Goal: Task Accomplishment & Management: Use online tool/utility

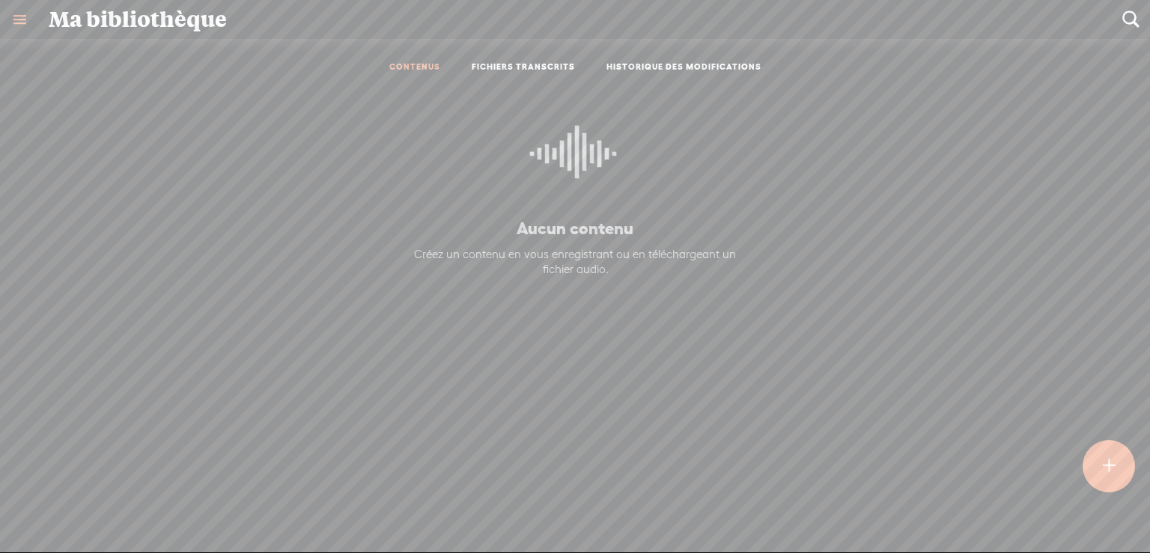
click at [1111, 462] on t at bounding box center [1108, 466] width 13 height 33
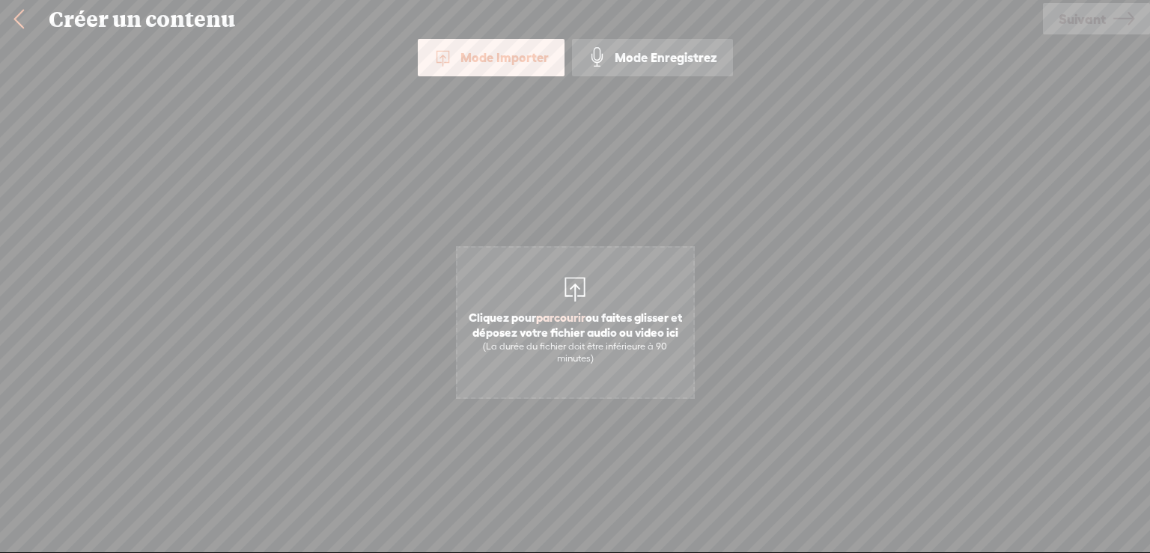
click at [513, 59] on div "Mode Importer" at bounding box center [491, 57] width 147 height 37
click at [568, 314] on span "parcourir" at bounding box center [560, 317] width 49 height 13
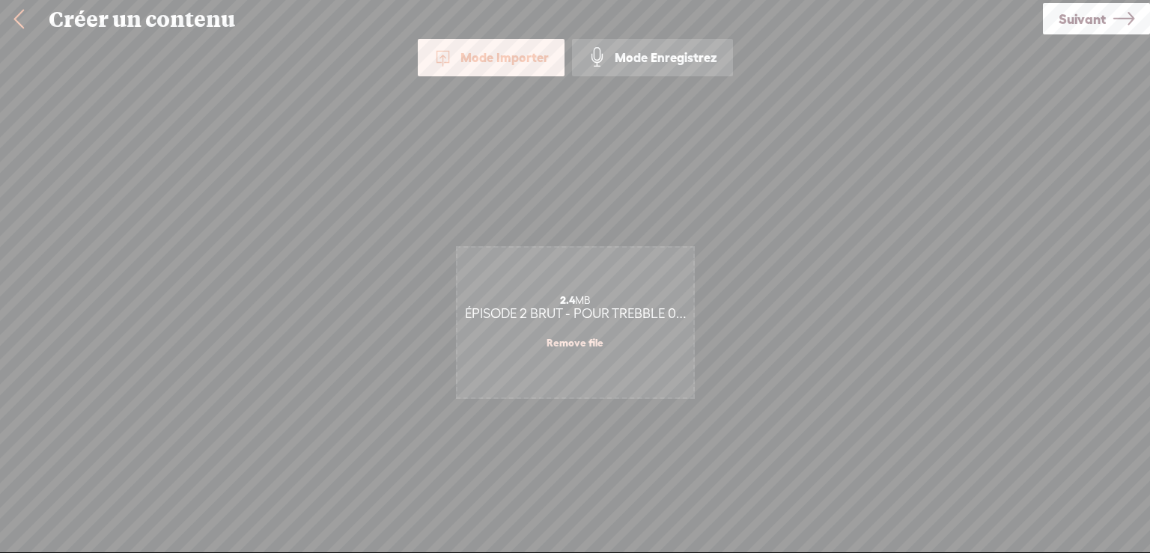
click at [1086, 16] on span "Suivant" at bounding box center [1081, 19] width 47 height 38
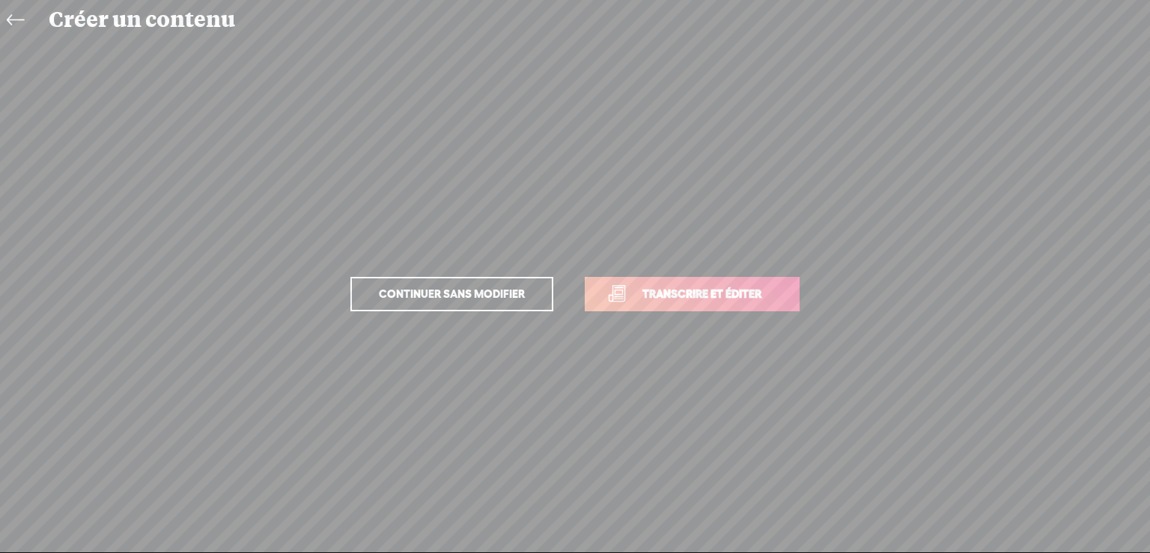
click at [733, 290] on span "Transcrire et éditer" at bounding box center [701, 293] width 150 height 17
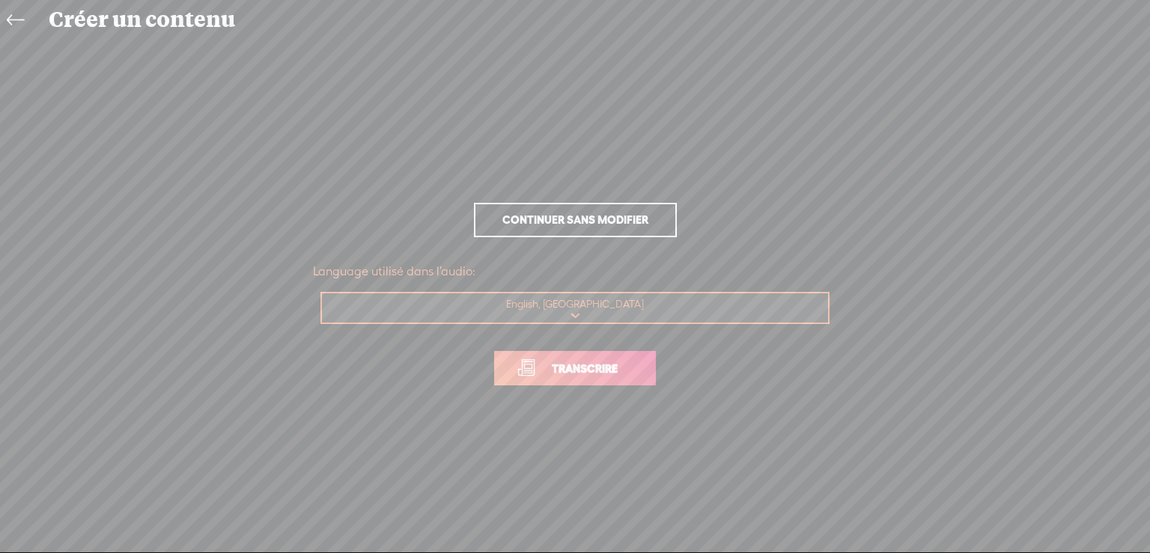
click at [606, 366] on span "Transcrire" at bounding box center [584, 368] width 97 height 17
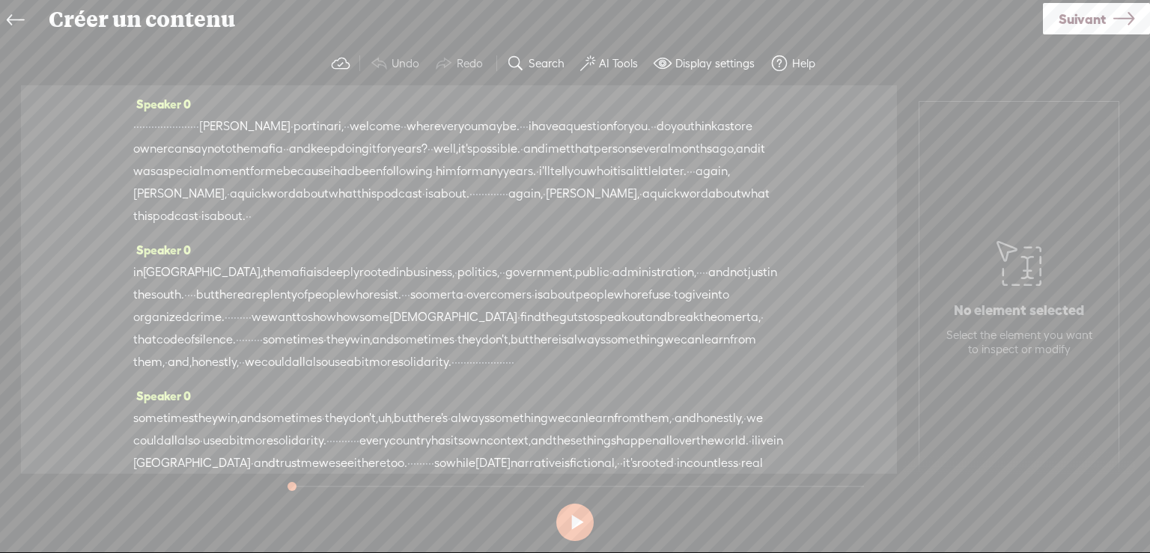
click at [617, 61] on label "AI Tools" at bounding box center [618, 63] width 39 height 15
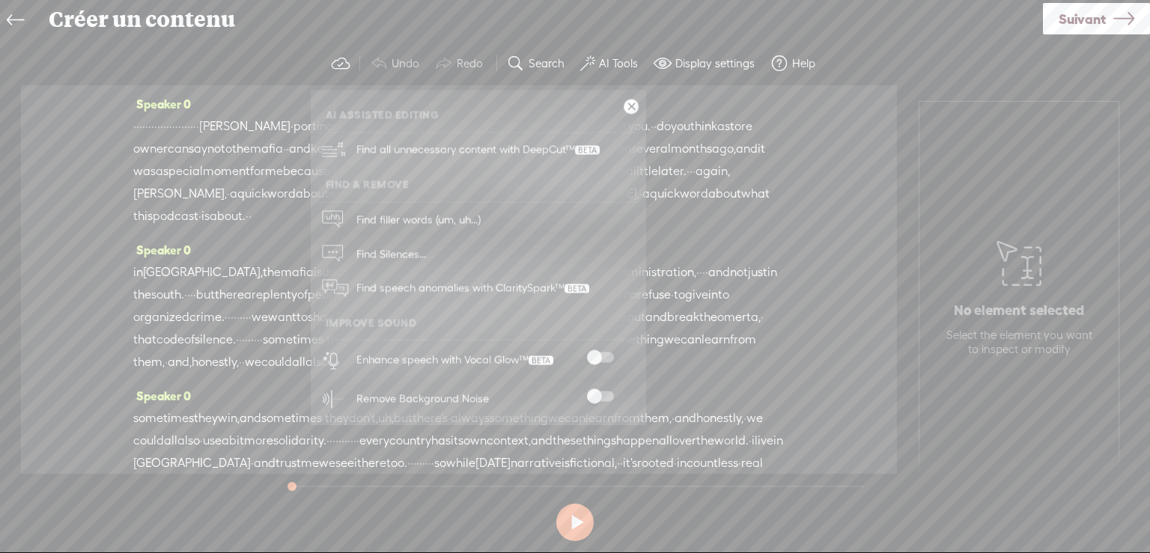
click at [605, 392] on span at bounding box center [600, 396] width 27 height 10
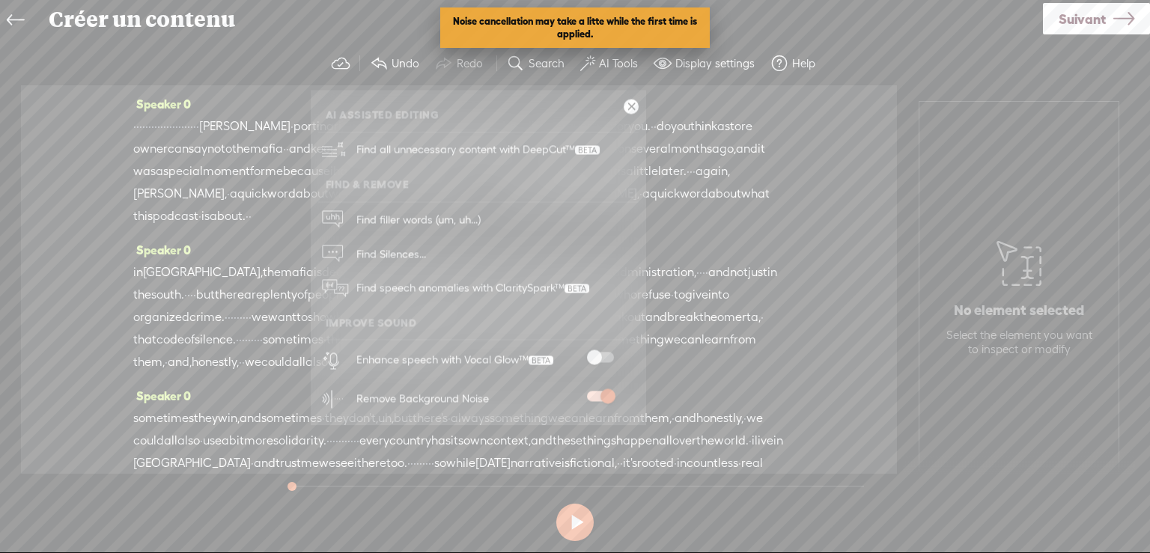
click at [605, 354] on span at bounding box center [600, 358] width 27 height 10
click at [605, 356] on span at bounding box center [600, 358] width 27 height 10
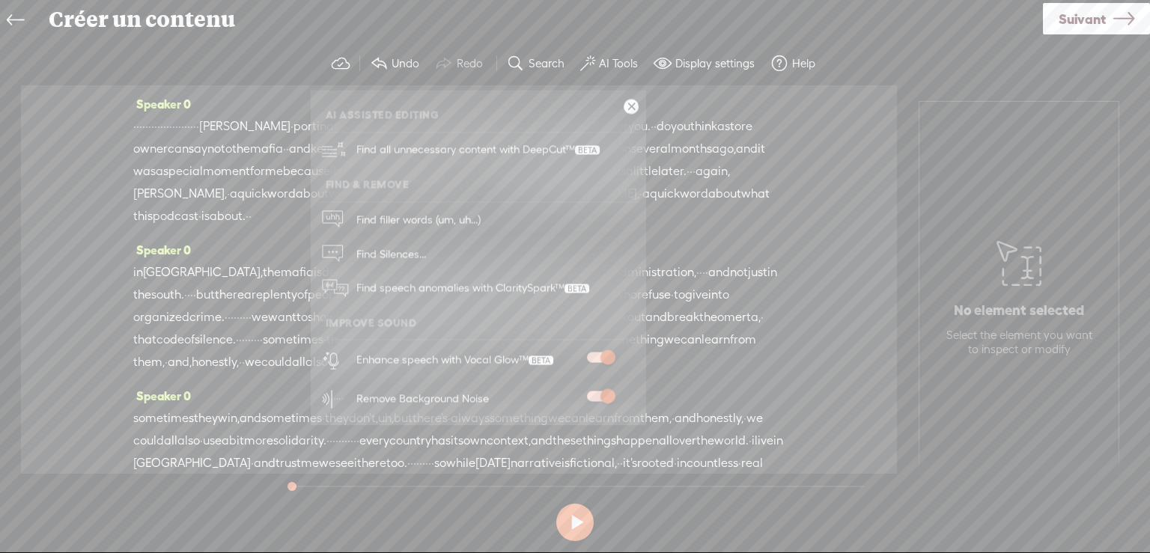
click at [576, 520] on button at bounding box center [574, 522] width 37 height 37
click at [573, 520] on button at bounding box center [574, 522] width 37 height 37
click at [566, 516] on button at bounding box center [574, 522] width 37 height 37
click at [628, 104] on link at bounding box center [630, 107] width 15 height 15
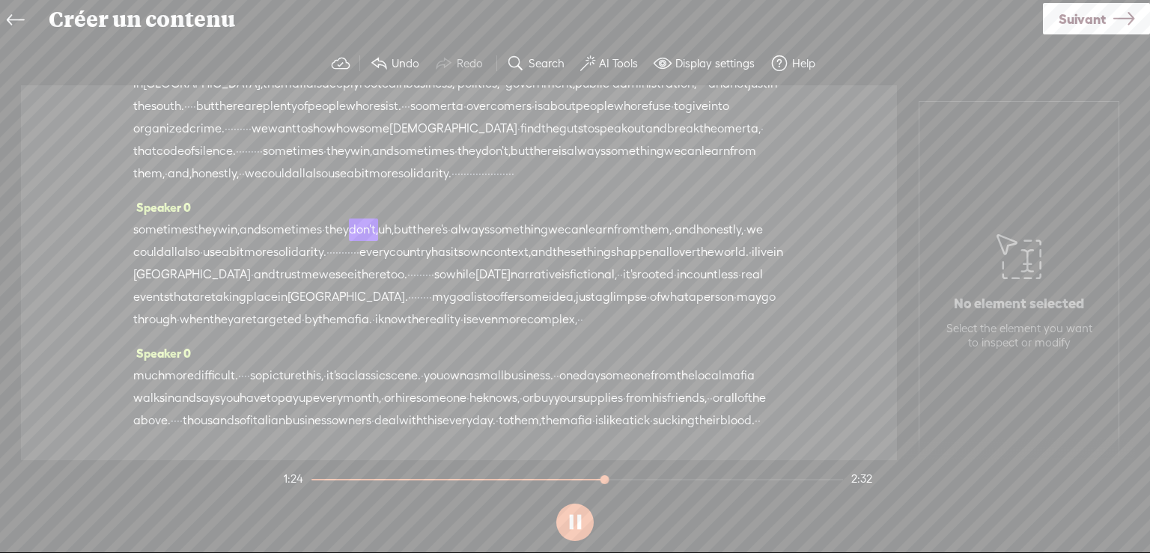
scroll to position [225, 0]
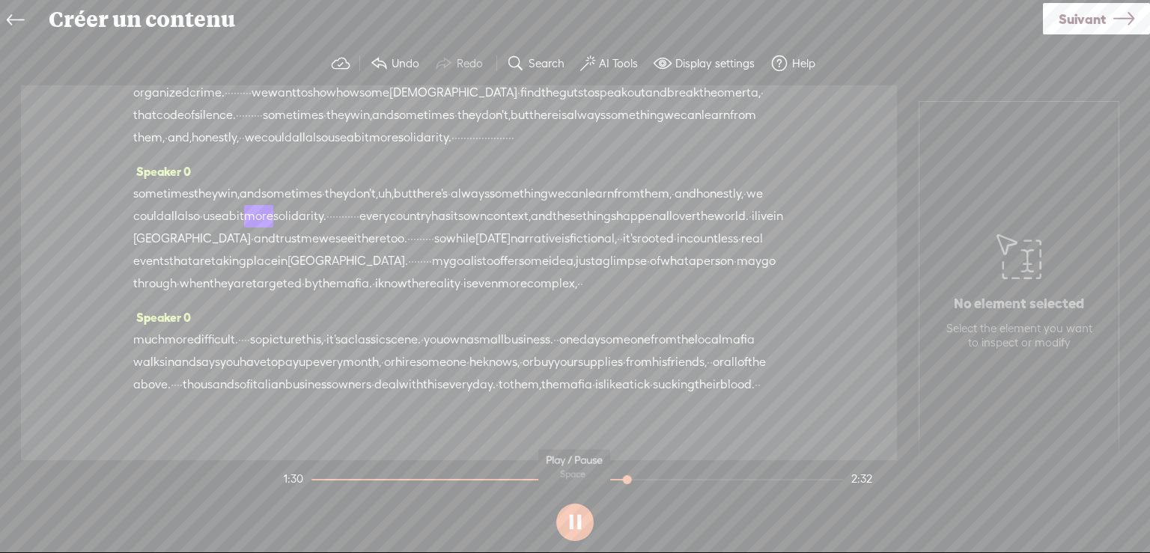
click at [581, 522] on button at bounding box center [574, 522] width 37 height 37
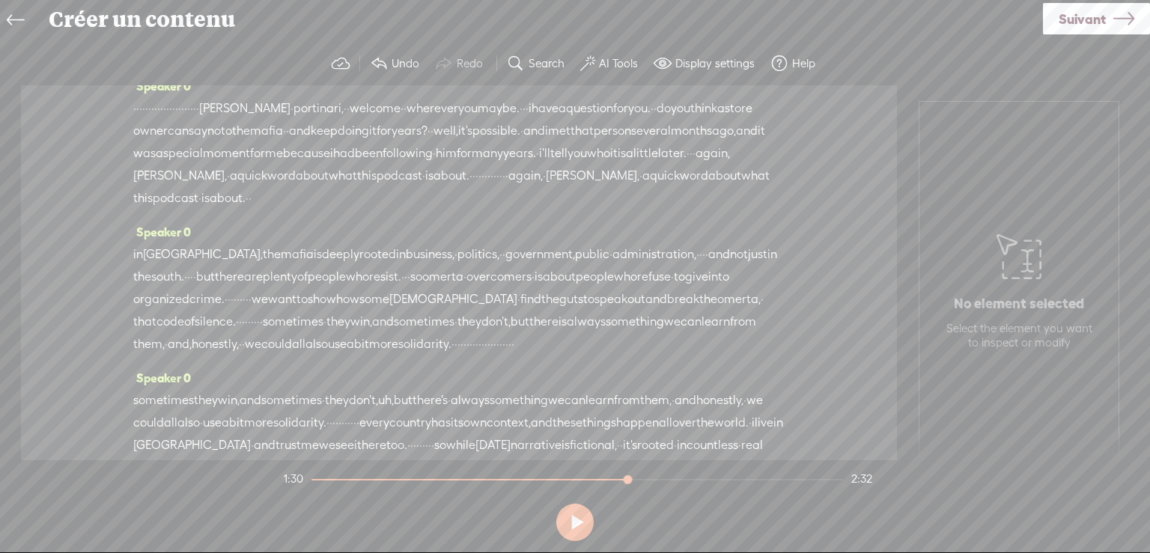
scroll to position [0, 0]
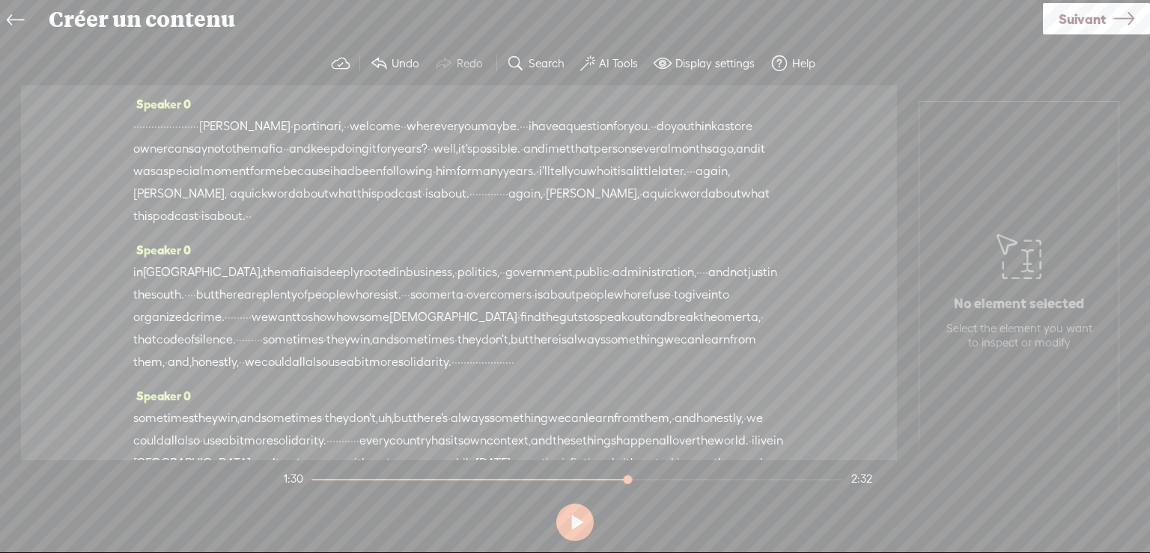
click at [611, 58] on label "AI Tools" at bounding box center [618, 63] width 39 height 15
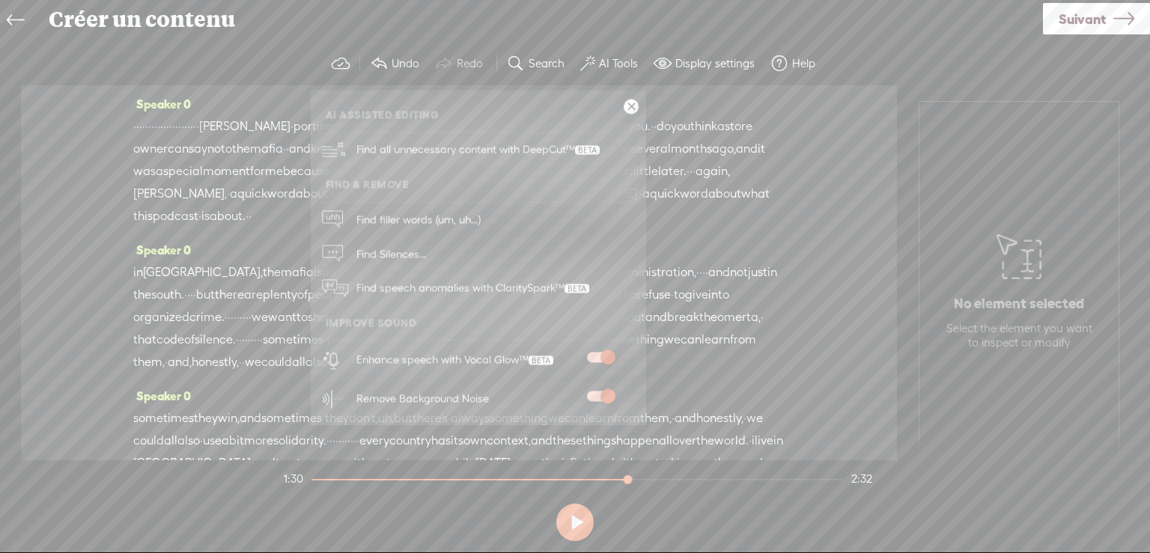
click at [489, 359] on div "Enhance speech with Vocal Glow™" at bounding box center [454, 359] width 197 height 19
click at [605, 356] on span at bounding box center [600, 358] width 27 height 10
click at [605, 355] on span at bounding box center [600, 358] width 27 height 10
drag, startPoint x: 792, startPoint y: 522, endPoint x: 794, endPoint y: 513, distance: 9.3
click at [793, 521] on section at bounding box center [575, 522] width 588 height 49
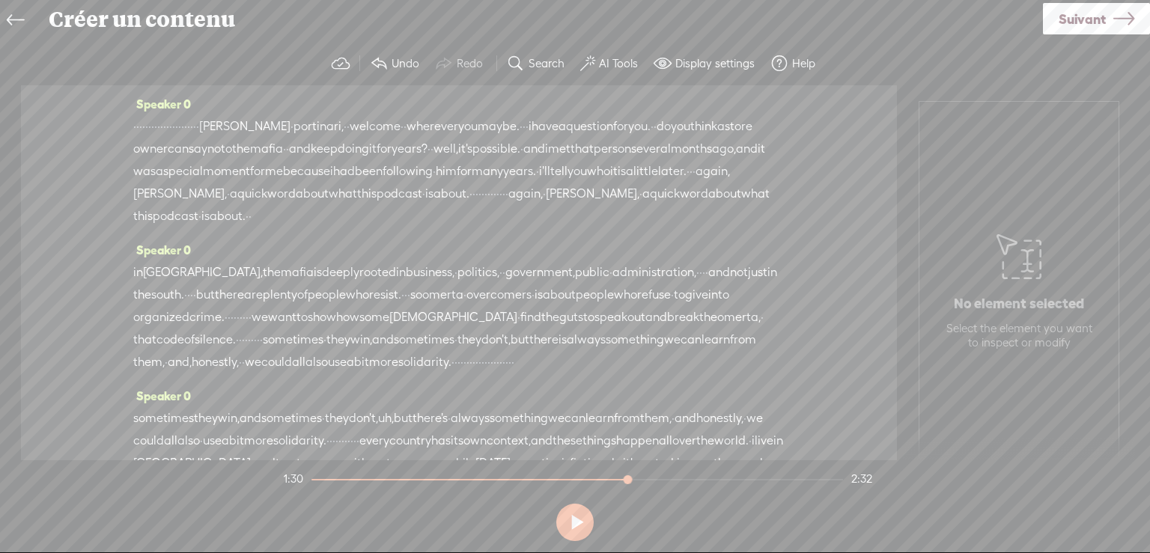
click at [199, 119] on span "·" at bounding box center [197, 126] width 3 height 22
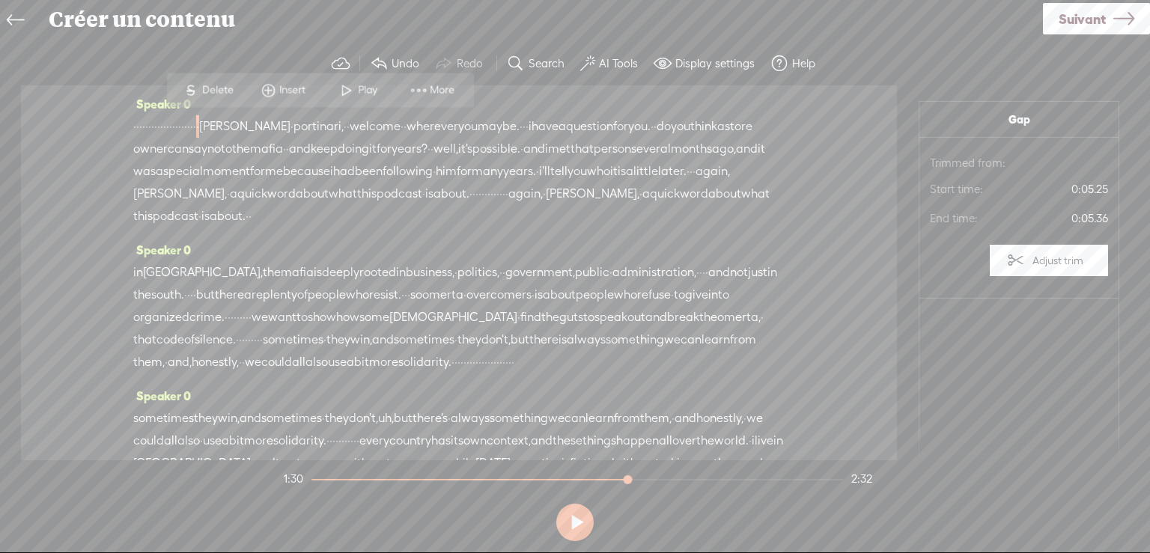
click at [351, 87] on span at bounding box center [346, 89] width 22 height 27
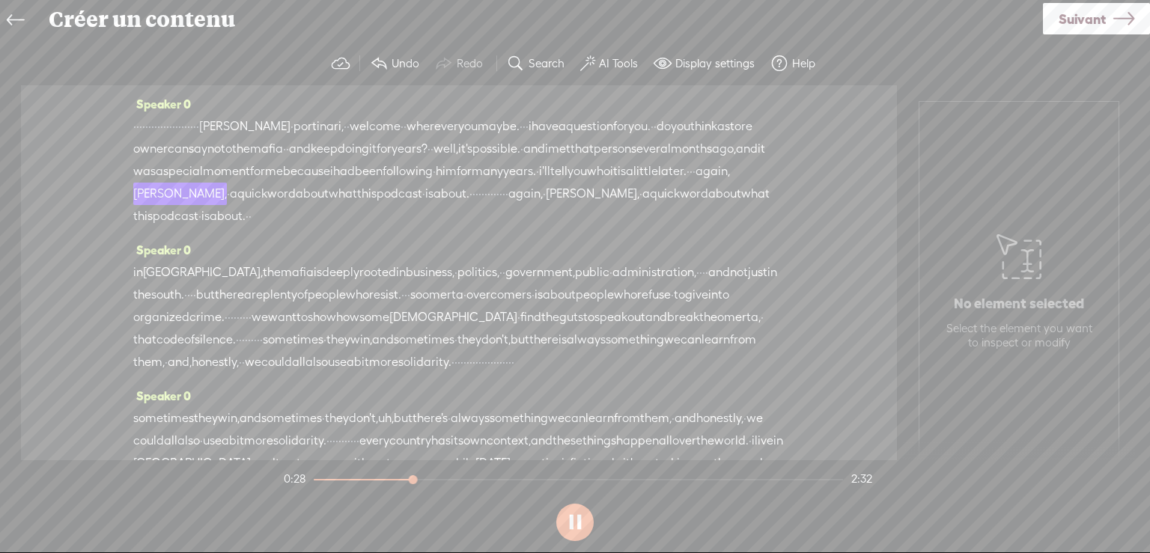
click at [575, 519] on button at bounding box center [574, 522] width 37 height 37
click at [573, 522] on button at bounding box center [574, 522] width 37 height 37
click at [578, 519] on button at bounding box center [574, 522] width 37 height 37
click at [524, 481] on section "1:07 2:32" at bounding box center [578, 478] width 594 height 37
click at [528, 480] on div at bounding box center [577, 479] width 532 height 1
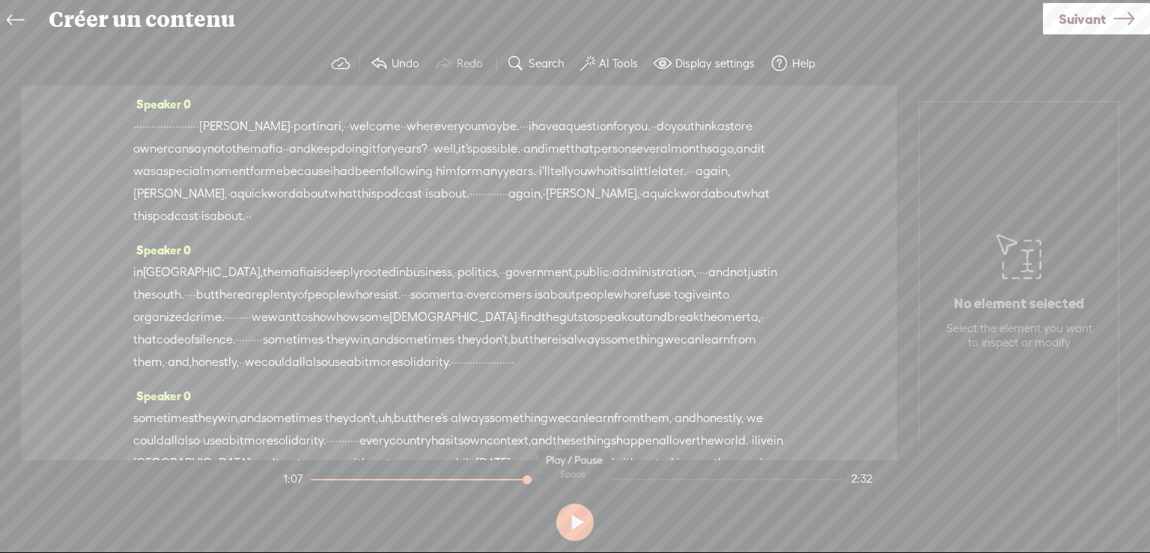
click at [575, 524] on button at bounding box center [574, 522] width 37 height 37
click at [579, 522] on button at bounding box center [574, 522] width 37 height 37
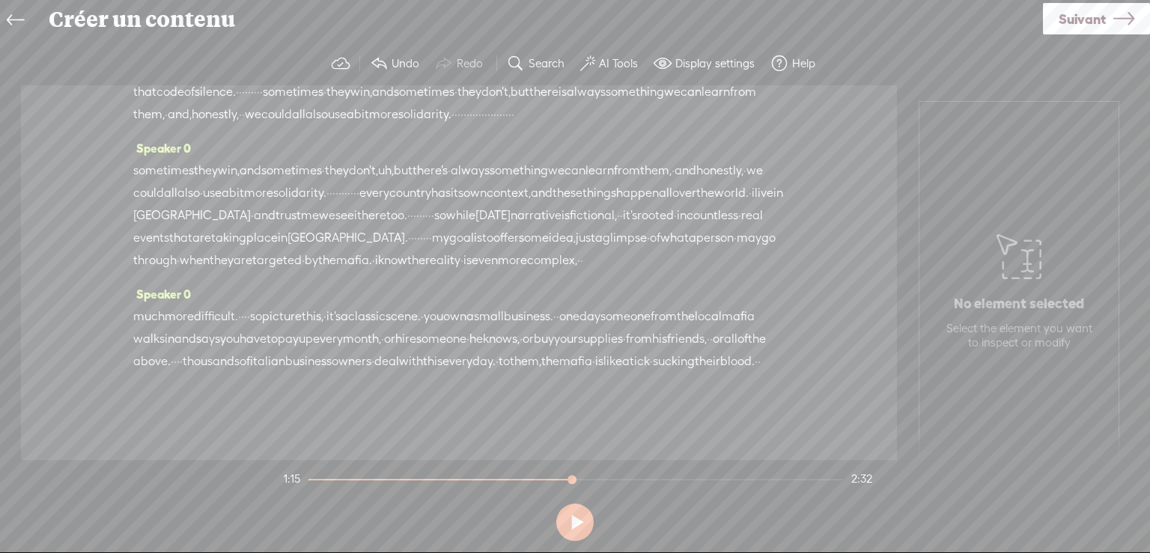
scroll to position [225, 0]
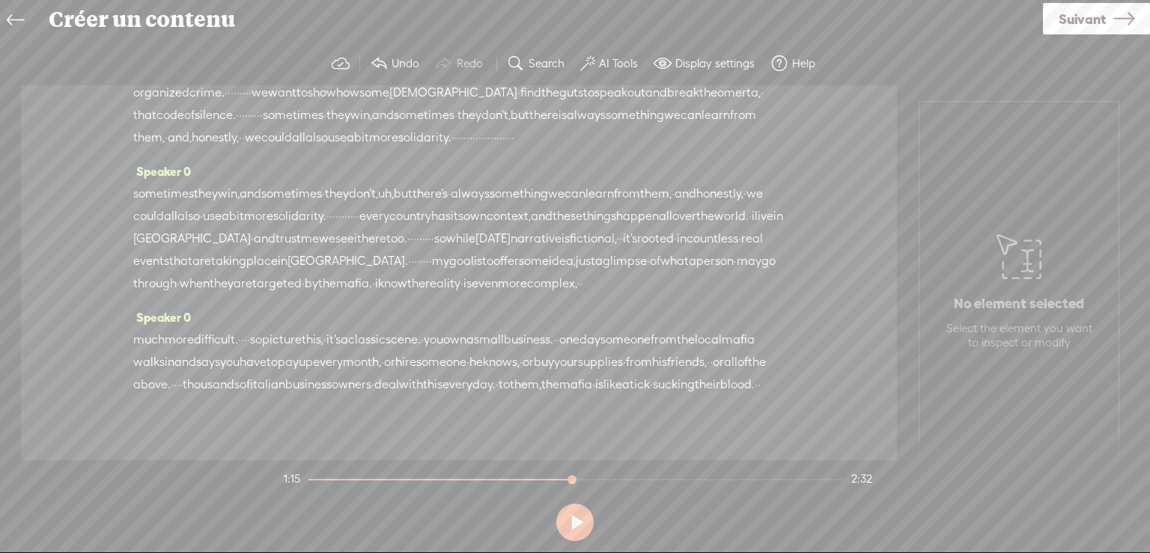
click at [138, 205] on span "sometimes" at bounding box center [163, 194] width 61 height 22
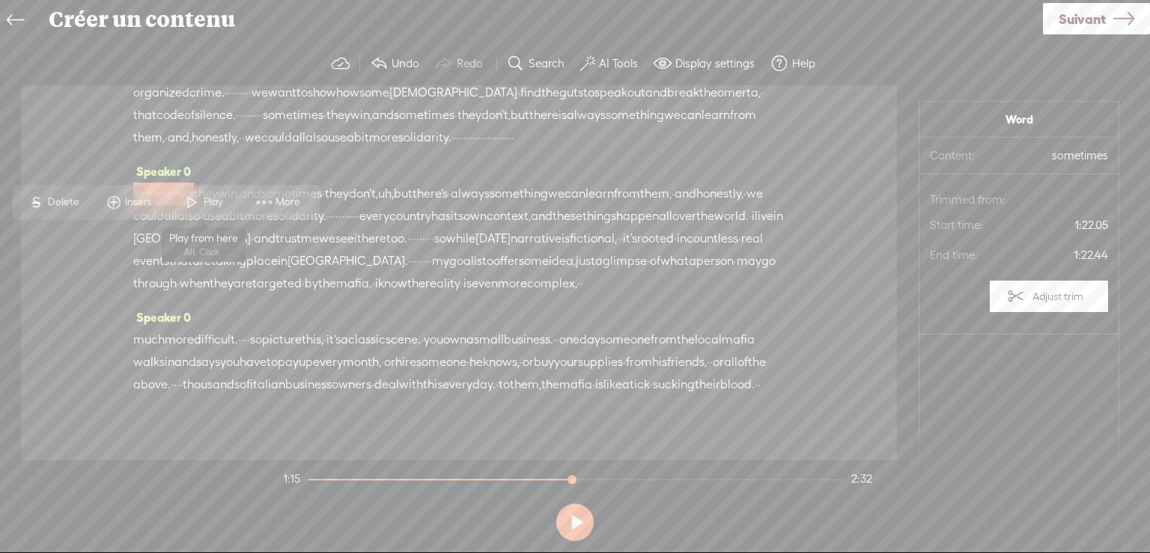
click at [201, 195] on span at bounding box center [191, 202] width 22 height 27
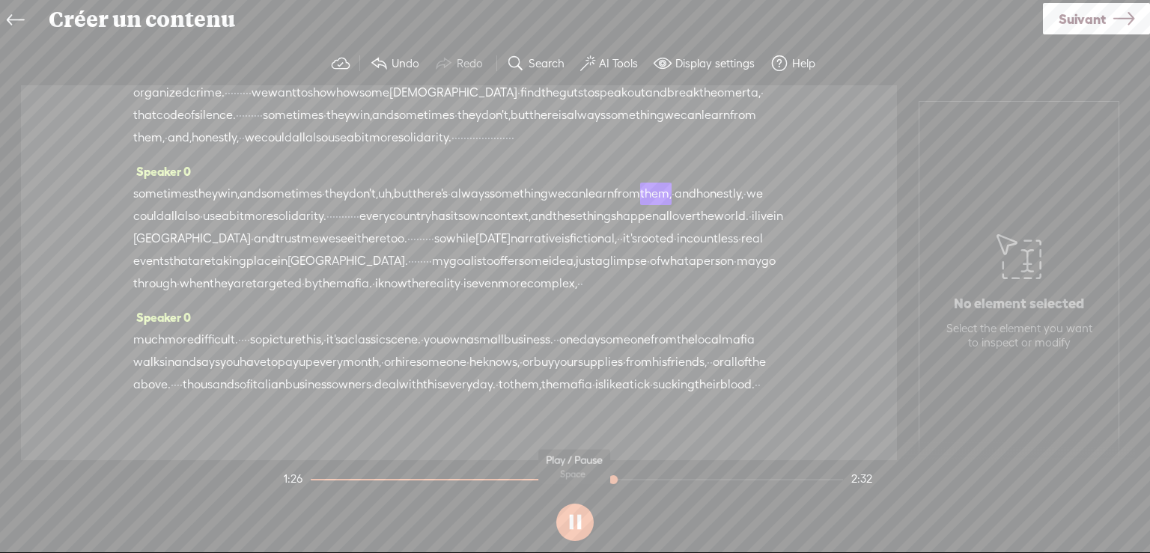
click at [573, 522] on button at bounding box center [574, 522] width 37 height 37
click at [12, 16] on icon at bounding box center [15, 21] width 17 height 34
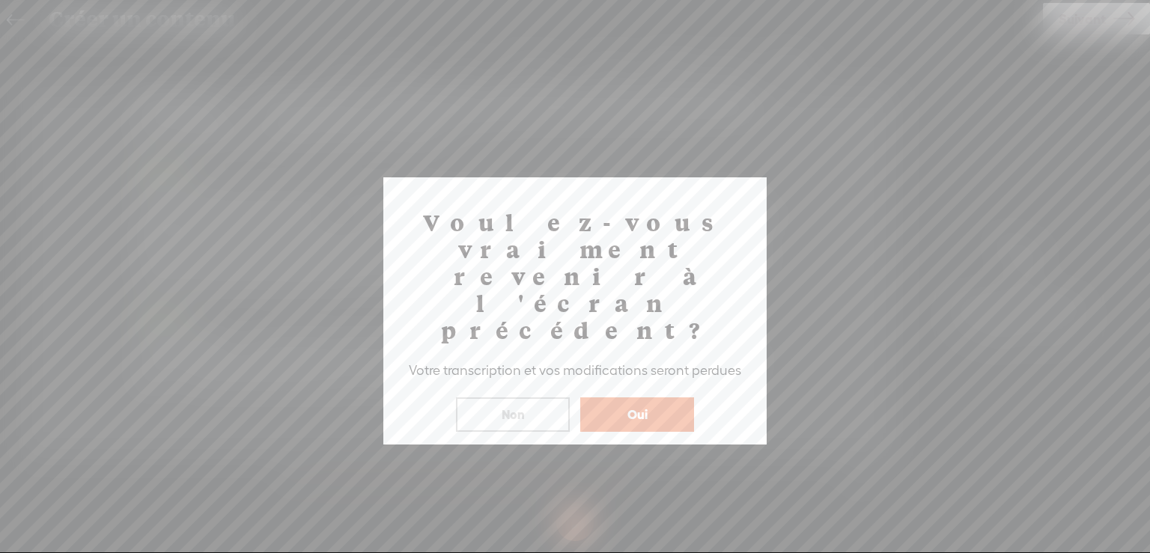
click at [648, 397] on button "Oui" at bounding box center [637, 414] width 114 height 34
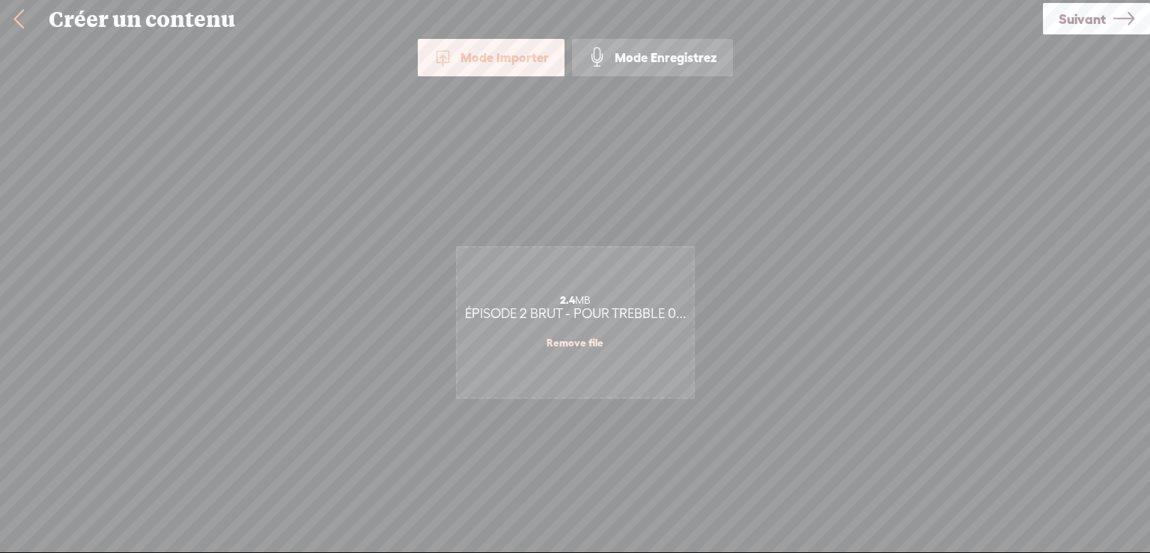
click at [16, 16] on link at bounding box center [18, 19] width 37 height 39
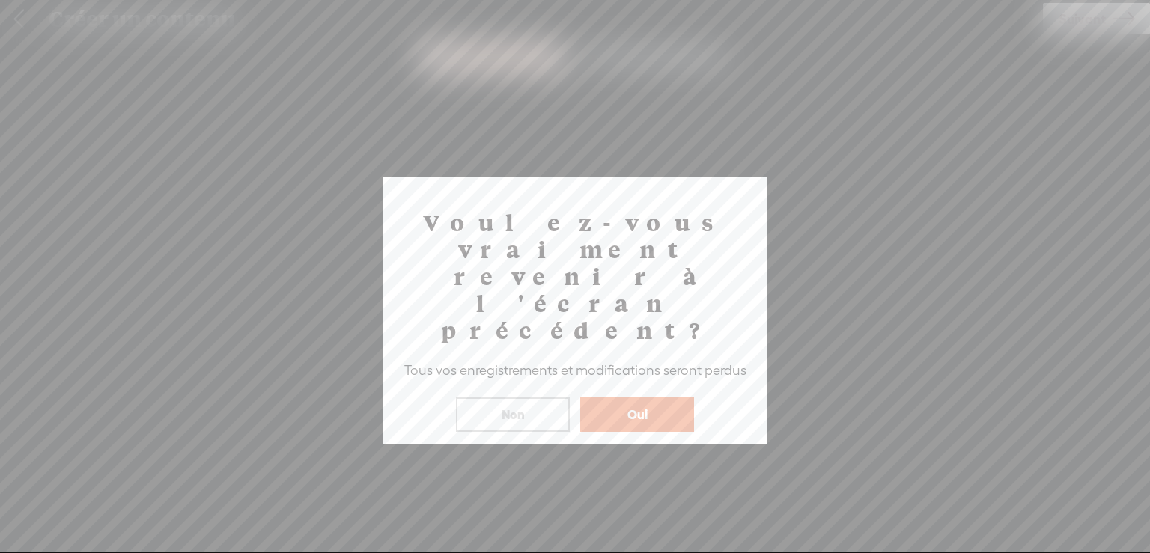
click at [654, 397] on button "Oui" at bounding box center [637, 414] width 114 height 34
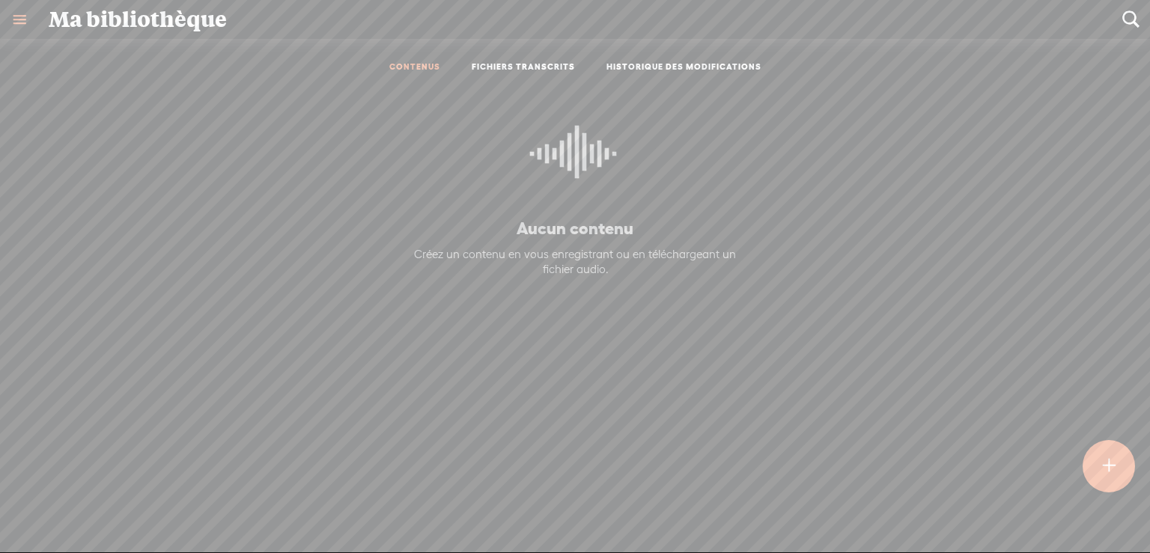
click at [1108, 464] on t at bounding box center [1108, 466] width 13 height 33
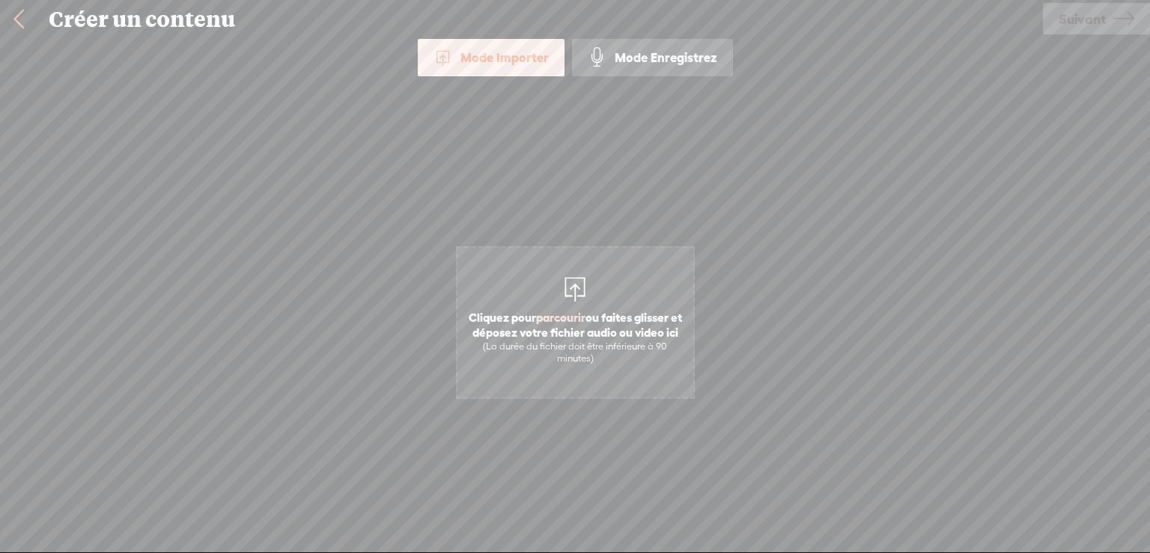
click at [570, 313] on span "parcourir" at bounding box center [560, 317] width 49 height 13
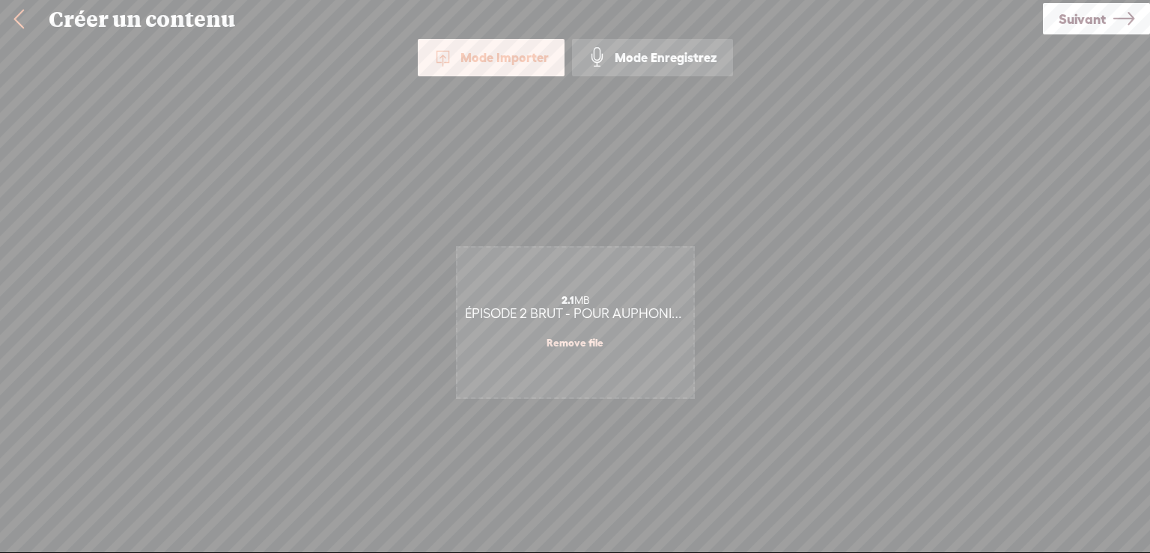
click at [1095, 14] on span "Suivant" at bounding box center [1081, 19] width 47 height 38
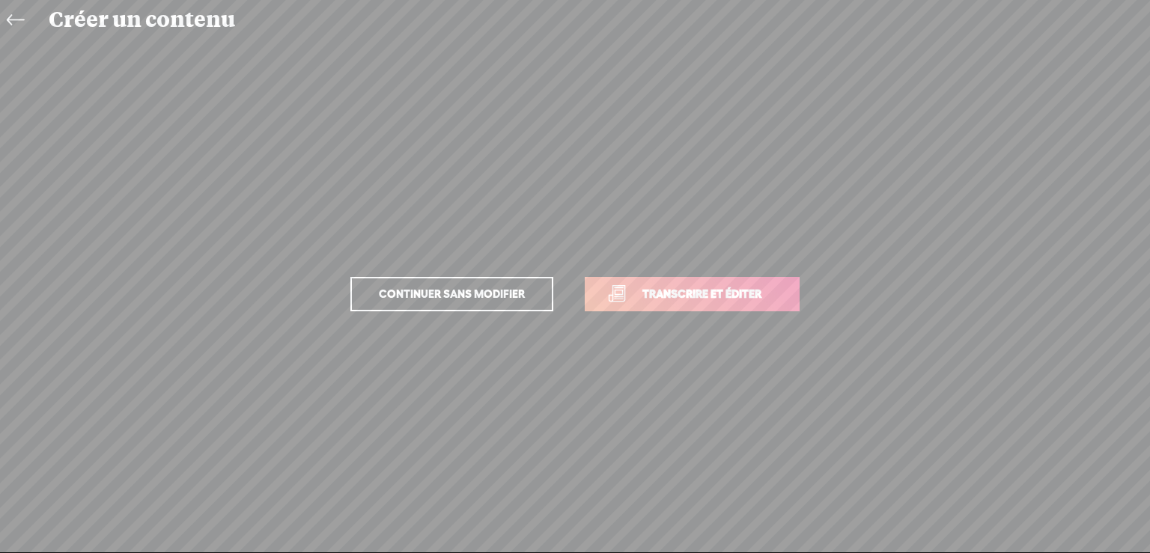
click at [14, 16] on icon at bounding box center [15, 21] width 17 height 34
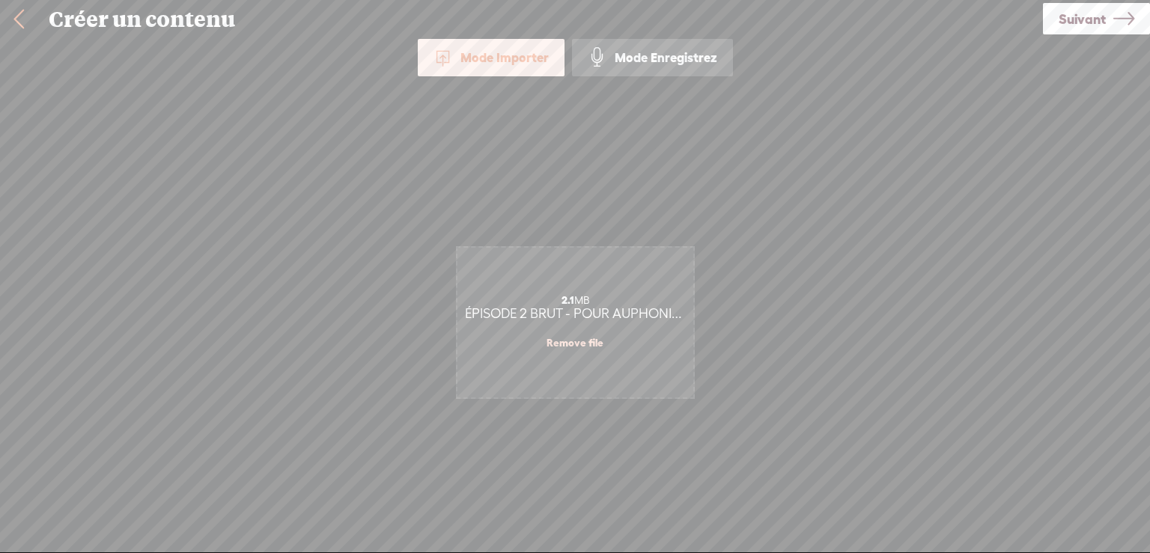
click at [1084, 16] on span "Suivant" at bounding box center [1081, 19] width 47 height 38
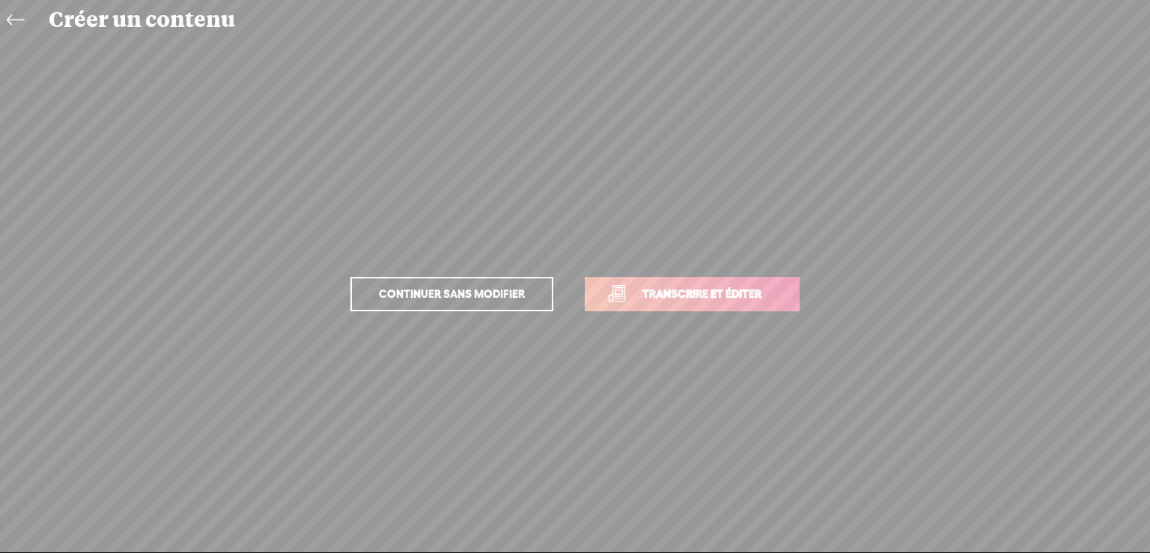
click at [739, 285] on span "Transcrire et éditer" at bounding box center [701, 293] width 150 height 17
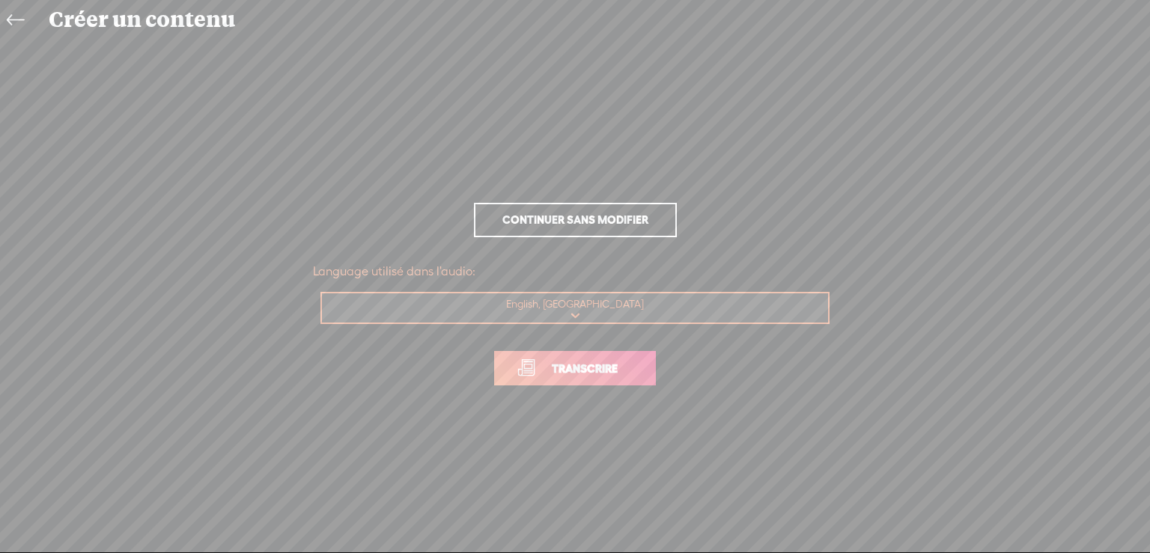
click at [621, 367] on span "Transcrire" at bounding box center [584, 368] width 97 height 17
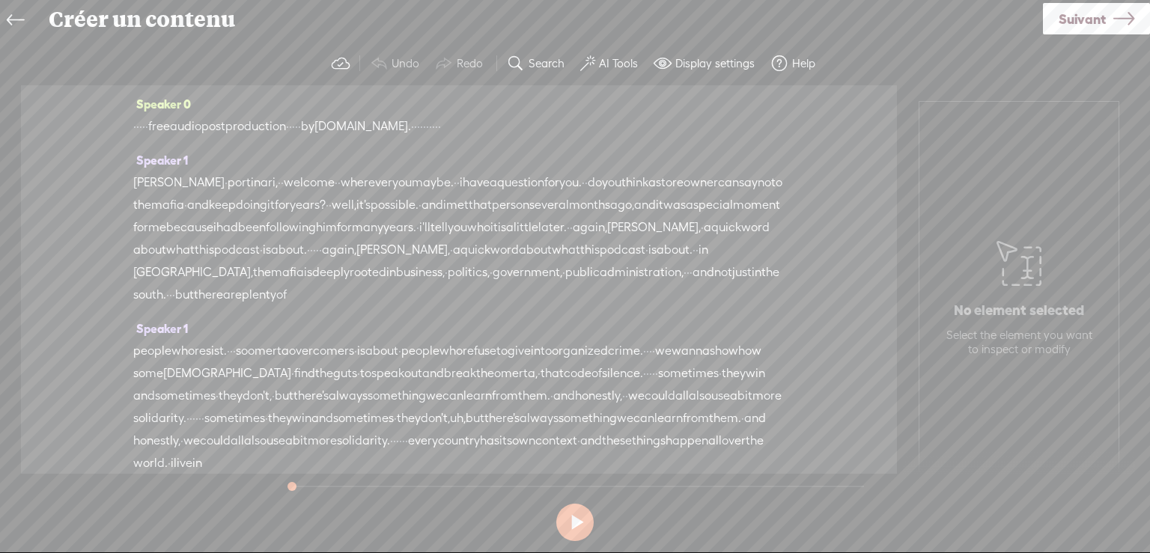
click at [577, 524] on button at bounding box center [574, 522] width 37 height 37
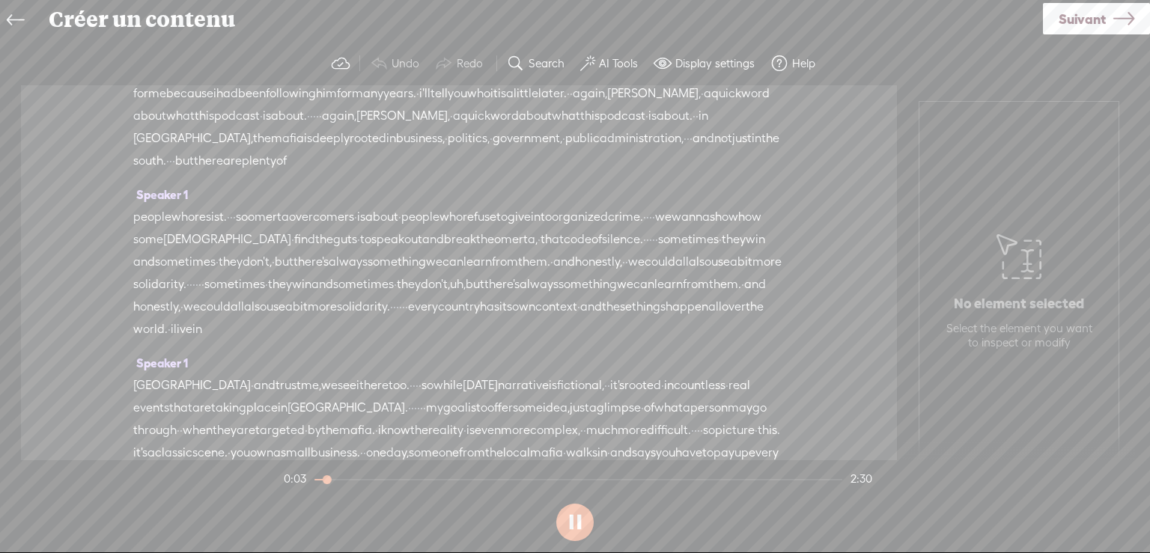
scroll to position [150, 0]
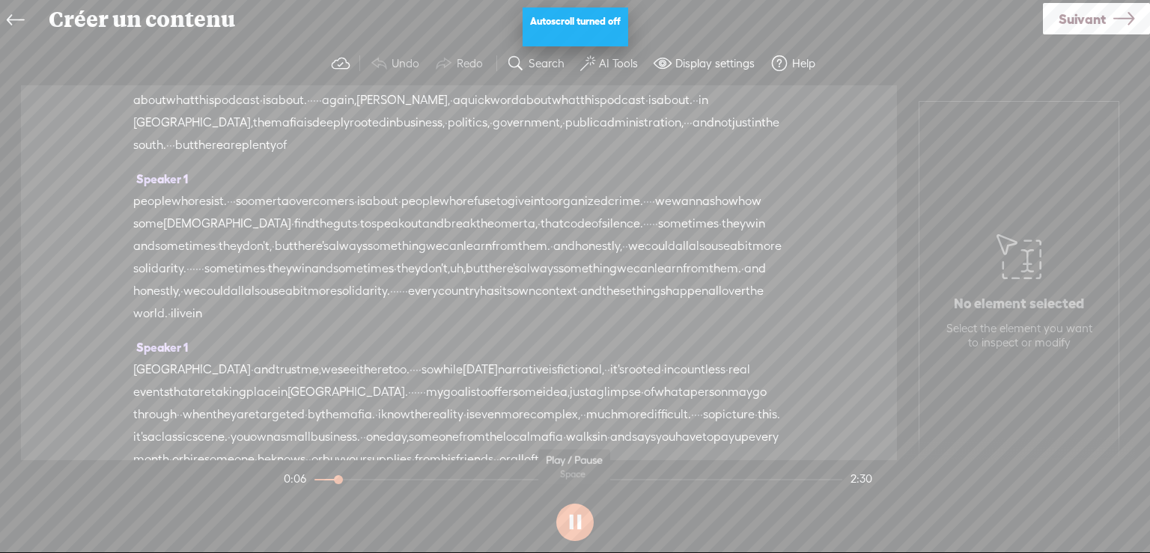
click at [578, 523] on button at bounding box center [574, 522] width 37 height 37
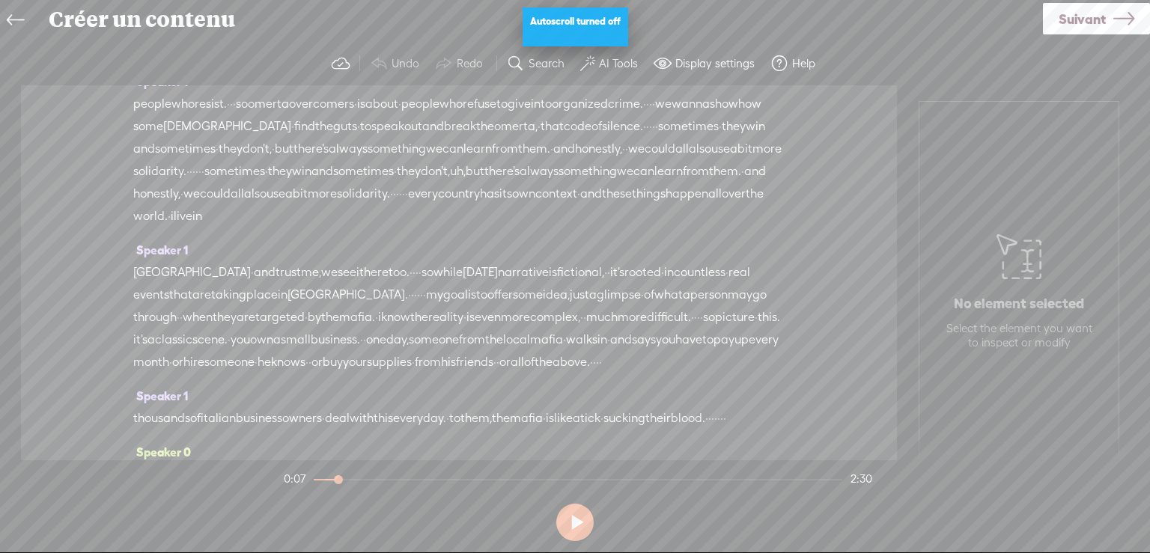
scroll to position [225, 0]
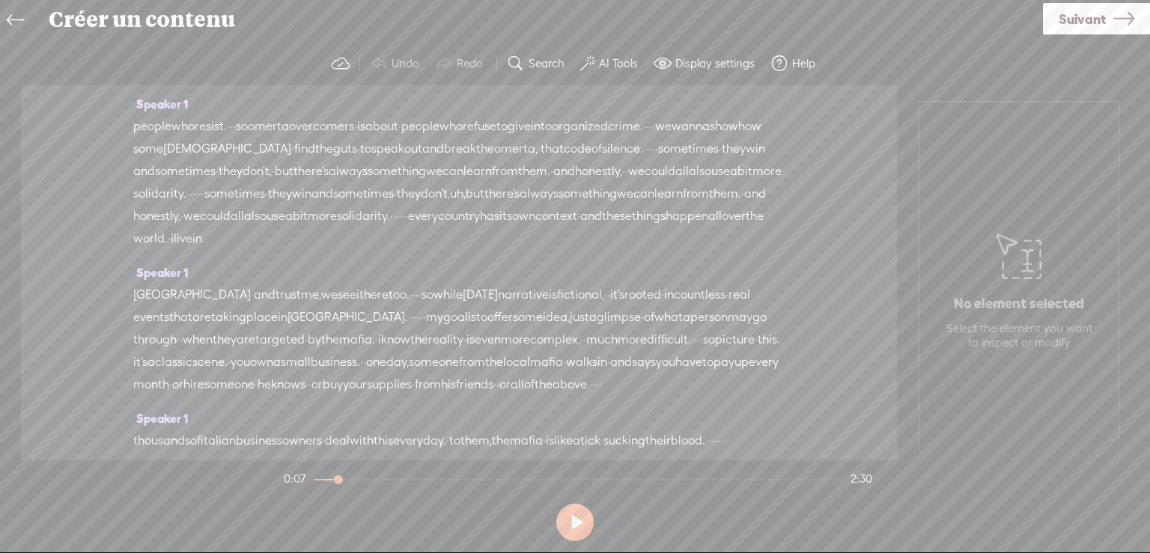
click at [275, 183] on span "·" at bounding box center [273, 171] width 3 height 22
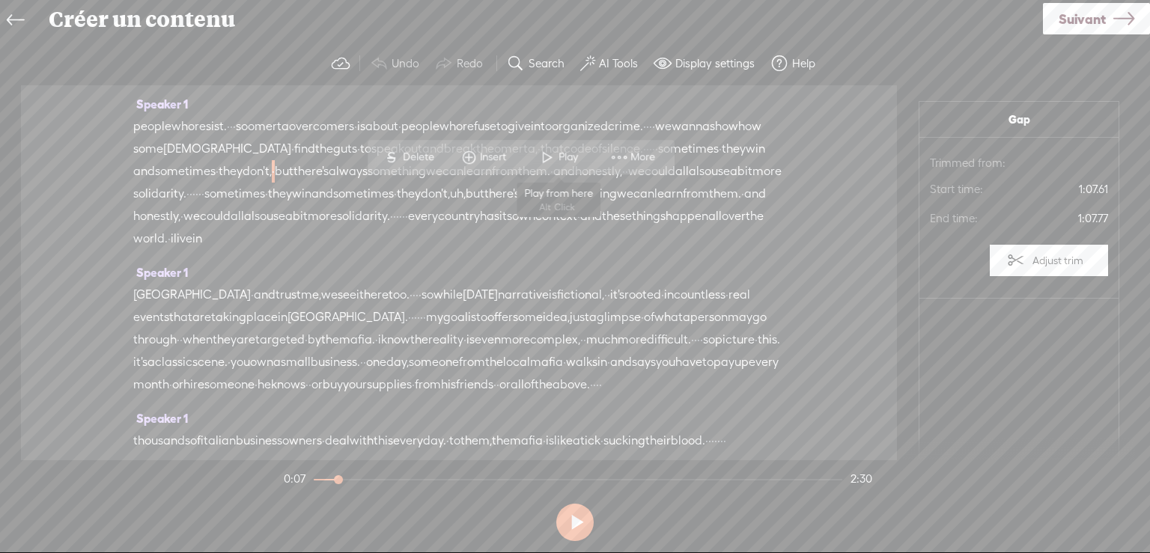
click at [563, 155] on span "Play" at bounding box center [569, 157] width 23 height 15
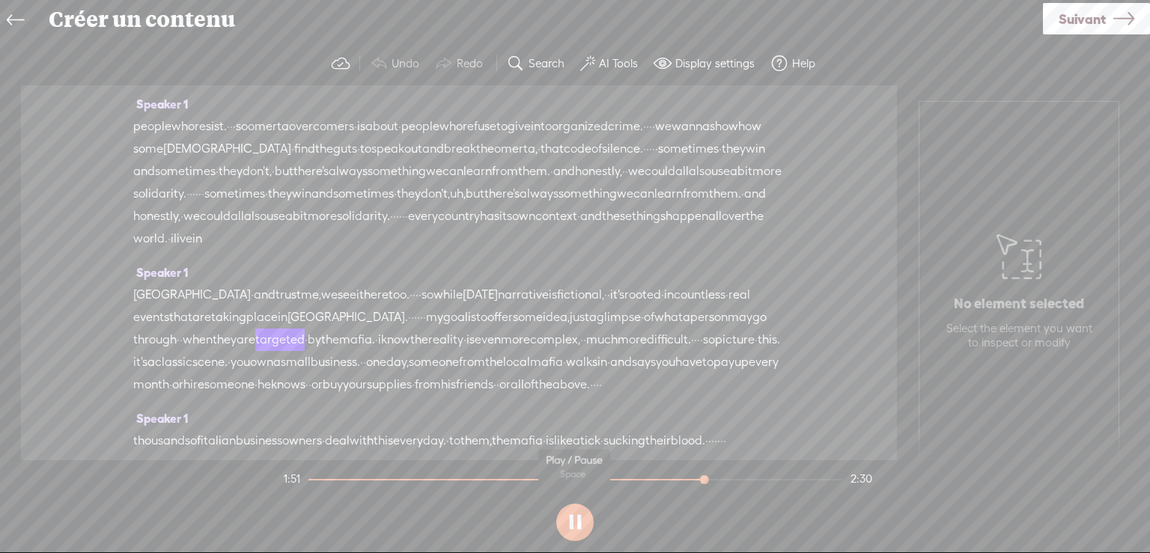
click at [575, 524] on button at bounding box center [574, 522] width 37 height 37
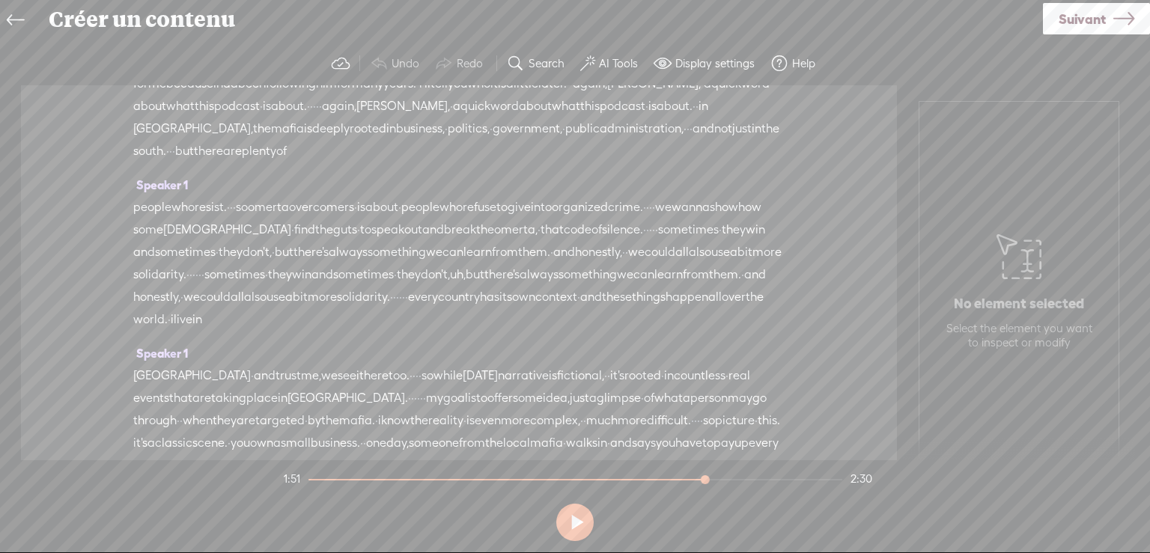
scroll to position [150, 0]
click at [248, 213] on span "so" at bounding box center [242, 201] width 12 height 22
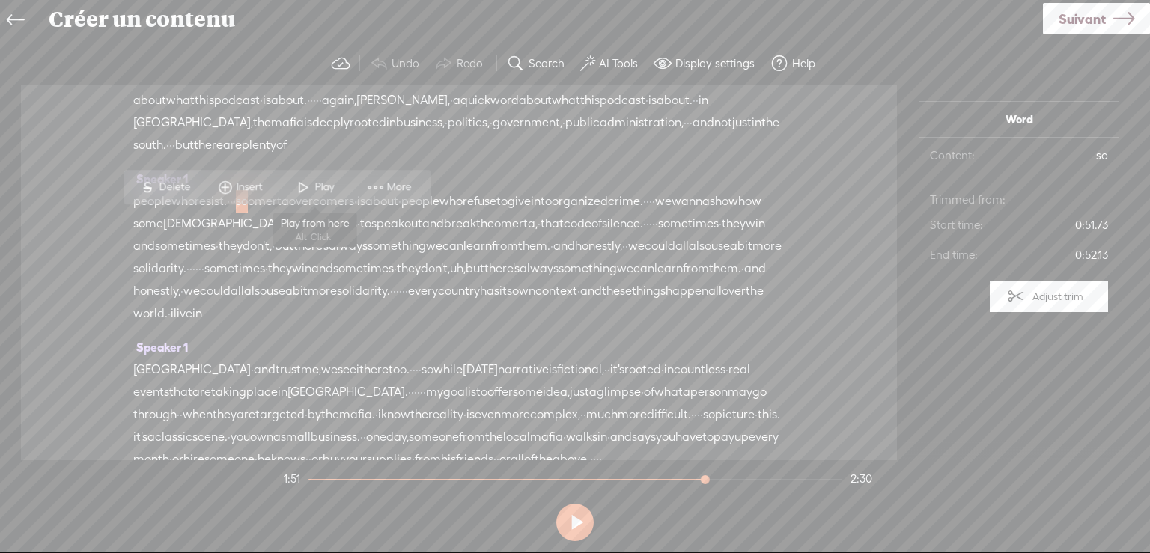
click at [320, 186] on span "Play" at bounding box center [325, 187] width 23 height 15
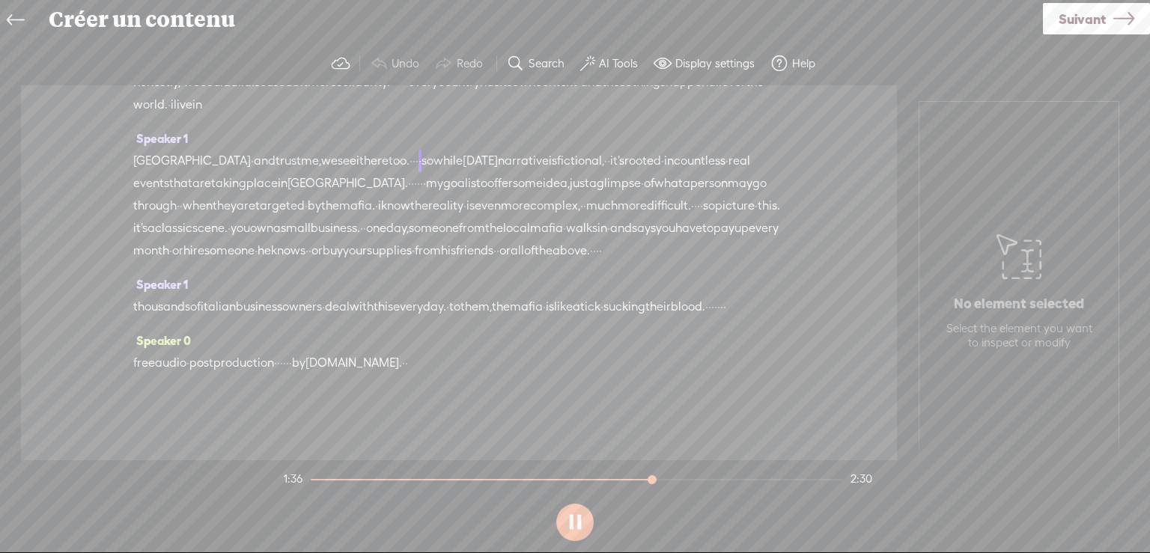
scroll to position [298, 0]
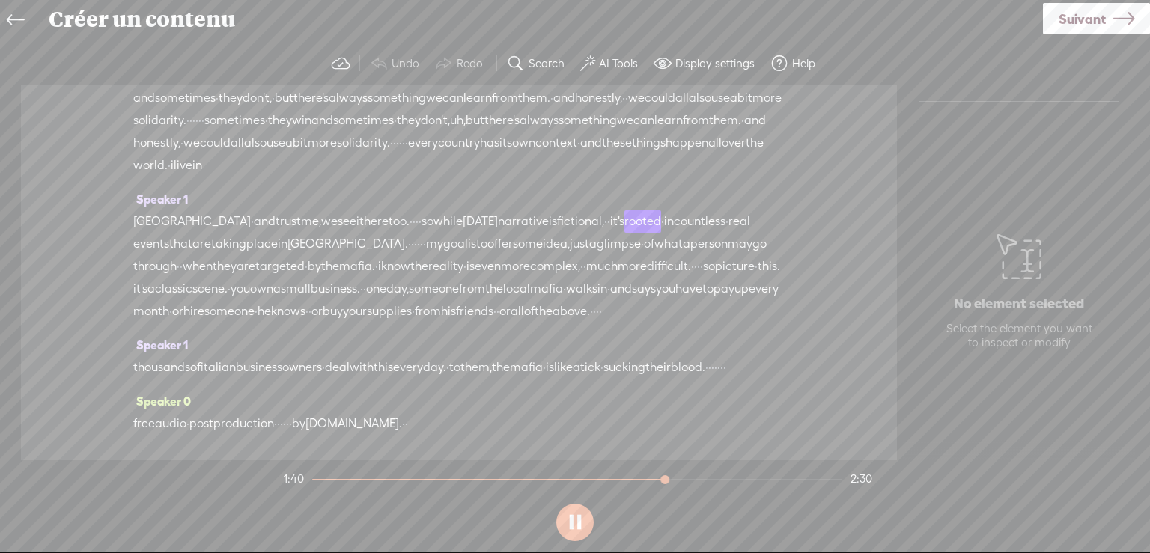
click at [578, 522] on button at bounding box center [574, 522] width 37 height 37
click at [752, 109] on span "more" at bounding box center [766, 98] width 29 height 22
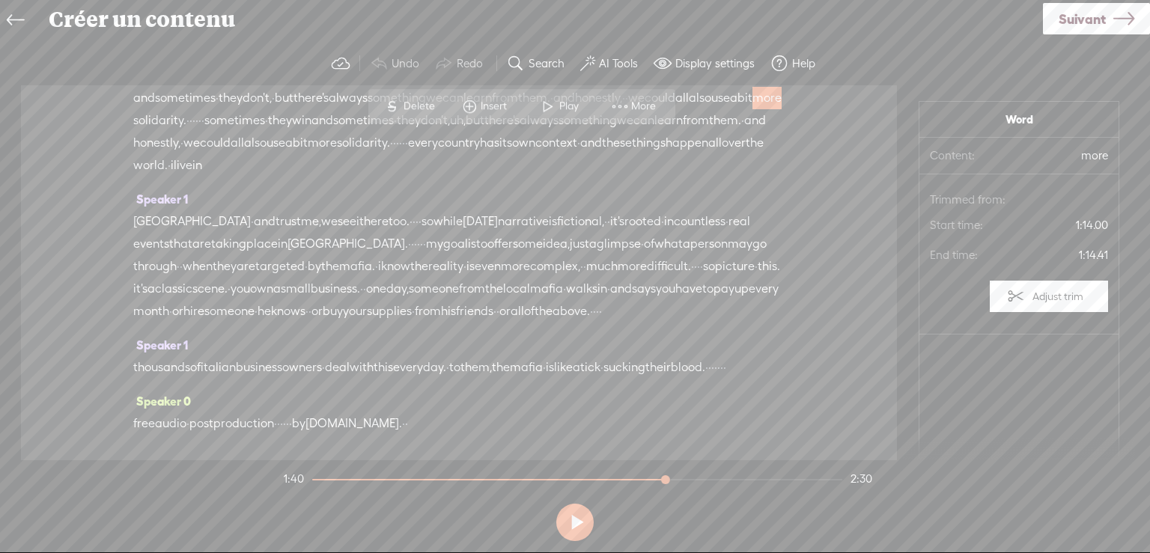
click at [559, 99] on span "Play" at bounding box center [570, 106] width 23 height 15
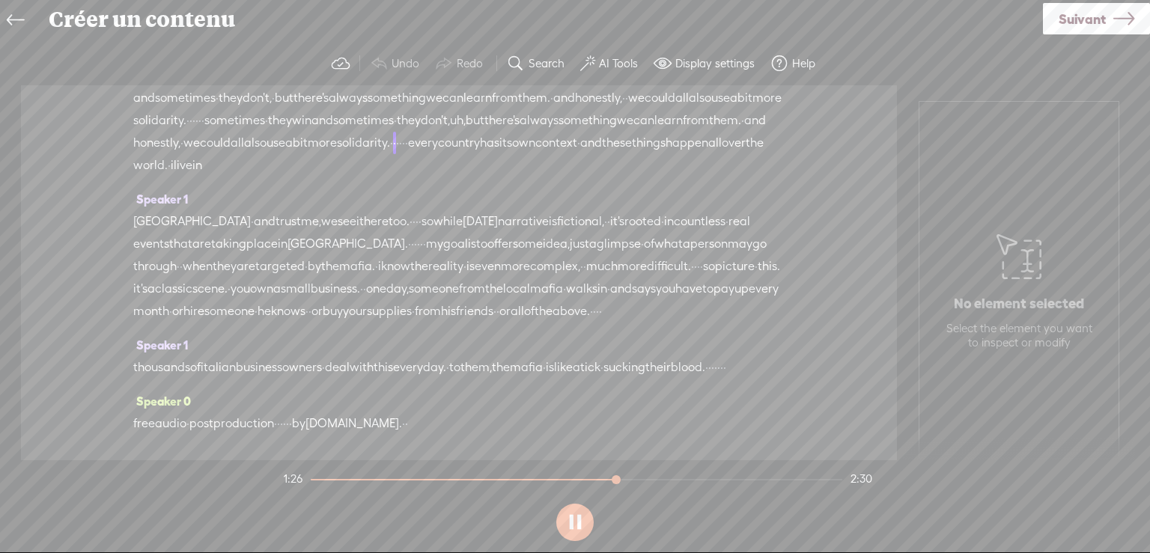
click at [579, 525] on button at bounding box center [574, 522] width 37 height 37
click at [397, 132] on span "they" at bounding box center [409, 120] width 24 height 22
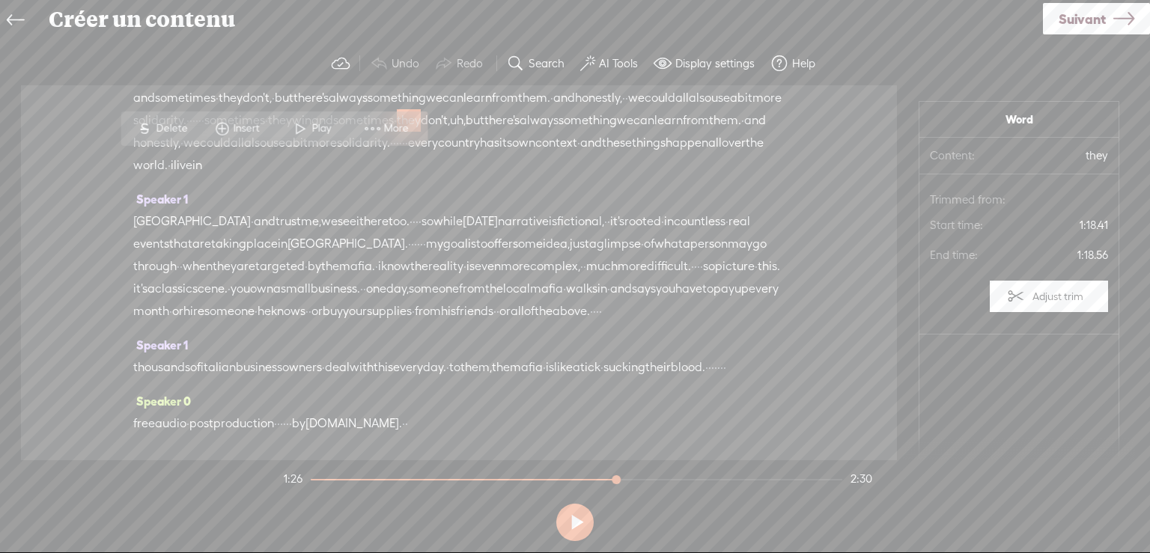
click at [320, 126] on span "Play" at bounding box center [322, 128] width 23 height 15
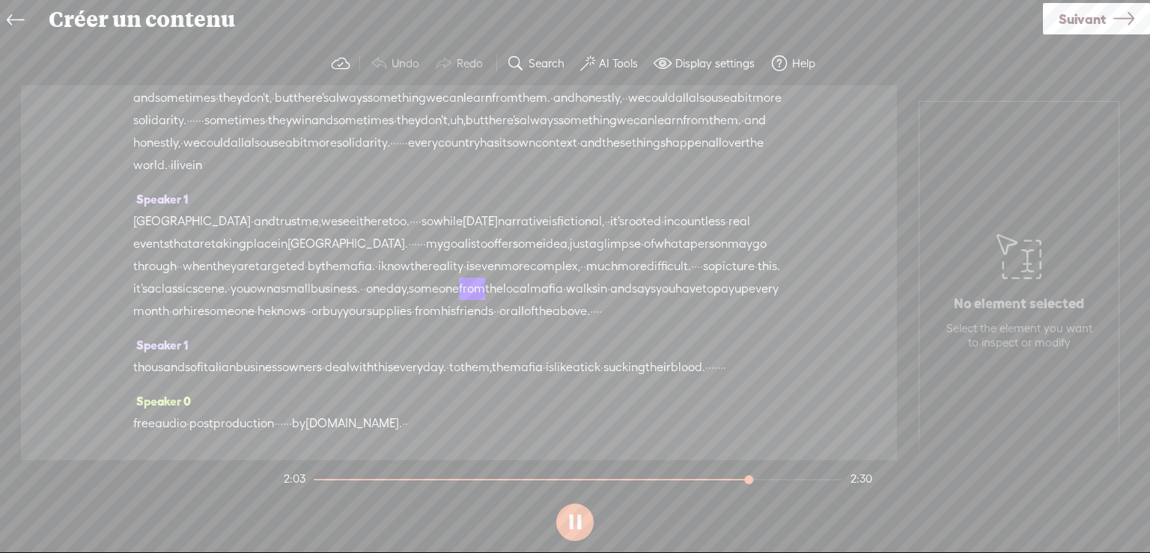
click at [573, 524] on button at bounding box center [574, 522] width 37 height 37
click at [421, 132] on span "don't," at bounding box center [435, 120] width 29 height 22
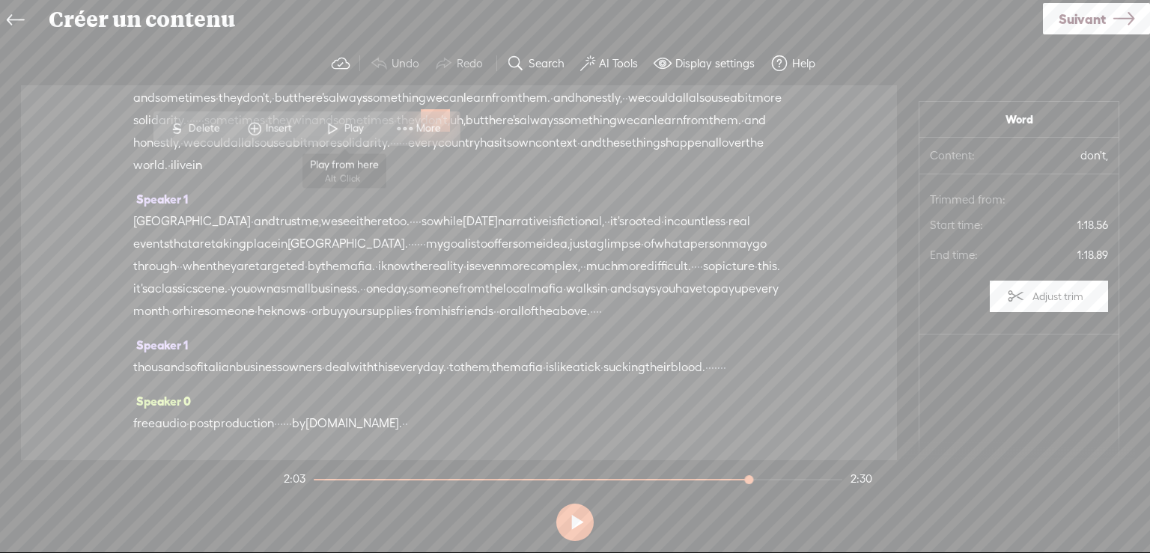
click at [345, 124] on span "Play" at bounding box center [355, 128] width 23 height 15
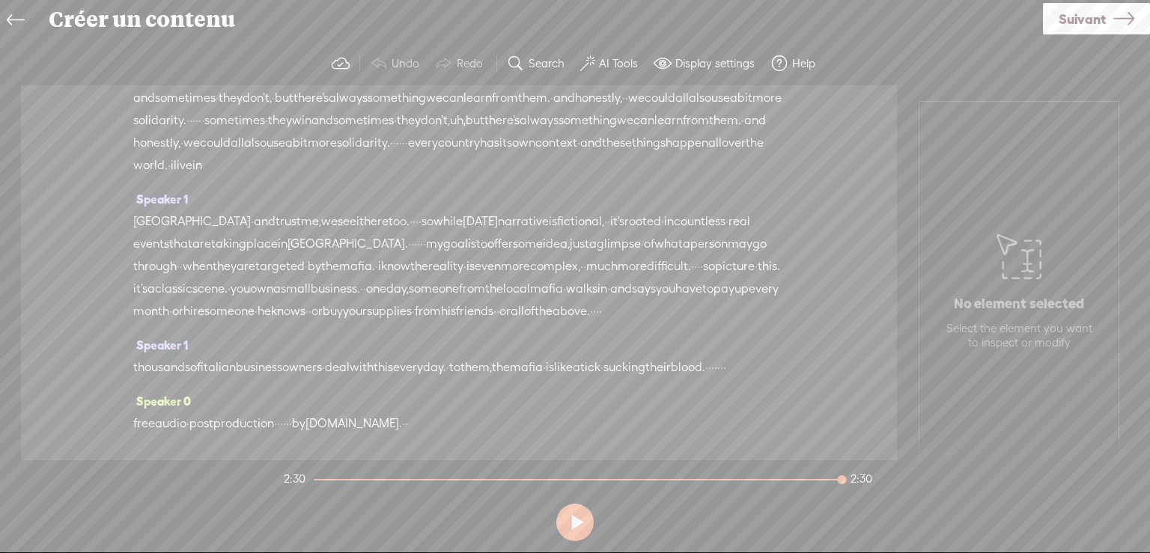
click at [366, 300] on span "one" at bounding box center [376, 289] width 20 height 22
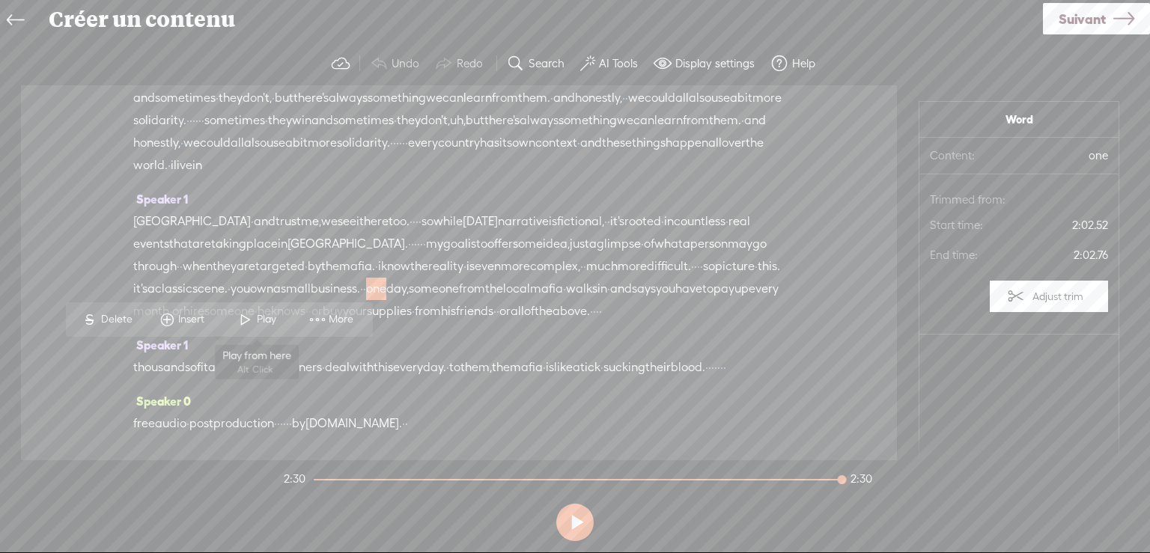
click at [257, 317] on span "Play" at bounding box center [268, 319] width 23 height 15
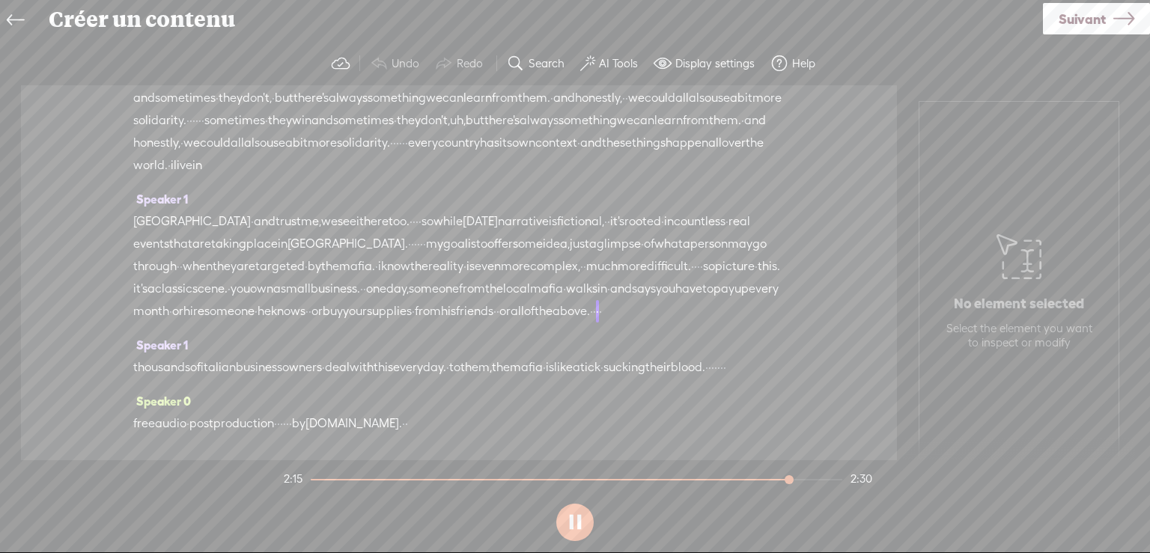
click at [572, 519] on button at bounding box center [574, 522] width 37 height 37
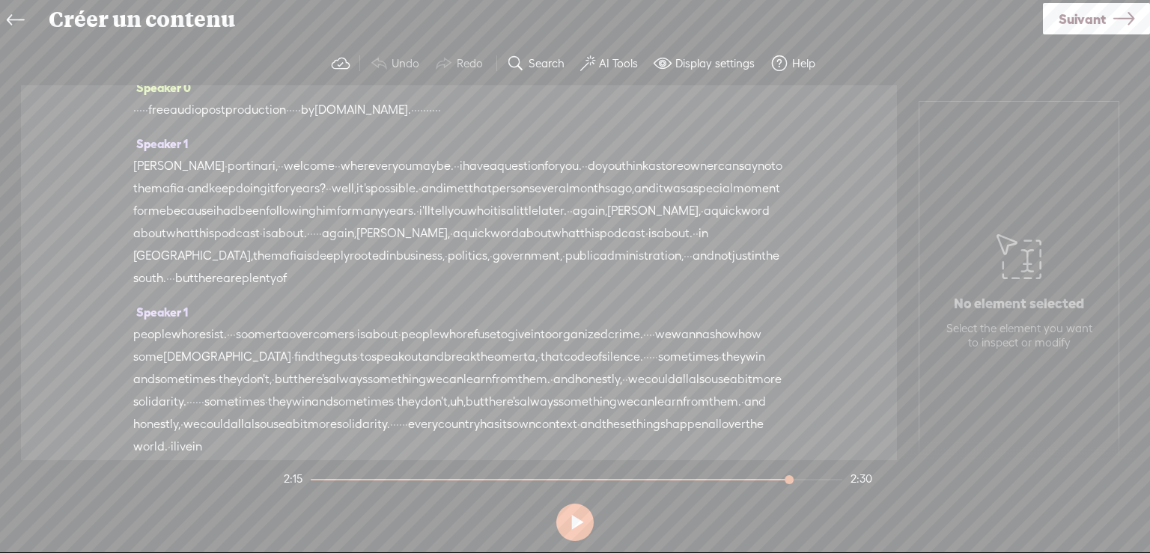
scroll to position [0, 0]
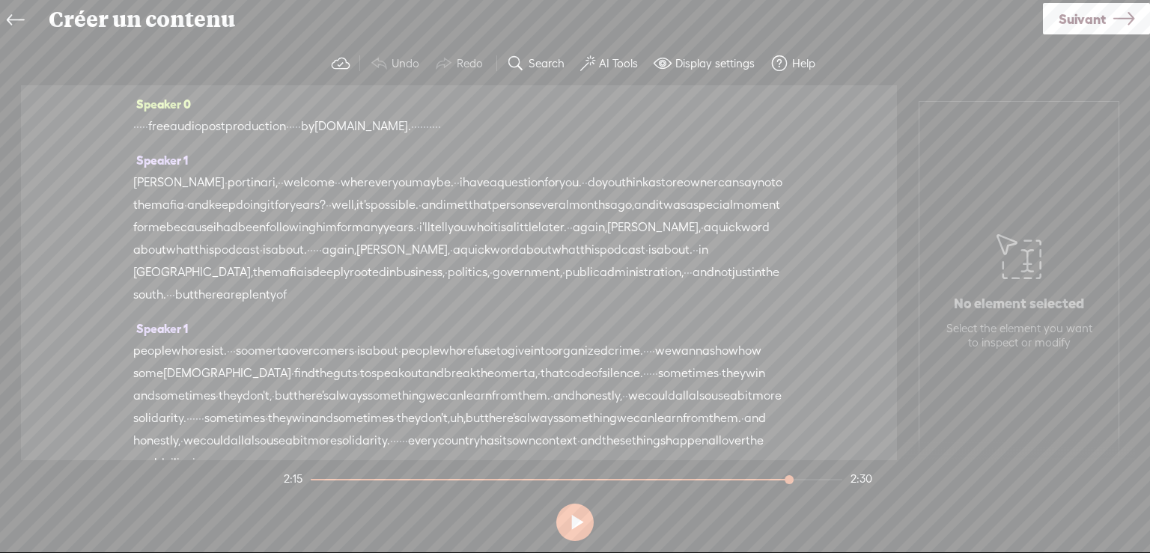
click at [10, 15] on icon at bounding box center [15, 21] width 17 height 34
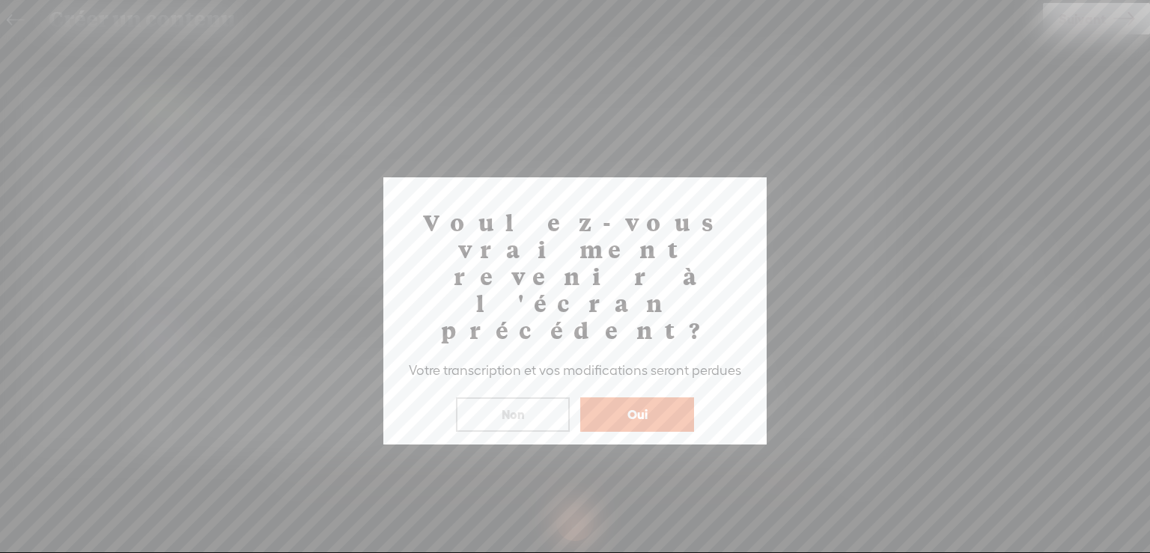
click at [665, 397] on button "Oui" at bounding box center [637, 414] width 114 height 34
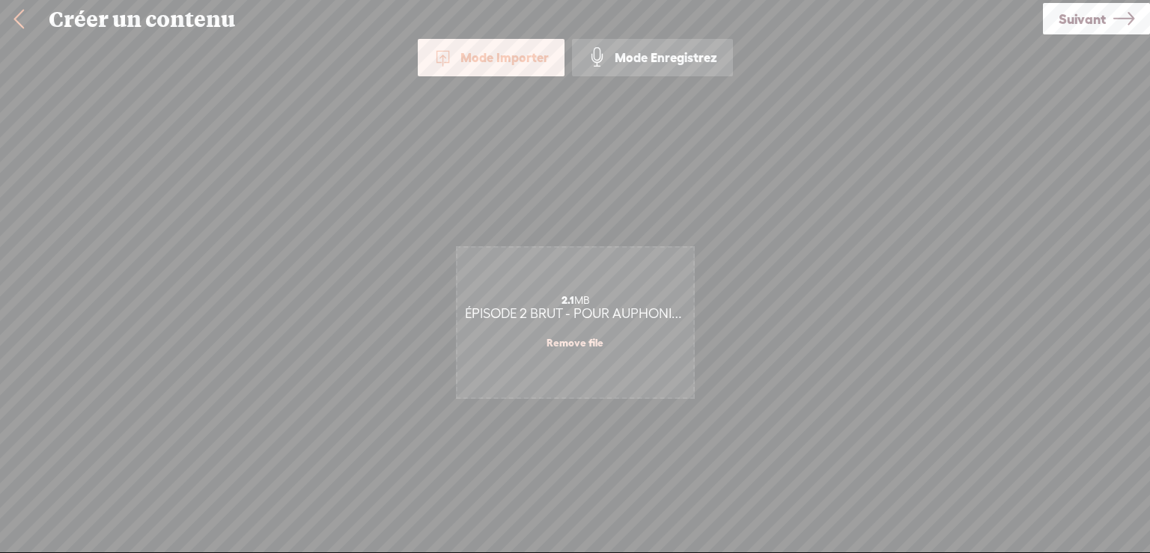
click at [599, 340] on link "Remove file" at bounding box center [574, 342] width 57 height 13
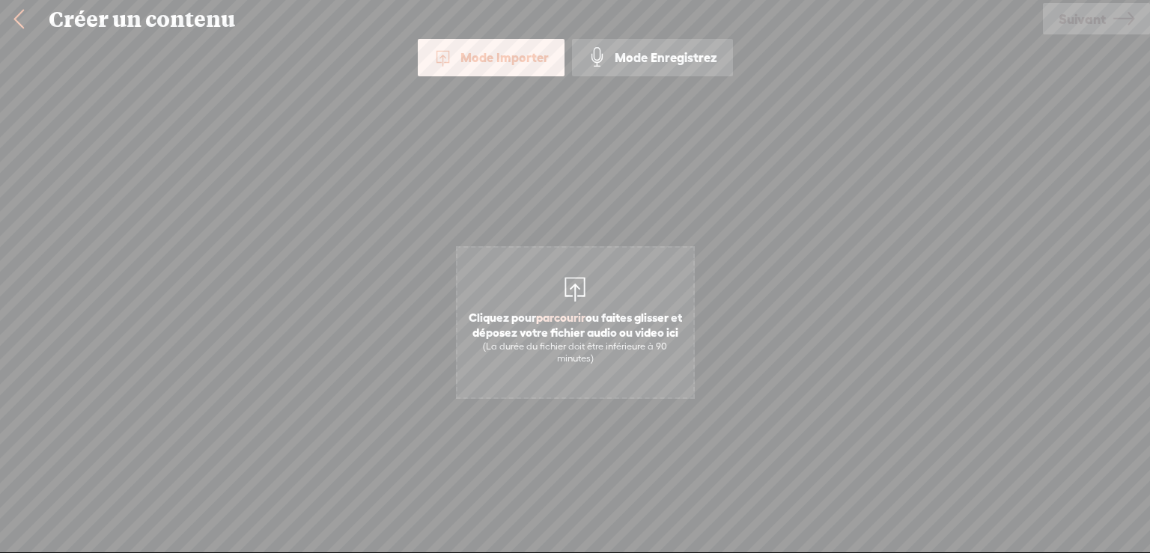
click at [575, 318] on span "parcourir" at bounding box center [560, 317] width 49 height 13
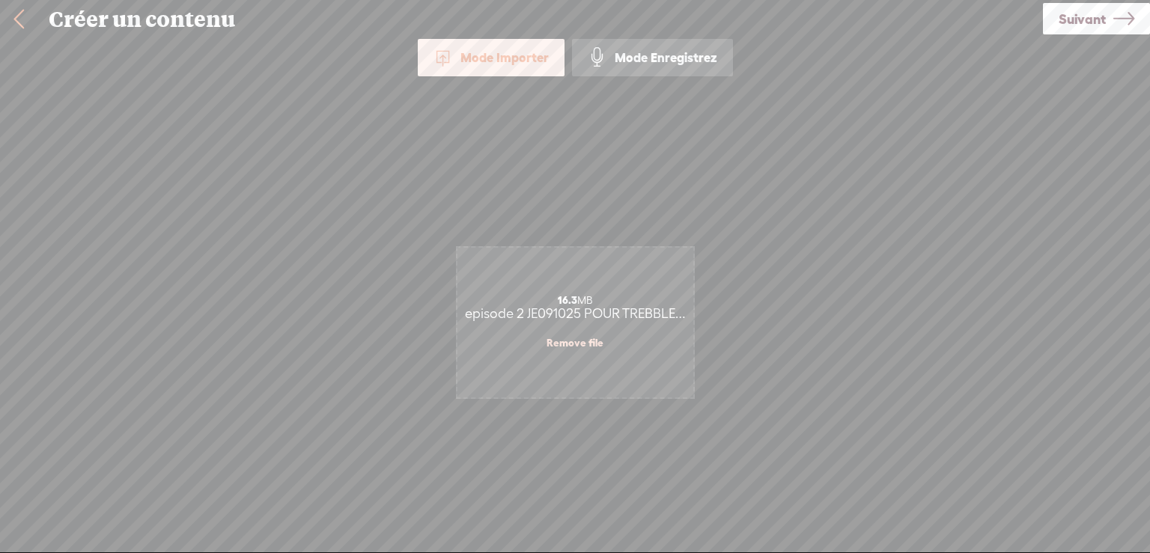
click at [1096, 13] on span "Suivant" at bounding box center [1081, 19] width 47 height 38
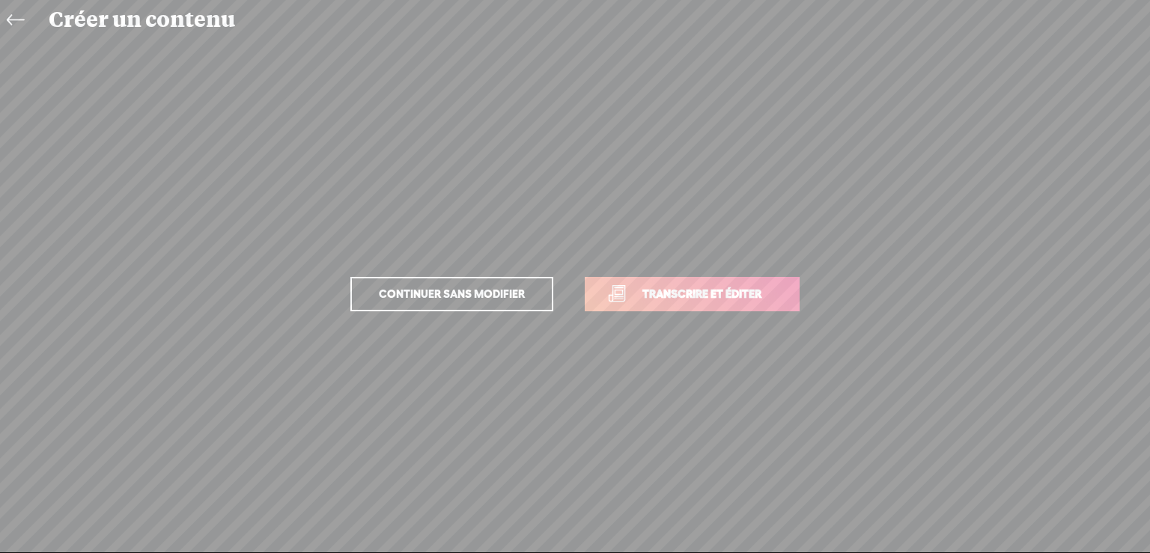
click at [735, 290] on span "Transcrire et éditer" at bounding box center [701, 293] width 150 height 17
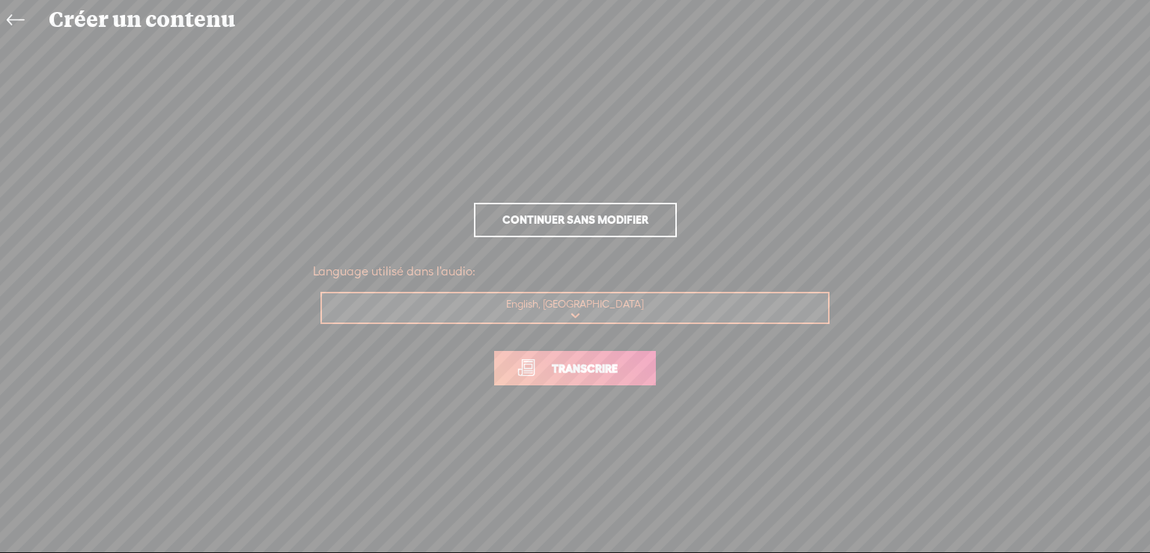
click at [624, 368] on span "Transcrire" at bounding box center [584, 368] width 97 height 17
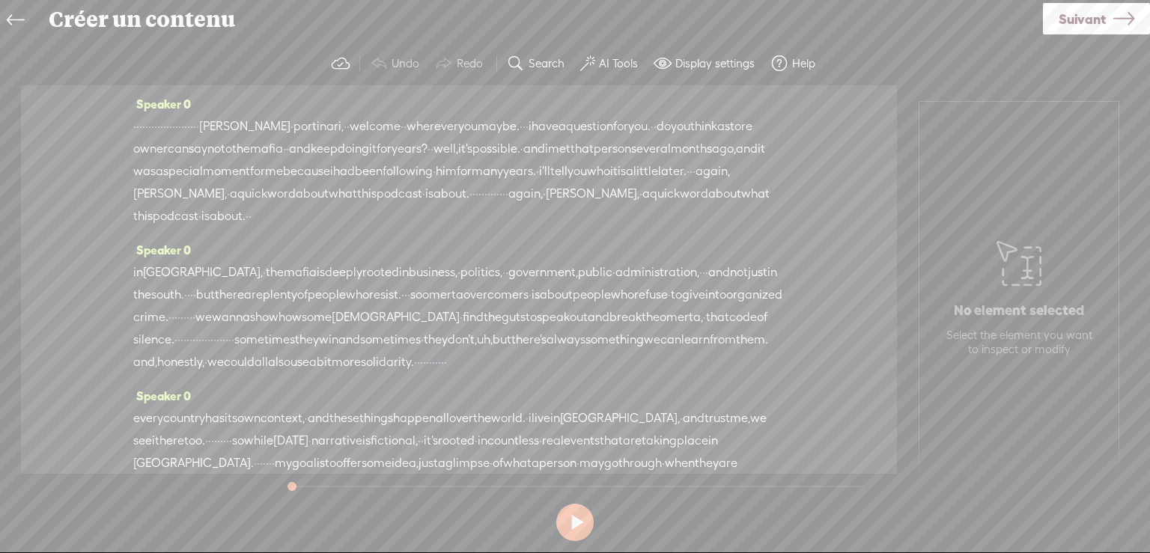
click at [614, 60] on label "AI Tools" at bounding box center [618, 63] width 39 height 15
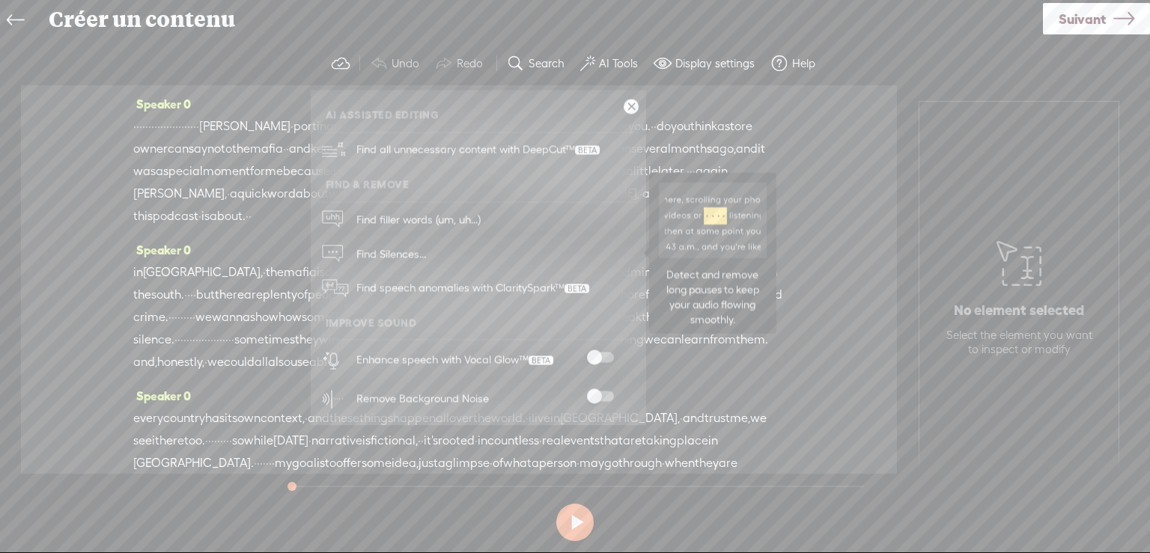
click at [403, 251] on span "Find Silences..." at bounding box center [391, 254] width 80 height 34
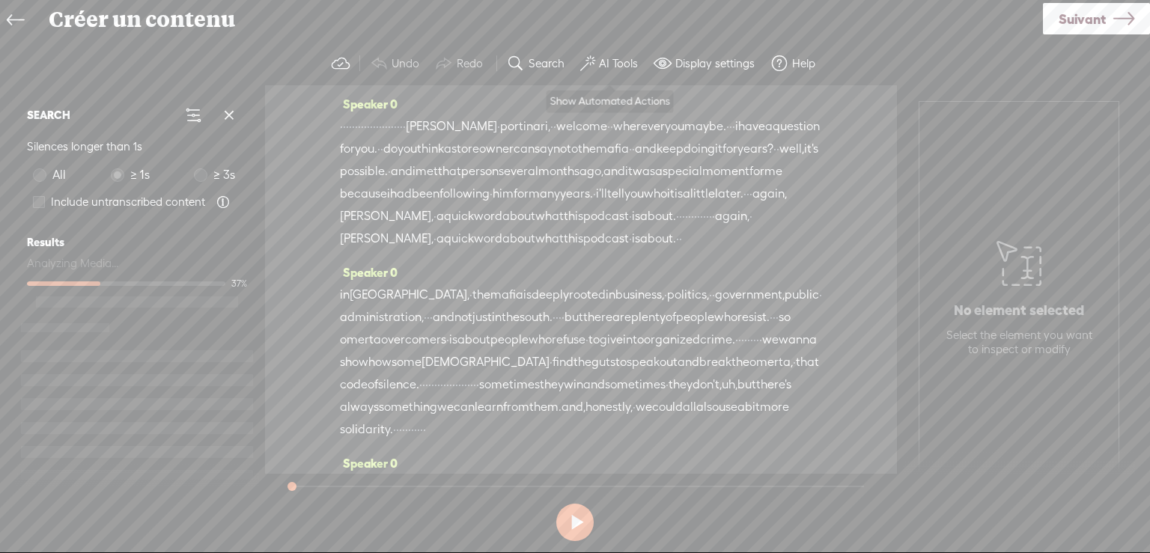
click at [604, 60] on label "AI Tools" at bounding box center [618, 63] width 39 height 15
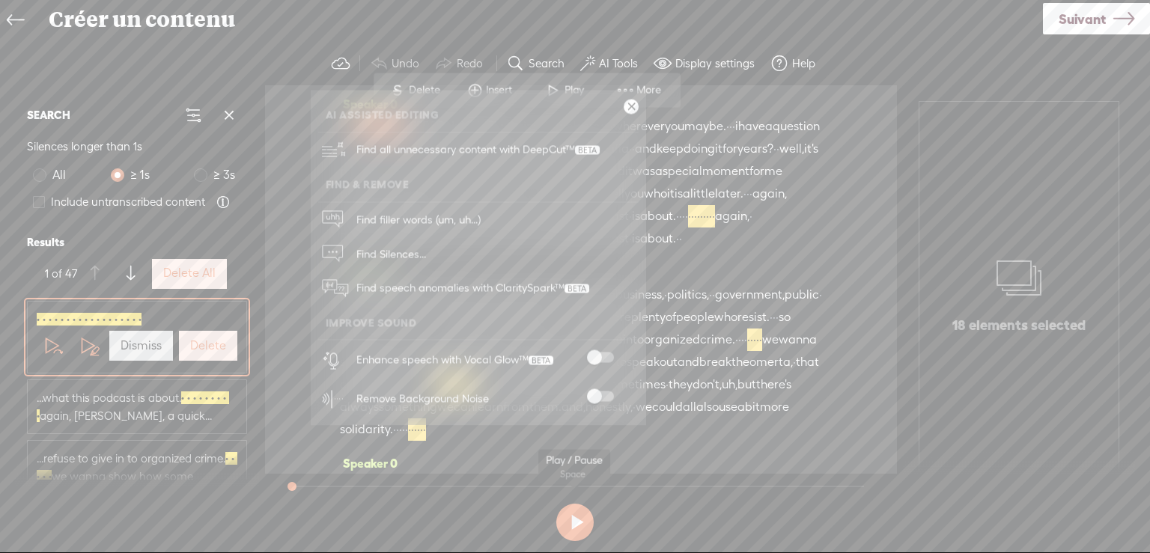
click at [741, 522] on section at bounding box center [575, 522] width 588 height 49
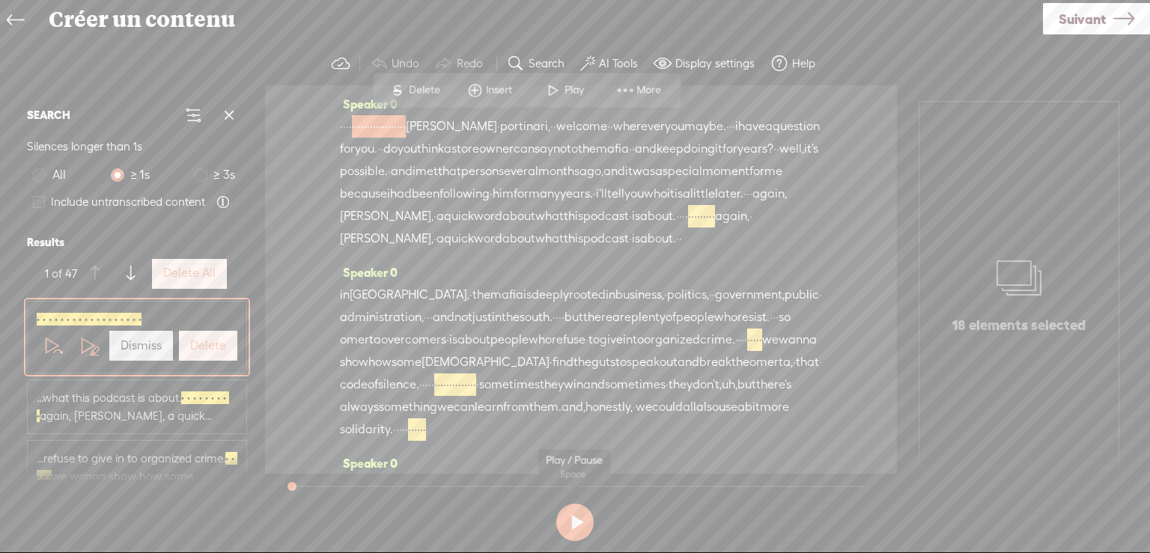
click at [572, 519] on button at bounding box center [574, 522] width 37 height 37
click at [572, 518] on button at bounding box center [574, 522] width 37 height 37
click at [498, 183] on span "several" at bounding box center [518, 171] width 40 height 22
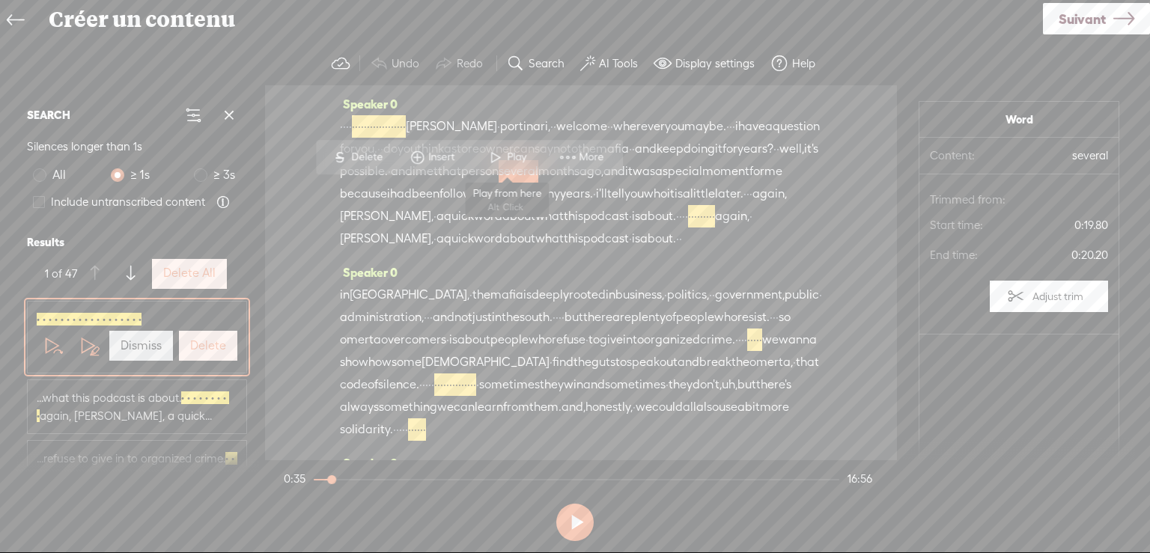
click at [499, 154] on span at bounding box center [495, 157] width 22 height 27
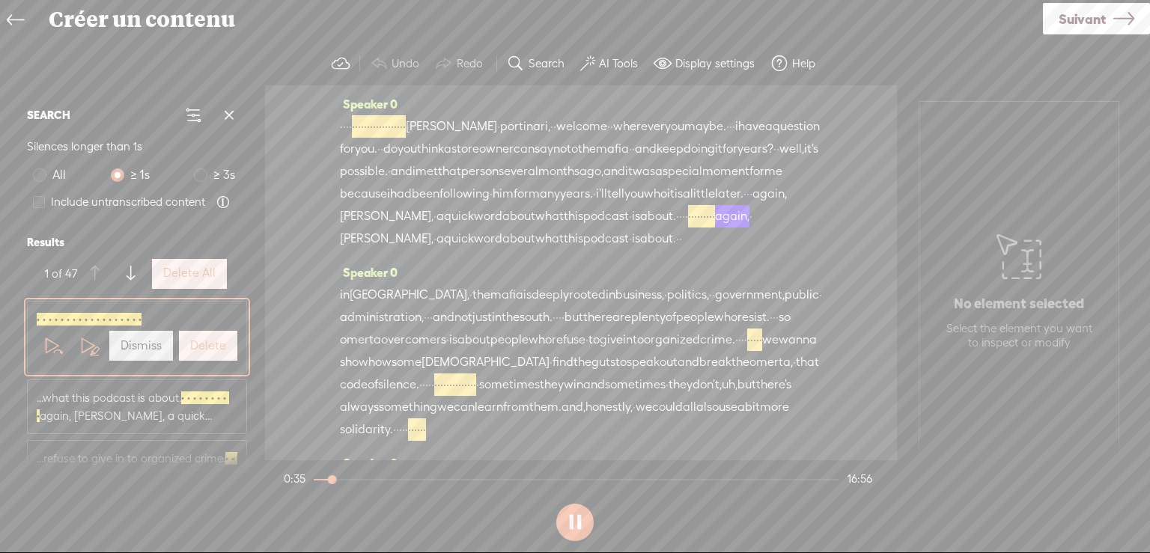
click at [676, 228] on span "·" at bounding box center [677, 216] width 3 height 22
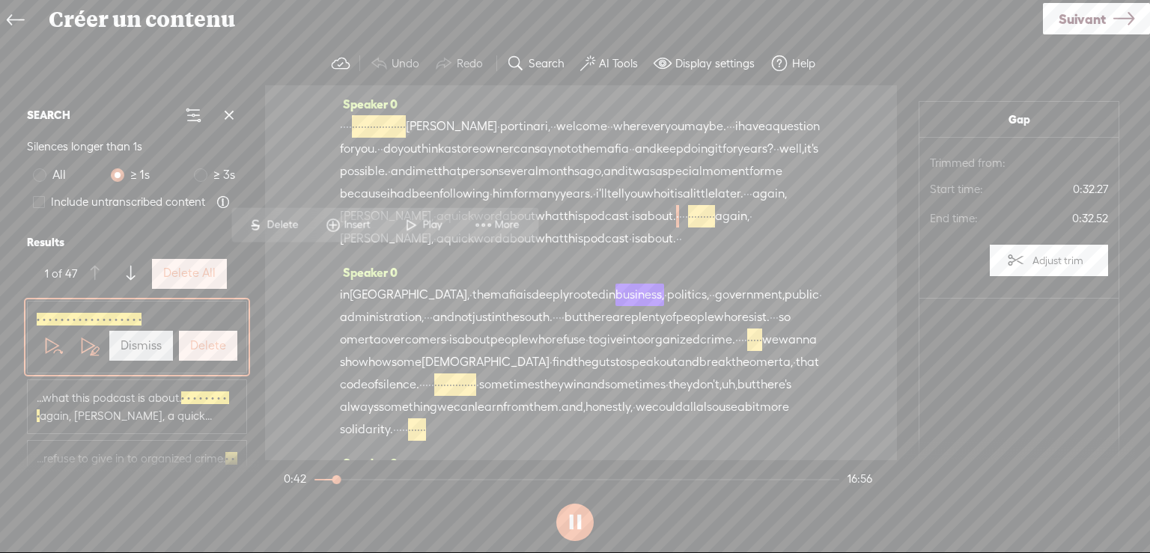
click at [575, 521] on button at bounding box center [574, 522] width 37 height 37
click at [607, 205] on span "i'll" at bounding box center [601, 194] width 11 height 22
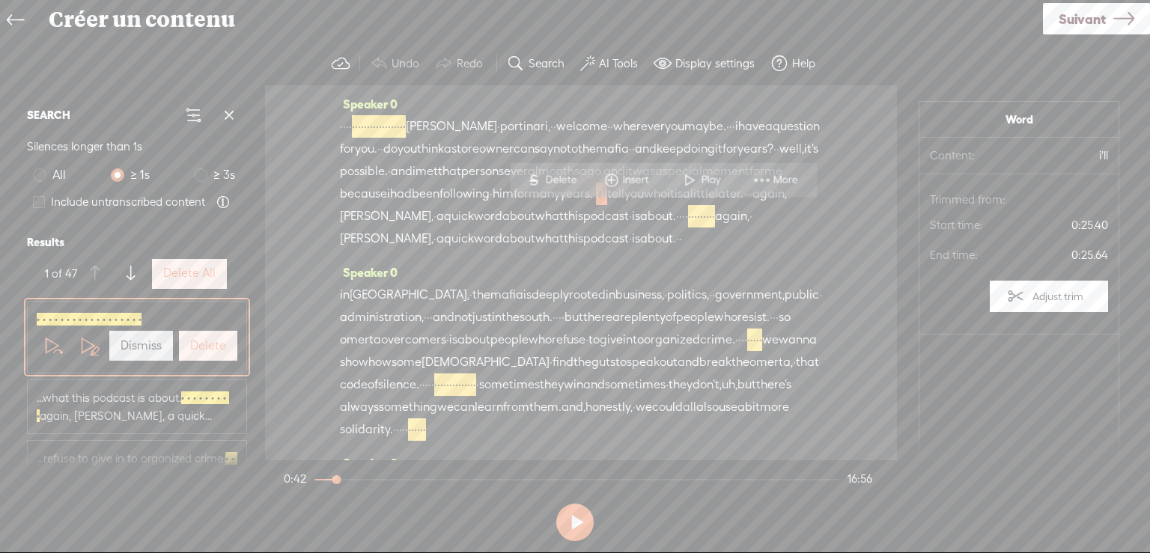
click at [387, 205] on span "because" at bounding box center [363, 194] width 47 height 22
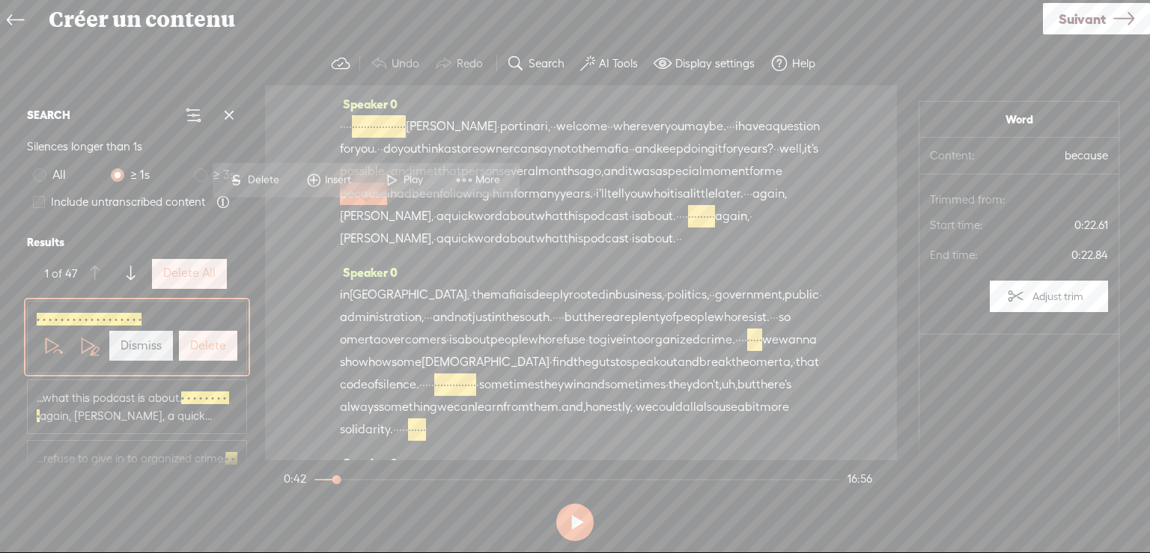
click at [408, 175] on span "Play" at bounding box center [414, 179] width 23 height 15
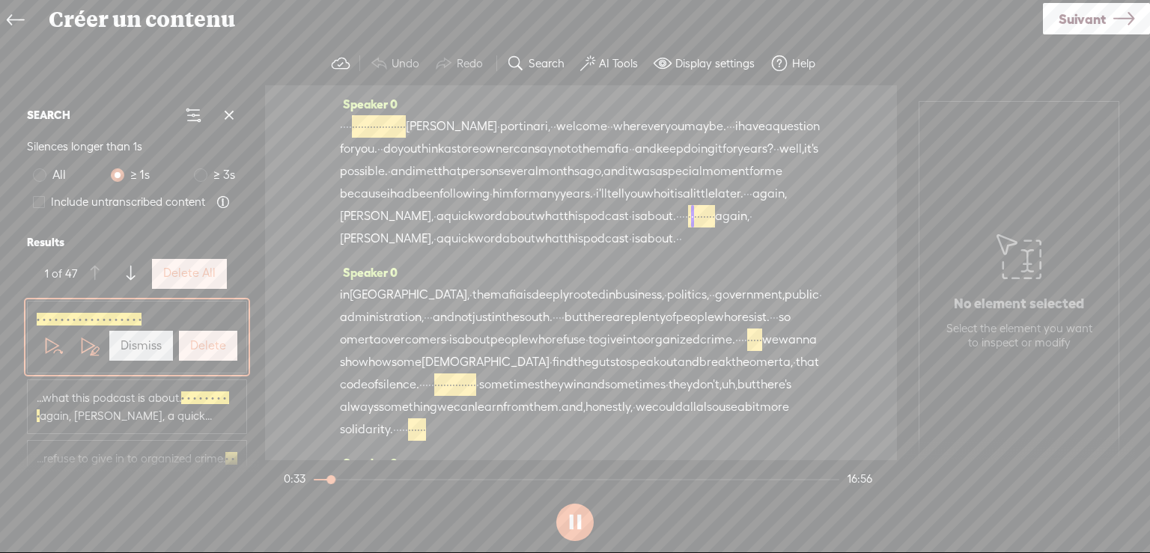
click at [578, 160] on span "the" at bounding box center [587, 149] width 18 height 22
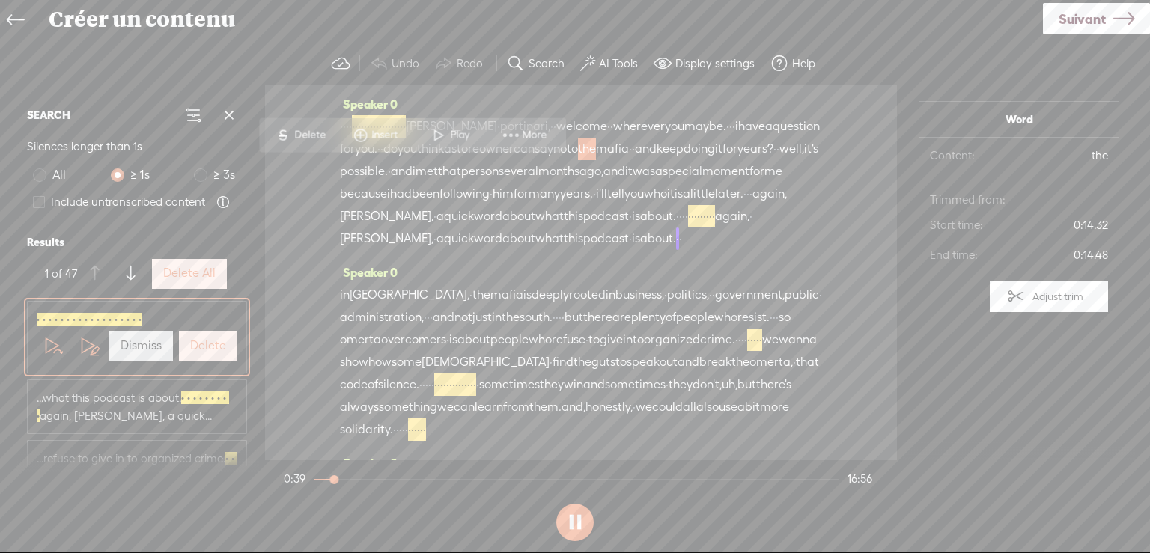
click at [577, 529] on button at bounding box center [574, 522] width 37 height 37
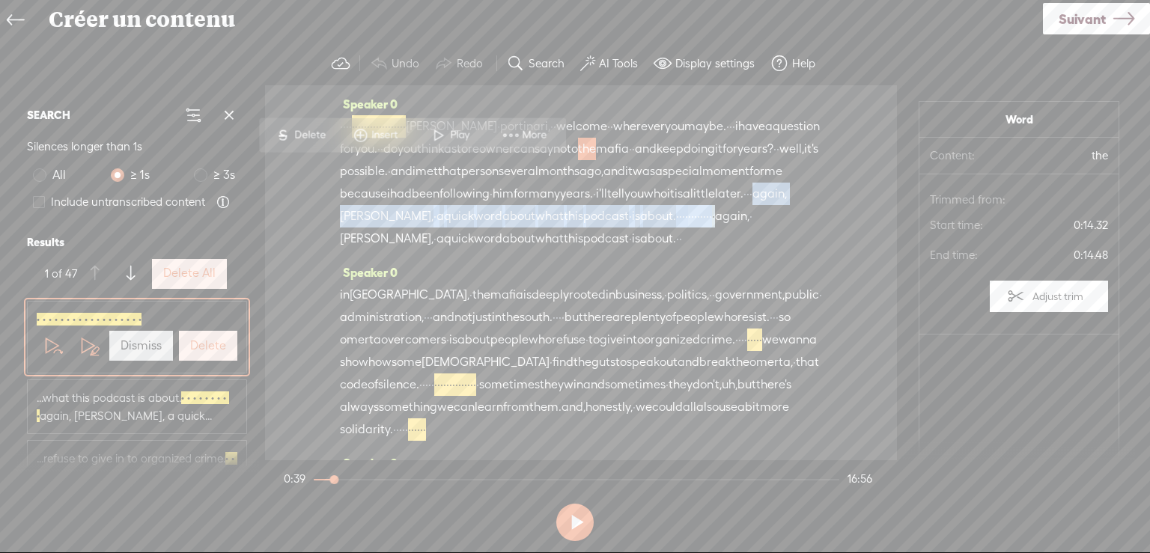
drag, startPoint x: 422, startPoint y: 234, endPoint x: 485, endPoint y: 258, distance: 67.3
click at [485, 250] on div "· · · · · · · · · · · · · · · · · · · · · · [PERSON_NAME] · [GEOGRAPHIC_DATA], …" at bounding box center [581, 182] width 482 height 135
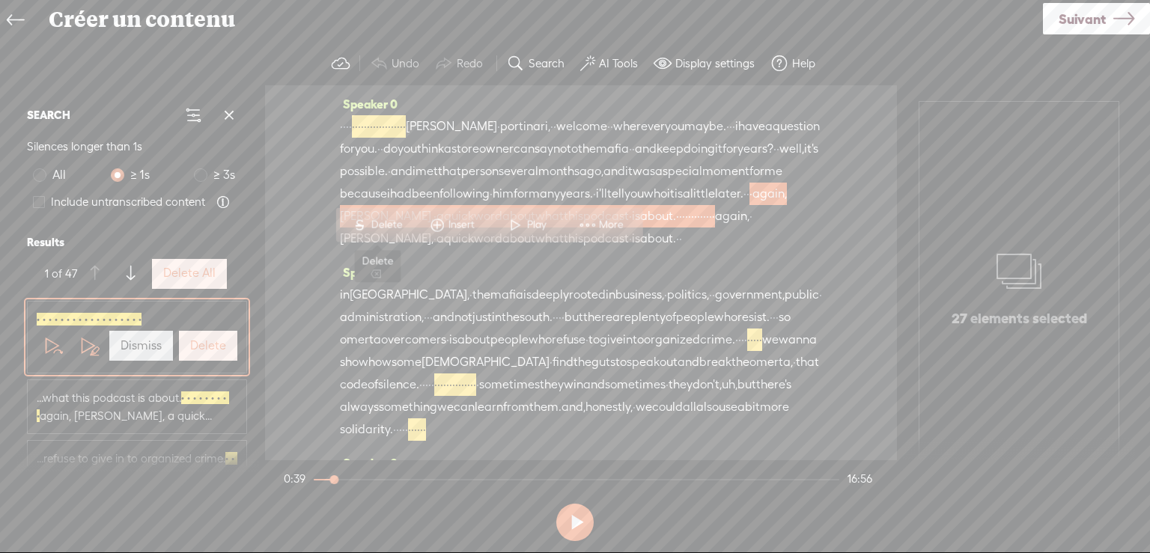
click at [379, 221] on span "Delete" at bounding box center [387, 224] width 35 height 15
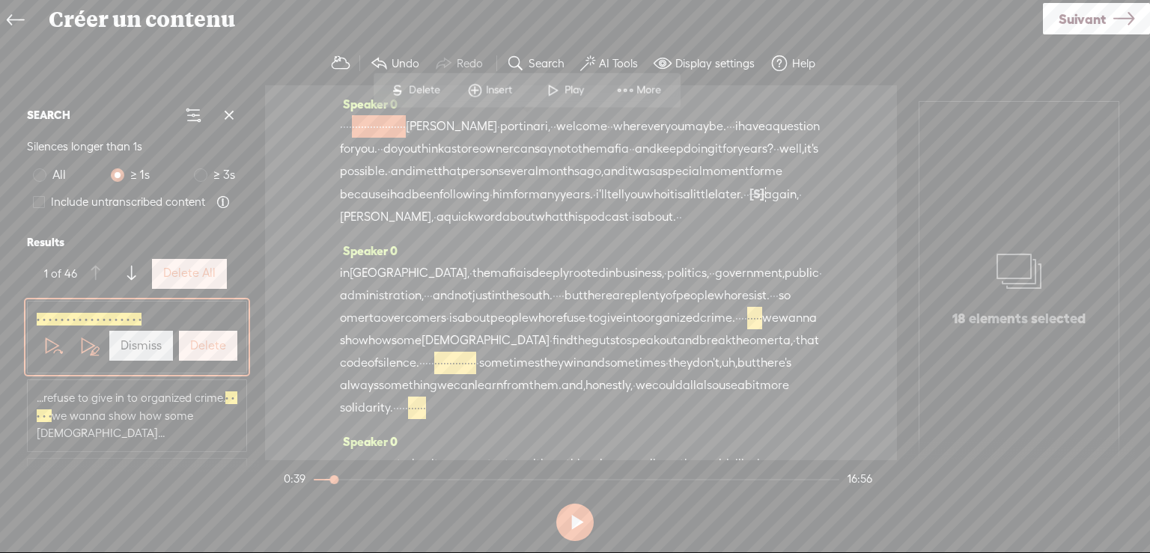
click at [476, 206] on span "following" at bounding box center [464, 194] width 50 height 22
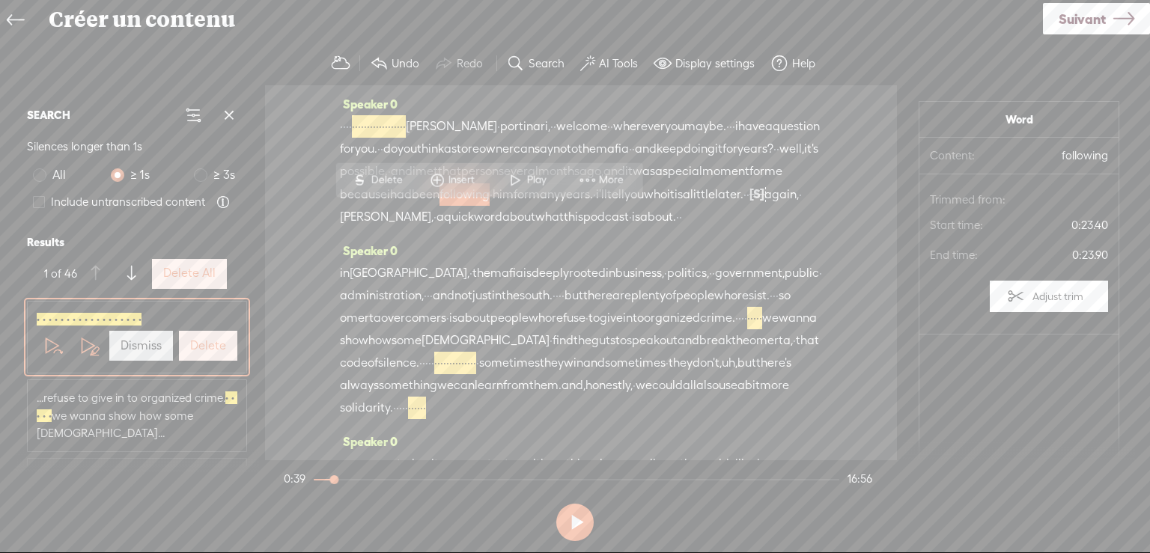
click at [512, 180] on span at bounding box center [515, 179] width 22 height 27
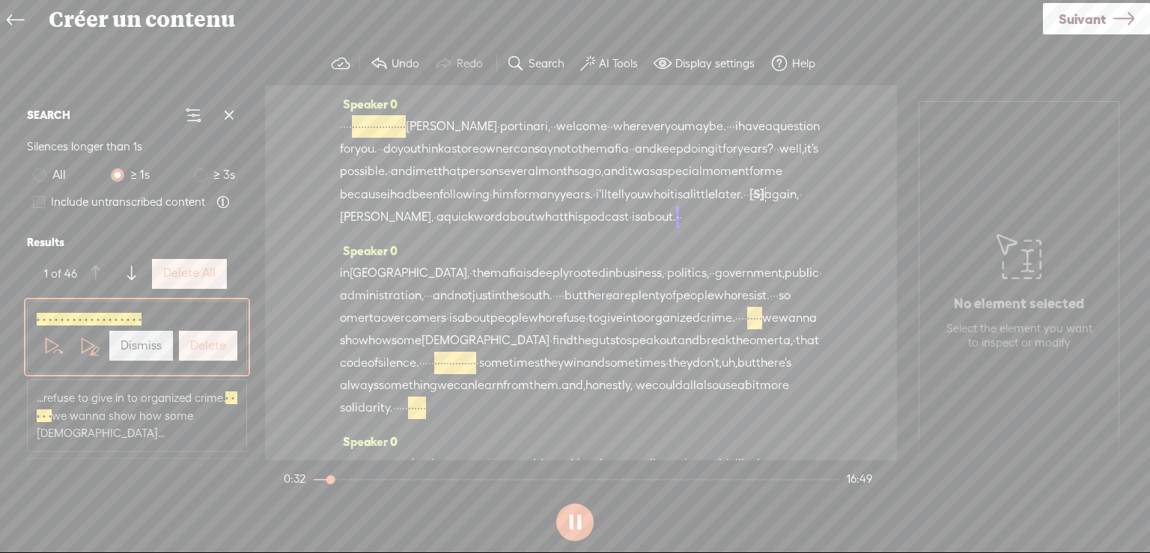
drag, startPoint x: 575, startPoint y: 516, endPoint x: 573, endPoint y: 504, distance: 11.4
click at [575, 515] on button at bounding box center [574, 522] width 37 height 37
click at [439, 206] on span "been" at bounding box center [426, 194] width 28 height 22
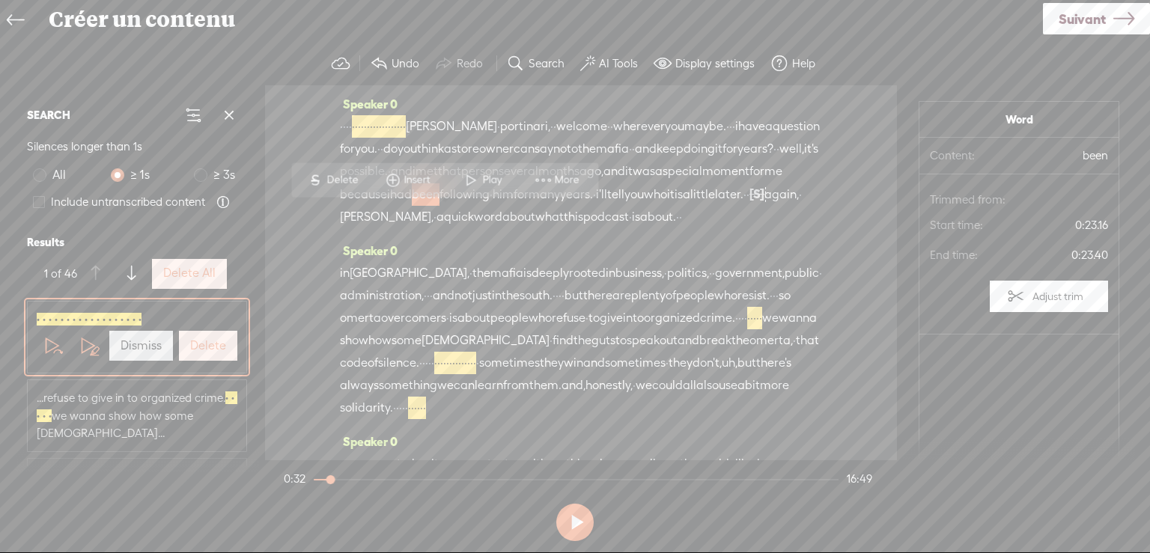
click at [474, 175] on span at bounding box center [471, 179] width 22 height 27
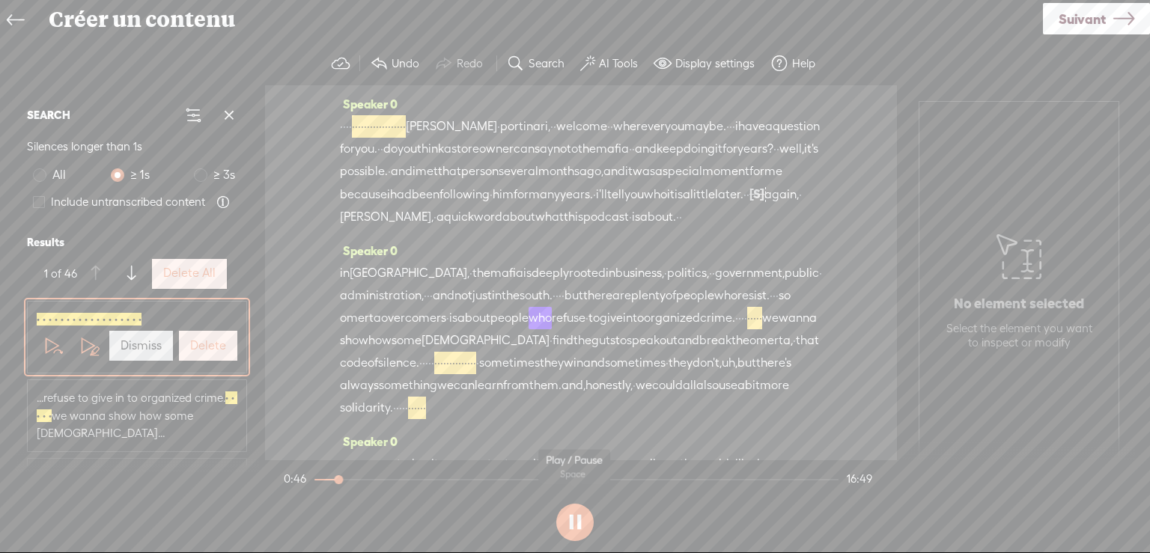
click at [572, 519] on button at bounding box center [574, 522] width 37 height 37
click at [614, 59] on label "AI Tools" at bounding box center [618, 63] width 39 height 15
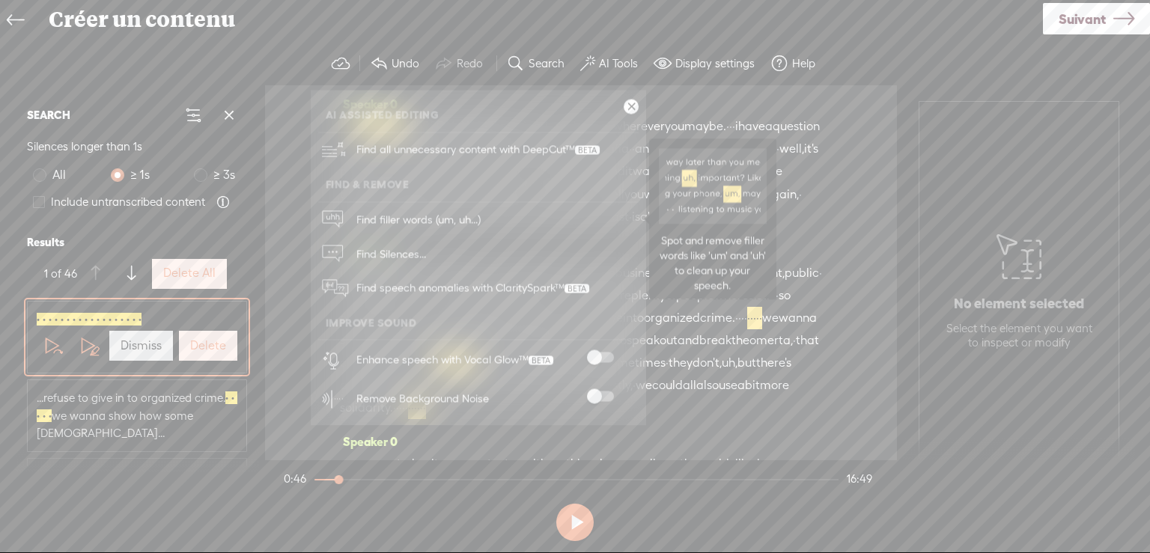
click at [383, 215] on span "Find filler words (um, uh...)" at bounding box center [418, 220] width 135 height 34
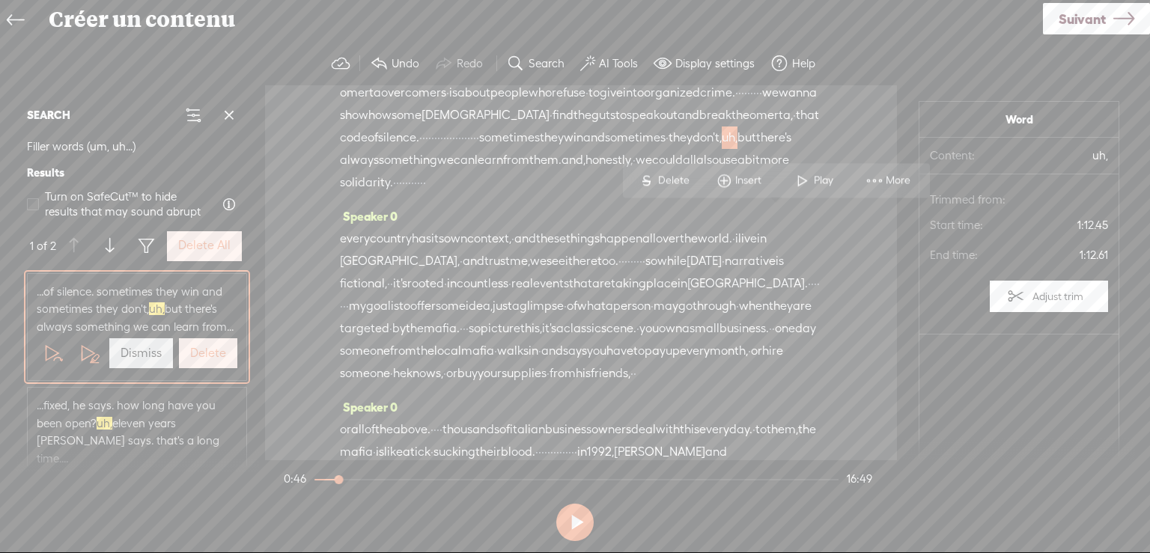
scroll to position [266, 0]
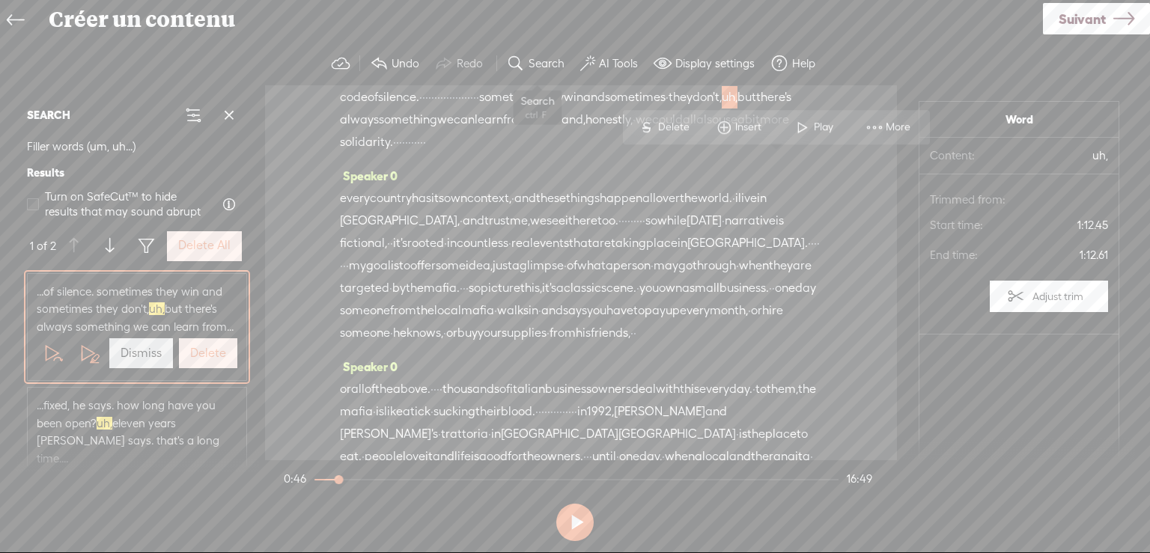
click at [553, 63] on label "Search" at bounding box center [546, 63] width 36 height 15
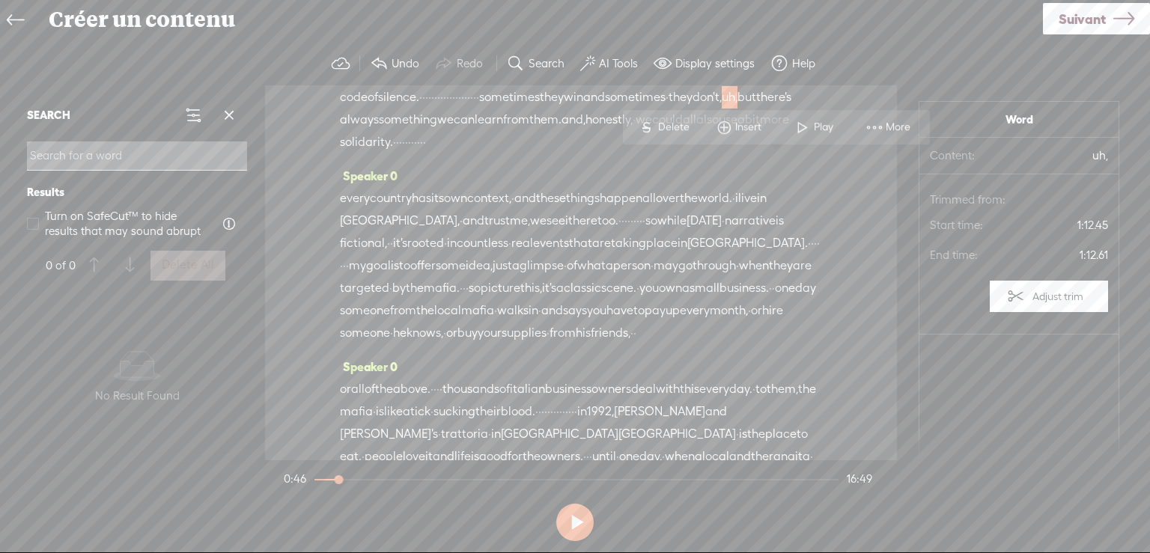
click at [616, 66] on label "AI Tools" at bounding box center [618, 63] width 39 height 15
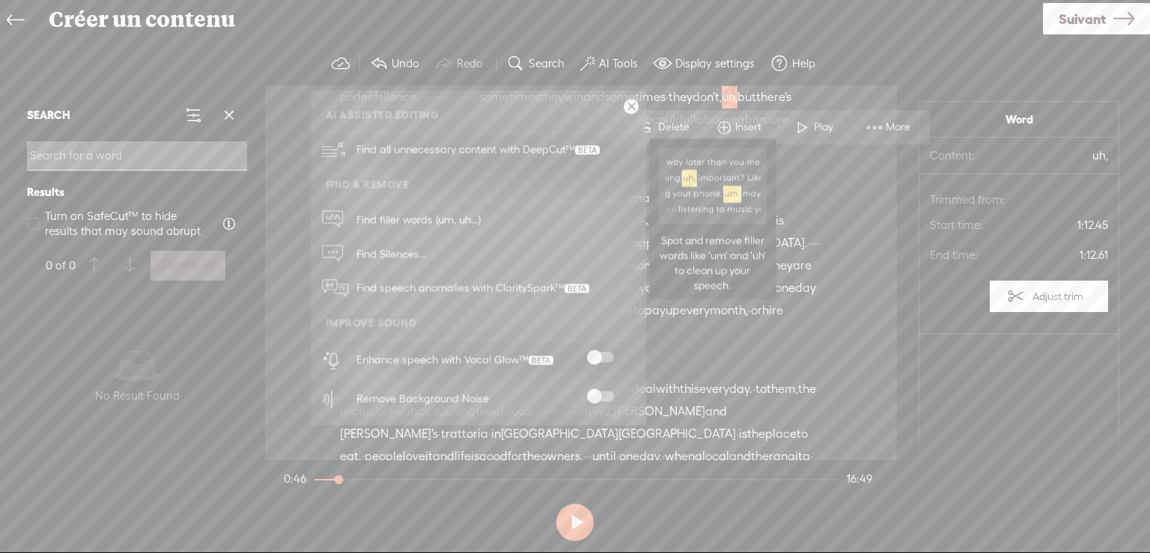
click at [418, 216] on span "Find filler words (um, uh...)" at bounding box center [418, 220] width 135 height 34
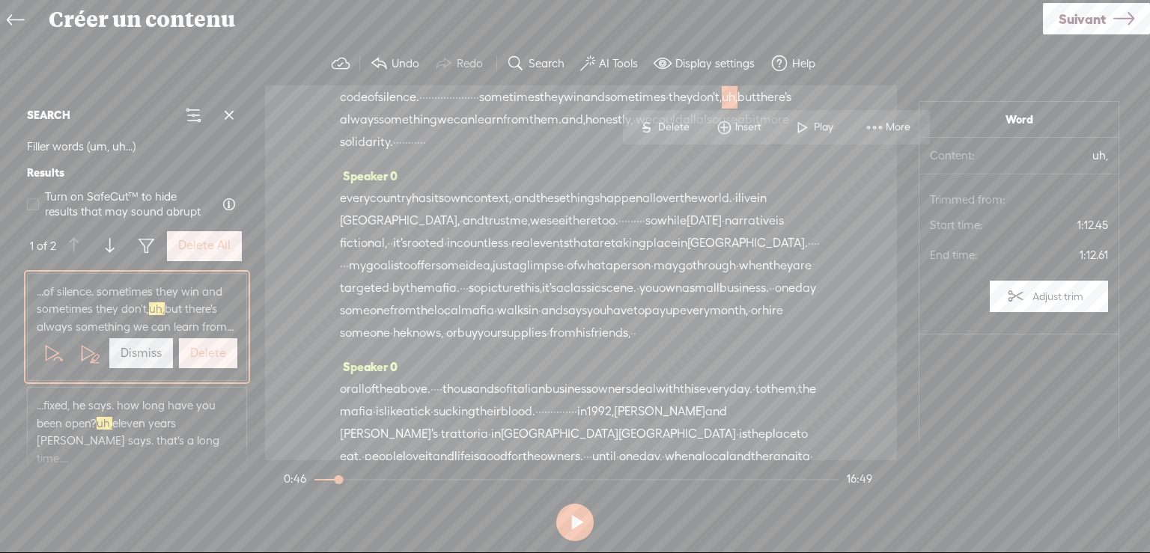
click at [580, 239] on div "Speaker 0 every country has its own context, · and these things happen all over…" at bounding box center [581, 260] width 482 height 191
click at [659, 86] on span "out" at bounding box center [668, 75] width 18 height 22
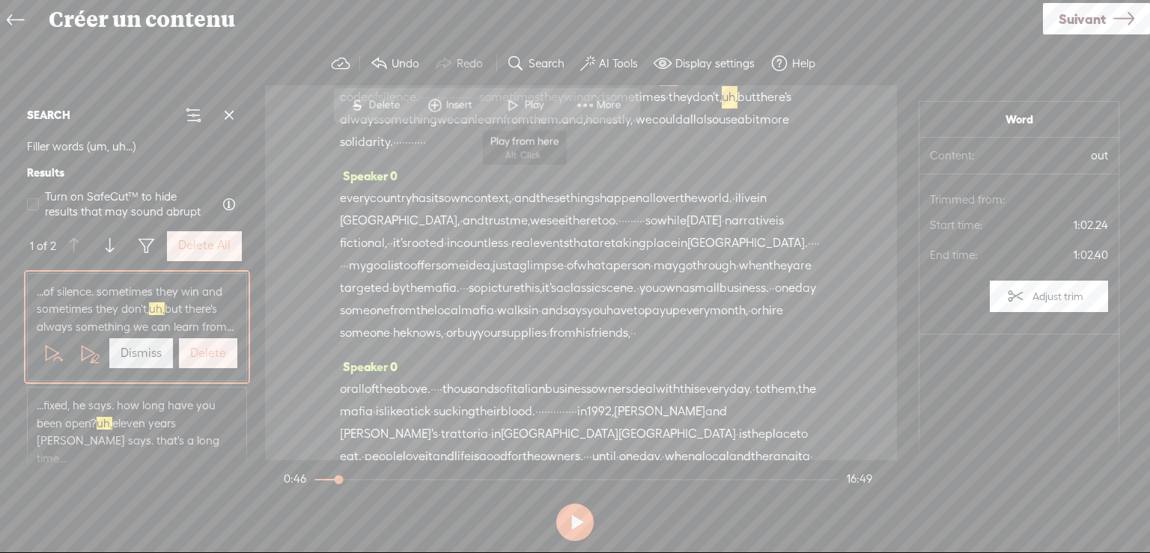
click at [527, 103] on span "Play" at bounding box center [535, 104] width 23 height 15
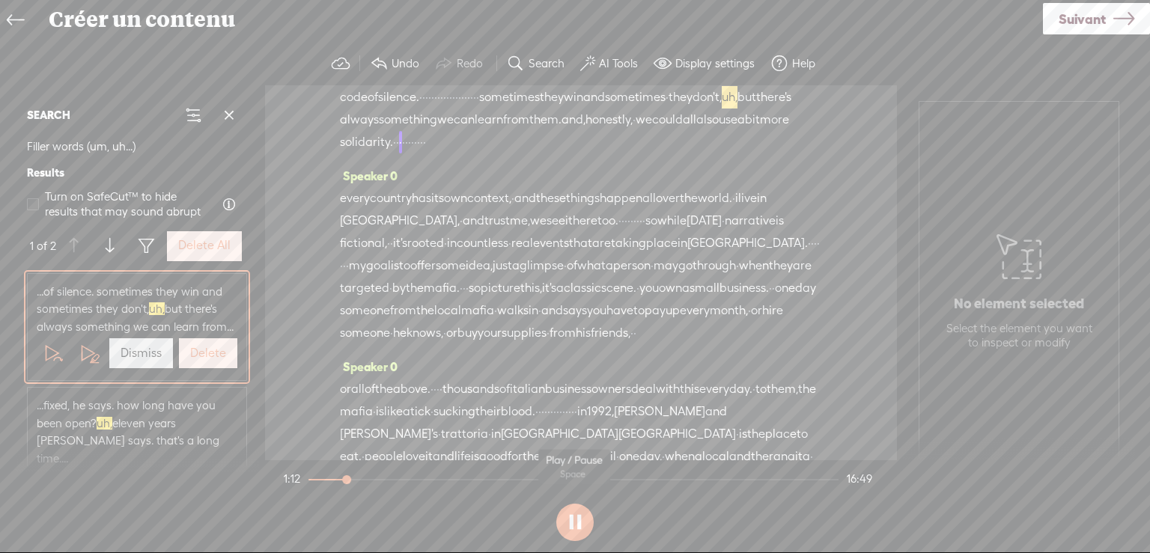
click at [574, 520] on button at bounding box center [574, 522] width 37 height 37
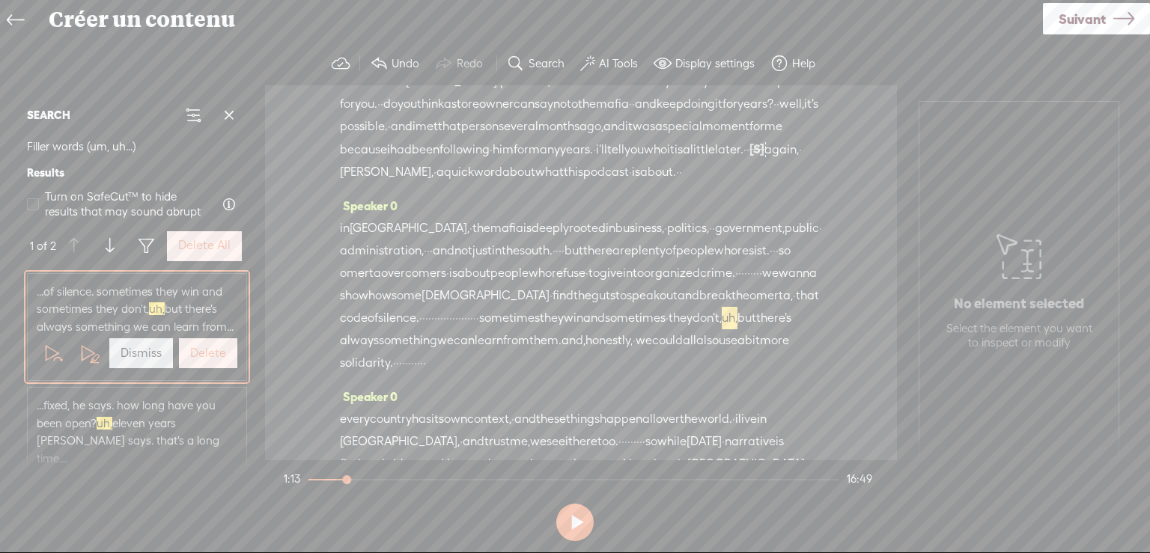
scroll to position [0, 0]
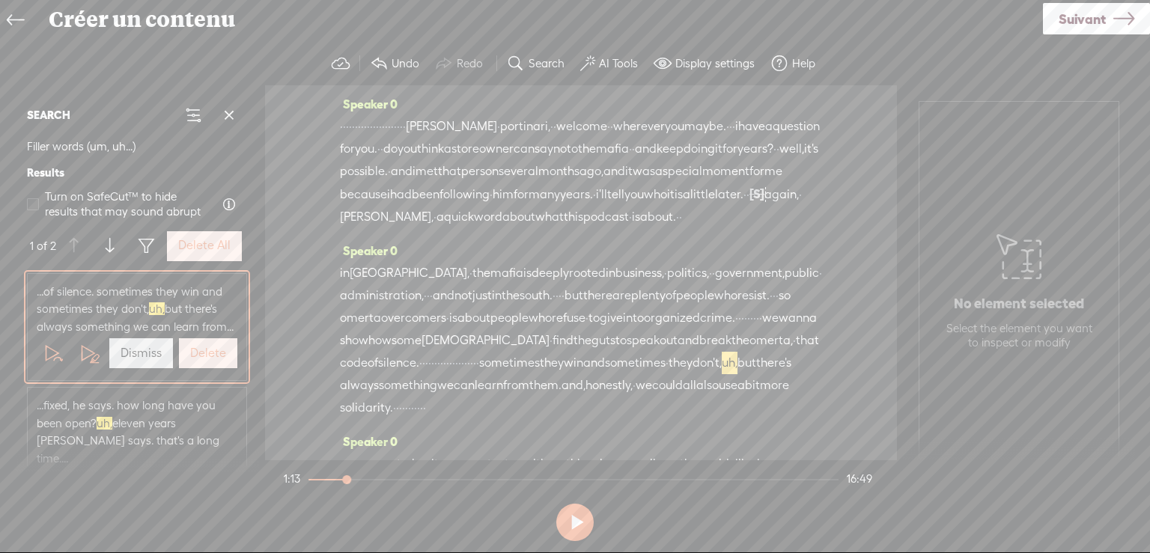
click at [433, 228] on span "[PERSON_NAME]," at bounding box center [387, 217] width 94 height 22
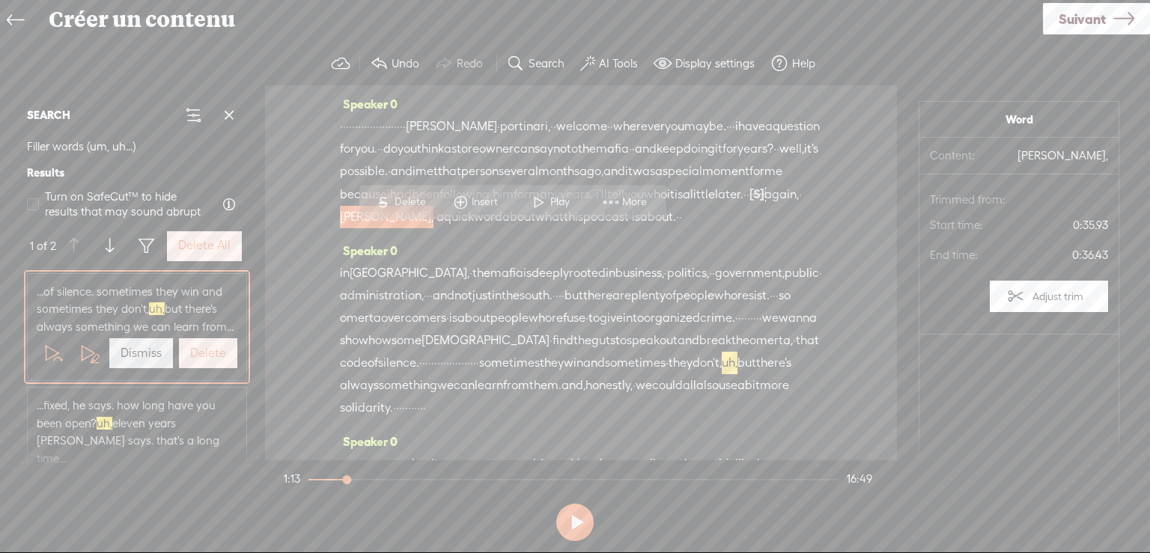
click at [551, 200] on span "Play" at bounding box center [561, 202] width 23 height 15
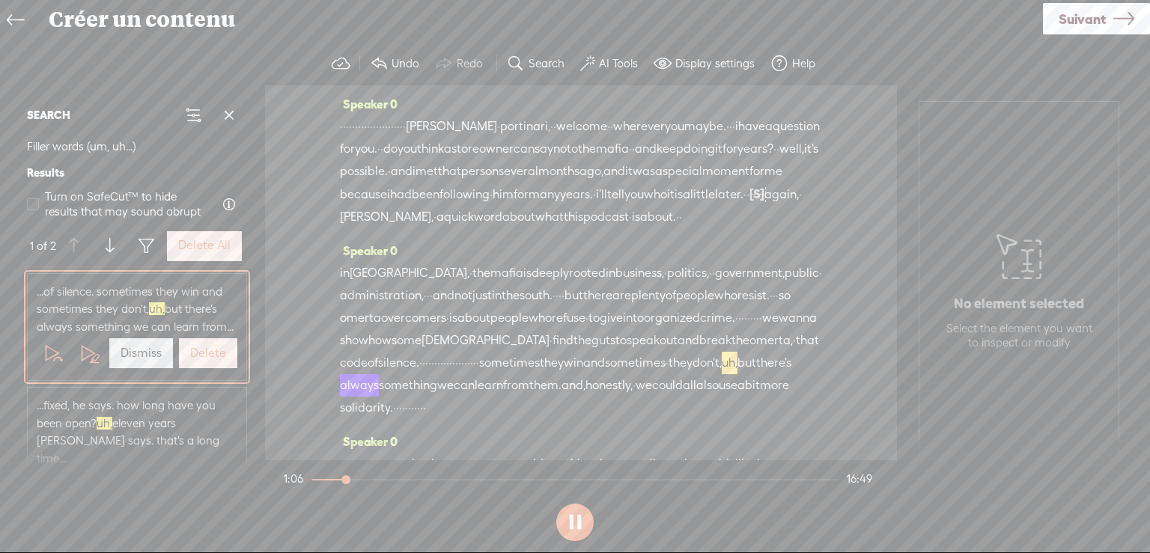
click at [572, 519] on button at bounding box center [574, 522] width 37 height 37
click at [520, 228] on div "· · · · · · · · · · · · · · · · · · · · · · [PERSON_NAME] · [GEOGRAPHIC_DATA], …" at bounding box center [581, 171] width 482 height 113
click at [497, 124] on span "[PERSON_NAME]" at bounding box center [451, 126] width 91 height 22
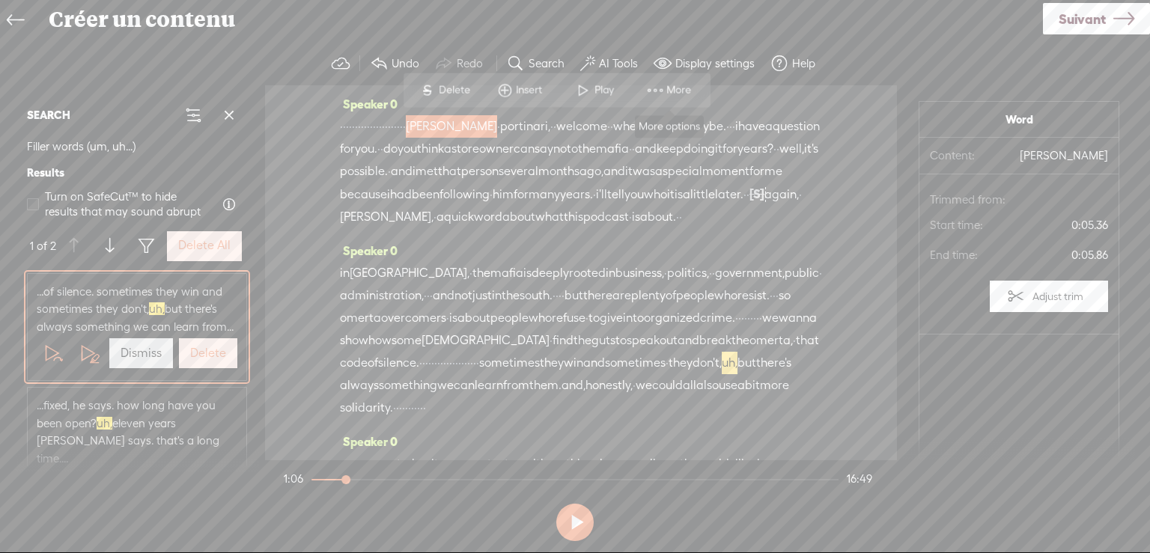
click at [662, 85] on span at bounding box center [655, 89] width 22 height 27
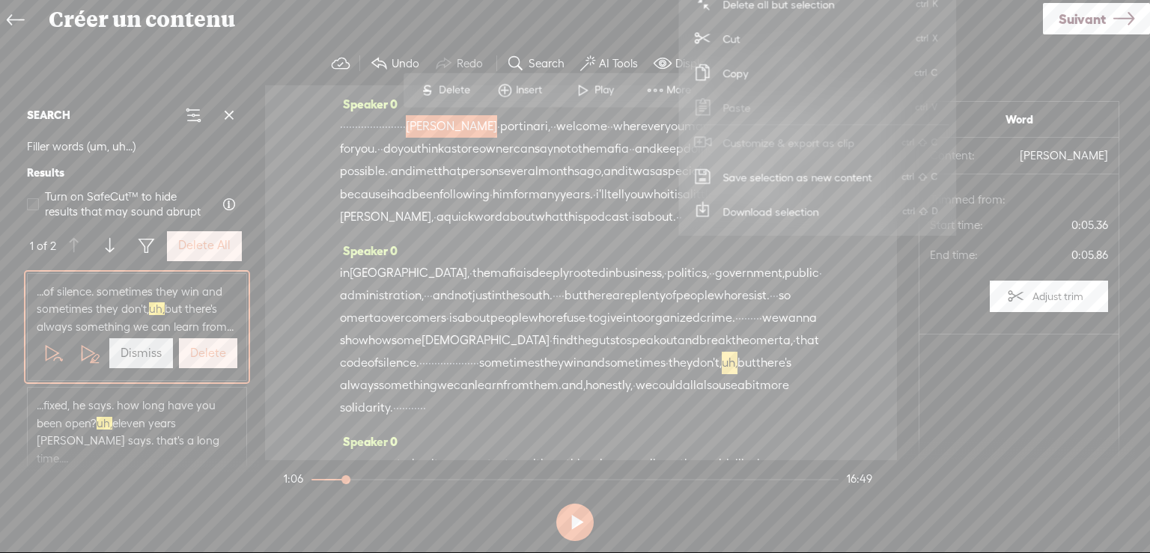
click at [550, 129] on span "portinari," at bounding box center [525, 126] width 50 height 22
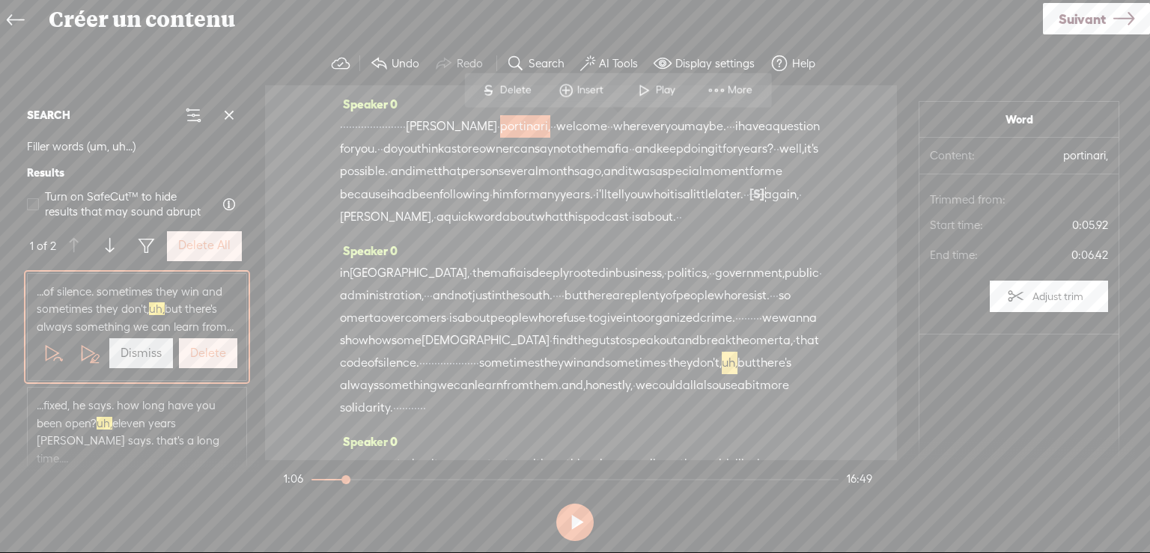
click at [385, 124] on span "·" at bounding box center [383, 126] width 3 height 22
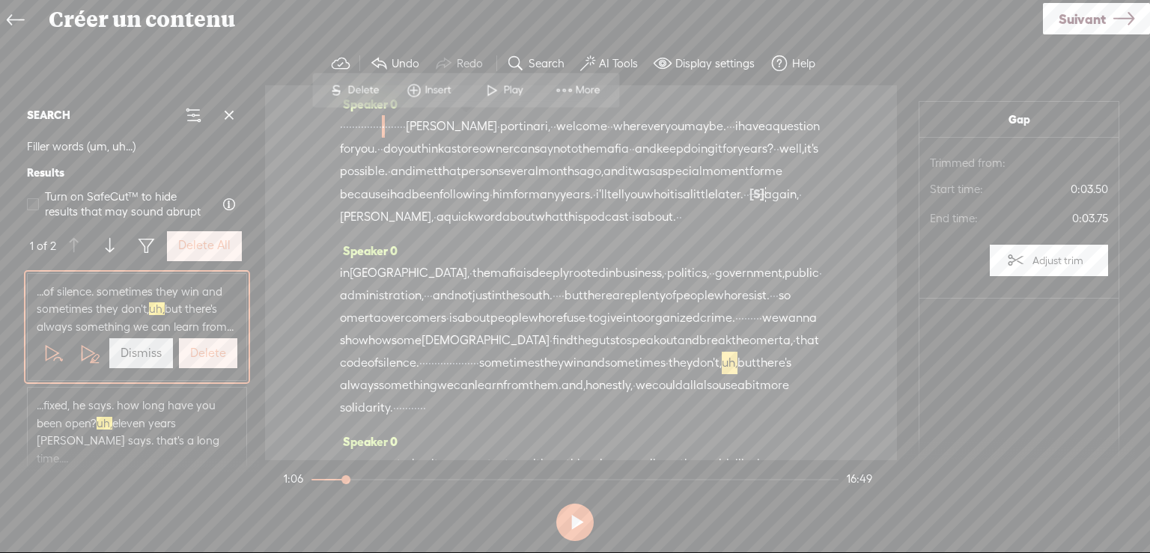
click at [515, 85] on span "Play" at bounding box center [514, 89] width 23 height 15
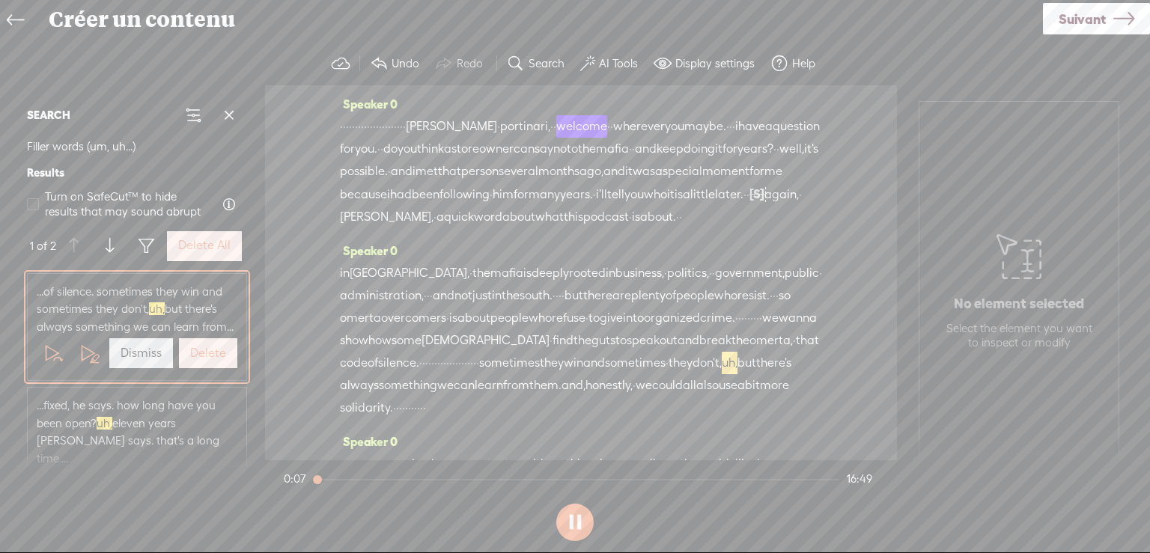
click at [573, 517] on button at bounding box center [574, 522] width 37 height 37
click at [611, 62] on label "AI Tools" at bounding box center [618, 63] width 39 height 15
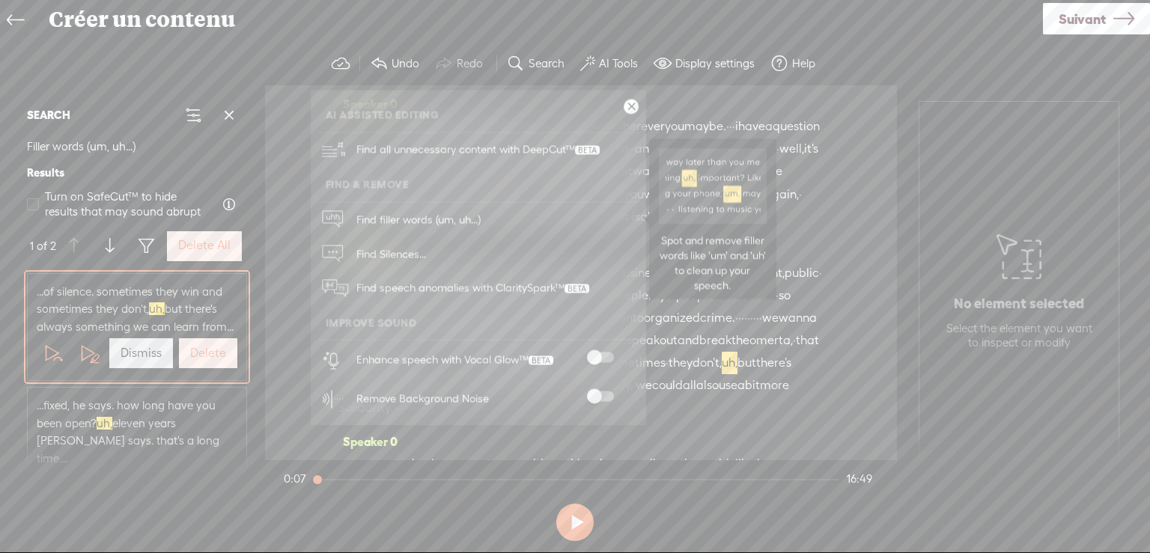
click at [402, 214] on span "Find filler words (um, uh...)" at bounding box center [418, 220] width 135 height 34
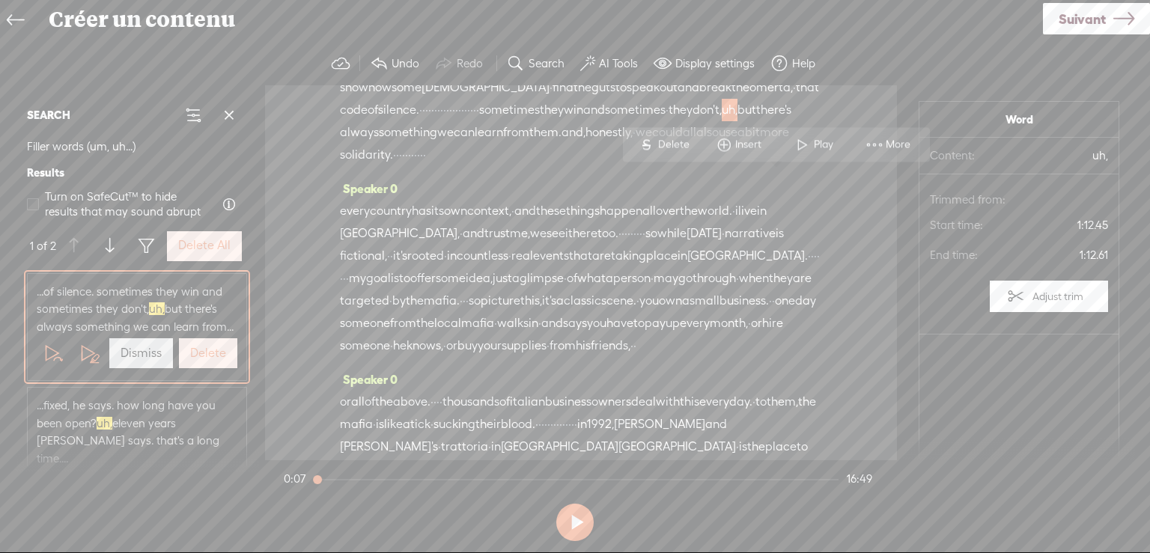
scroll to position [266, 0]
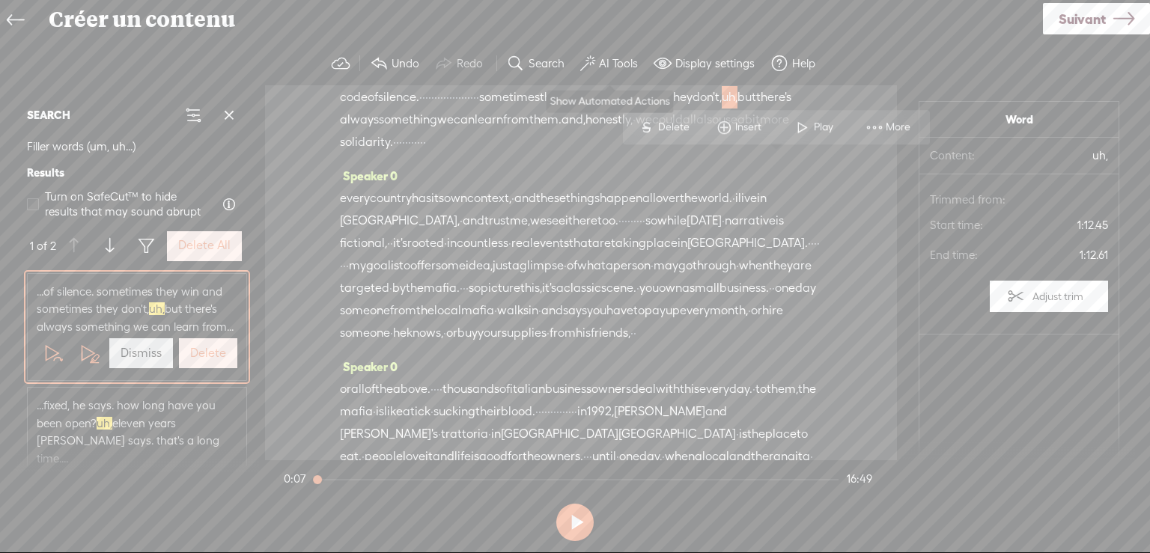
click at [620, 61] on label "AI Tools" at bounding box center [618, 63] width 39 height 15
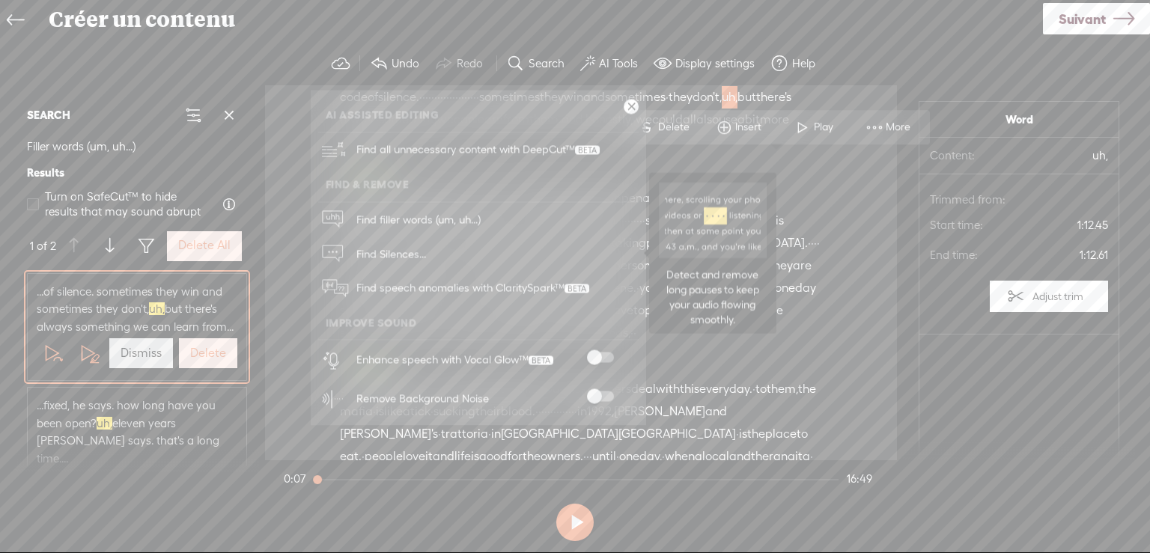
click at [391, 251] on span "Find Silences..." at bounding box center [391, 254] width 80 height 34
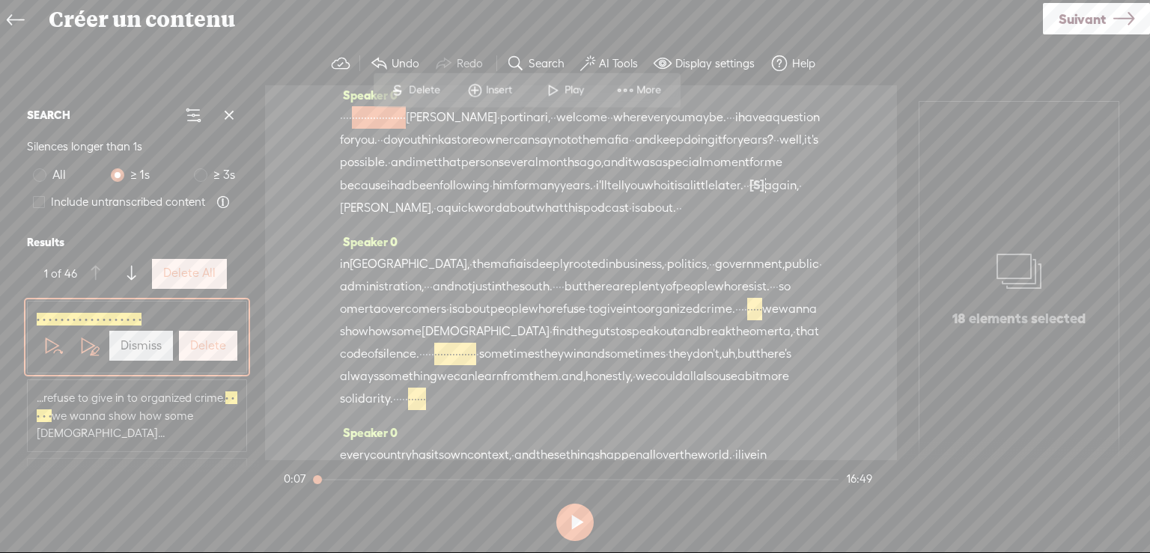
scroll to position [0, 0]
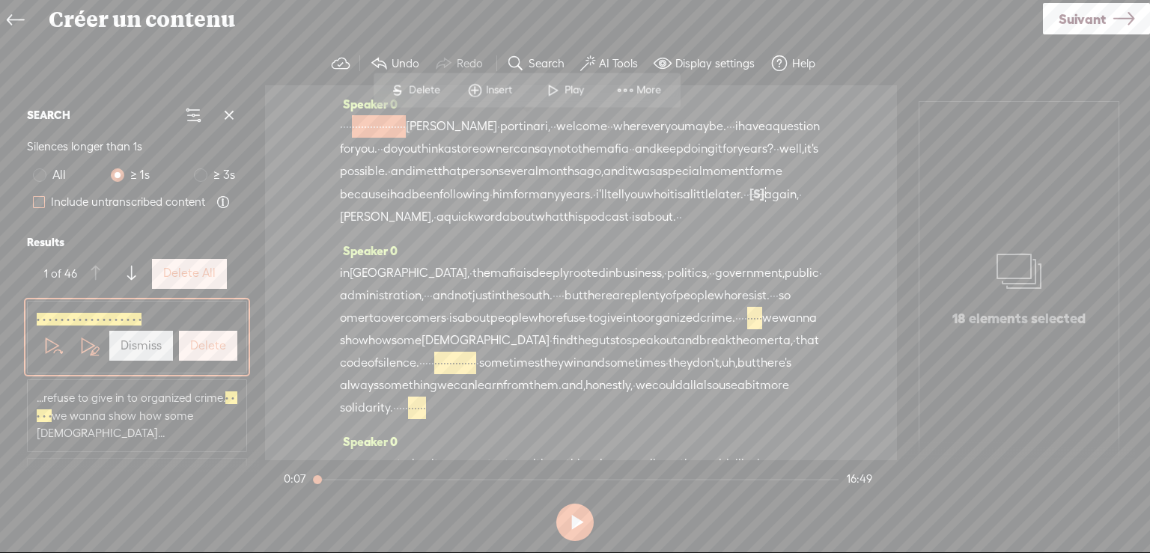
click at [40, 201] on span at bounding box center [39, 202] width 12 height 12
click at [40, 201] on input "Include untranscribed content" at bounding box center [39, 202] width 12 height 12
checkbox input "true"
click at [572, 85] on span "Play" at bounding box center [575, 89] width 23 height 15
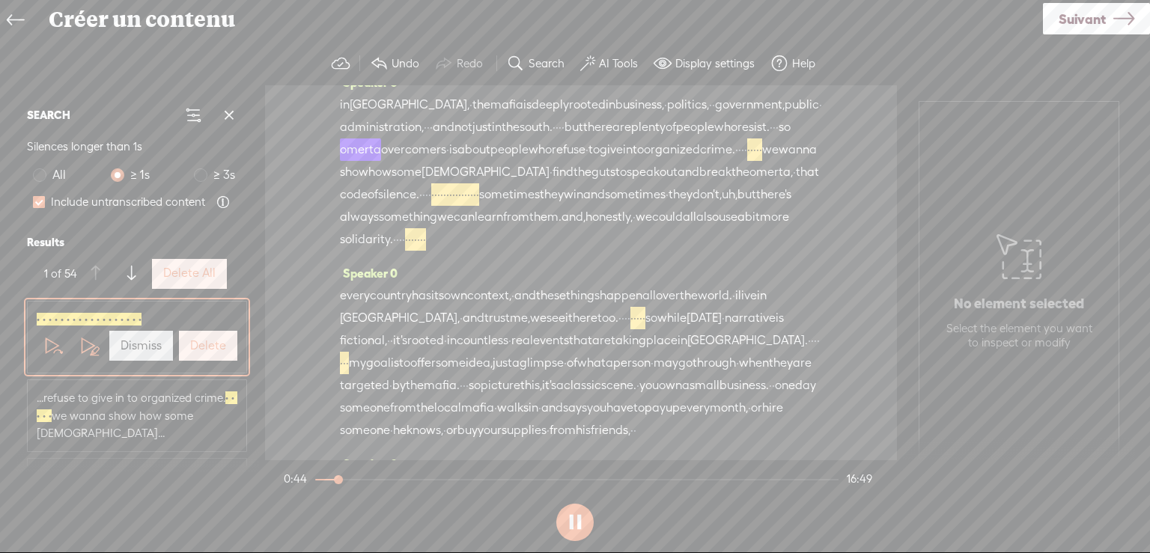
scroll to position [150, 0]
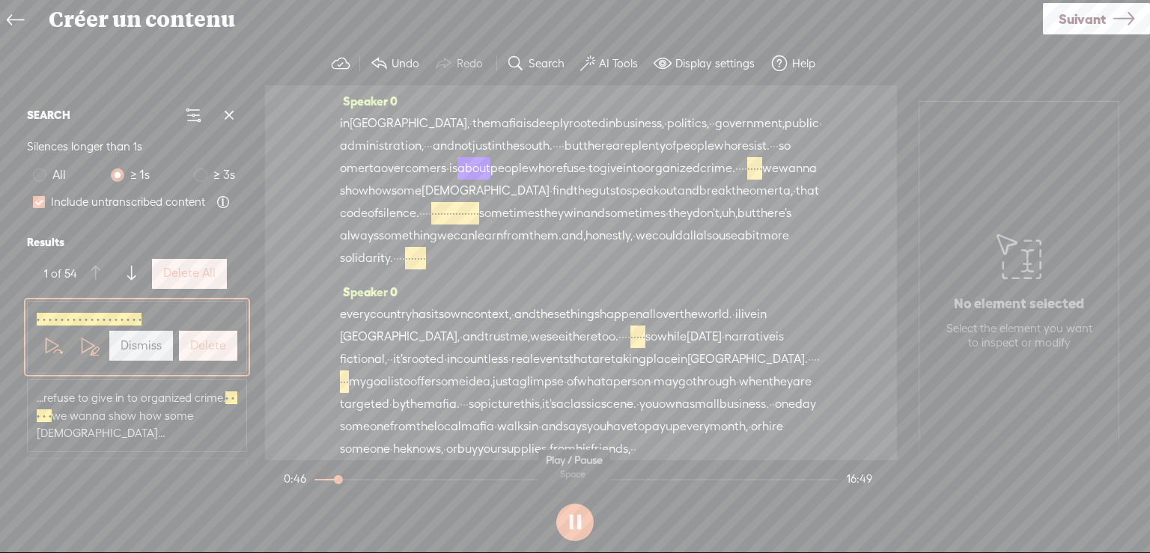
click at [579, 520] on button at bounding box center [574, 522] width 37 height 37
click at [555, 157] on span "·" at bounding box center [553, 146] width 3 height 22
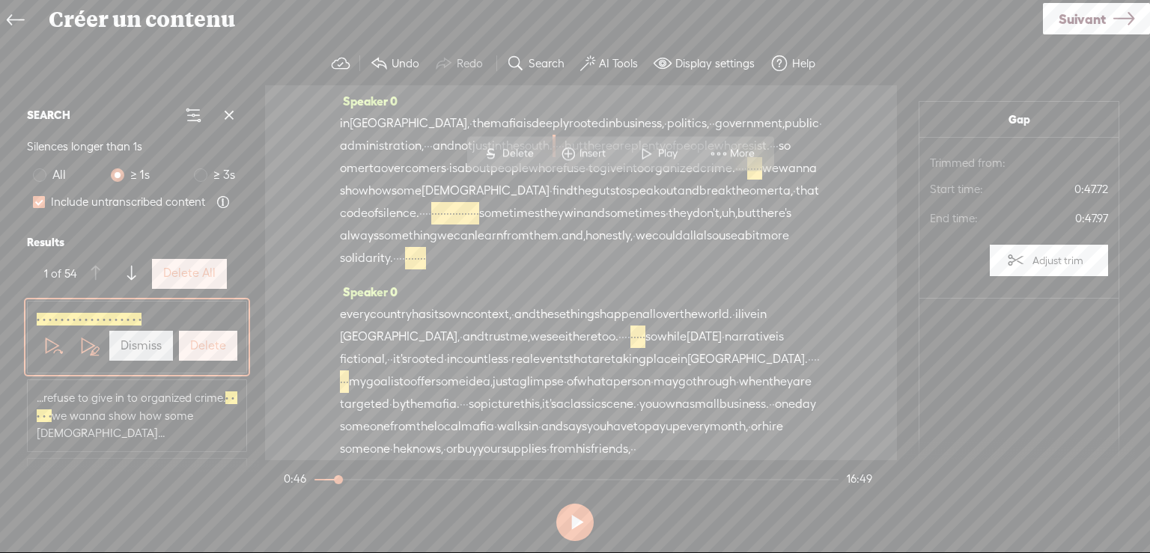
drag, startPoint x: 623, startPoint y: 183, endPoint x: 650, endPoint y: 185, distance: 27.0
click at [650, 185] on div "in [GEOGRAPHIC_DATA], · the mafia is deeply rooted in business, · politics, · ·…" at bounding box center [581, 190] width 482 height 157
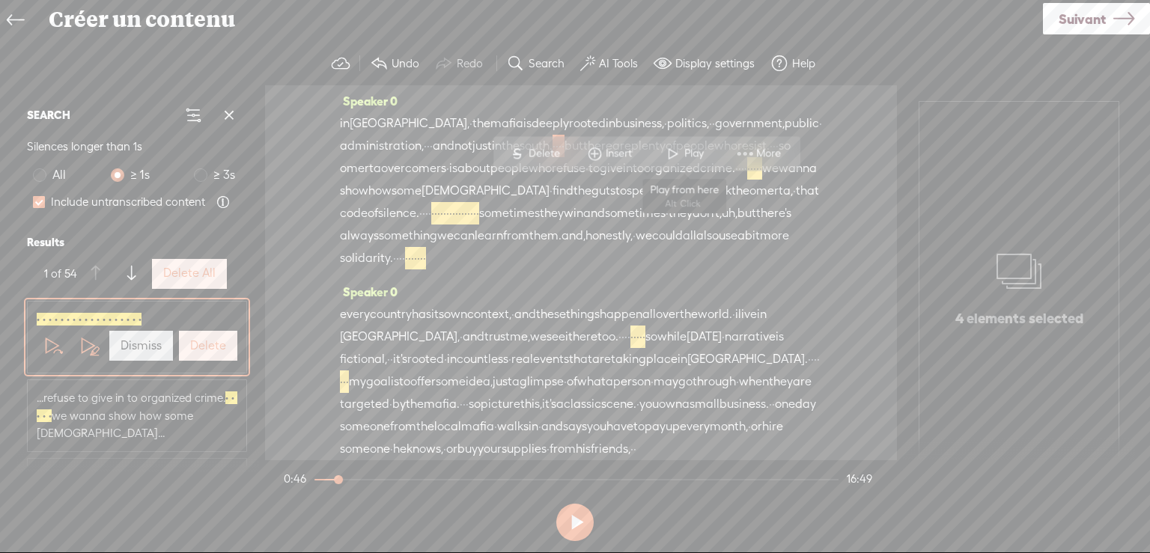
click at [677, 150] on span at bounding box center [673, 153] width 22 height 27
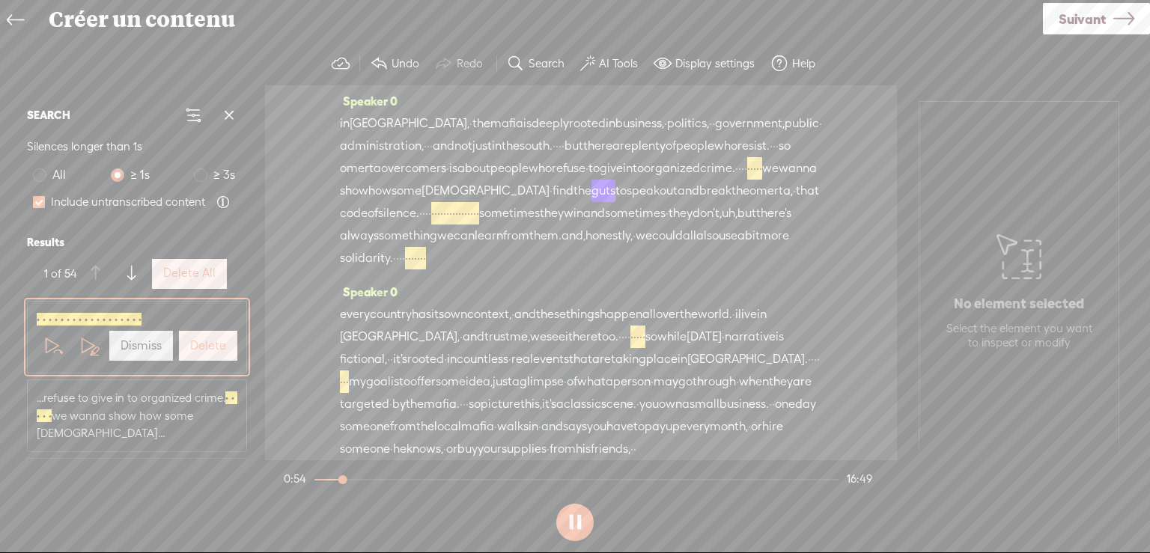
click at [573, 519] on button at bounding box center [574, 522] width 37 height 37
click at [616, 58] on label "AI Tools" at bounding box center [618, 63] width 39 height 15
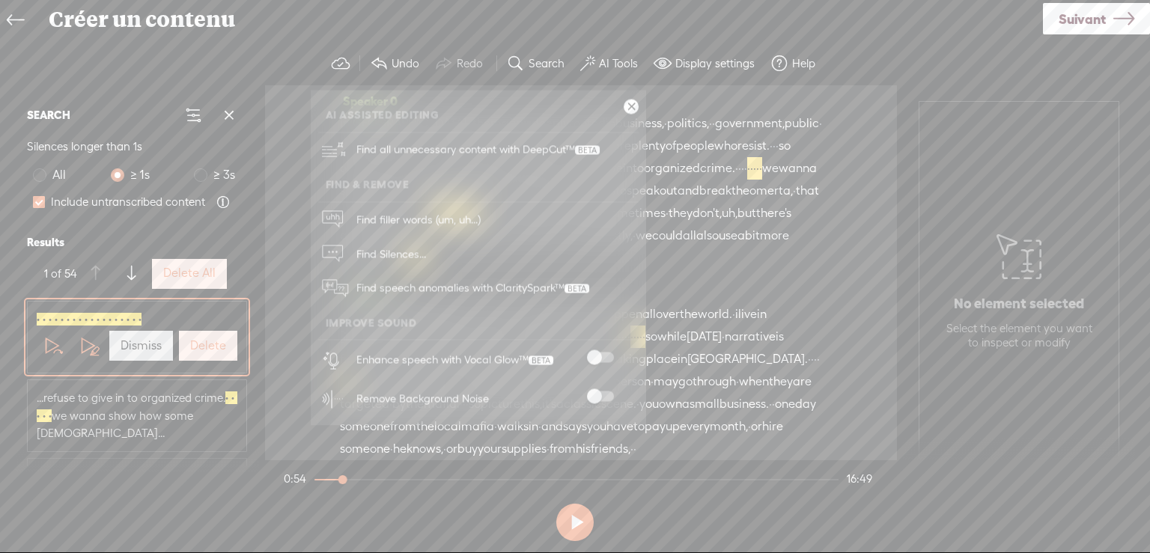
click at [606, 394] on span at bounding box center [600, 396] width 27 height 10
click at [433, 183] on ul "AI Assisted Editing Find all unnecessary content with DeepCut™ Find & Remove Fi…" at bounding box center [478, 258] width 335 height 320
click at [401, 249] on span "Find Silences..." at bounding box center [391, 254] width 80 height 34
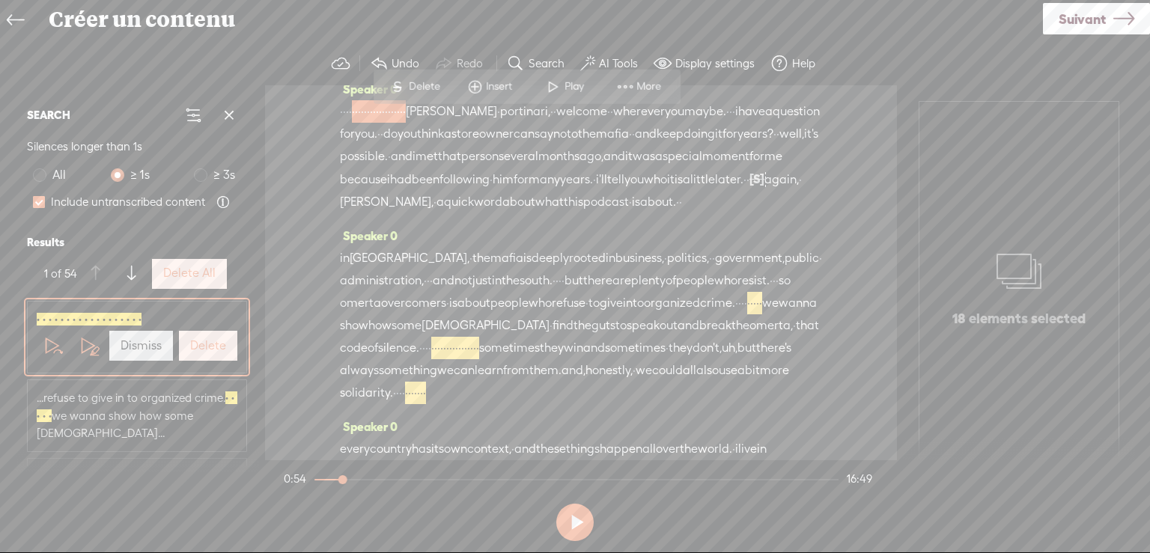
scroll to position [0, 0]
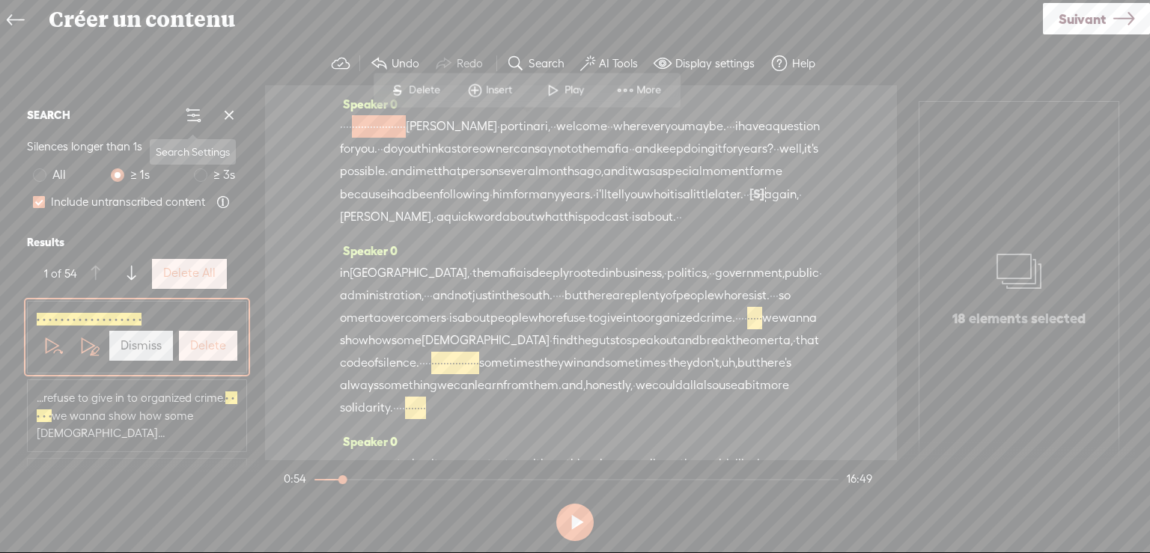
click at [195, 115] on span at bounding box center [193, 115] width 18 height 18
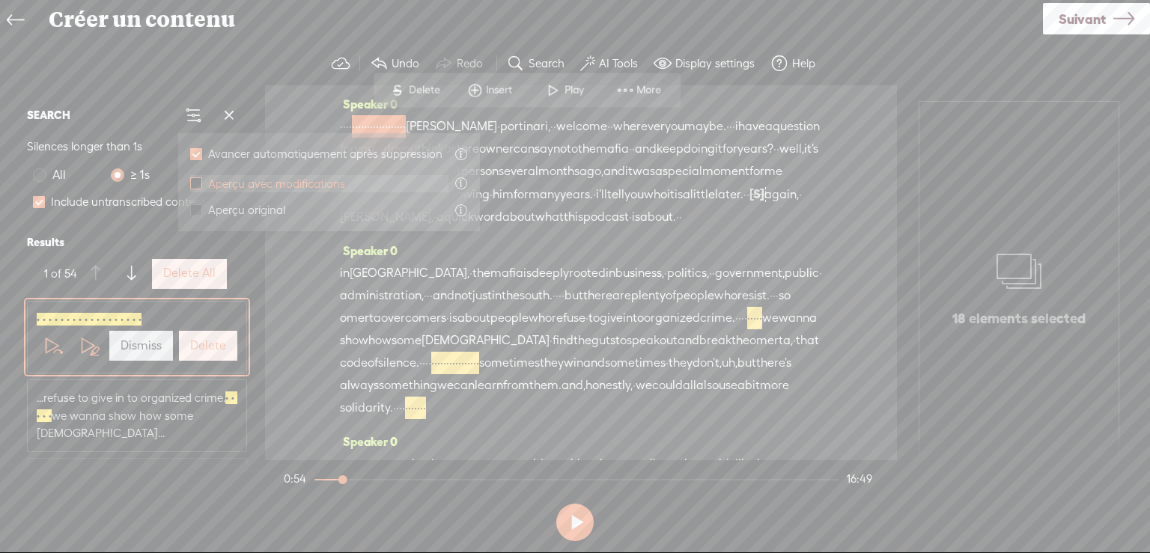
click at [195, 183] on span at bounding box center [196, 183] width 12 height 12
click at [195, 183] on input "Aperçu avec modifications" at bounding box center [196, 183] width 12 height 12
checkbox input "true"
click at [198, 207] on span at bounding box center [196, 210] width 12 height 12
click at [198, 207] on input "Aperçu original" at bounding box center [196, 210] width 12 height 12
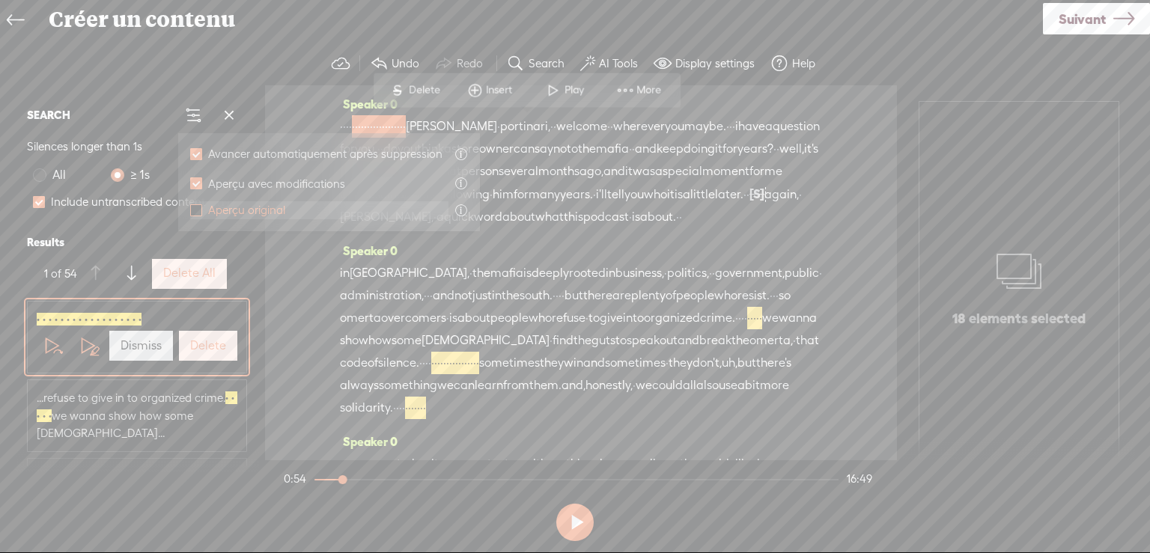
checkbox input "true"
click at [198, 183] on span at bounding box center [196, 183] width 12 height 12
click at [198, 183] on input "Aperçu avec modifications" at bounding box center [196, 183] width 12 height 12
checkbox input "true"
checkbox input "false"
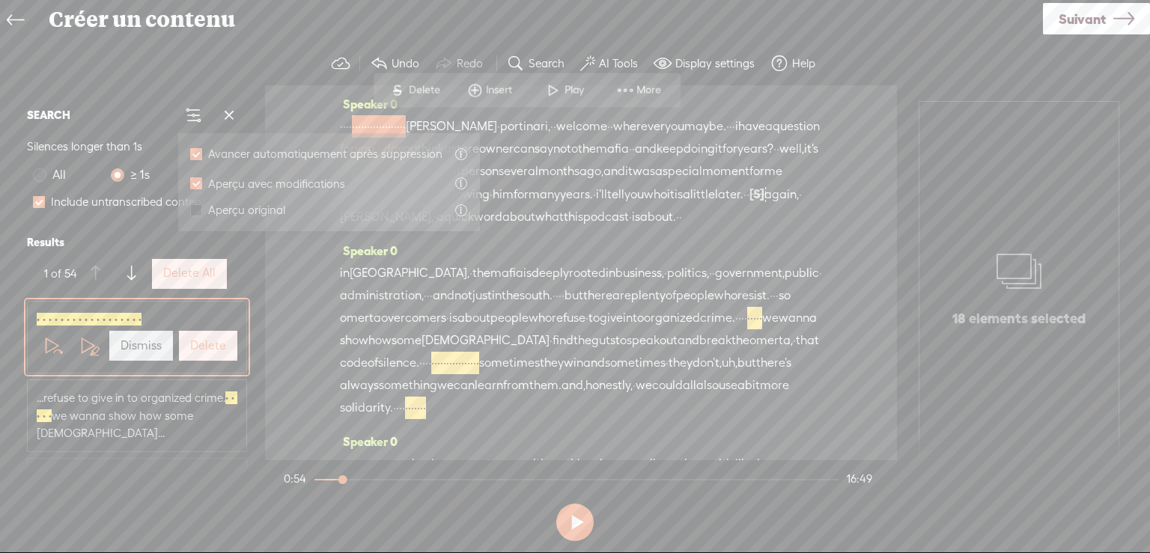
click at [132, 94] on div "SEARCH Silences longer than 1s All ≥ 1s ≥ 3s Include untranscribed content Resu…" at bounding box center [137, 194] width 232 height 207
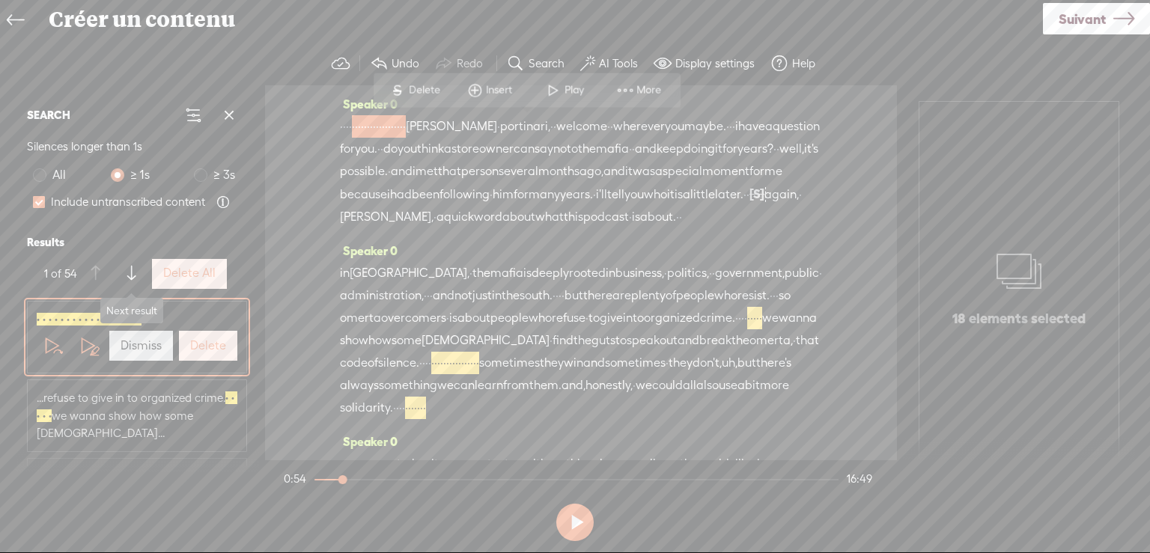
click at [129, 273] on span at bounding box center [131, 273] width 8 height 27
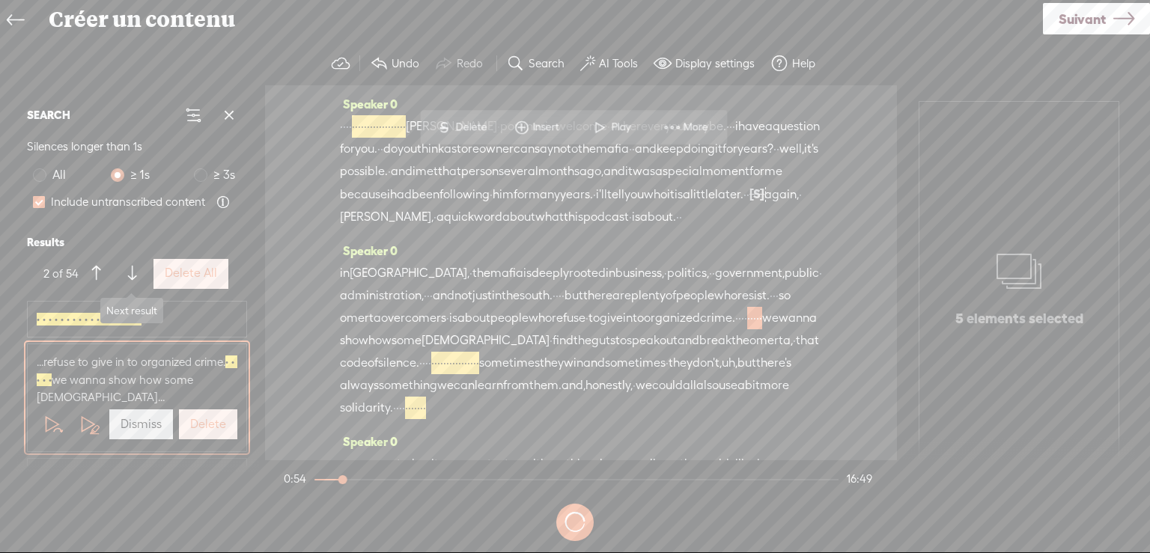
scroll to position [221, 0]
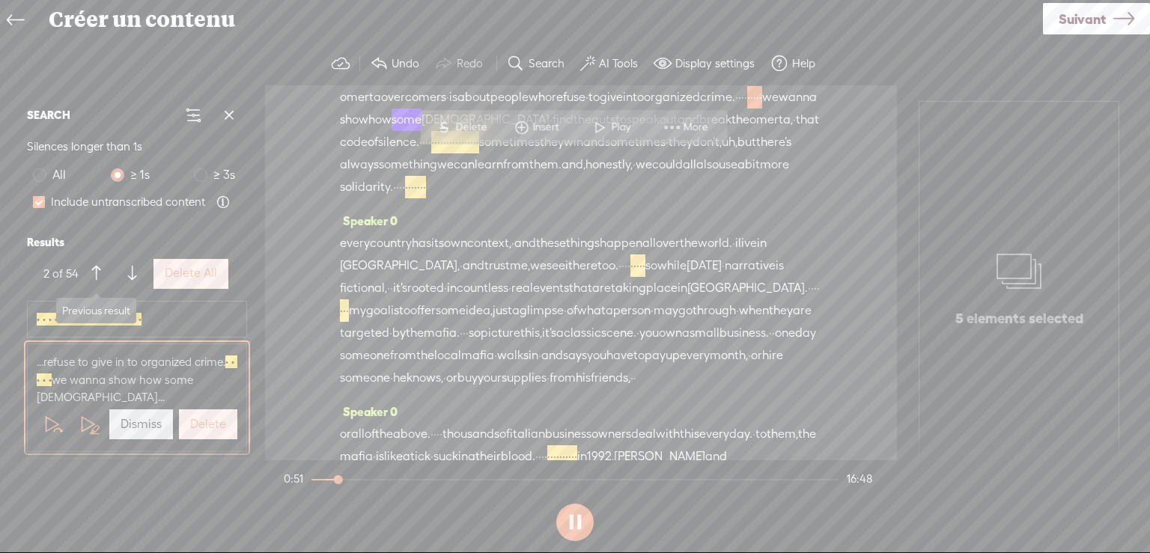
click at [97, 270] on span at bounding box center [96, 273] width 8 height 27
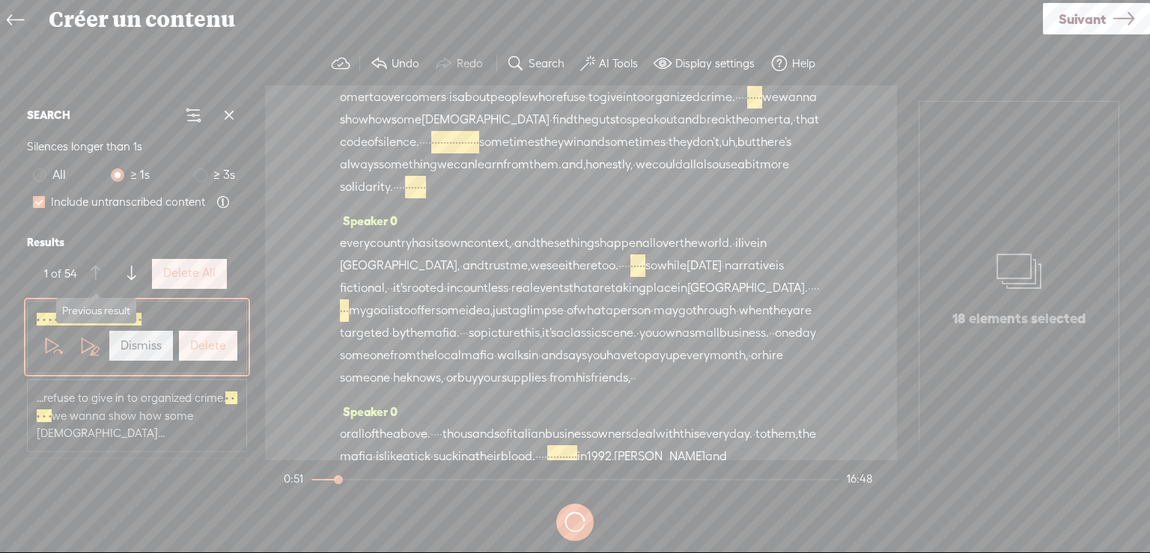
scroll to position [0, 0]
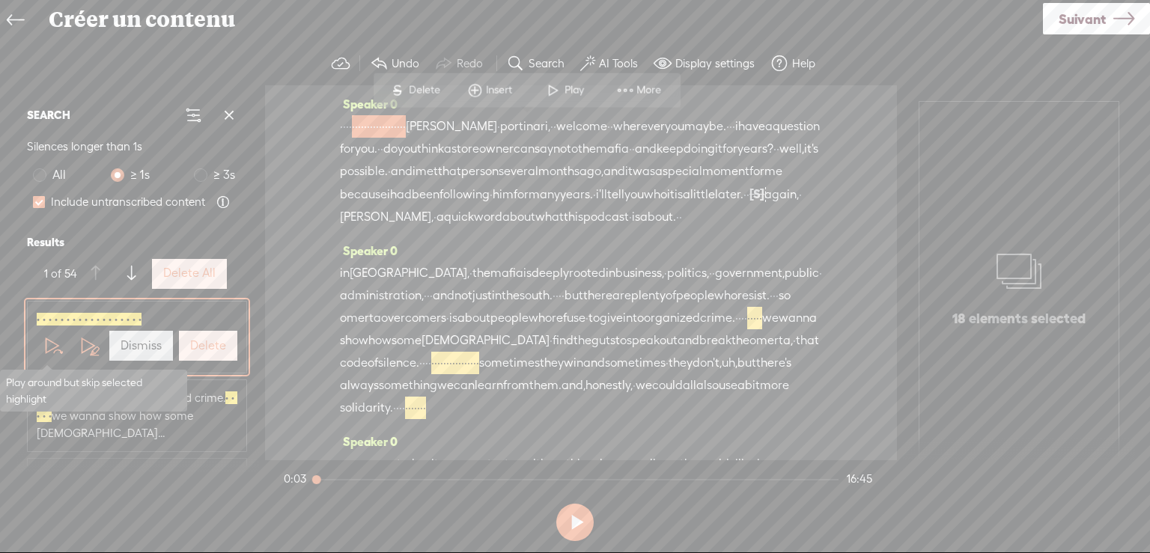
click at [45, 345] on span at bounding box center [52, 346] width 22 height 22
click at [82, 342] on span at bounding box center [88, 346] width 22 height 22
click at [45, 341] on span at bounding box center [52, 346] width 22 height 22
click at [204, 344] on label "Delete" at bounding box center [208, 346] width 36 height 16
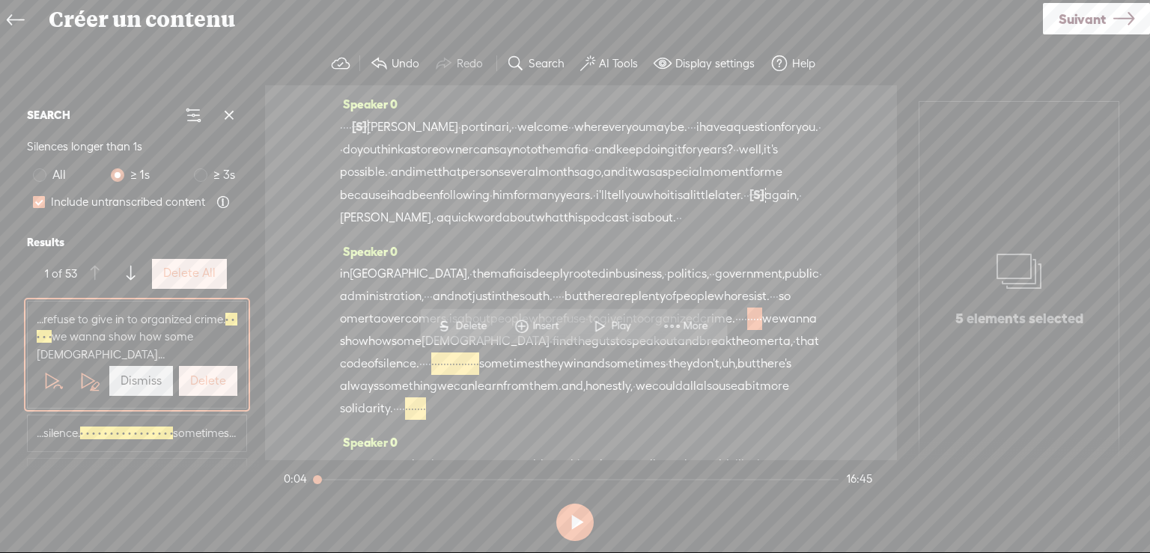
click at [575, 519] on button at bounding box center [574, 522] width 37 height 37
click at [579, 522] on button at bounding box center [574, 522] width 37 height 37
drag, startPoint x: 743, startPoint y: 129, endPoint x: 757, endPoint y: 128, distance: 13.6
click at [757, 128] on div "· · · · [S] · · · · · · · · · · · · · · · · · · [PERSON_NAME] · [GEOGRAPHIC_DAT…" at bounding box center [581, 172] width 482 height 114
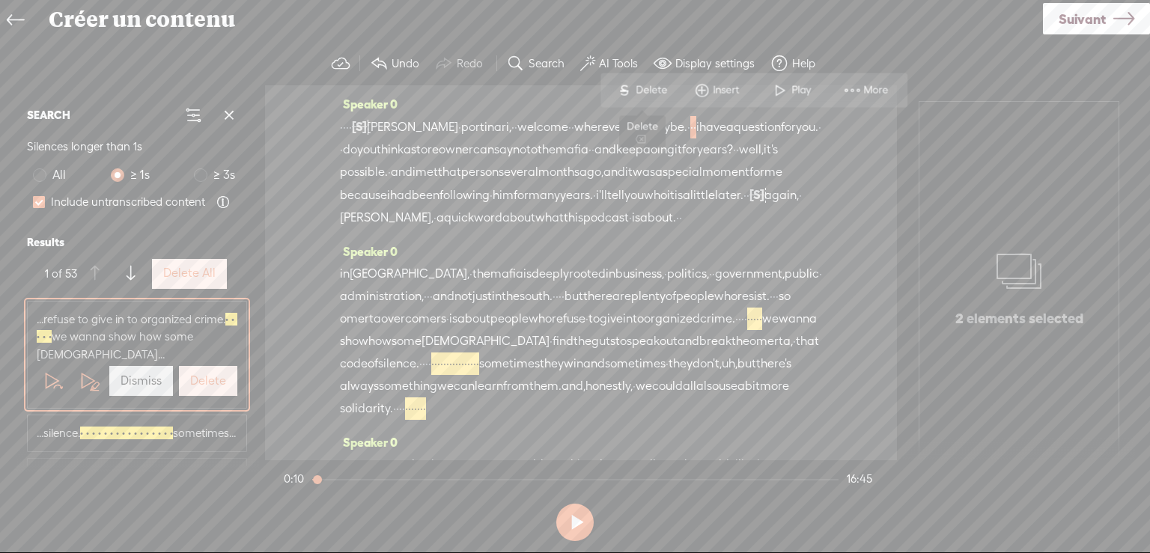
click at [645, 83] on span "Delete" at bounding box center [652, 89] width 35 height 15
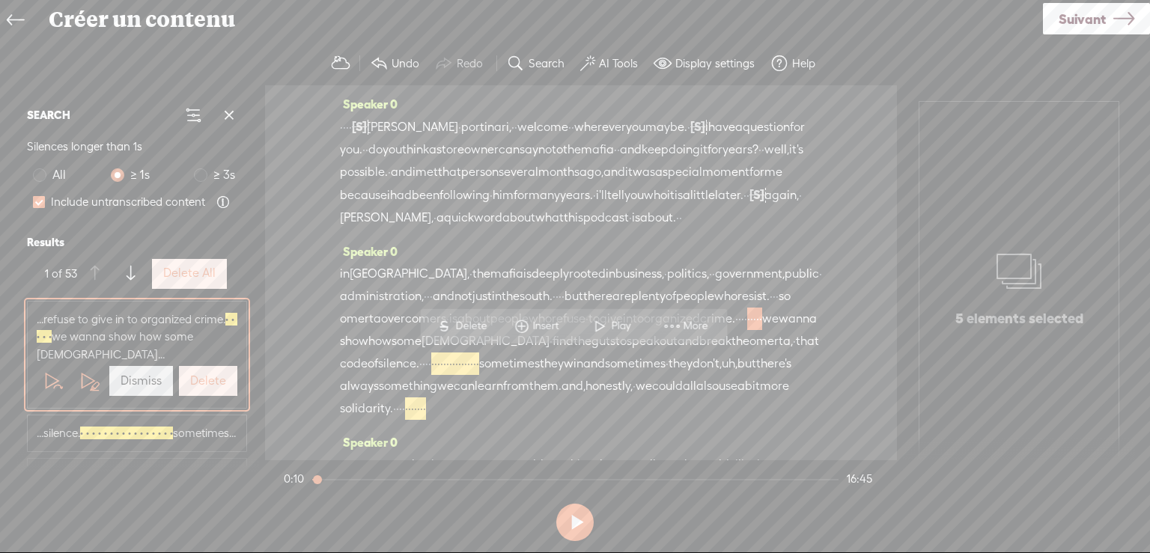
click at [443, 126] on span "[PERSON_NAME]" at bounding box center [412, 127] width 91 height 22
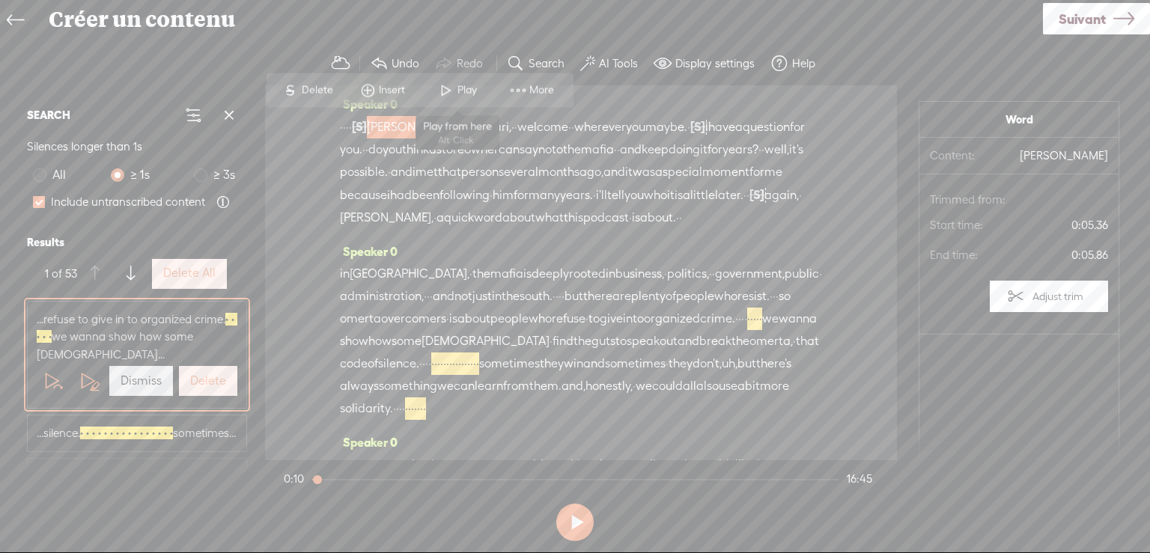
click at [457, 86] on span "Play" at bounding box center [468, 89] width 23 height 15
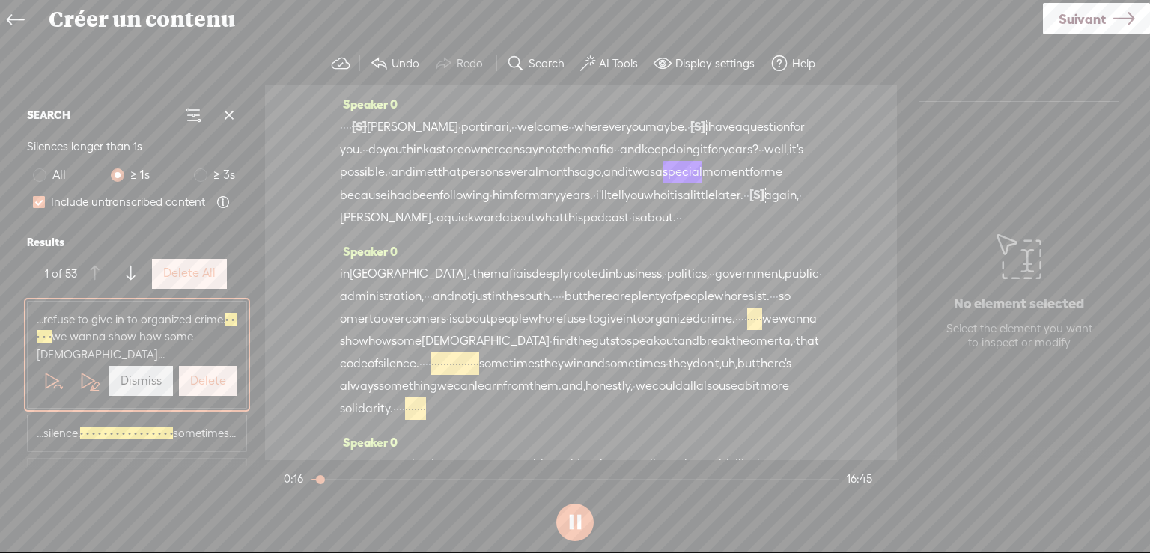
click at [570, 522] on button at bounding box center [574, 522] width 37 height 37
click at [400, 125] on span "[PERSON_NAME]" at bounding box center [412, 127] width 91 height 22
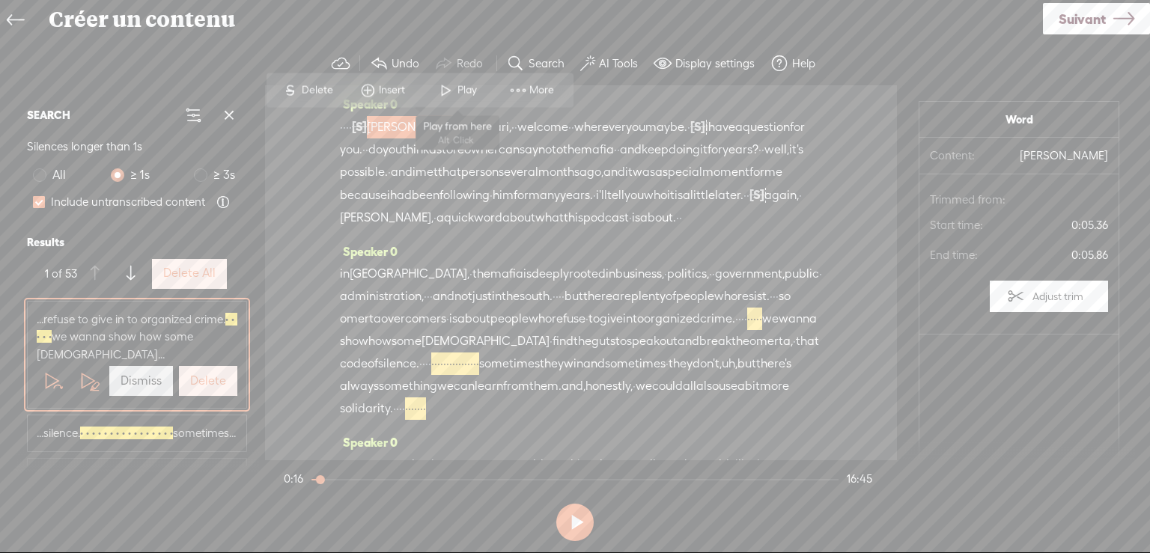
click at [450, 85] on span at bounding box center [446, 89] width 22 height 27
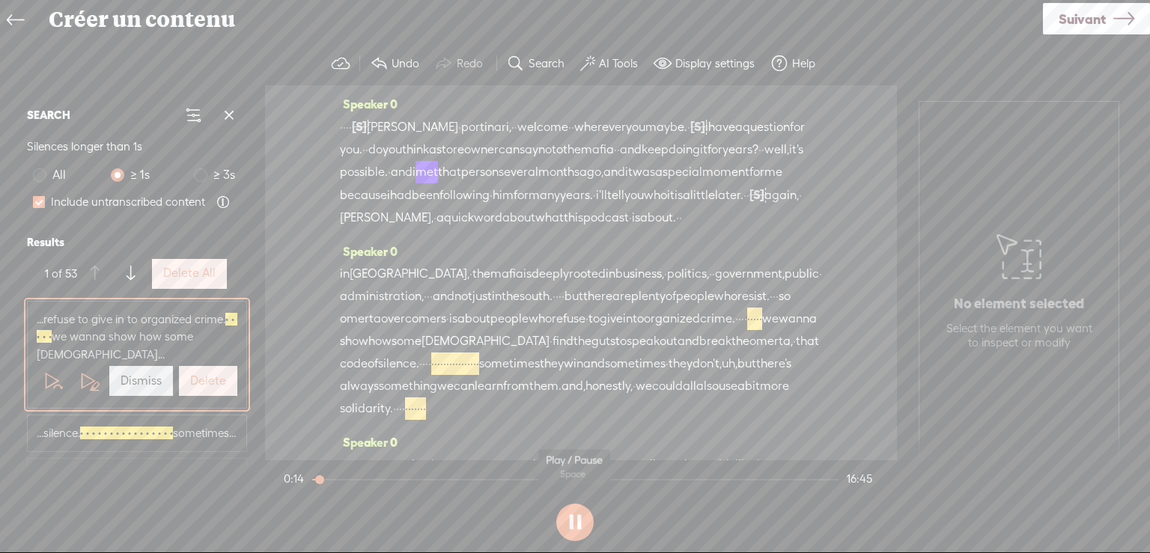
click at [579, 521] on button at bounding box center [574, 522] width 37 height 37
click at [542, 60] on label "Search" at bounding box center [546, 63] width 36 height 15
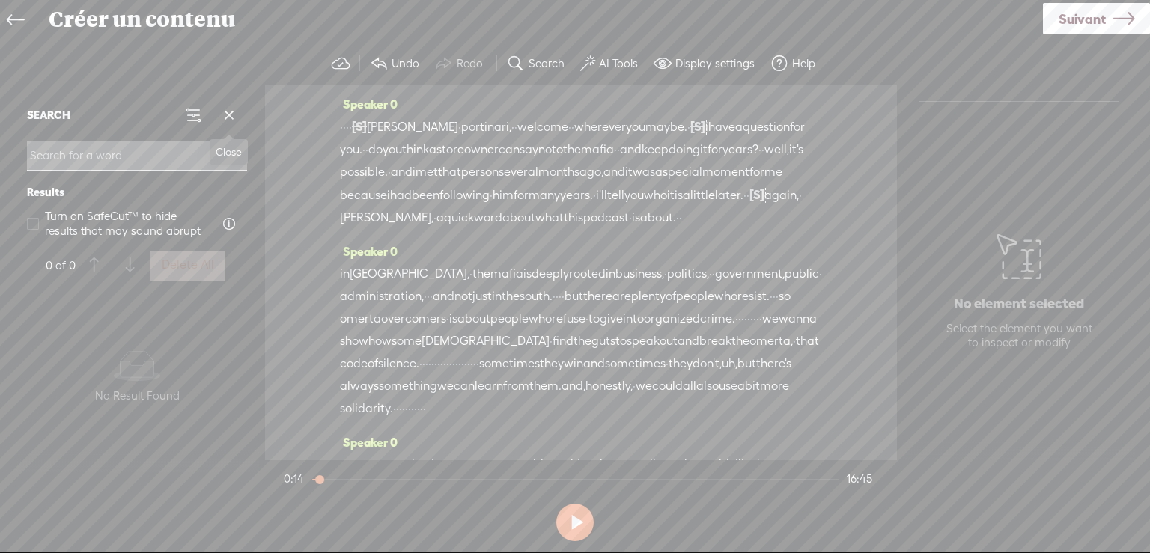
click at [229, 112] on span at bounding box center [229, 115] width 22 height 22
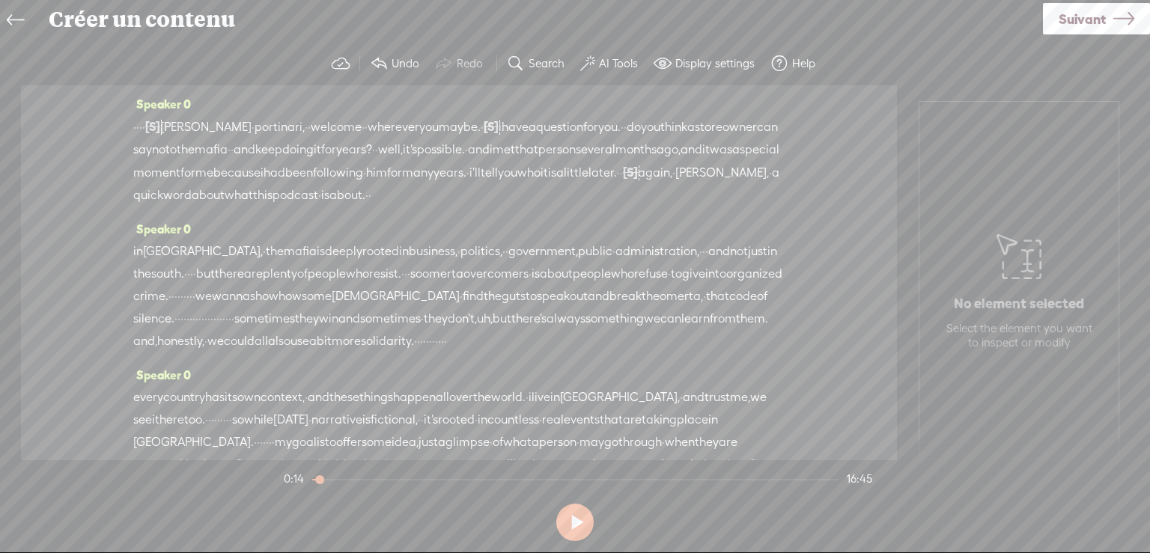
click at [213, 126] on span "[PERSON_NAME]" at bounding box center [205, 127] width 91 height 22
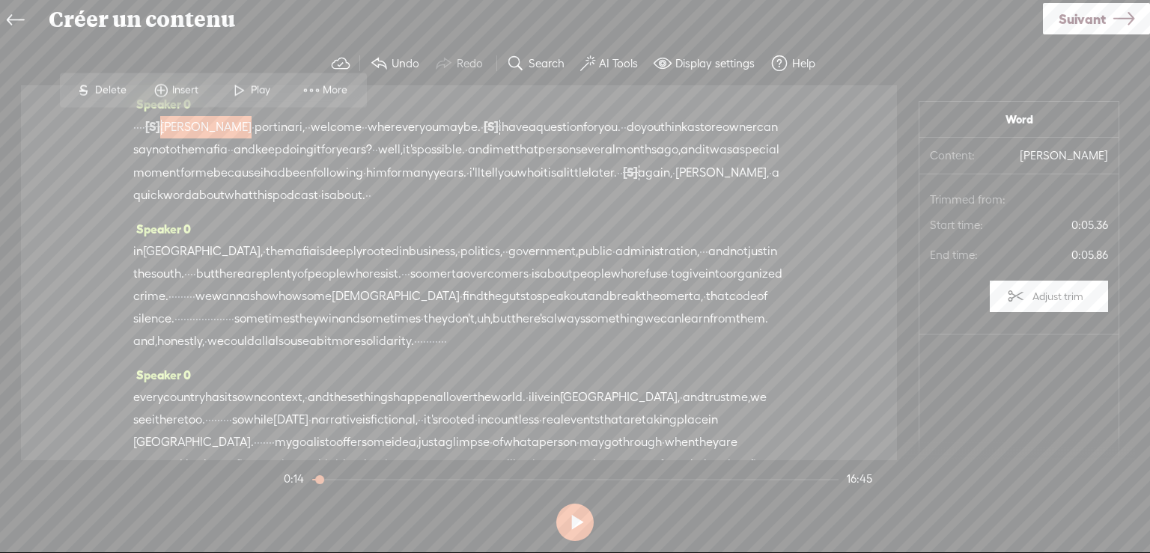
click at [251, 87] on span "Play" at bounding box center [262, 89] width 23 height 15
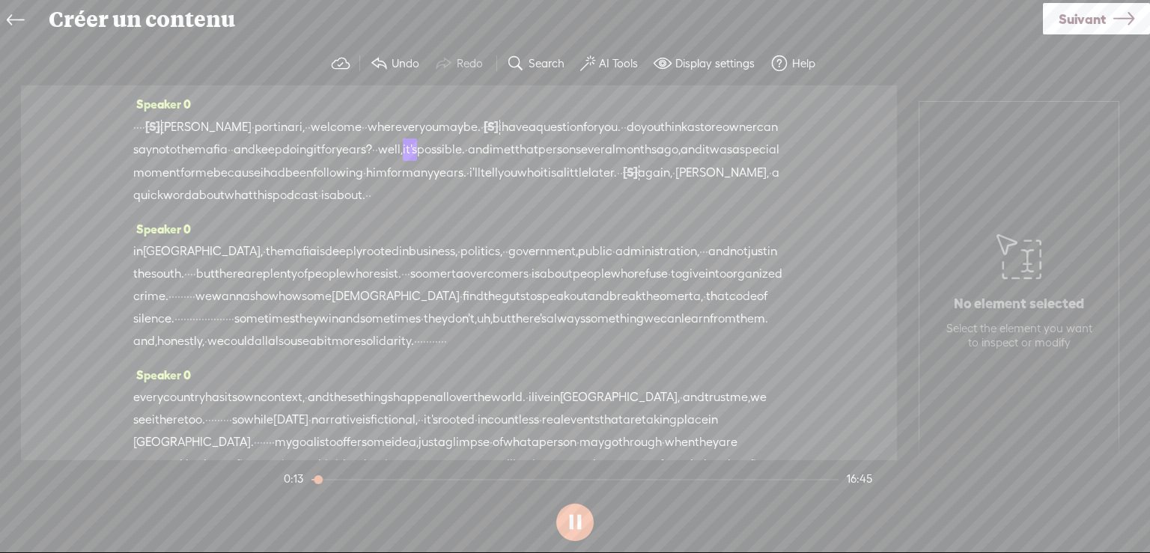
click at [577, 517] on button at bounding box center [574, 522] width 37 height 37
click at [236, 120] on span "[PERSON_NAME]" at bounding box center [205, 127] width 91 height 22
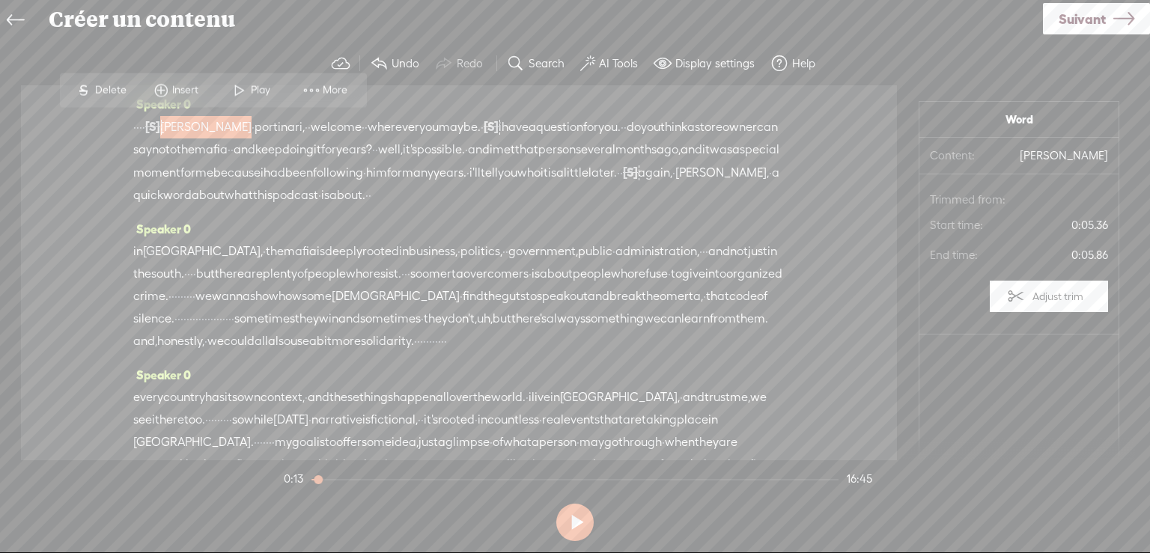
click at [251, 85] on span "Play" at bounding box center [262, 89] width 23 height 15
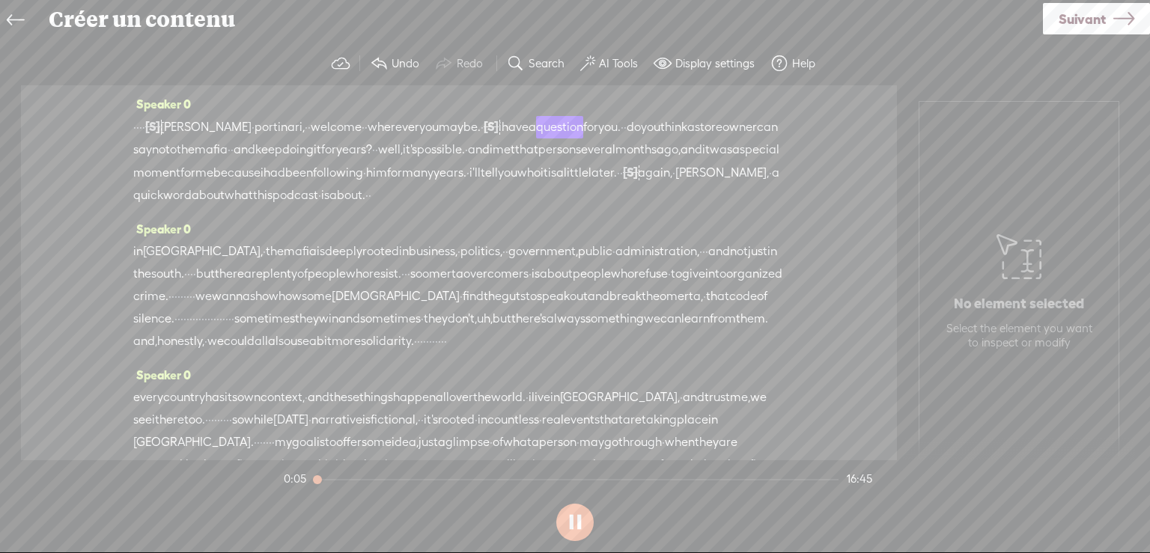
click at [575, 523] on button at bounding box center [574, 522] width 37 height 37
click at [539, 61] on label "Search" at bounding box center [546, 63] width 36 height 15
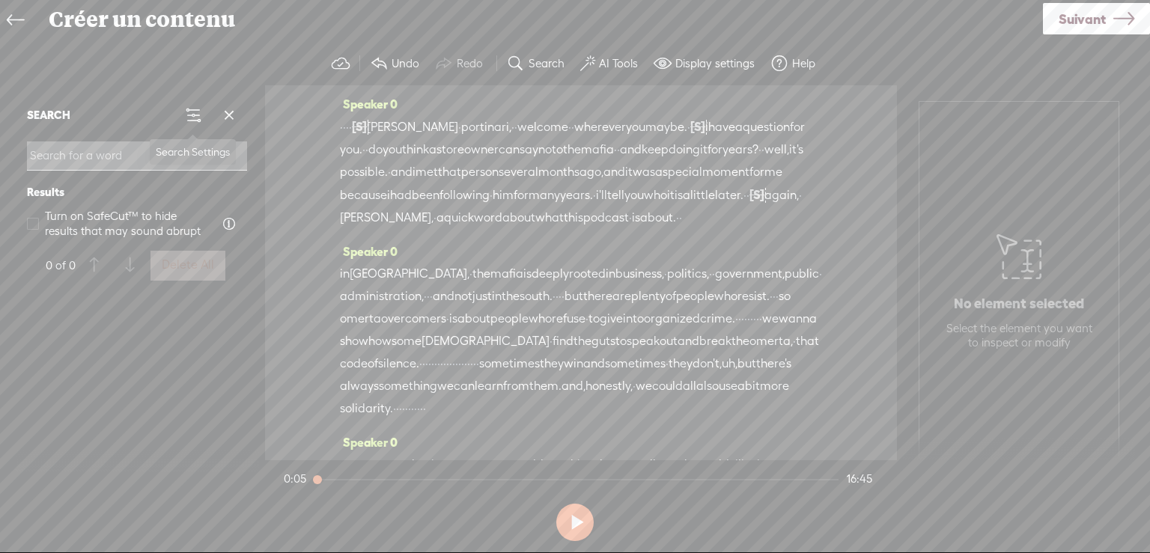
click at [186, 112] on span at bounding box center [193, 115] width 18 height 18
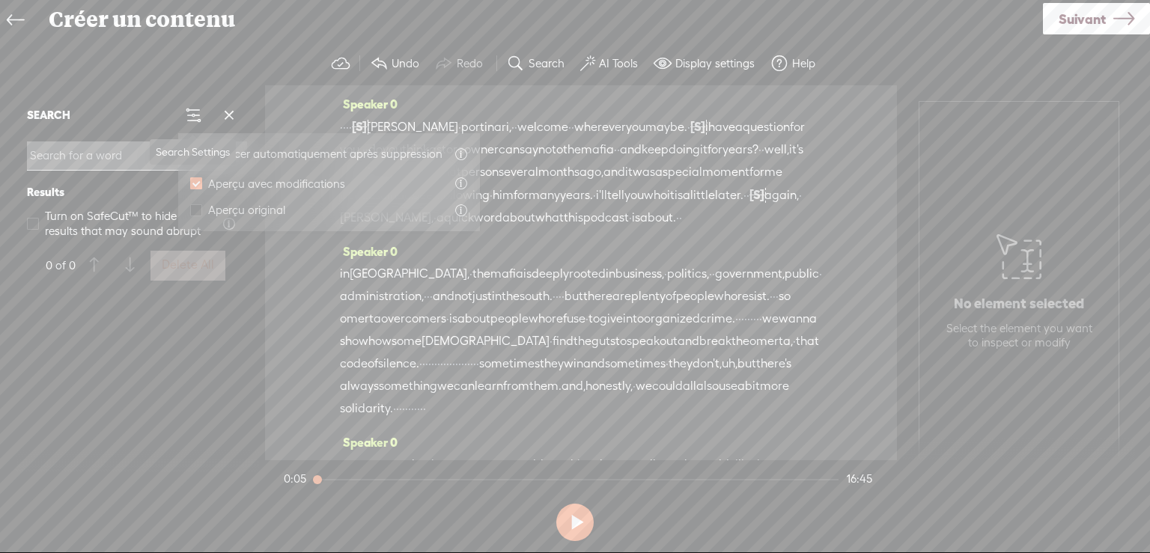
click at [192, 111] on span at bounding box center [193, 115] width 18 height 18
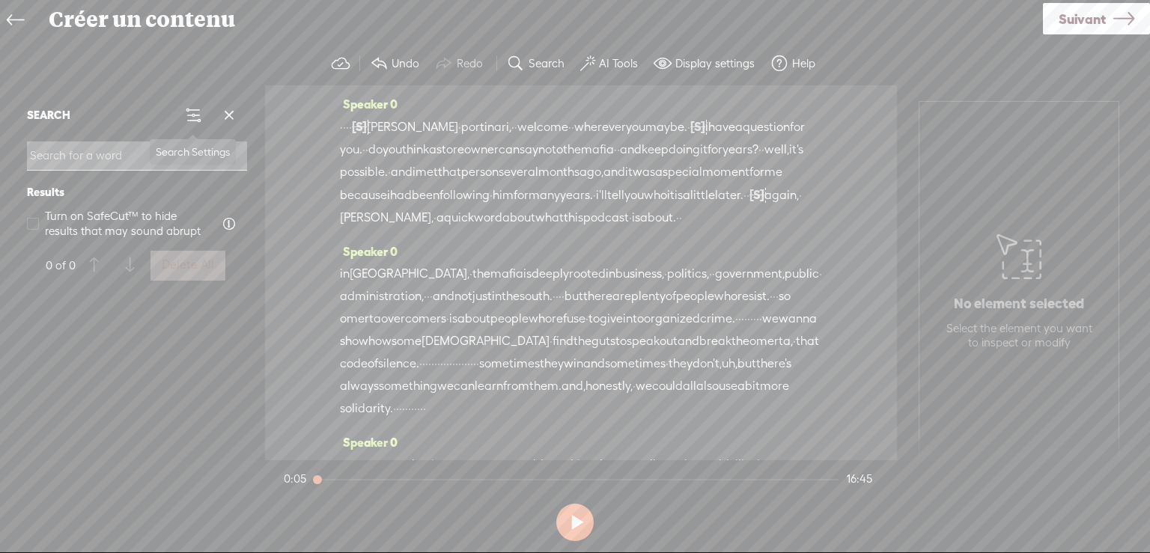
click at [192, 110] on span at bounding box center [193, 115] width 18 height 18
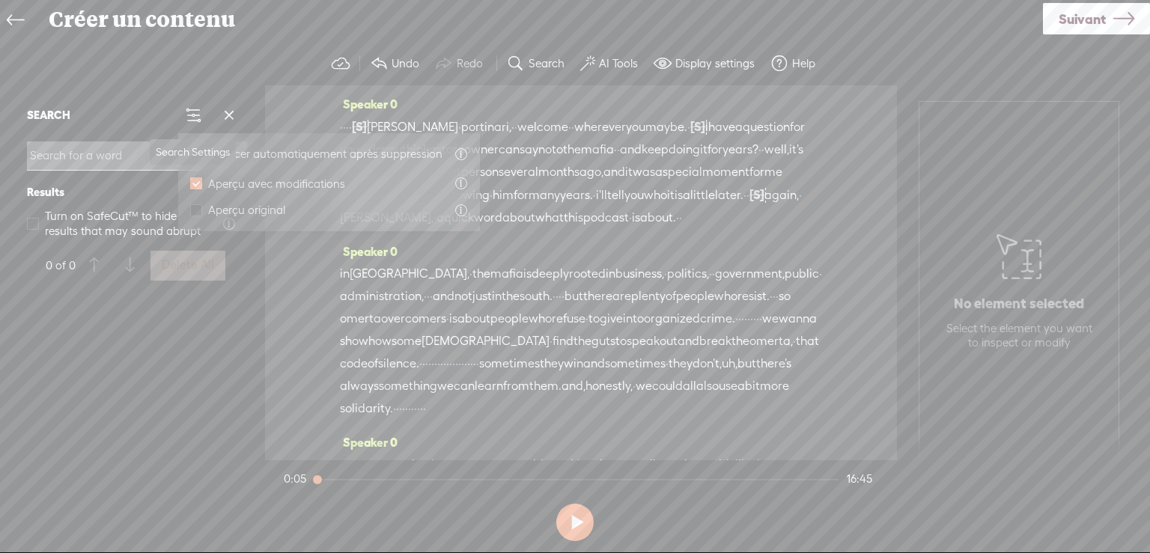
click at [192, 110] on span at bounding box center [193, 115] width 18 height 18
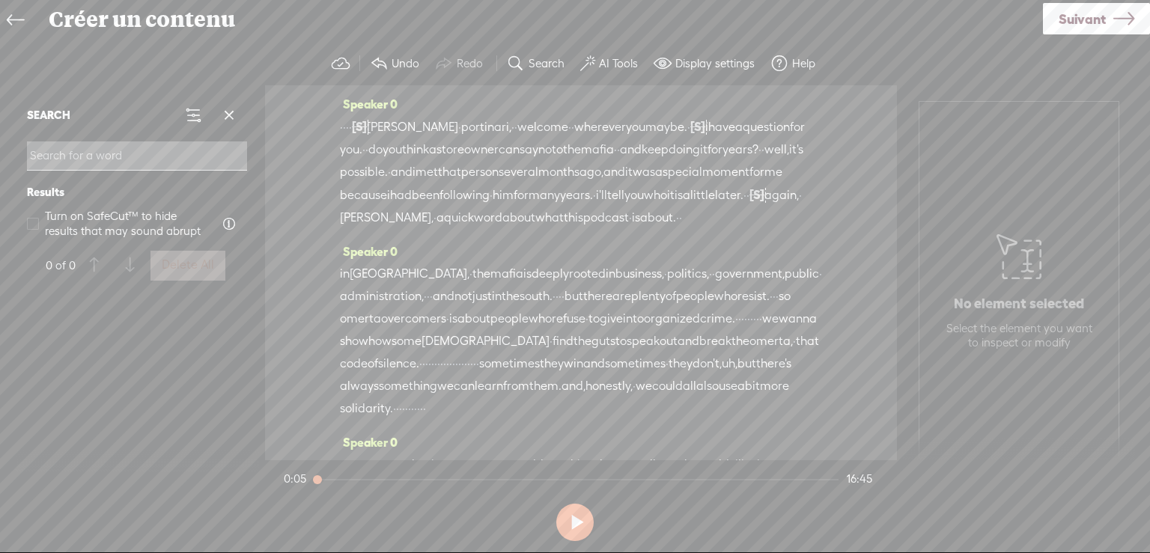
click at [536, 62] on label "Search" at bounding box center [546, 63] width 36 height 15
click at [608, 61] on label "AI Tools" at bounding box center [618, 63] width 39 height 15
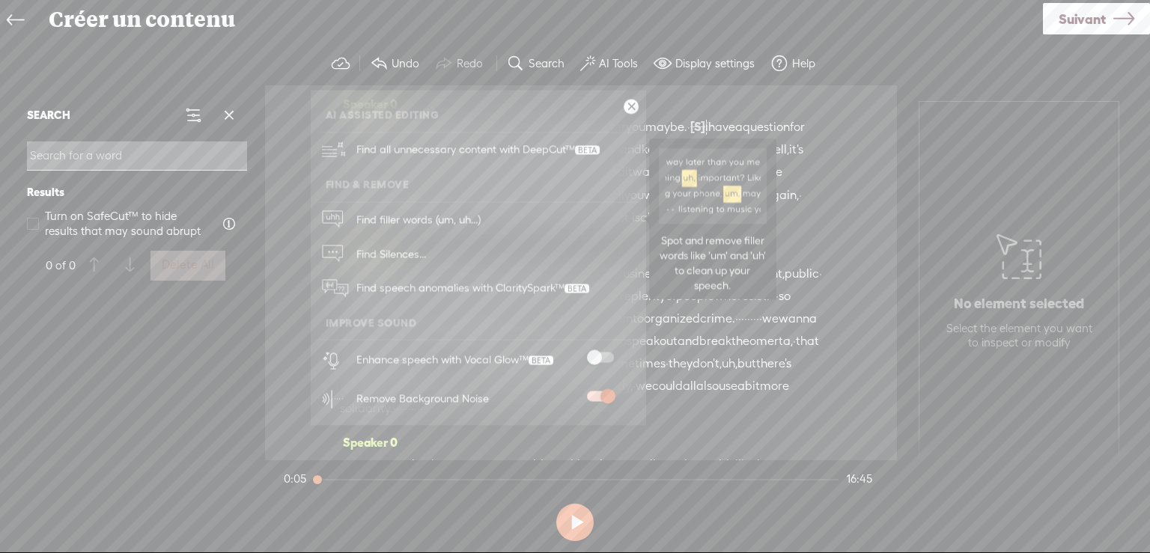
click at [351, 213] on span "Find filler words (um, uh...)" at bounding box center [418, 220] width 135 height 34
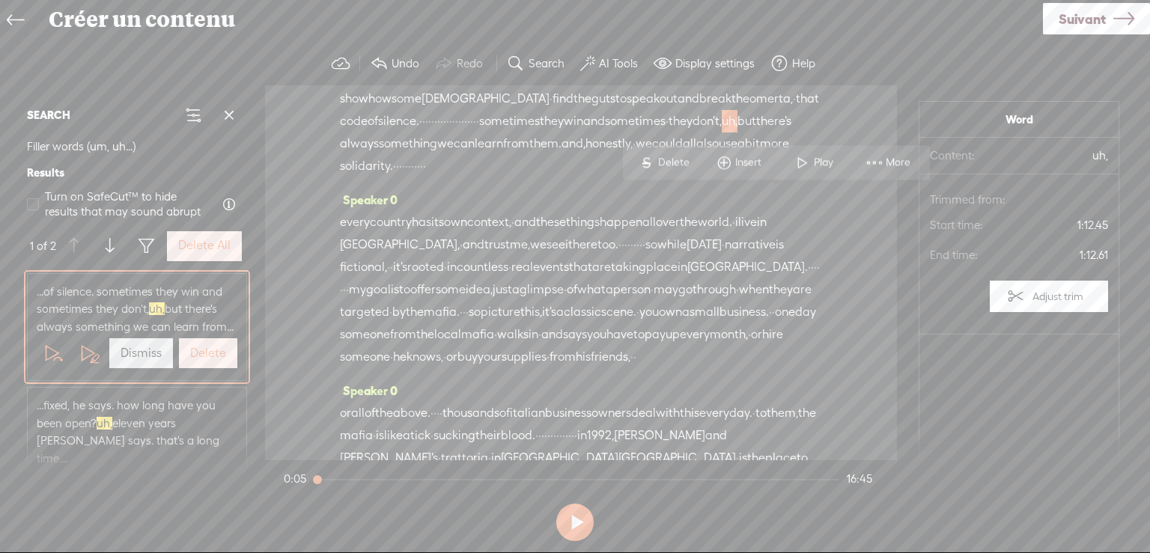
scroll to position [242, 0]
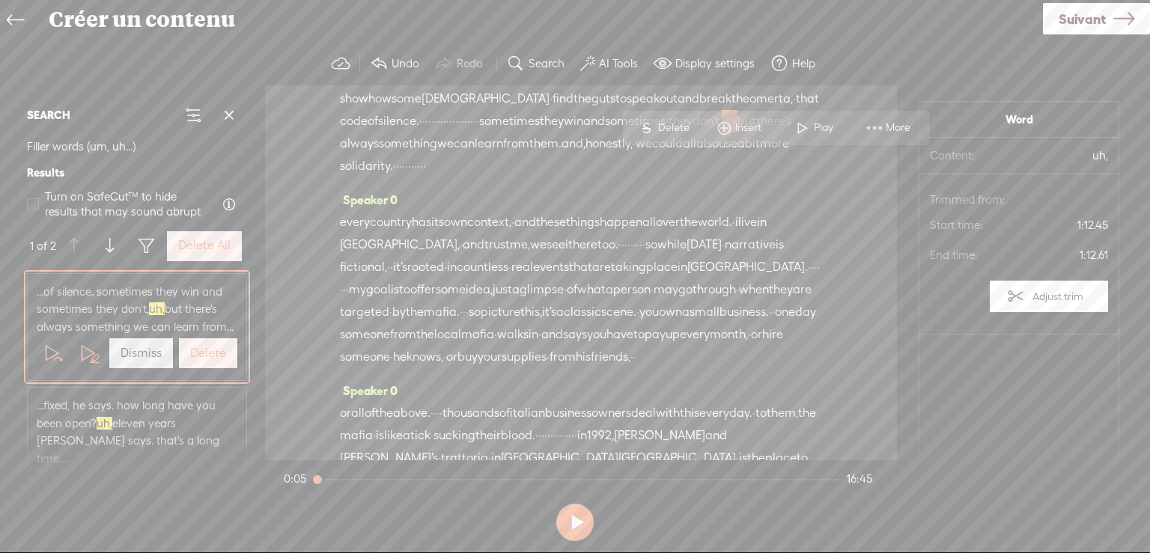
click at [605, 61] on label "AI Tools" at bounding box center [618, 63] width 39 height 15
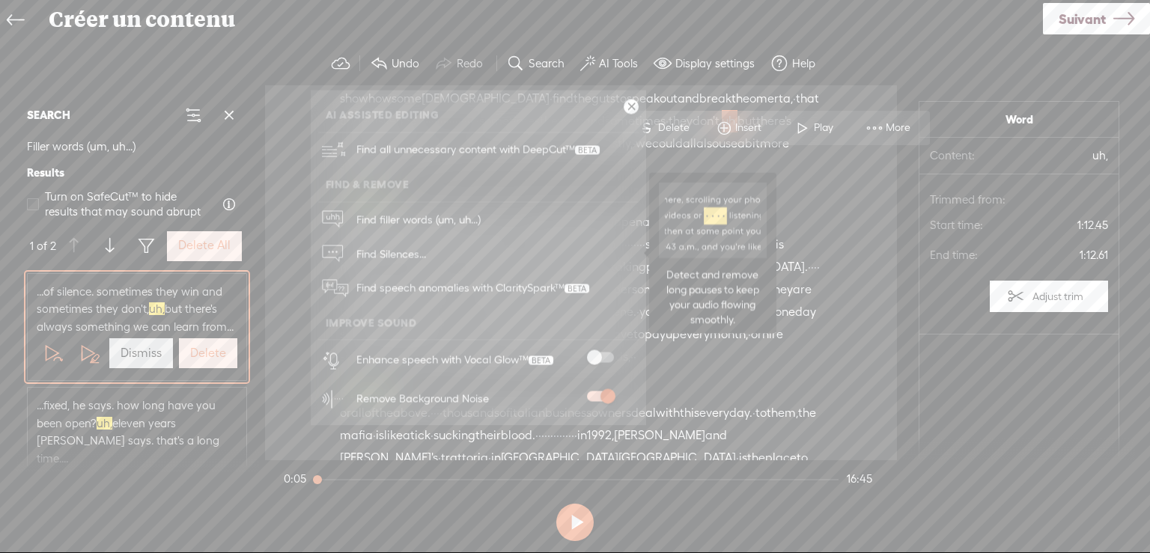
click at [403, 253] on span "Find Silences..." at bounding box center [391, 254] width 80 height 34
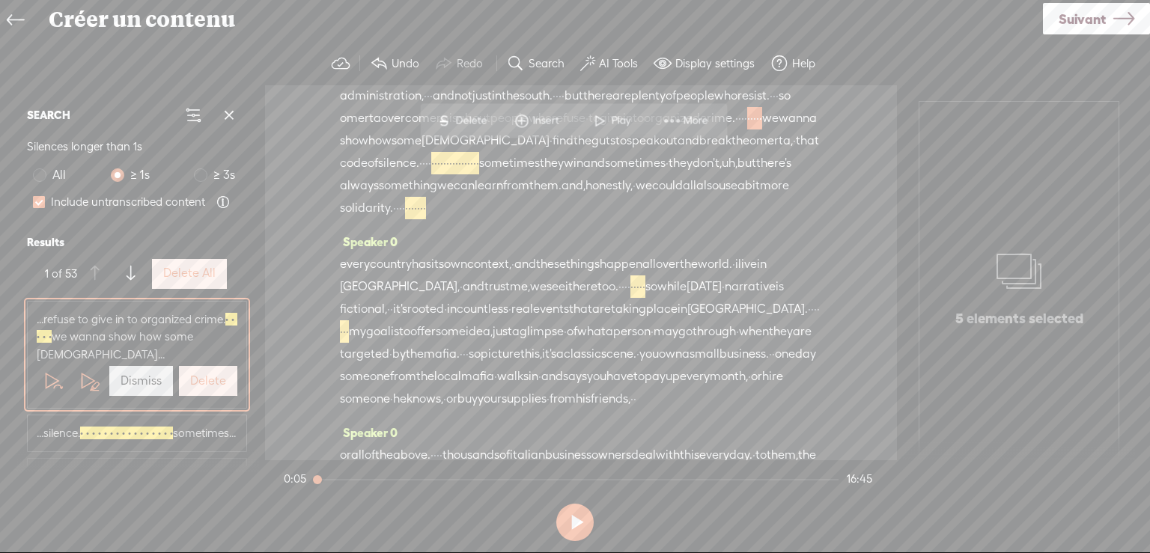
scroll to position [198, 0]
click at [608, 59] on label "AI Tools" at bounding box center [618, 63] width 39 height 15
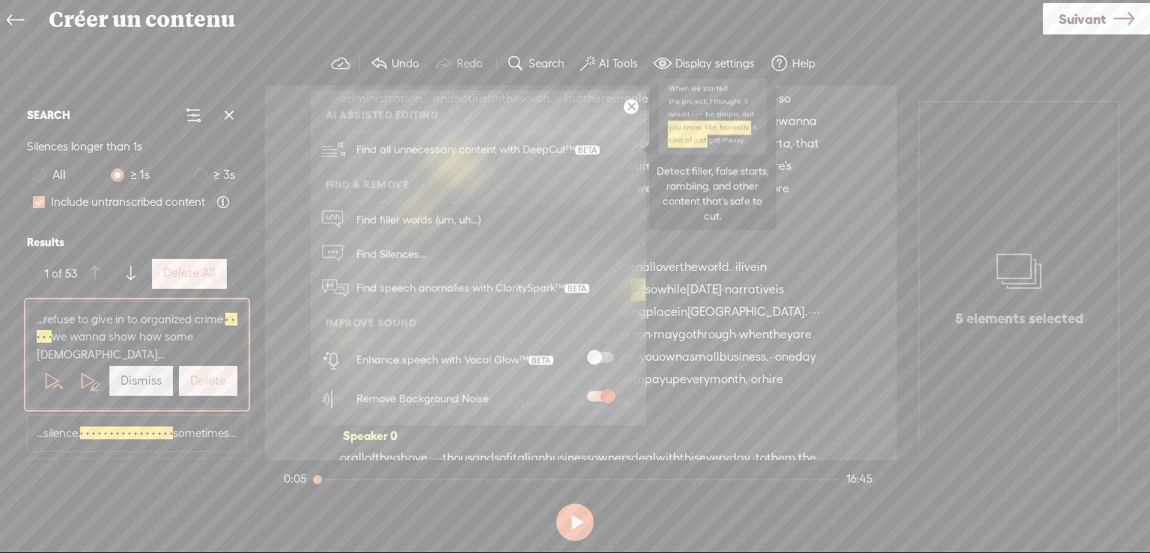
click at [324, 147] on icon at bounding box center [330, 150] width 25 height 18
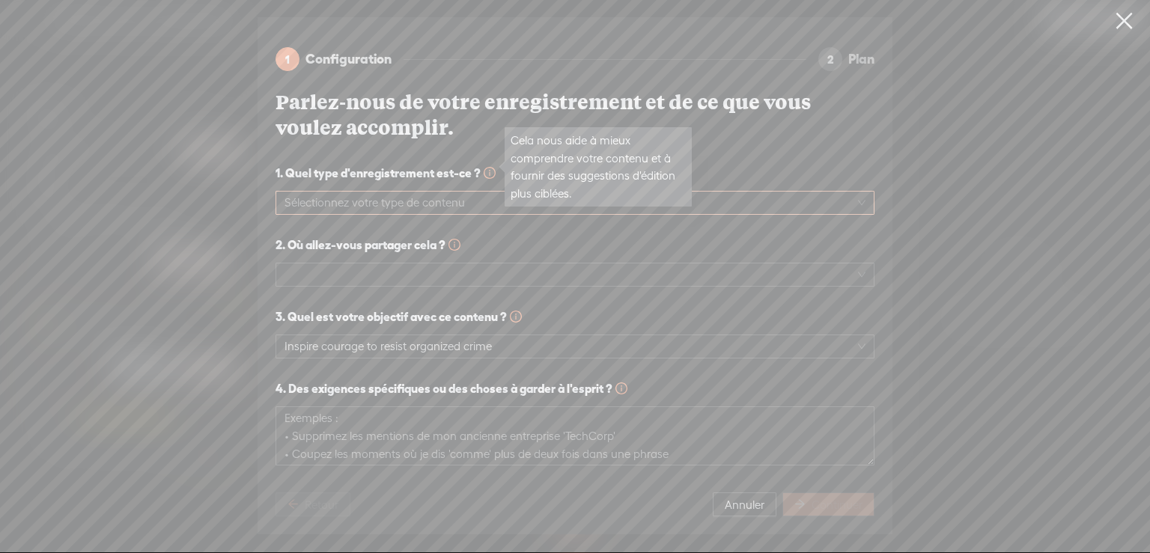
click at [489, 170] on icon "info-circle" at bounding box center [489, 173] width 1 height 6
click at [489, 167] on icon "info-circle" at bounding box center [489, 173] width 12 height 12
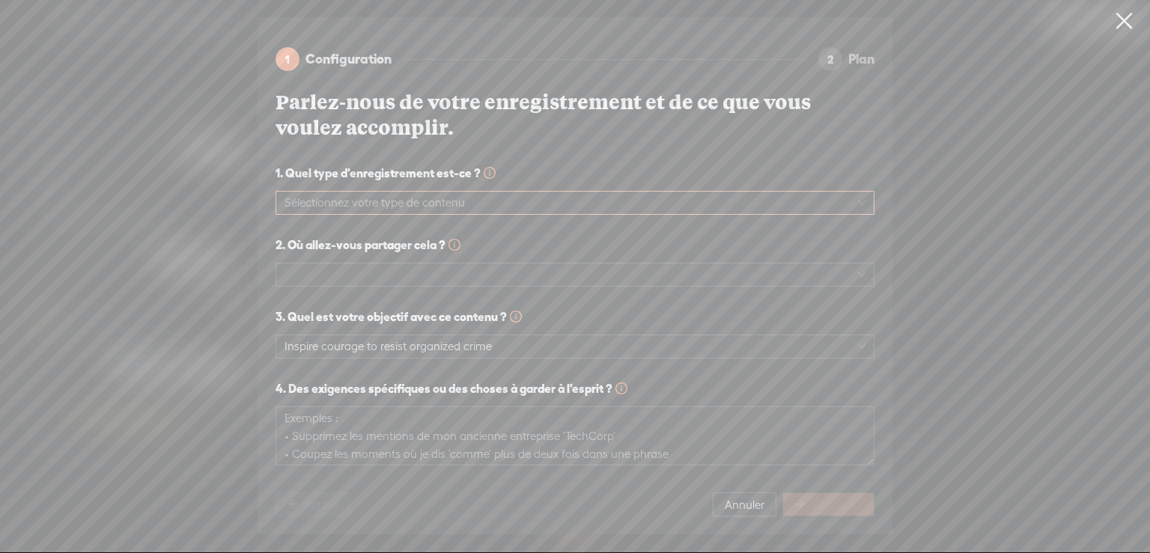
click at [465, 195] on input "search" at bounding box center [567, 203] width 567 height 22
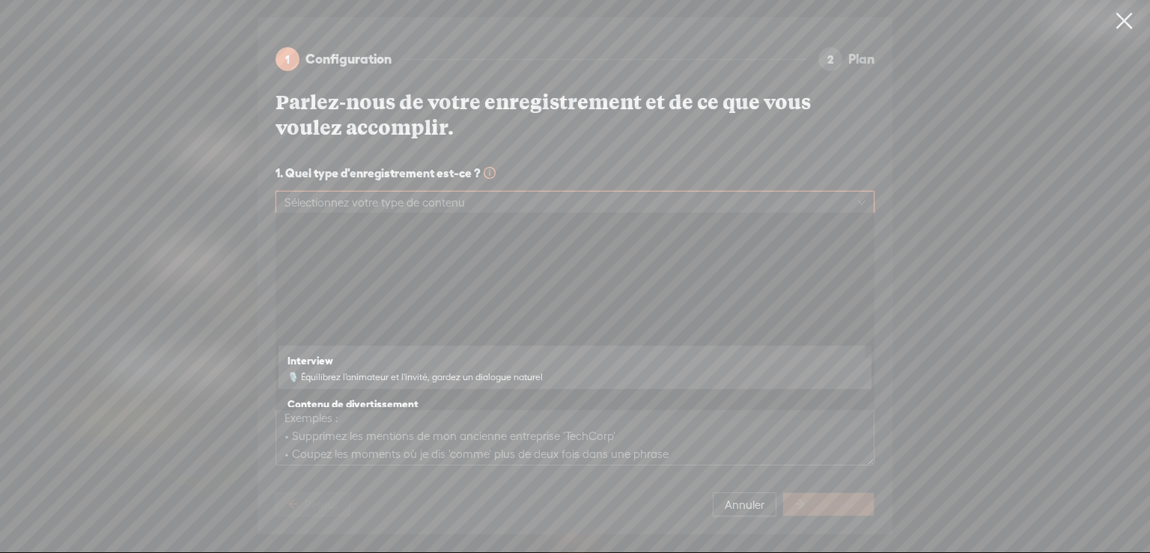
scroll to position [150, 0]
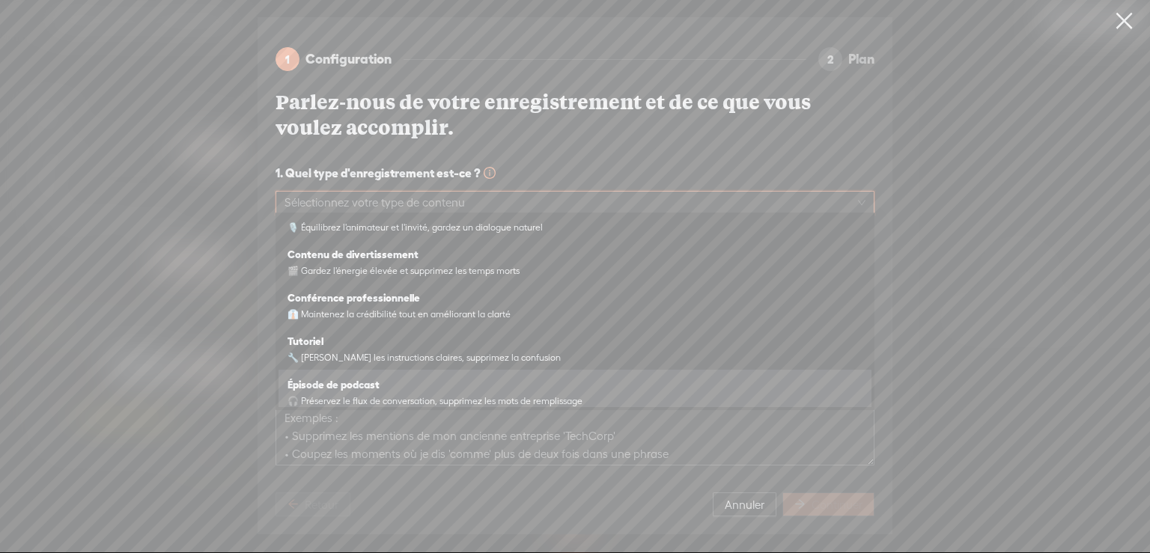
click at [430, 397] on span "🎧 Préservez le flux de conversation, supprimez les mots de remplissage" at bounding box center [574, 401] width 575 height 12
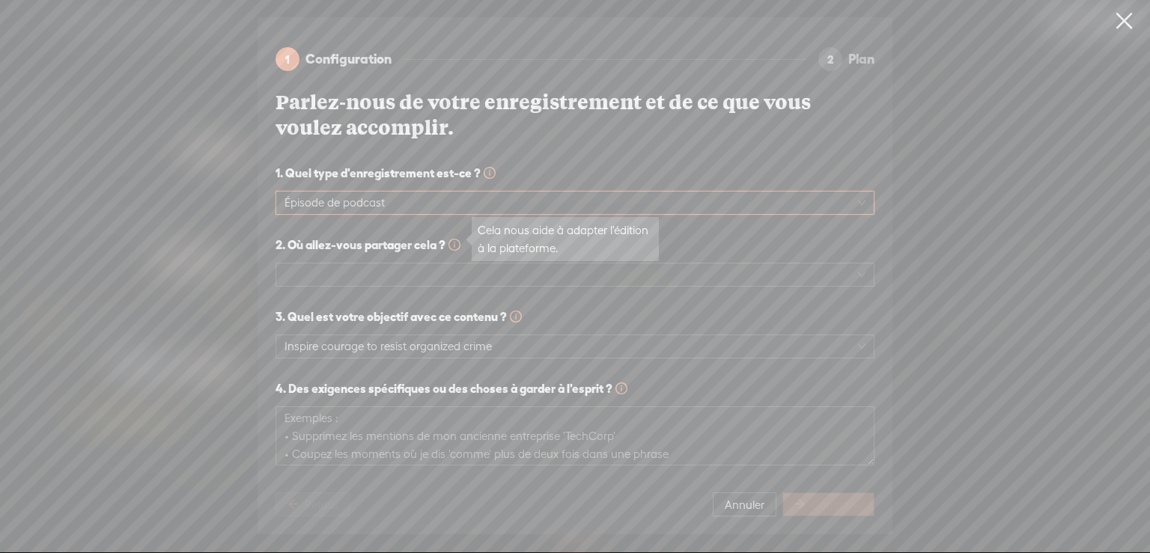
click at [455, 242] on icon "info-circle" at bounding box center [454, 245] width 1 height 6
click at [448, 267] on span at bounding box center [574, 274] width 581 height 22
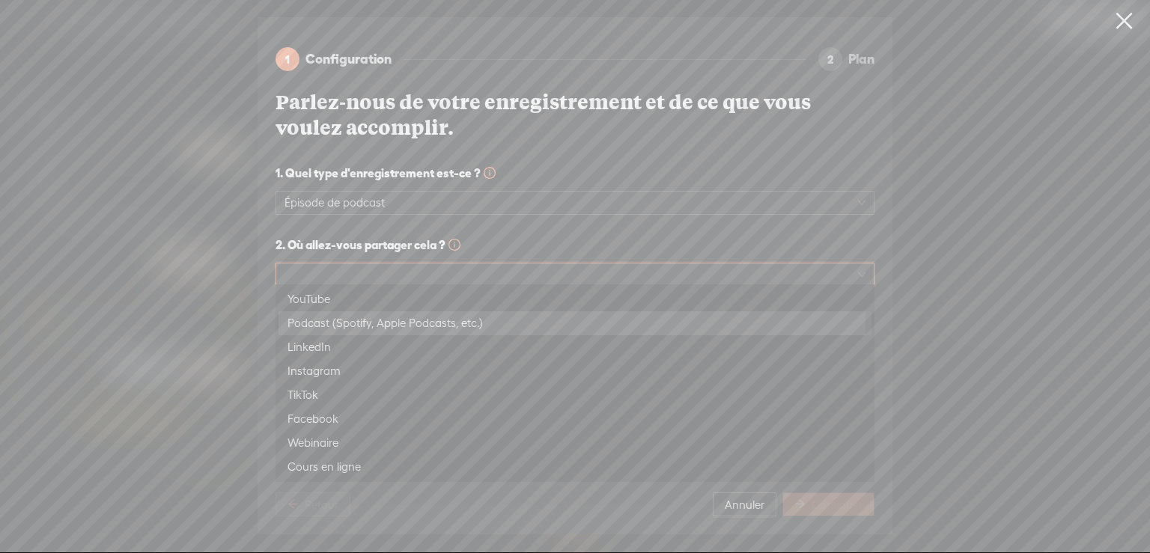
click at [370, 322] on div "Podcast (Spotify, Apple Podcasts, etc.)" at bounding box center [574, 323] width 575 height 18
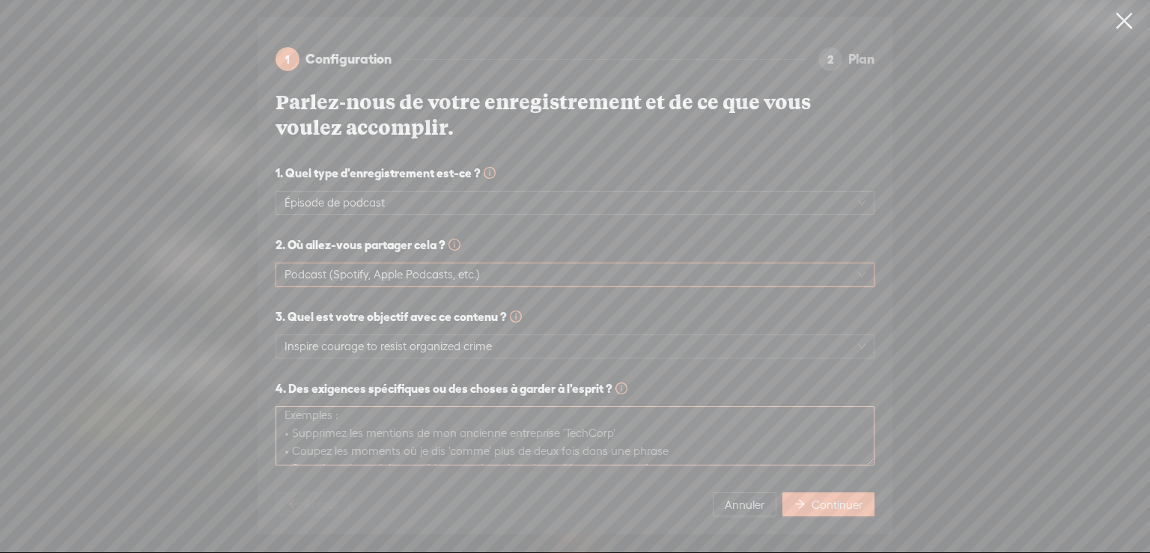
scroll to position [0, 0]
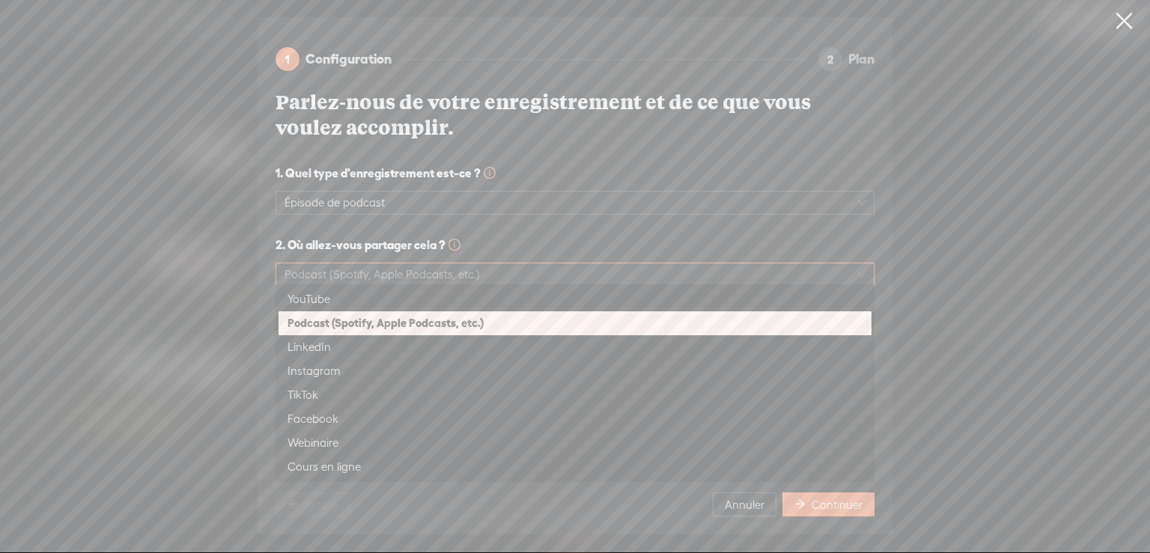
click at [497, 320] on div "Podcast (Spotify, Apple Podcasts, etc.)" at bounding box center [574, 323] width 575 height 18
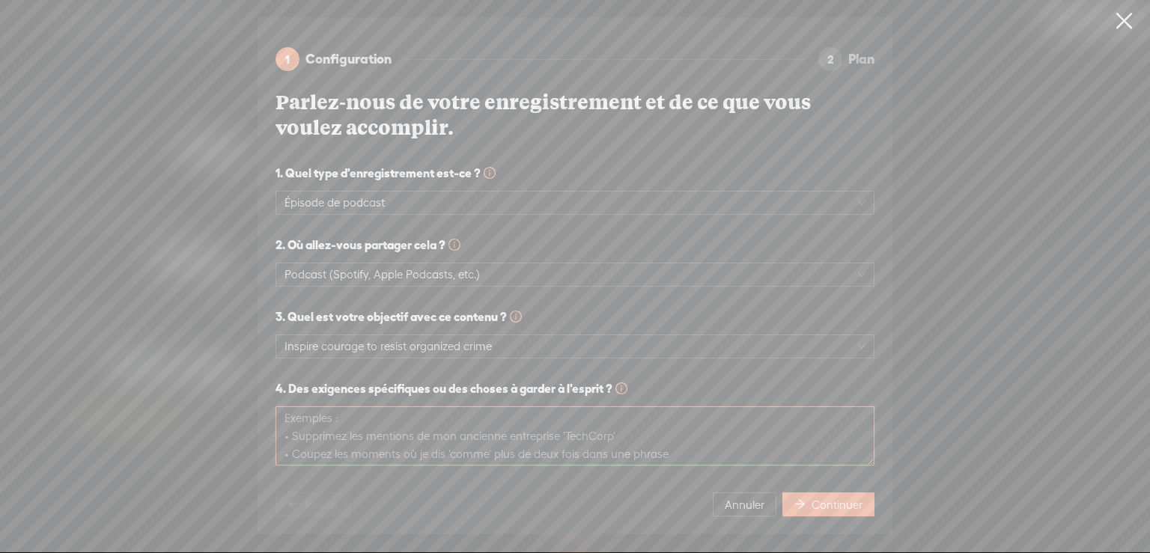
click at [508, 429] on textarea at bounding box center [574, 435] width 599 height 59
type textarea "Éliminer les sibilances."
click at [836, 498] on span "Continuer" at bounding box center [836, 505] width 51 height 15
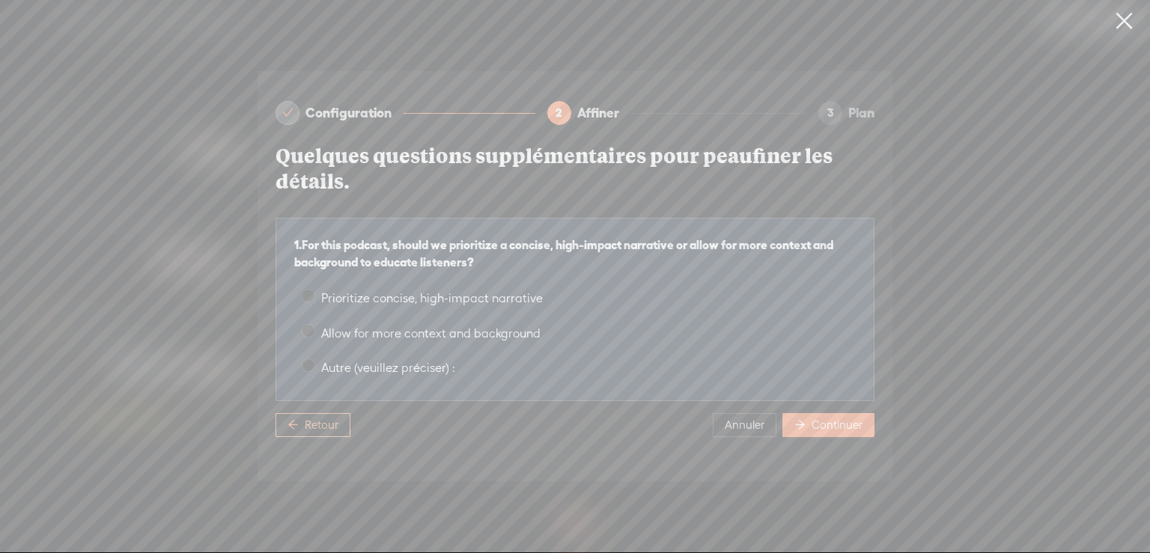
click at [314, 418] on span "Retour" at bounding box center [322, 425] width 34 height 15
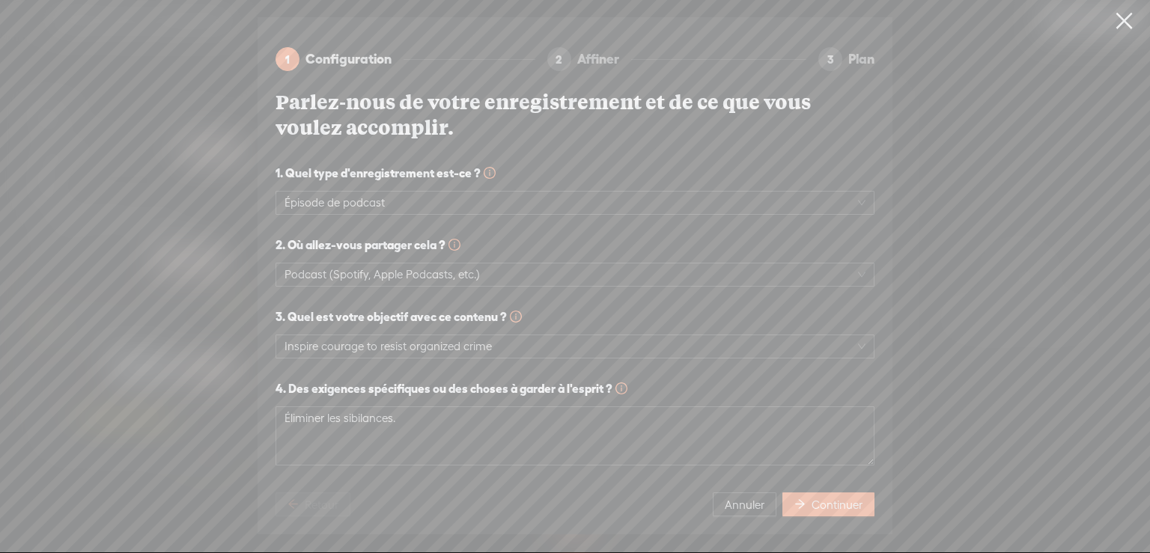
click at [781, 507] on div "Annuler Continuer" at bounding box center [793, 504] width 162 height 24
click at [764, 498] on button "Annuler" at bounding box center [744, 504] width 64 height 24
click at [761, 498] on section at bounding box center [575, 522] width 588 height 49
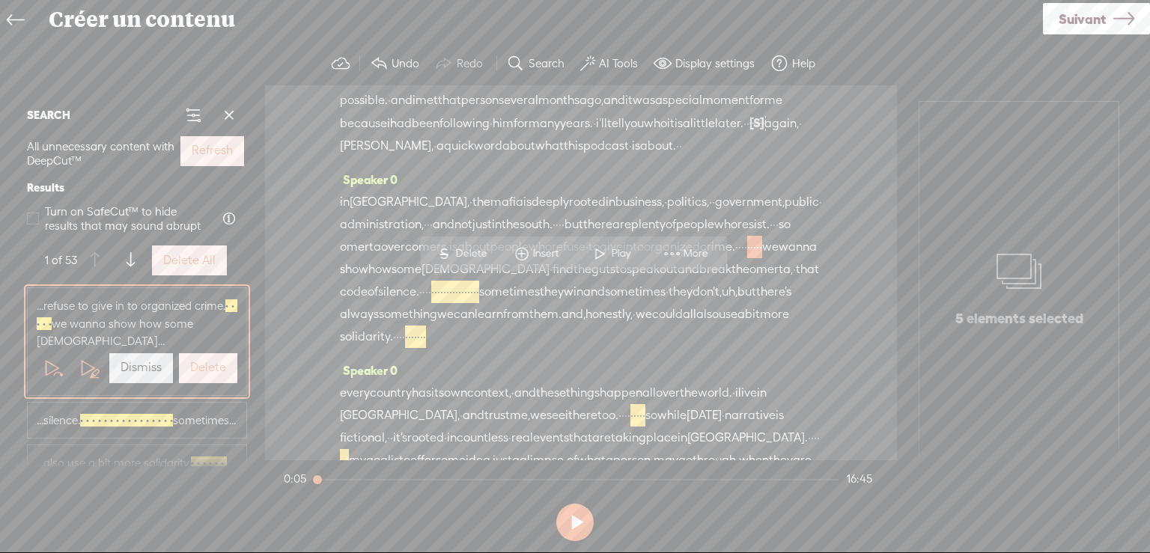
scroll to position [150, 0]
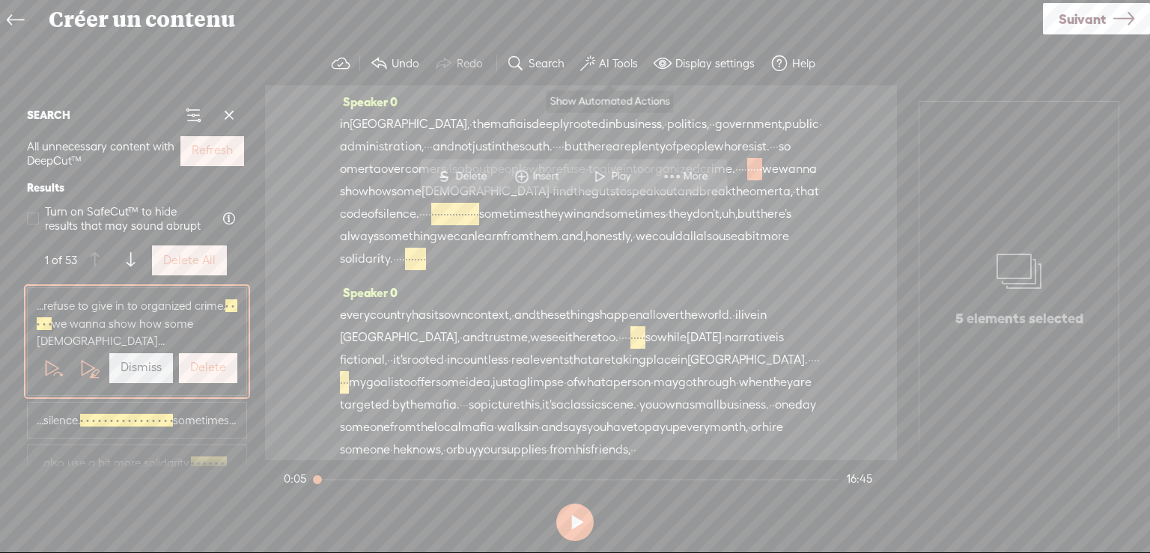
click at [620, 61] on label "AI Tools" at bounding box center [618, 63] width 39 height 15
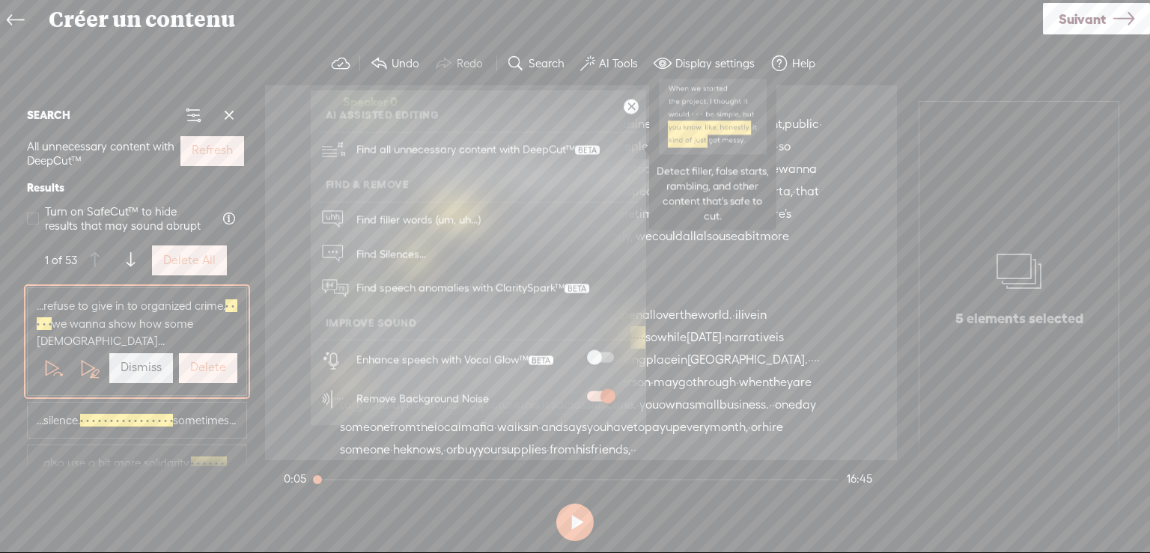
click at [504, 146] on span "Find all unnecessary content with DeepCut™" at bounding box center [478, 149] width 254 height 35
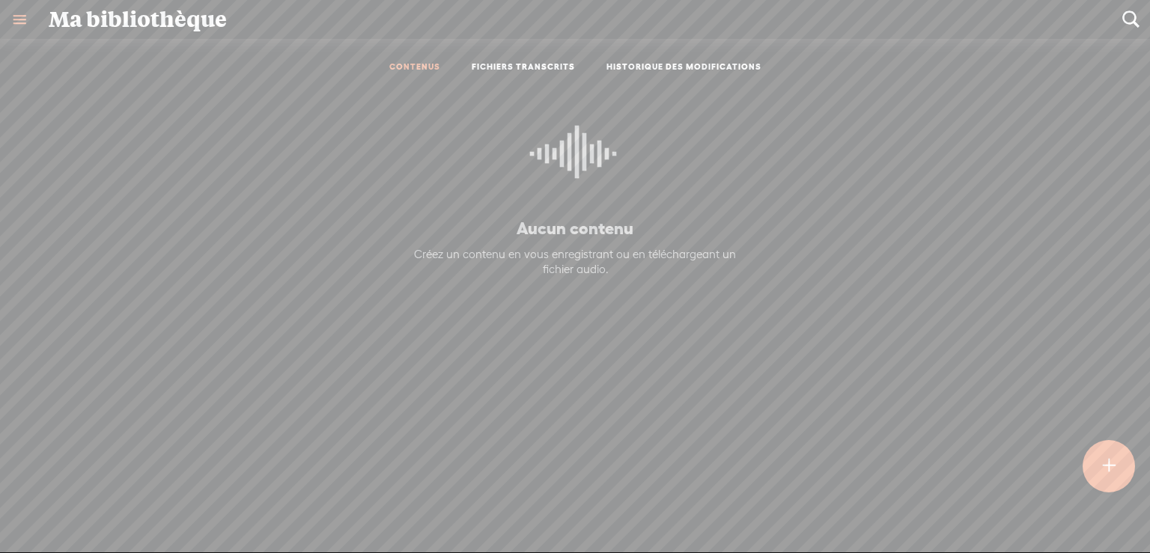
click at [400, 64] on link "CONTENUS" at bounding box center [414, 67] width 51 height 13
drag, startPoint x: 614, startPoint y: 418, endPoint x: 602, endPoint y: 407, distance: 15.9
click at [602, 408] on div "Aucun contenu Créez un contenu en vous enregistrant ou en téléchargeant un fich…" at bounding box center [574, 289] width 343 height 376
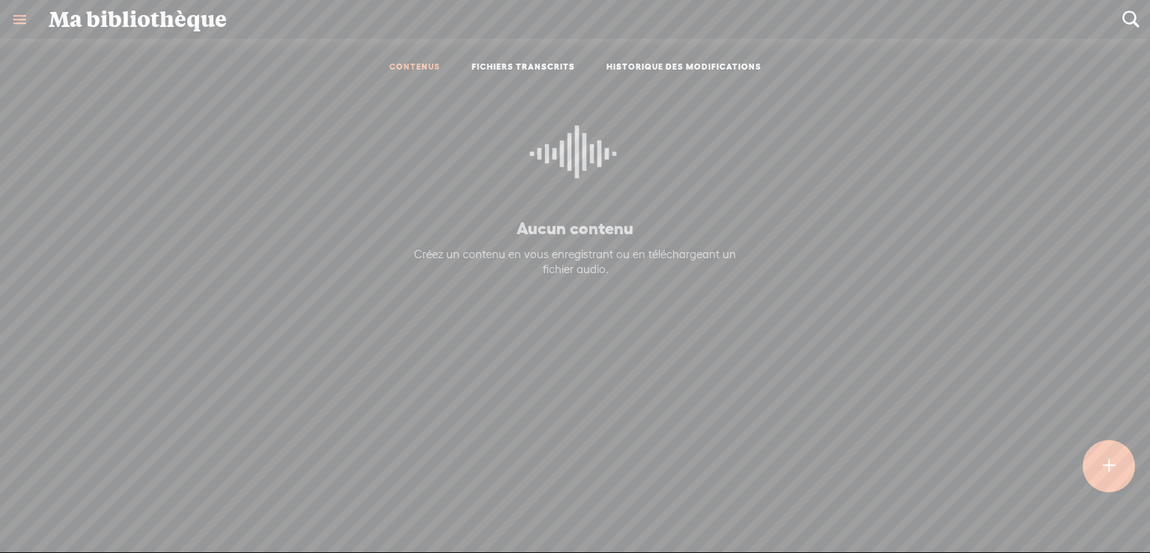
click at [19, 16] on link at bounding box center [19, 19] width 39 height 39
click at [106, 284] on div "MY LIBRARY" at bounding box center [86, 290] width 69 height 13
click at [166, 43] on icon at bounding box center [167, 48] width 17 height 17
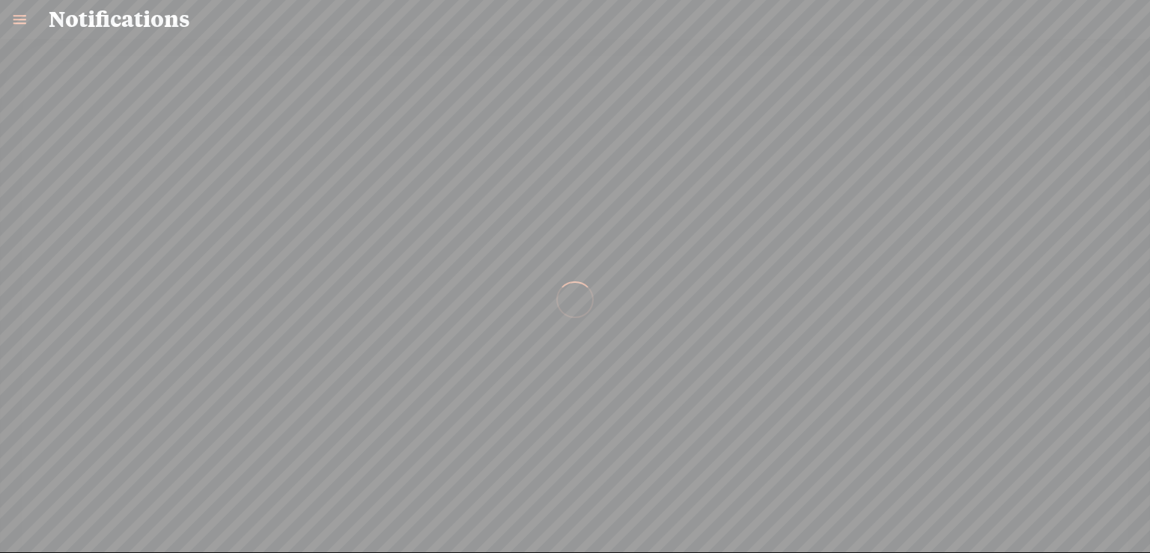
click at [19, 16] on link at bounding box center [19, 19] width 39 height 39
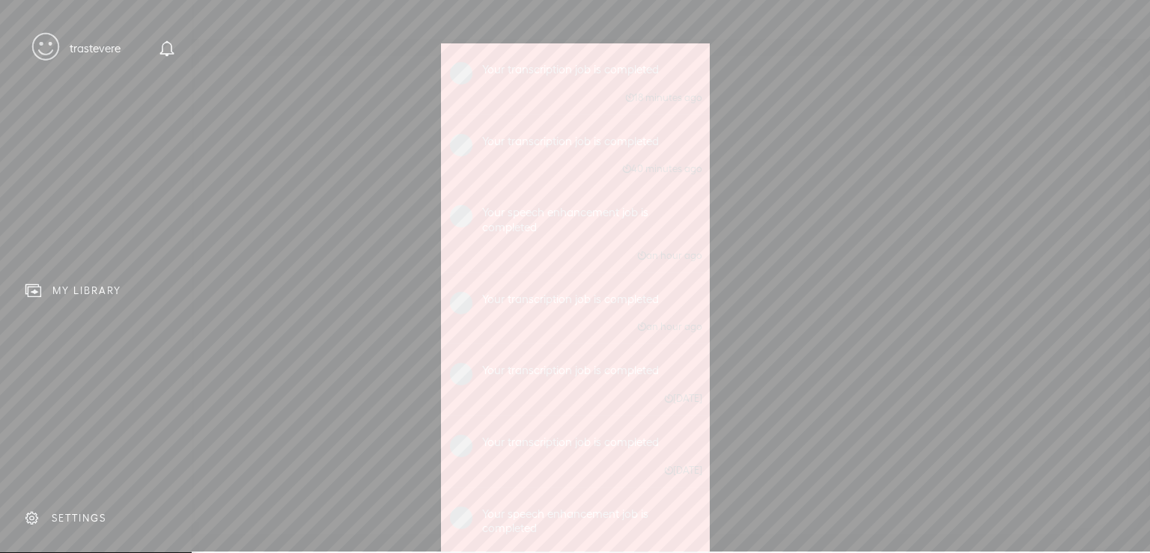
click at [87, 284] on div "MY LIBRARY" at bounding box center [86, 290] width 69 height 13
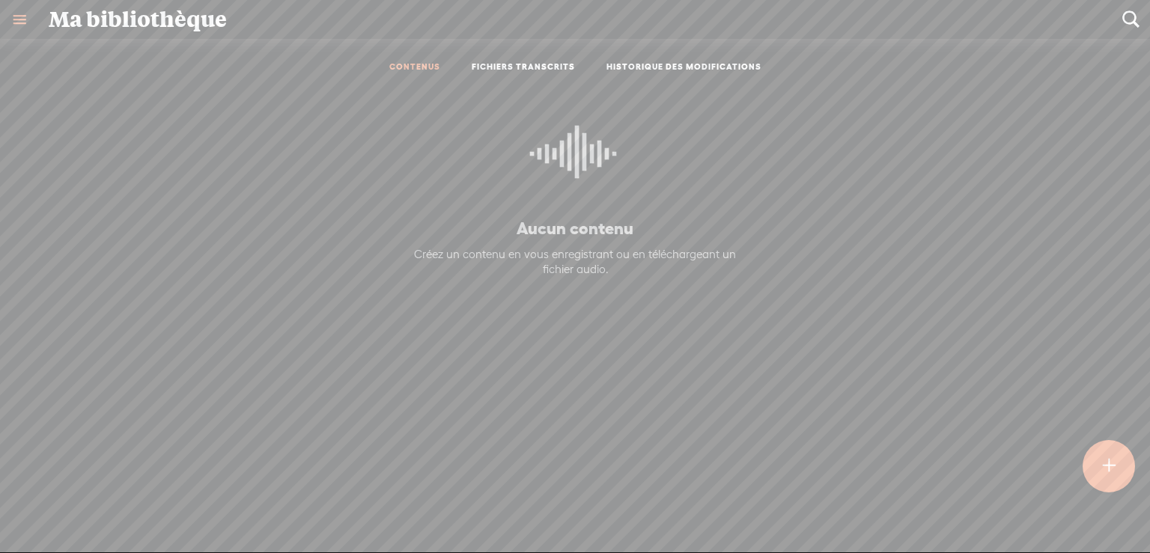
click at [522, 65] on link "FICHIERS TRANSCRITS" at bounding box center [522, 67] width 103 height 13
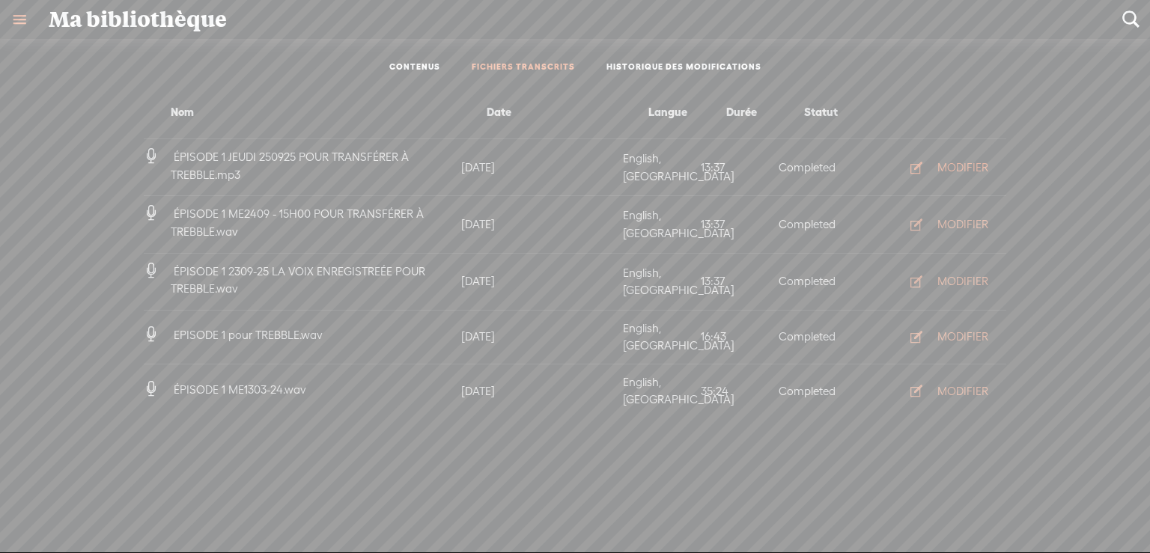
click at [956, 166] on div "MODIFIER" at bounding box center [962, 167] width 51 height 15
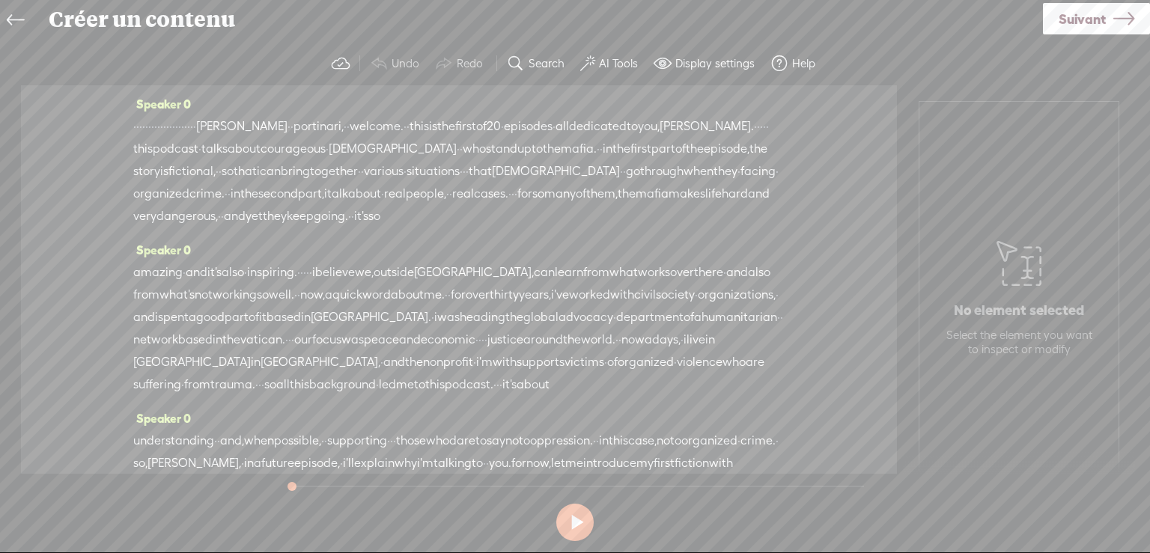
click at [537, 63] on label "Search" at bounding box center [546, 63] width 36 height 15
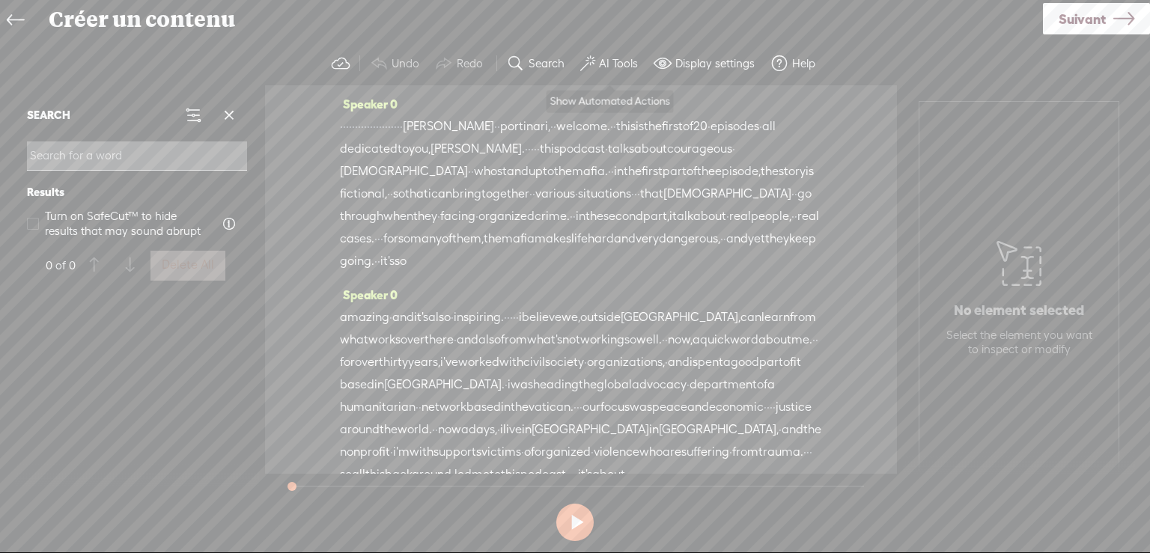
click at [610, 61] on label "AI Tools" at bounding box center [618, 63] width 39 height 15
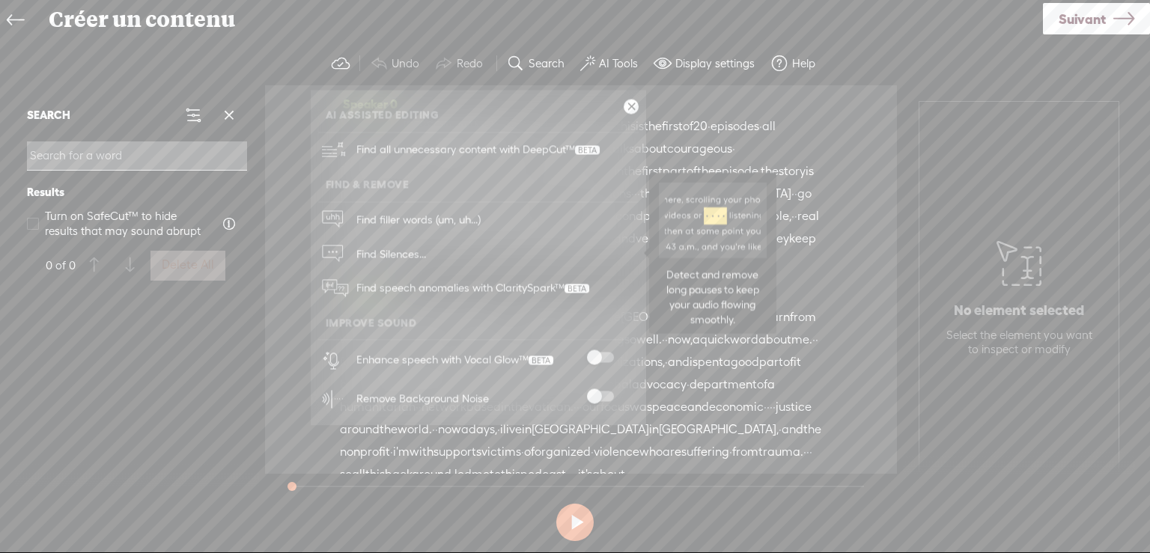
click at [399, 250] on span "Find Silences..." at bounding box center [391, 254] width 80 height 34
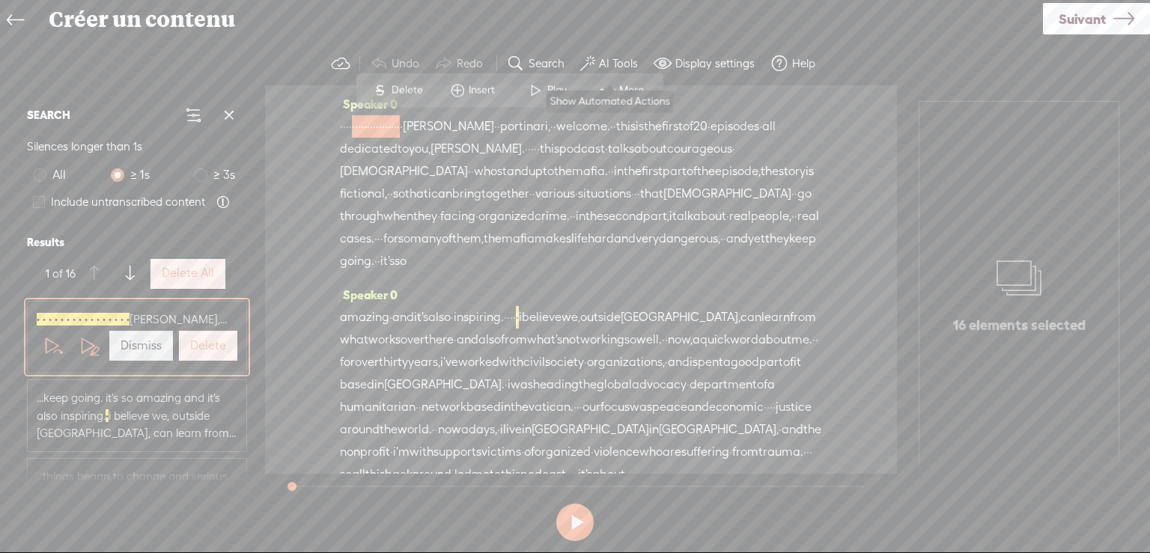
click at [615, 61] on label "AI Tools" at bounding box center [618, 63] width 39 height 15
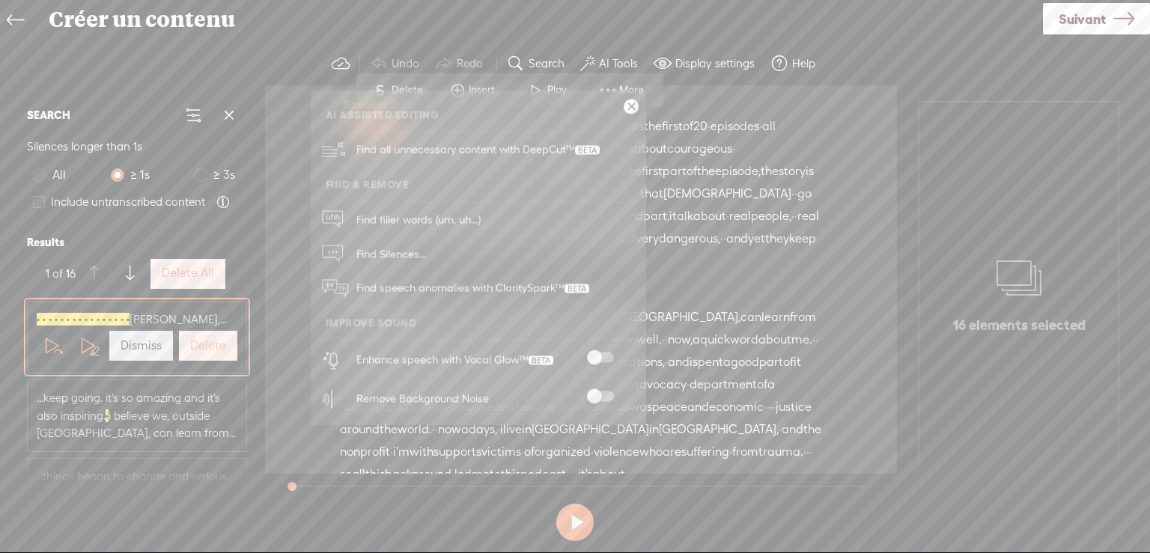
click at [606, 394] on span at bounding box center [600, 396] width 27 height 10
click at [594, 286] on span at bounding box center [596, 289] width 4 height 34
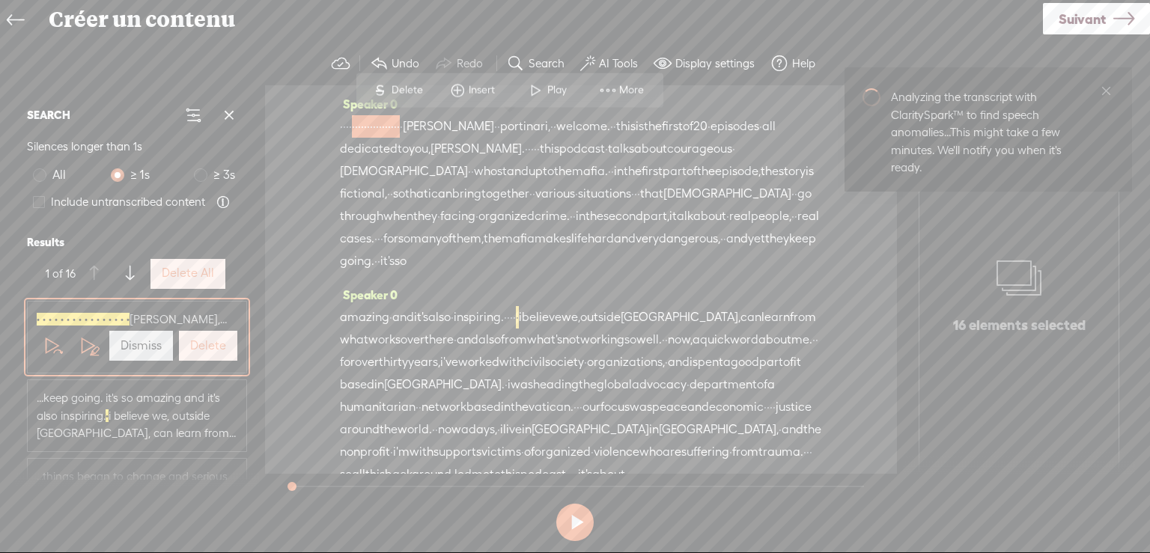
click at [548, 85] on span "Play" at bounding box center [558, 89] width 23 height 15
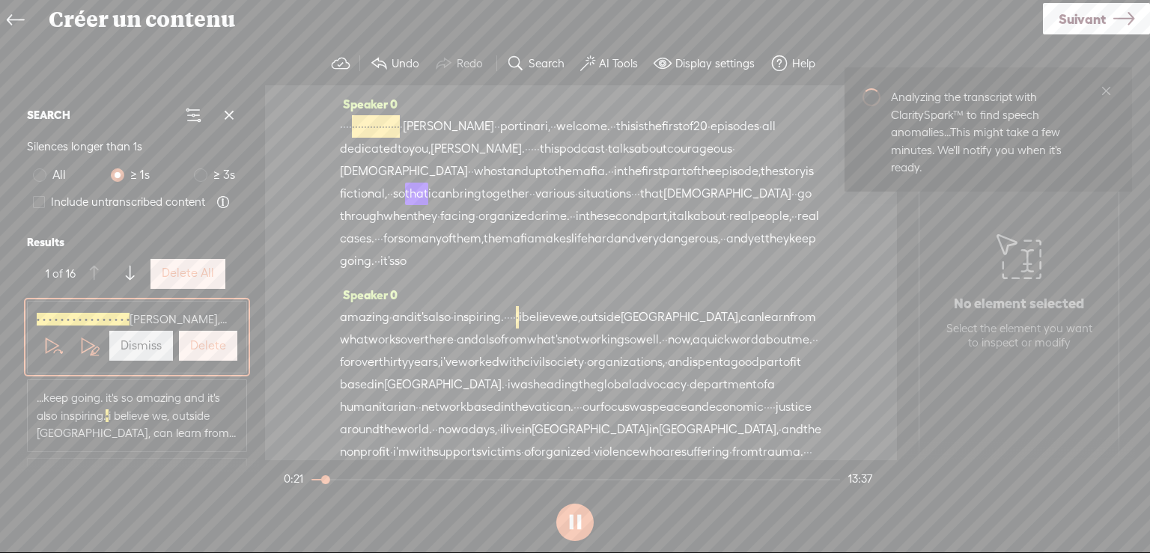
click at [572, 519] on button at bounding box center [574, 522] width 37 height 37
click at [1105, 88] on icon "close" at bounding box center [1105, 90] width 11 height 11
click at [16, 18] on icon at bounding box center [15, 21] width 17 height 34
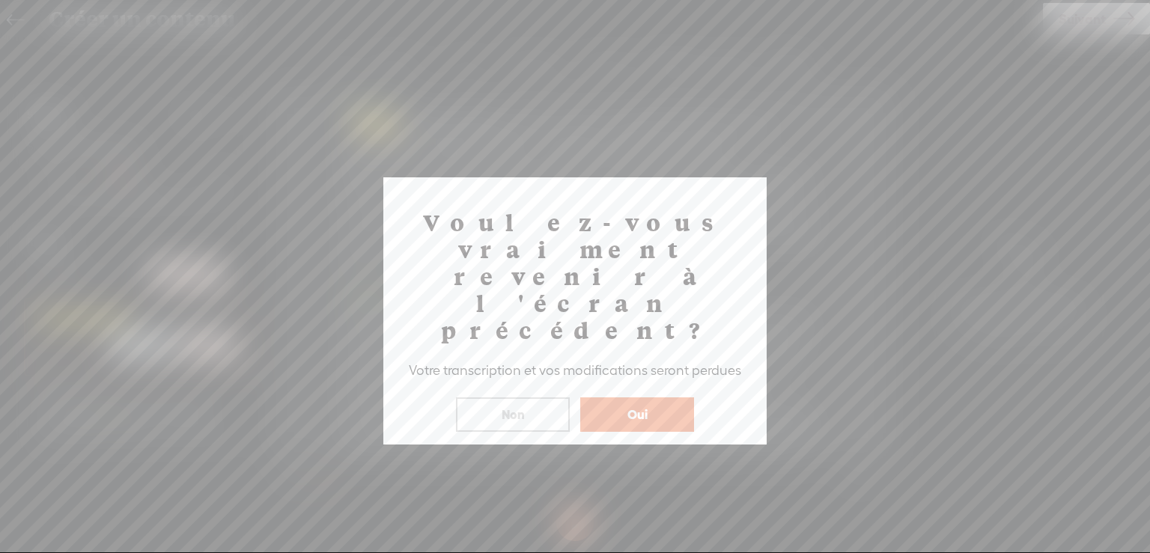
click at [632, 397] on button "Oui" at bounding box center [637, 414] width 114 height 34
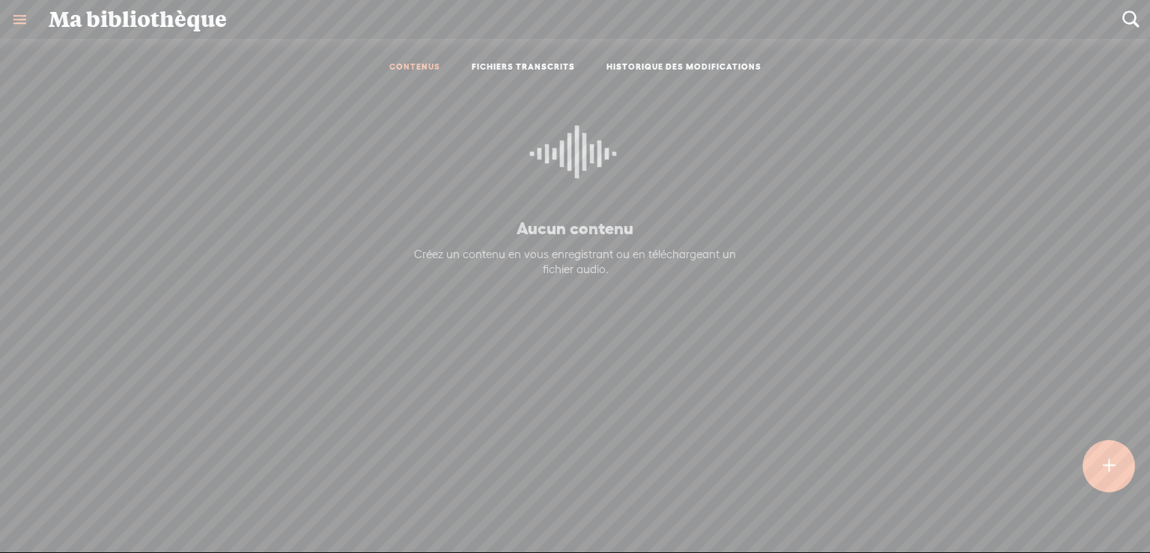
click at [14, 19] on link at bounding box center [19, 19] width 39 height 39
click at [96, 284] on div "MY LIBRARY" at bounding box center [86, 290] width 69 height 13
click at [77, 362] on div "trastevere HOME MY CONTENT MY CHANNEL MY LIBRARY MY JOURNEYS MY SUBSCRIPTIONS […" at bounding box center [96, 276] width 192 height 552
click at [55, 512] on div "SETTINGS" at bounding box center [79, 518] width 55 height 13
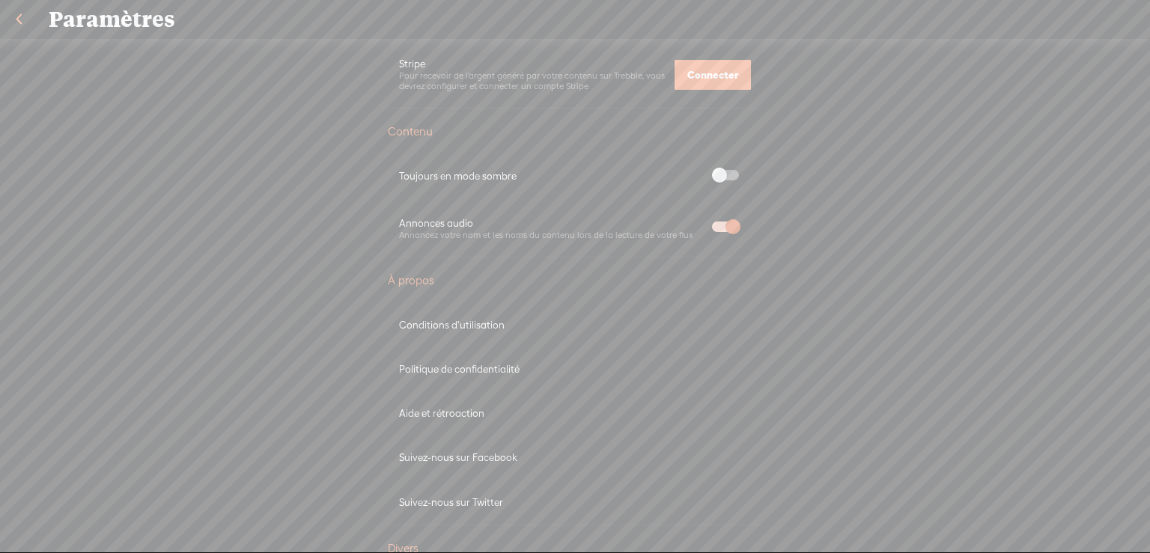
scroll to position [674, 0]
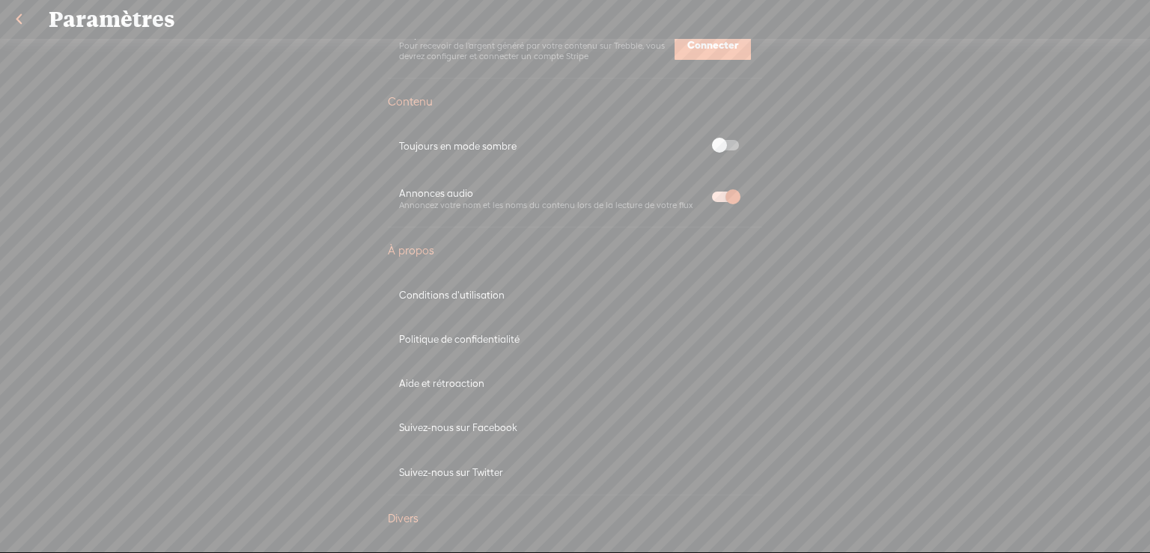
click at [453, 380] on div "Aide et rétroaction" at bounding box center [575, 383] width 352 height 13
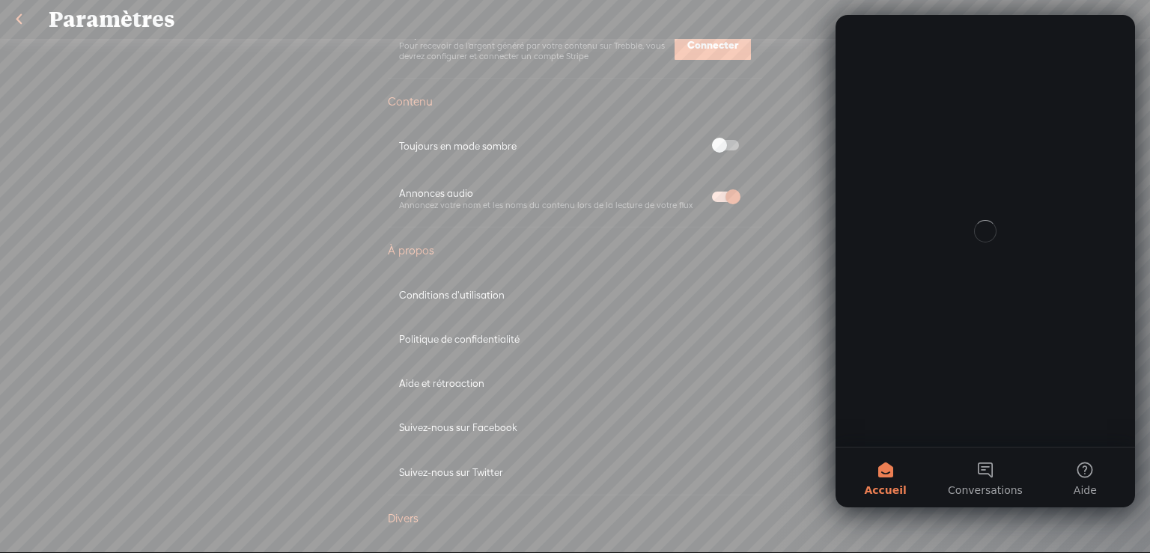
scroll to position [0, 0]
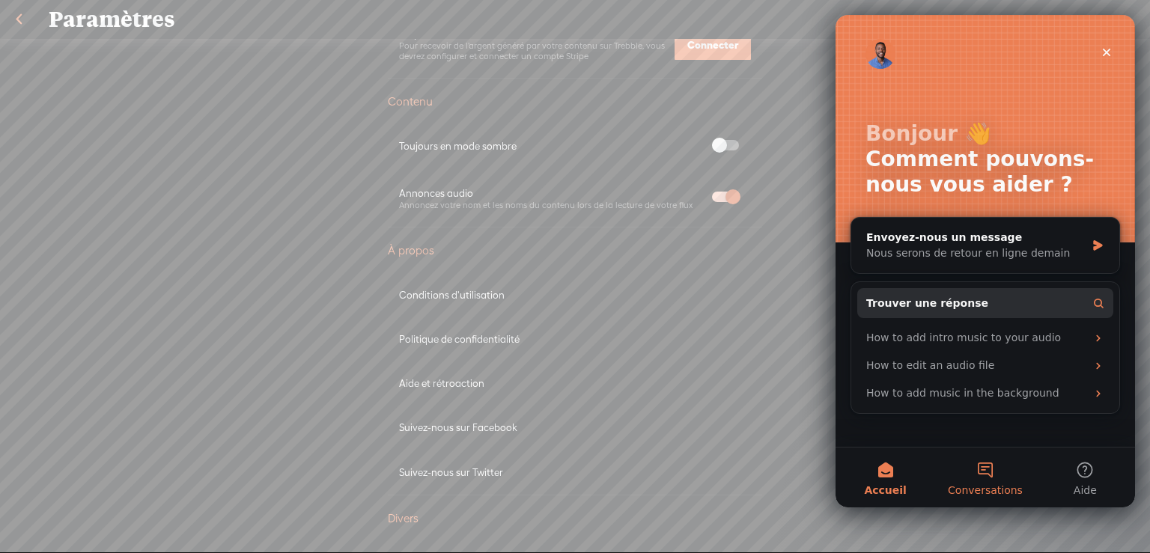
click at [988, 468] on button "Conversations" at bounding box center [985, 478] width 100 height 60
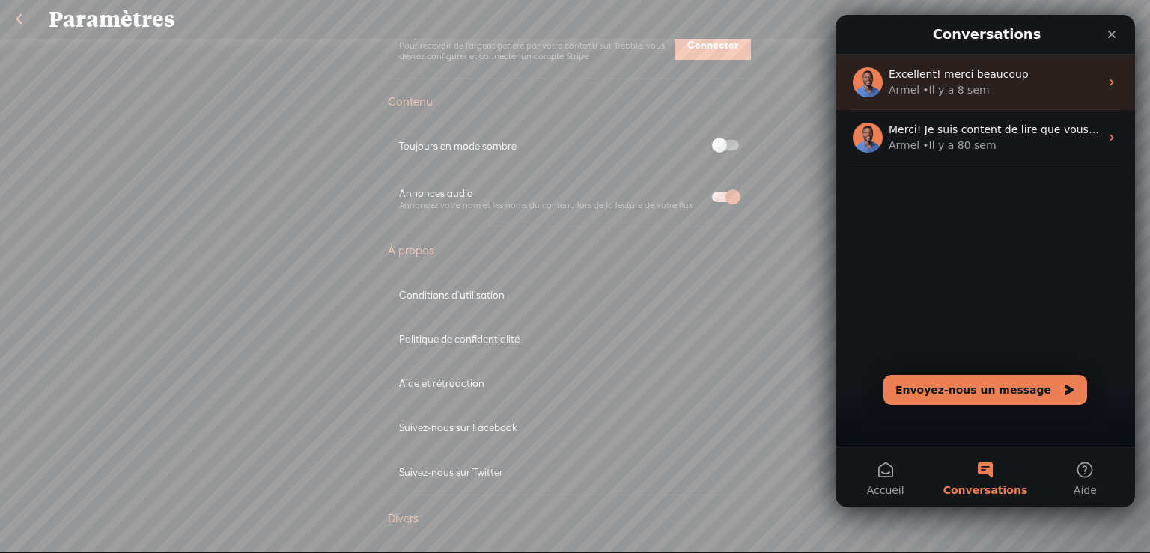
click at [969, 81] on div "Excellent! merci beaucoup" at bounding box center [993, 75] width 211 height 16
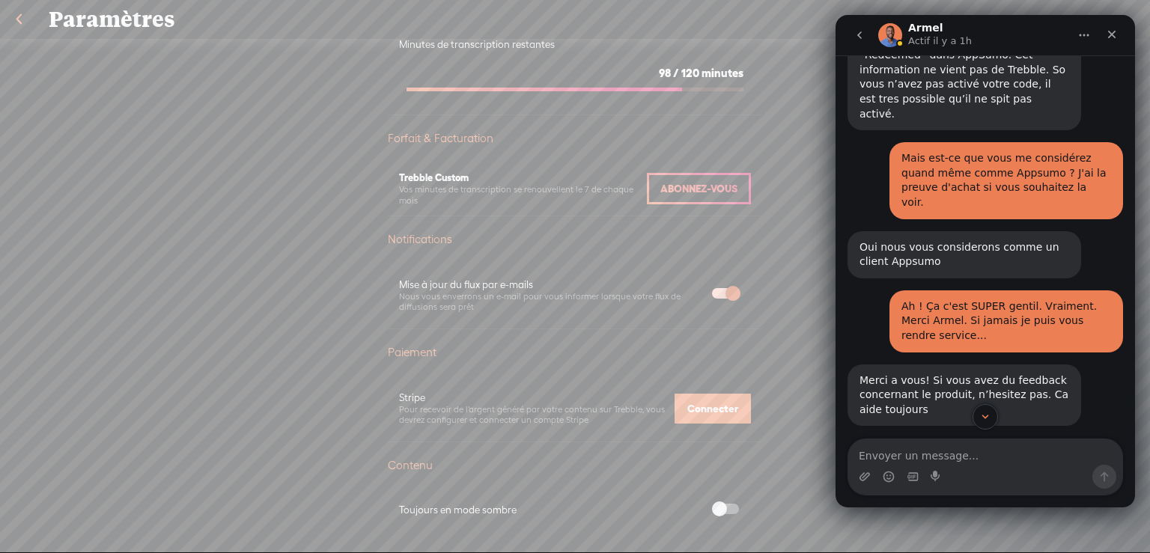
scroll to position [150, 0]
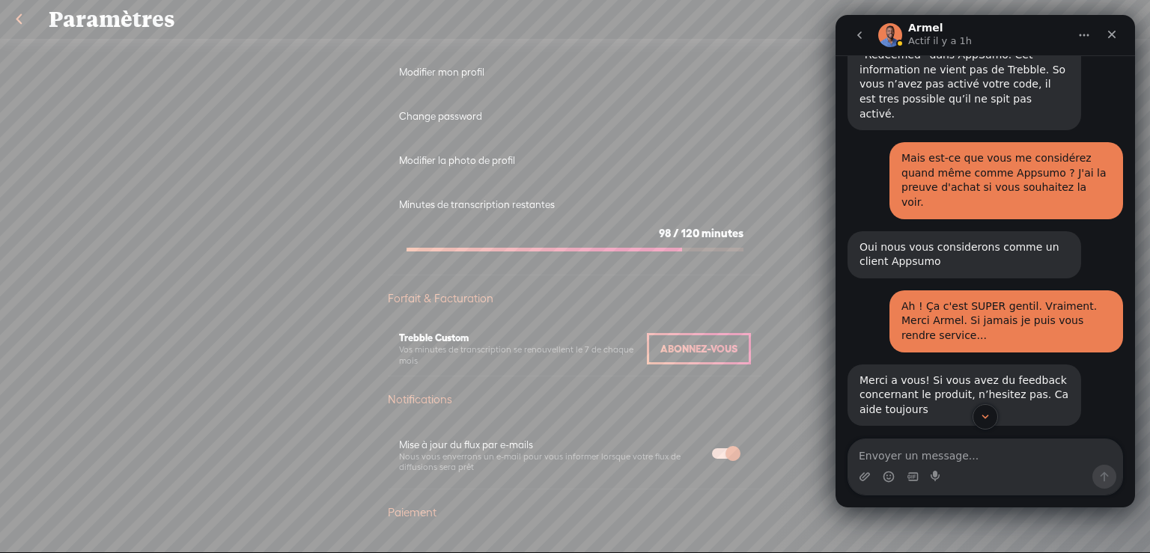
click at [18, 16] on link at bounding box center [18, 19] width 37 height 39
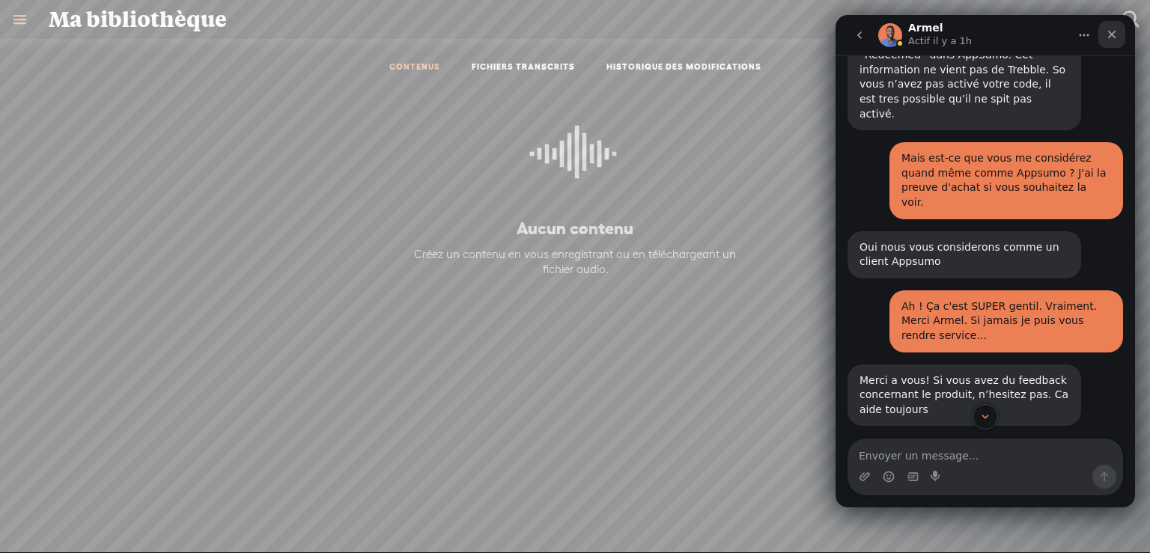
click at [1111, 34] on icon "Fermer" at bounding box center [1112, 35] width 8 height 8
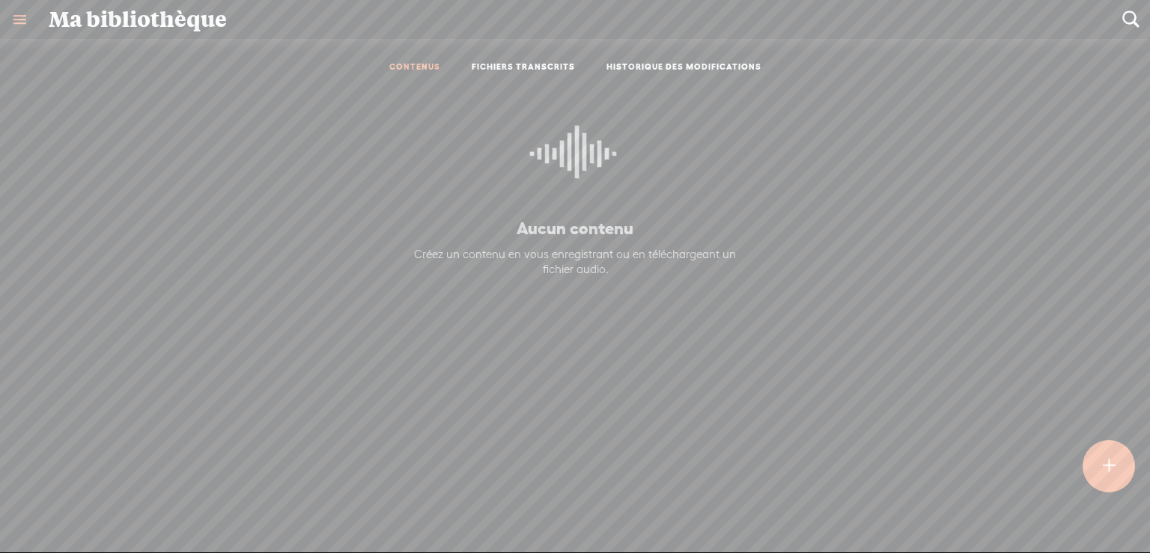
scroll to position [927, 0]
click at [18, 16] on link at bounding box center [19, 19] width 39 height 39
drag, startPoint x: 56, startPoint y: 374, endPoint x: 56, endPoint y: 280, distance: 94.3
click at [57, 369] on div "trastevere HOME MY CONTENT MY CHANNEL MY LIBRARY MY JOURNEYS MY SUBSCRIPTIONS […" at bounding box center [96, 276] width 192 height 552
click at [56, 284] on div "MY LIBRARY" at bounding box center [86, 290] width 69 height 13
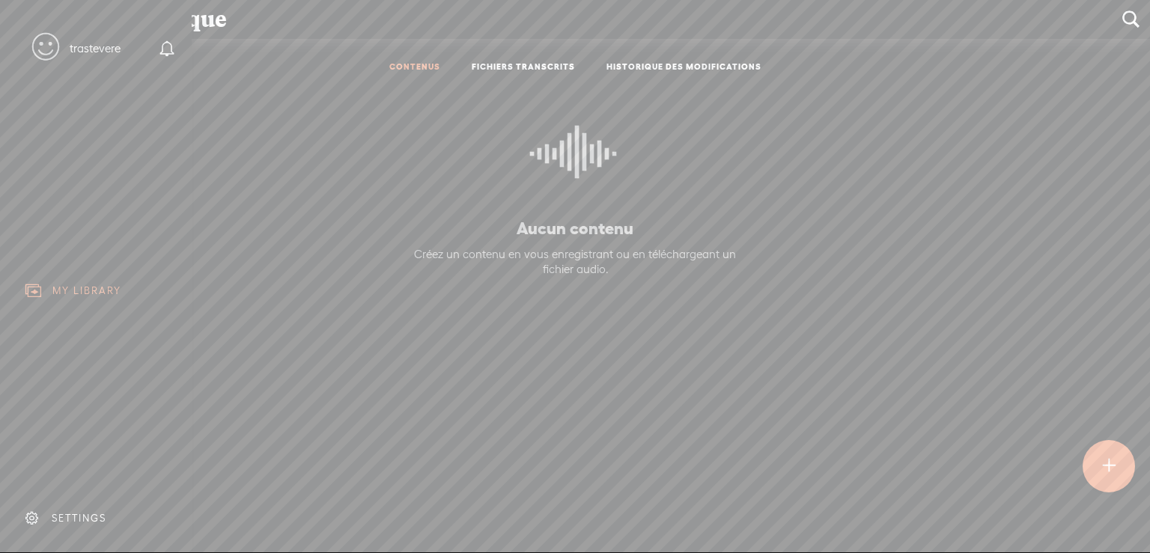
click at [31, 288] on c at bounding box center [34, 291] width 7 height 7
click at [69, 284] on div "MY LIBRARY" at bounding box center [86, 290] width 69 height 13
click at [518, 64] on body "You have 98 minutes of transcription remaining. Upgrade to increase your limit …" at bounding box center [575, 276] width 1150 height 552
click at [516, 64] on link "FICHIERS TRANSCRITS" at bounding box center [522, 67] width 103 height 13
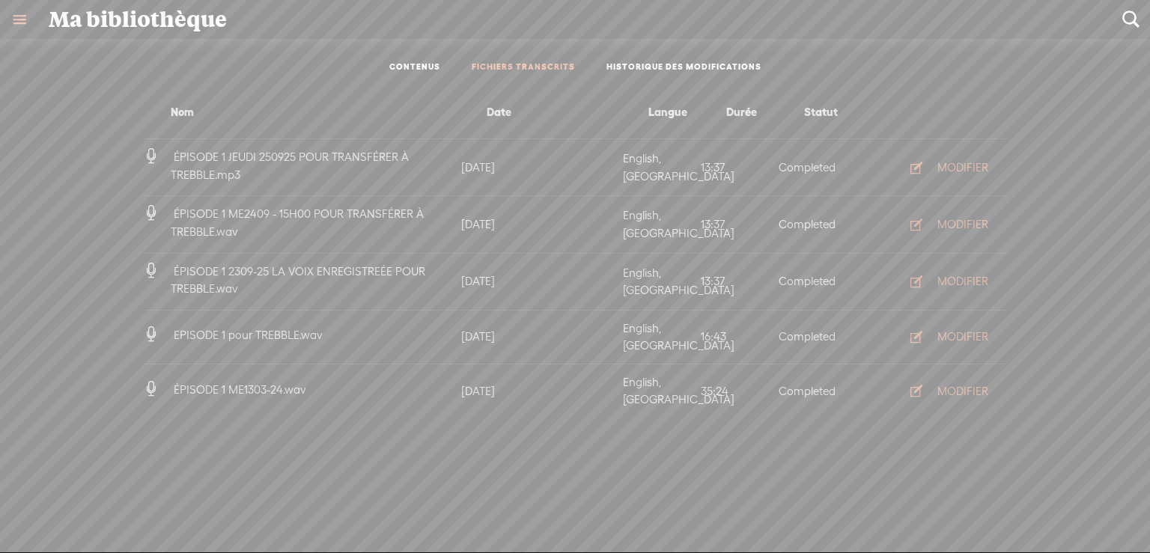
click at [667, 61] on link "HISTORIQUE DES MODIFICATIONS" at bounding box center [683, 67] width 155 height 13
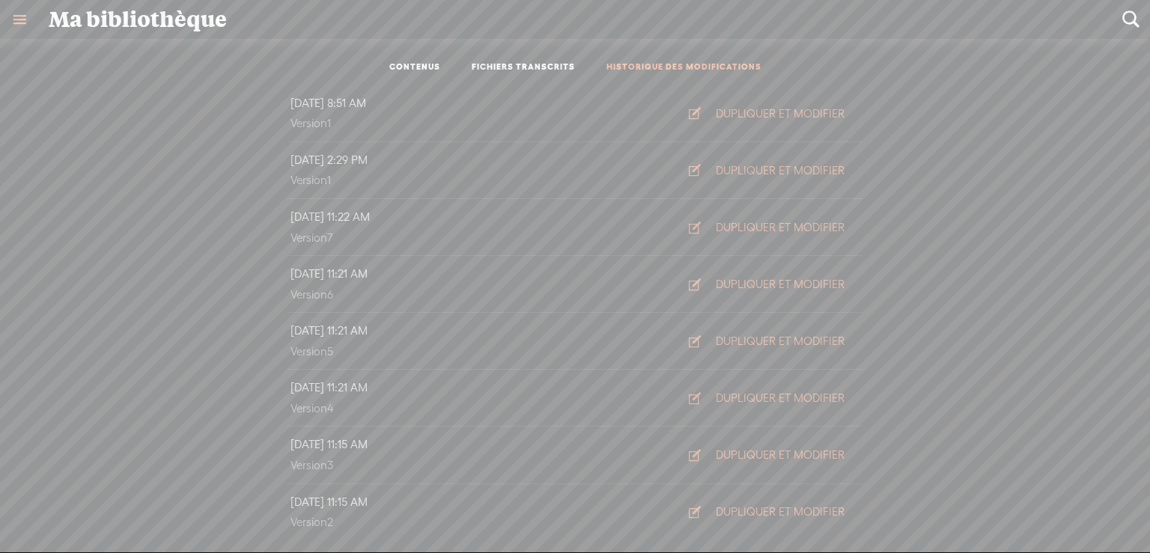
click at [19, 16] on link at bounding box center [19, 19] width 39 height 39
click at [416, 67] on body "You have 98 minutes of transcription remaining. Upgrade to increase your limit …" at bounding box center [575, 276] width 1150 height 552
click at [425, 67] on link "CONTENUS" at bounding box center [414, 67] width 51 height 13
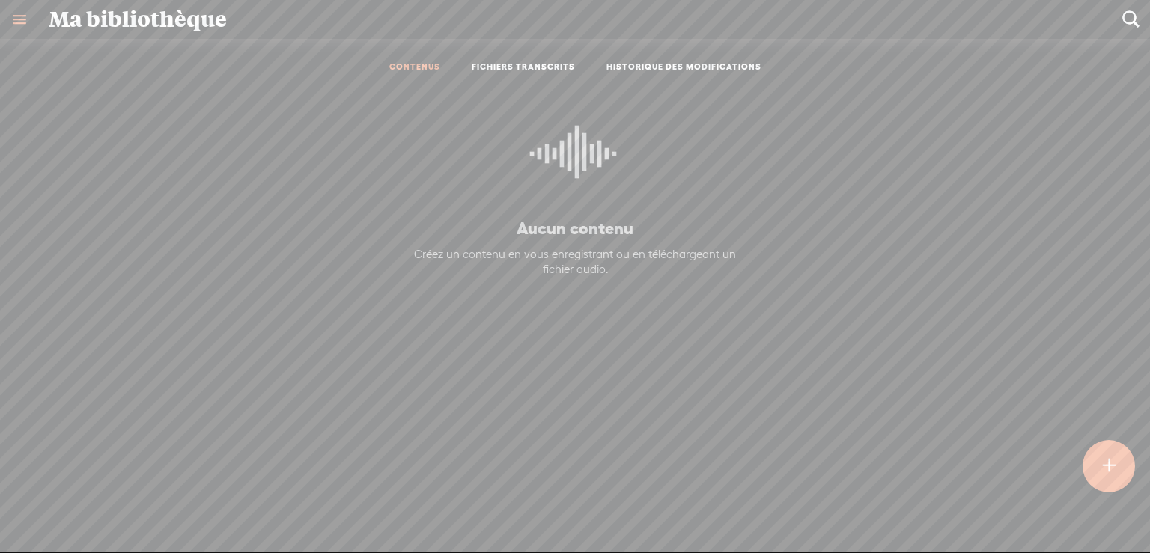
click at [494, 64] on link "FICHIERS TRANSCRITS" at bounding box center [522, 67] width 103 height 13
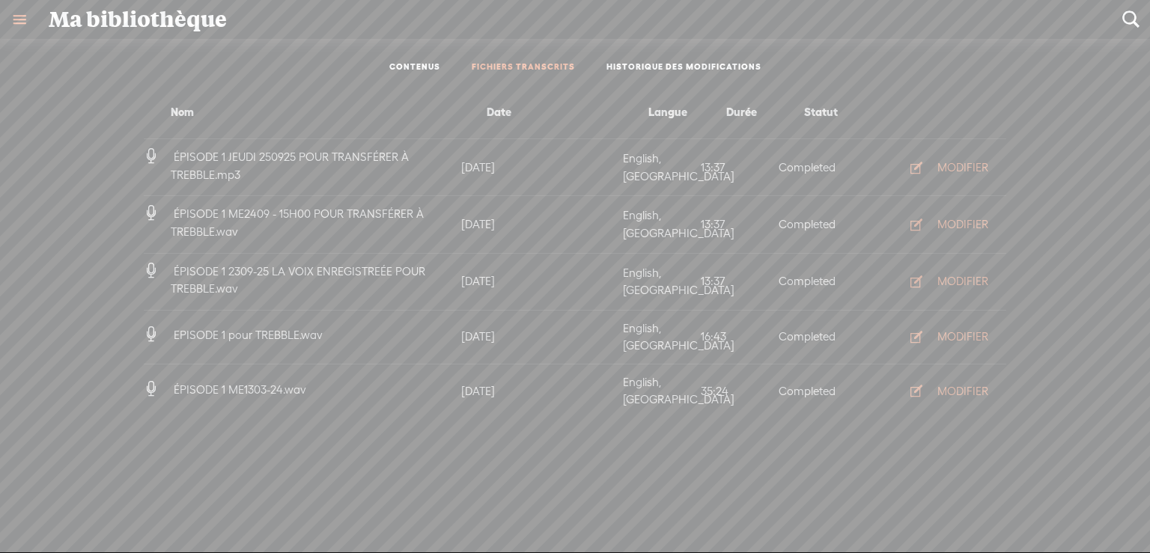
click at [418, 63] on link "CONTENUS" at bounding box center [414, 67] width 51 height 13
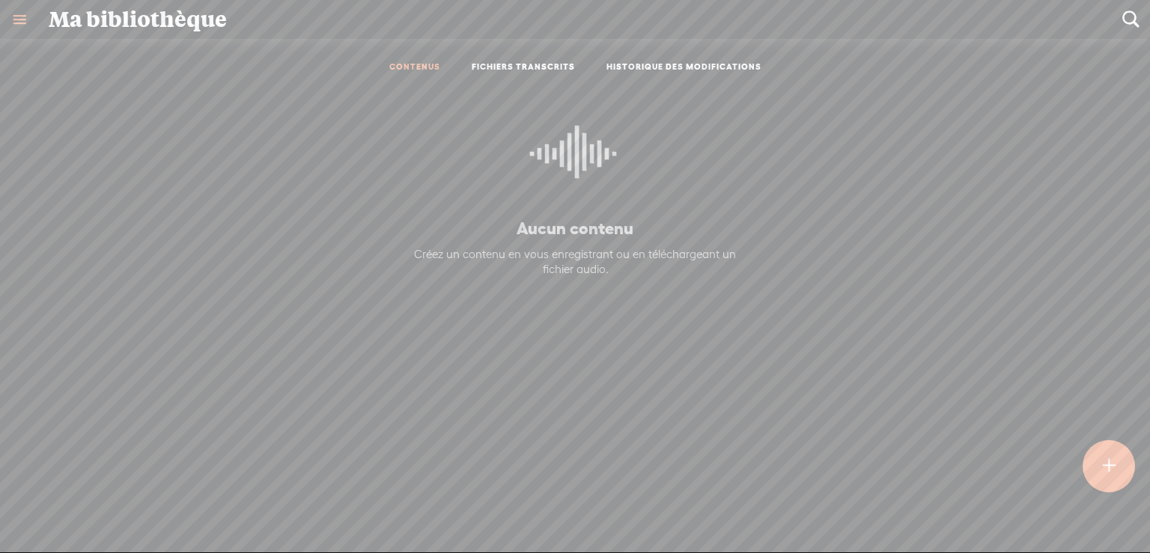
click at [1108, 459] on t at bounding box center [1108, 466] width 13 height 33
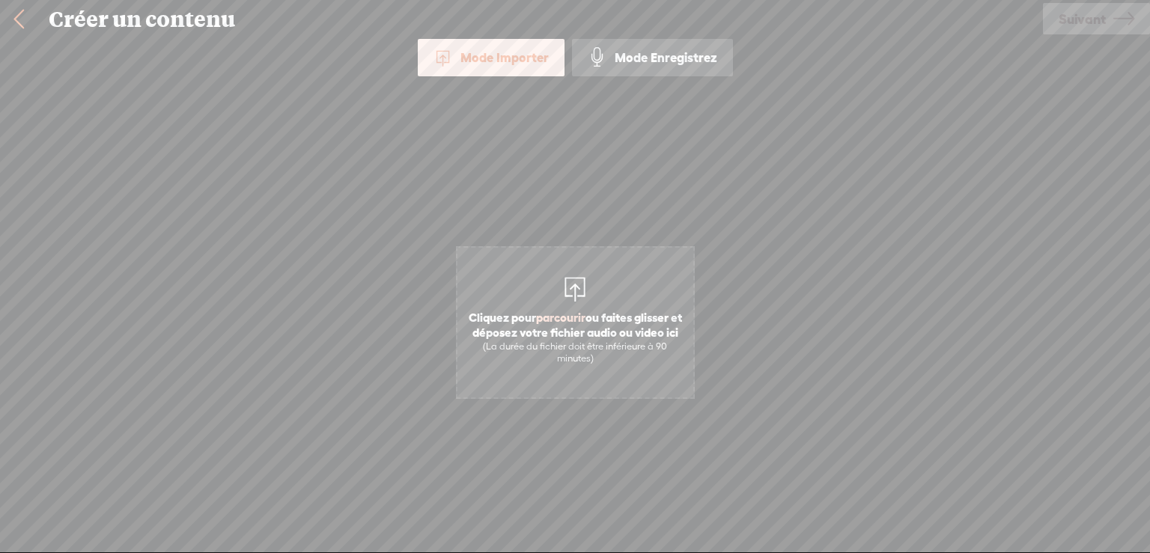
click at [575, 332] on span "Cliquez pour parcourir ou faites glisser et déposez votre fichier audio ou vide…" at bounding box center [575, 337] width 236 height 70
click at [575, 290] on div at bounding box center [575, 287] width 30 height 30
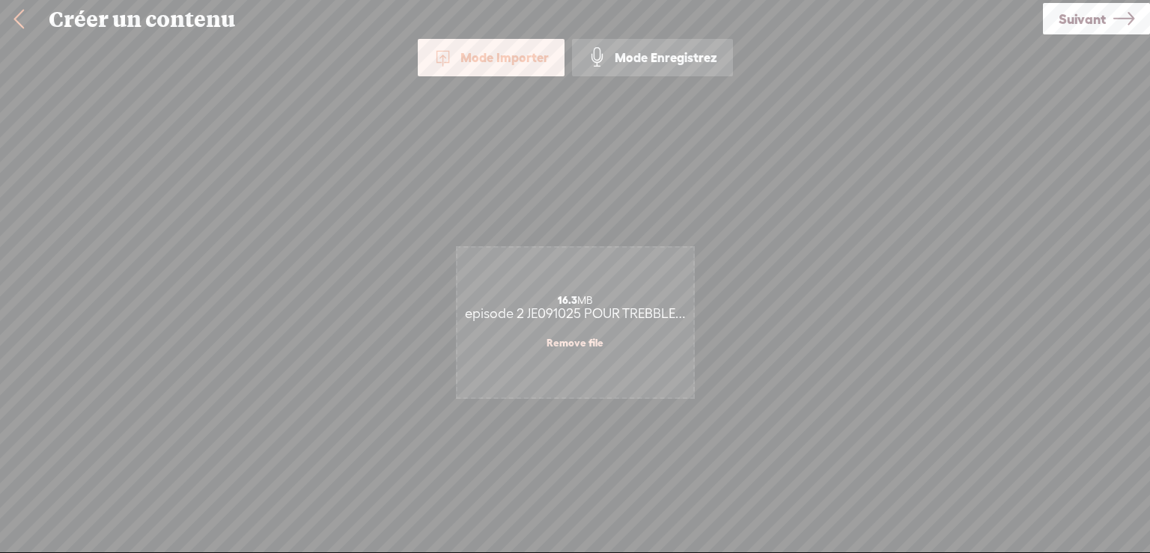
click at [1088, 16] on span "Suivant" at bounding box center [1081, 19] width 47 height 38
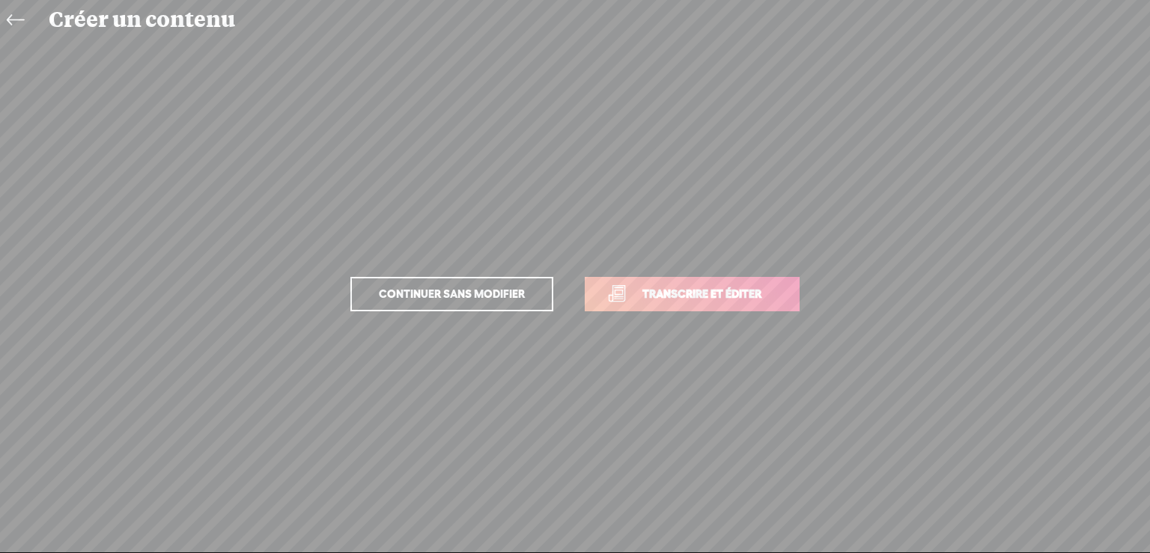
click at [739, 288] on span "Transcrire et éditer" at bounding box center [701, 293] width 150 height 17
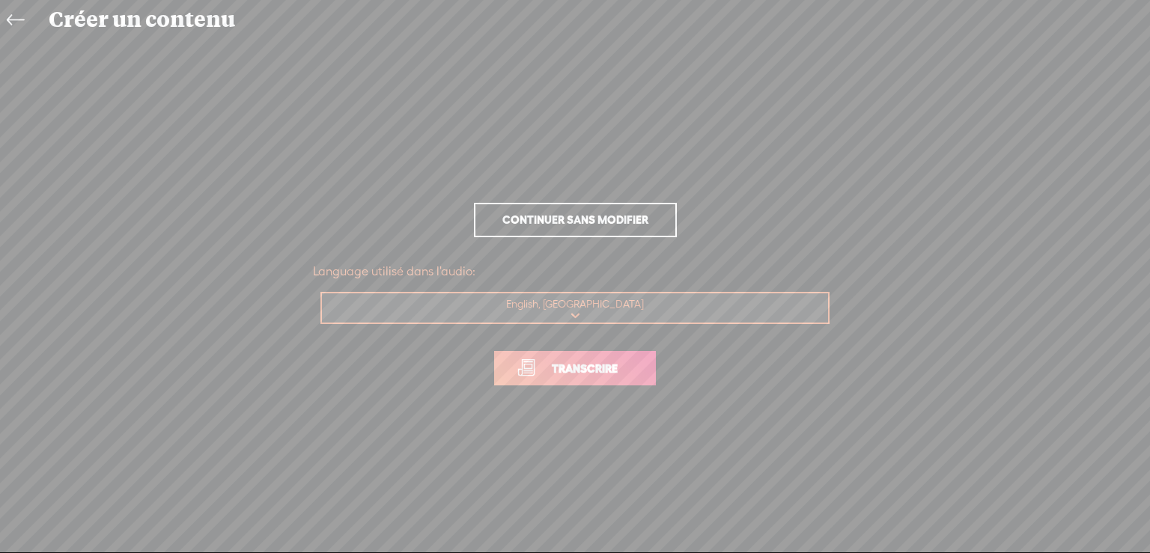
click at [617, 366] on span "Transcrire" at bounding box center [584, 368] width 97 height 17
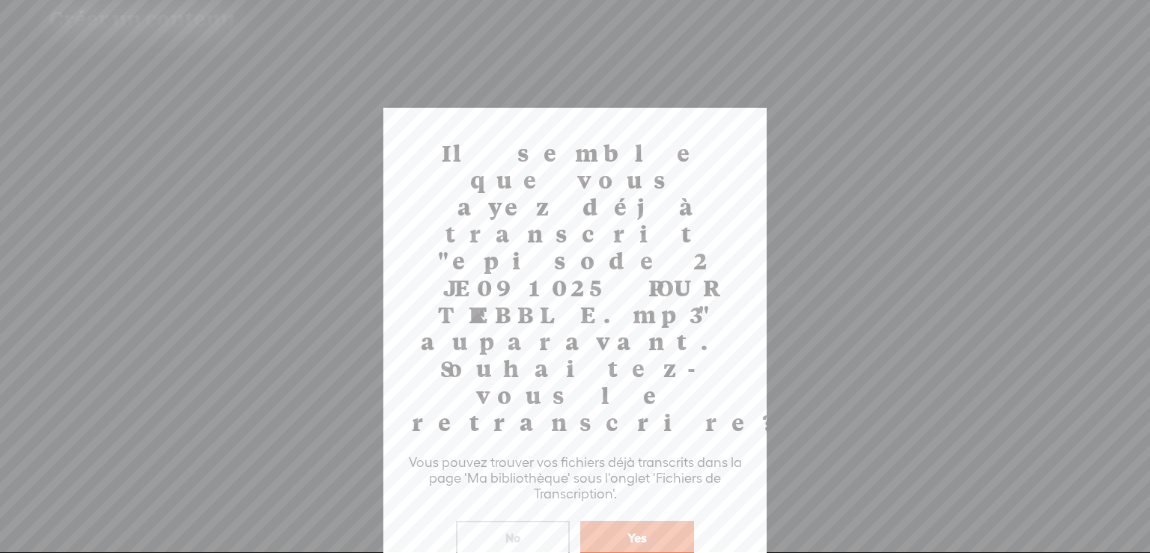
click at [506, 521] on button "No" at bounding box center [513, 538] width 114 height 34
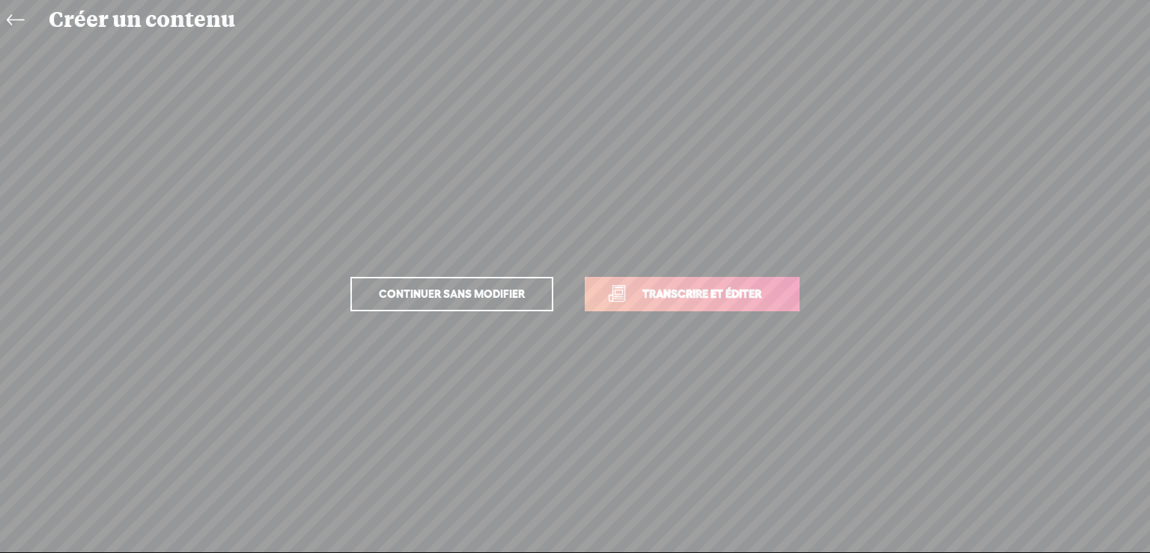
click at [13, 20] on icon at bounding box center [15, 21] width 17 height 34
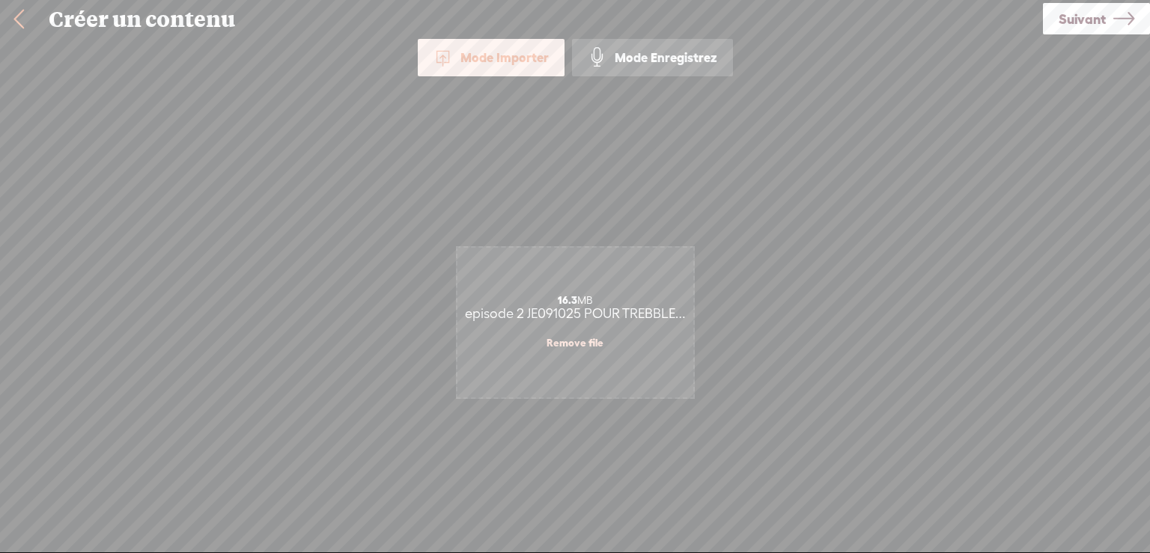
click at [13, 20] on link at bounding box center [18, 19] width 37 height 39
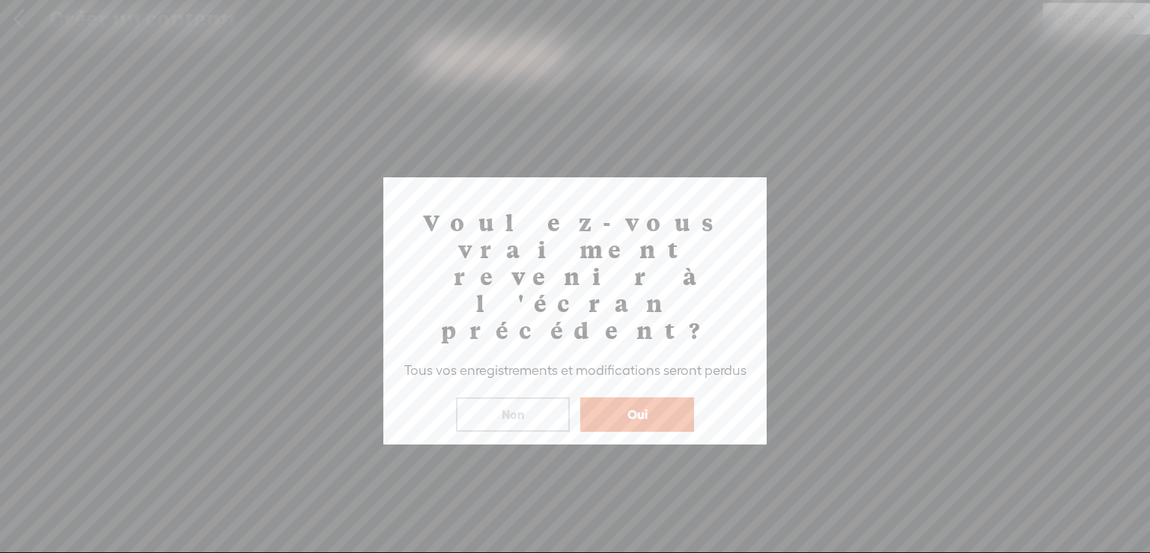
click at [638, 397] on button "Oui" at bounding box center [637, 414] width 114 height 34
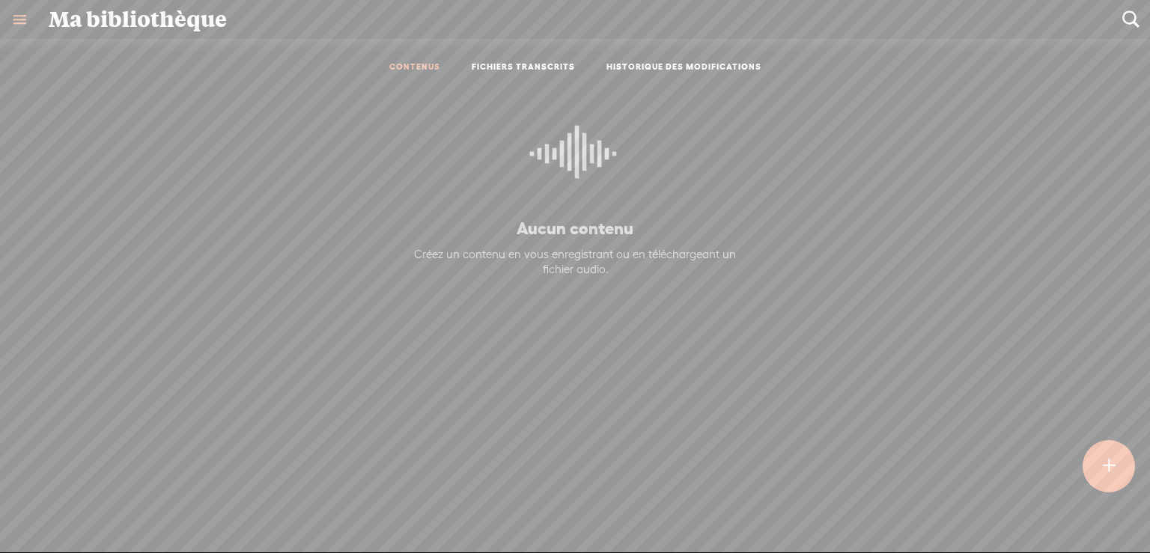
click at [528, 64] on link "FICHIERS TRANSCRITS" at bounding box center [522, 67] width 103 height 13
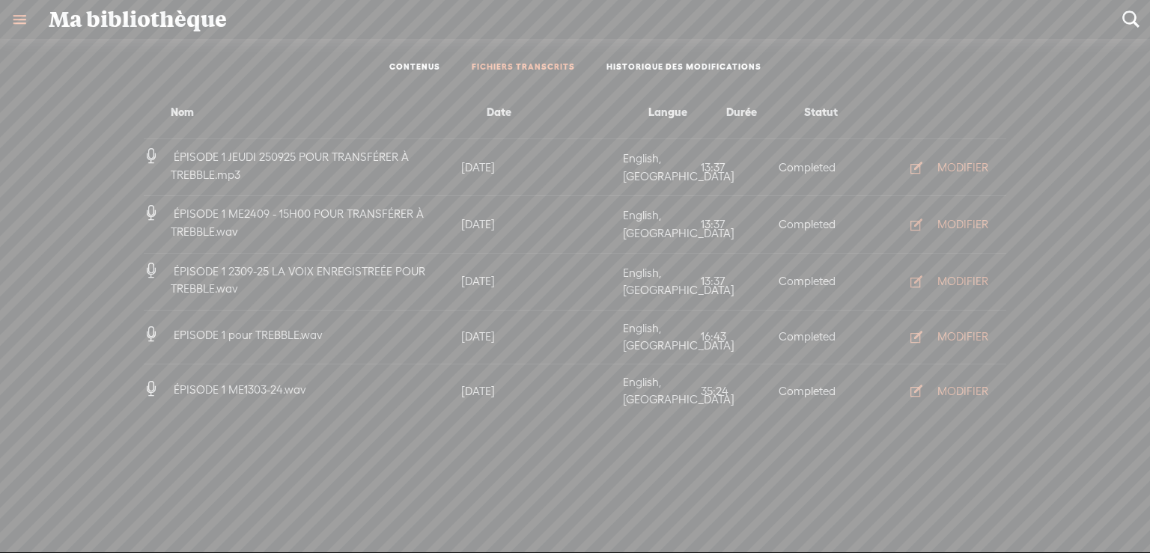
click at [641, 62] on link "HISTORIQUE DES MODIFICATIONS" at bounding box center [683, 67] width 155 height 13
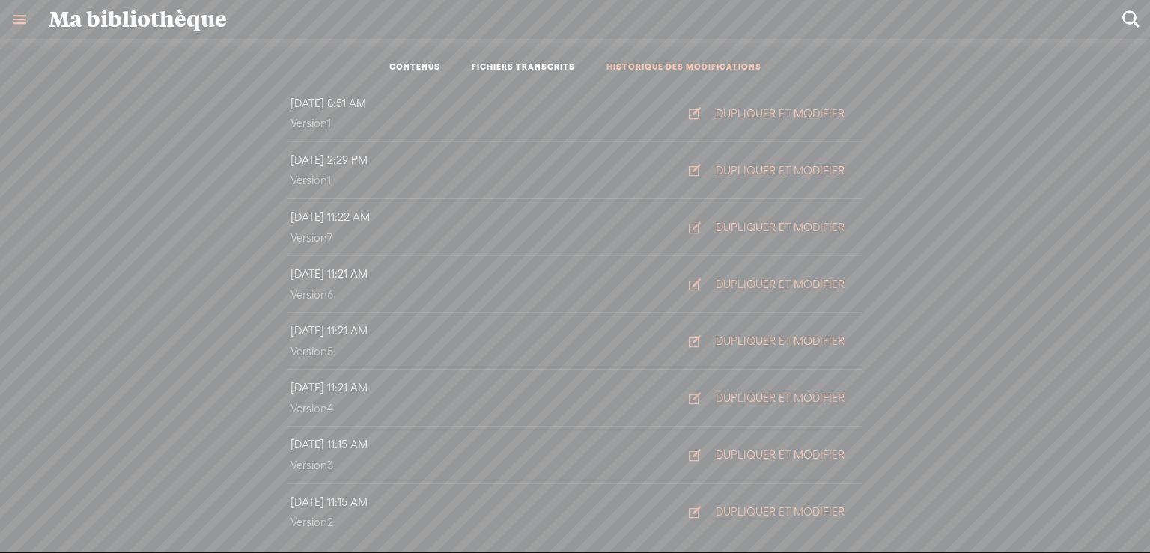
click at [404, 63] on link "CONTENUS" at bounding box center [414, 67] width 51 height 13
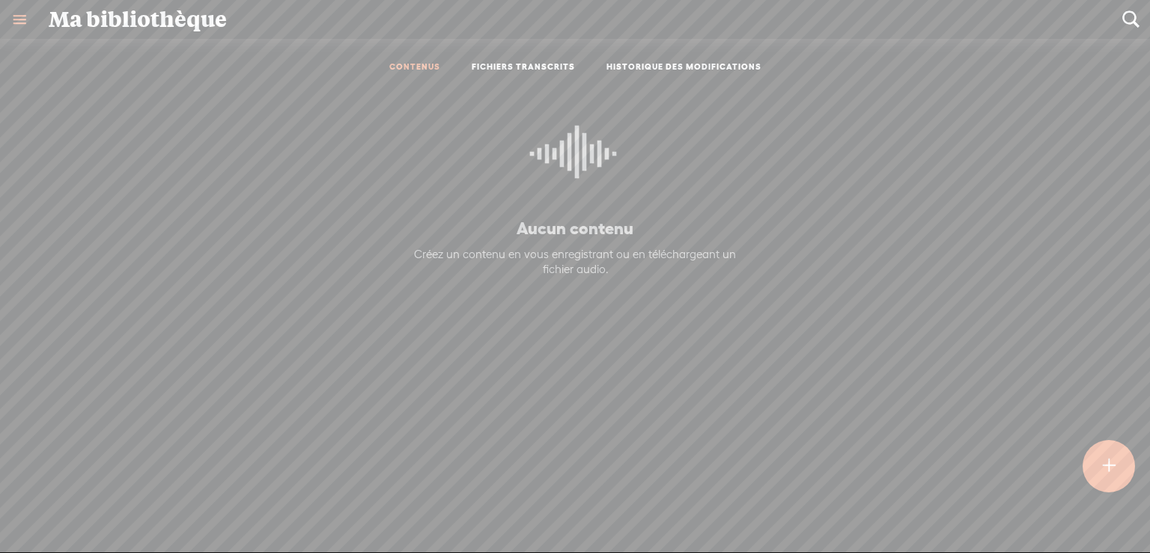
click at [549, 64] on link "FICHIERS TRANSCRITS" at bounding box center [522, 67] width 103 height 13
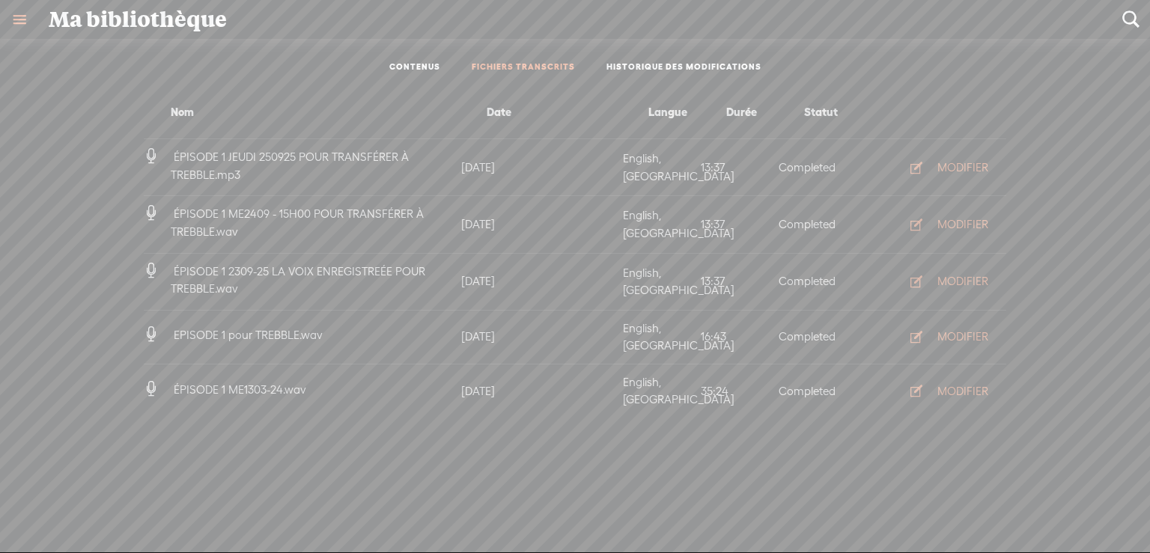
click at [16, 14] on link at bounding box center [19, 19] width 39 height 39
click at [439, 454] on body "You have 98 minutes of transcription remaining. Upgrade to increase your limit …" at bounding box center [575, 276] width 1150 height 552
click at [418, 60] on ul "CONTENUS FICHIERS TRANSCRITS HISTORIQUE DES MODIFICATIONS" at bounding box center [574, 67] width 397 height 35
click at [416, 65] on link "CONTENUS" at bounding box center [414, 67] width 51 height 13
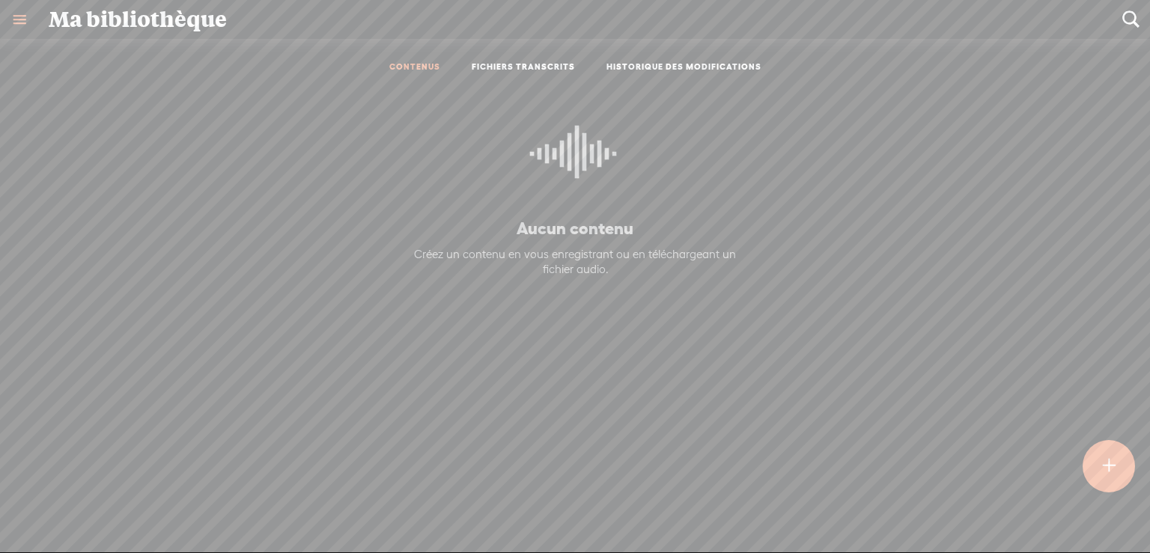
click at [1114, 459] on t at bounding box center [1108, 466] width 13 height 33
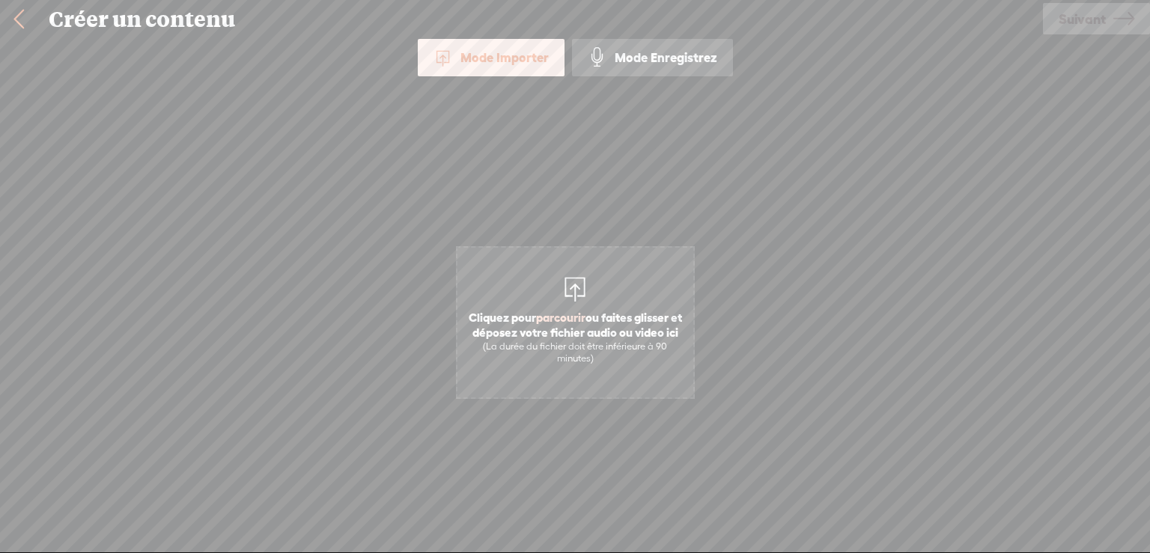
click at [562, 316] on span "parcourir" at bounding box center [560, 317] width 49 height 13
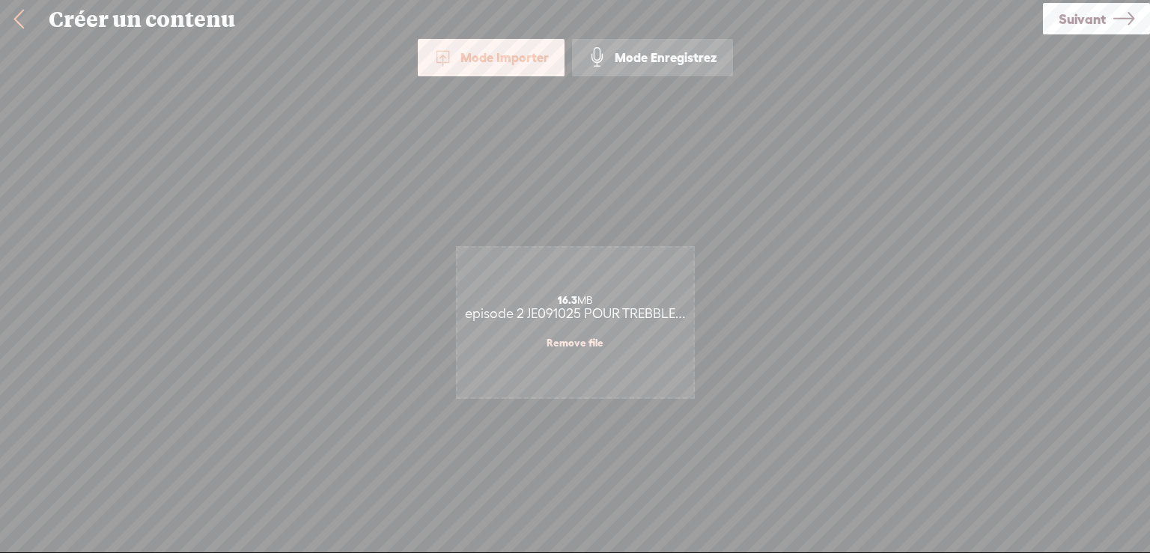
click at [1096, 17] on span "Suivant" at bounding box center [1081, 19] width 47 height 38
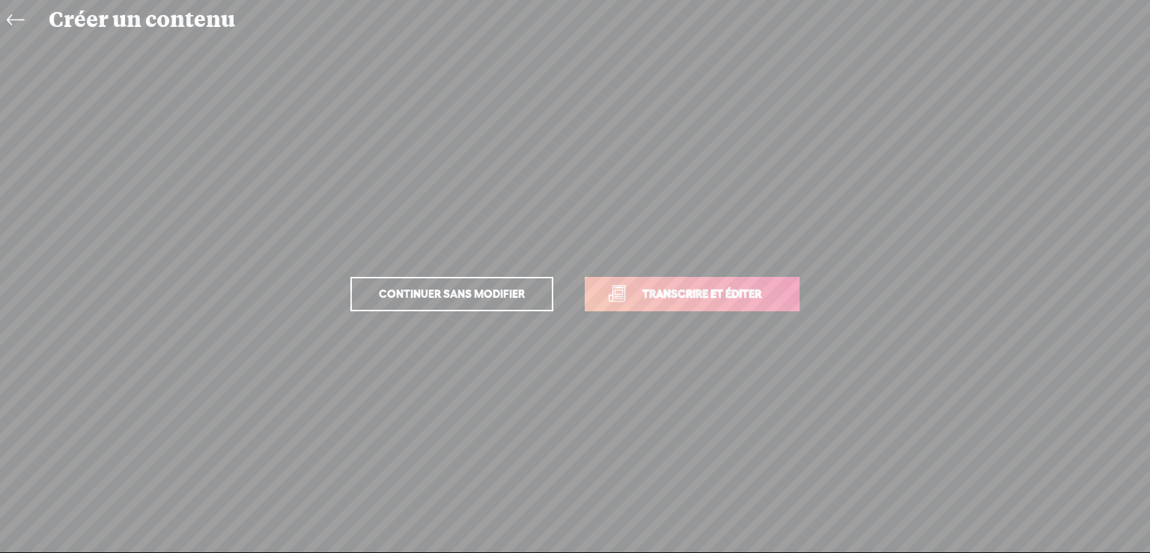
click at [751, 290] on span "Transcrire et éditer" at bounding box center [701, 293] width 150 height 17
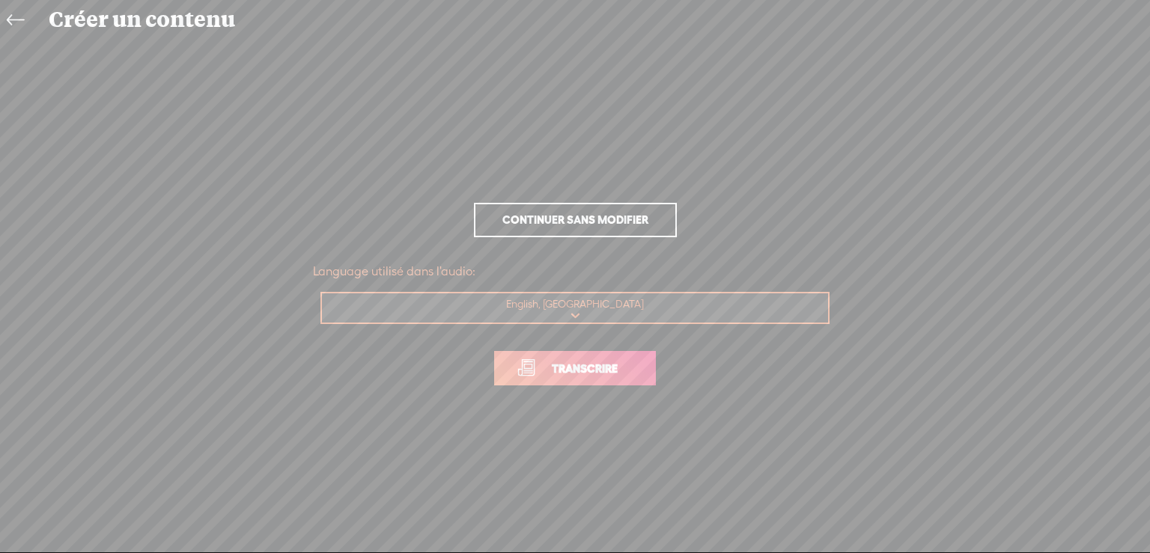
click at [608, 369] on span "Transcrire" at bounding box center [584, 368] width 97 height 17
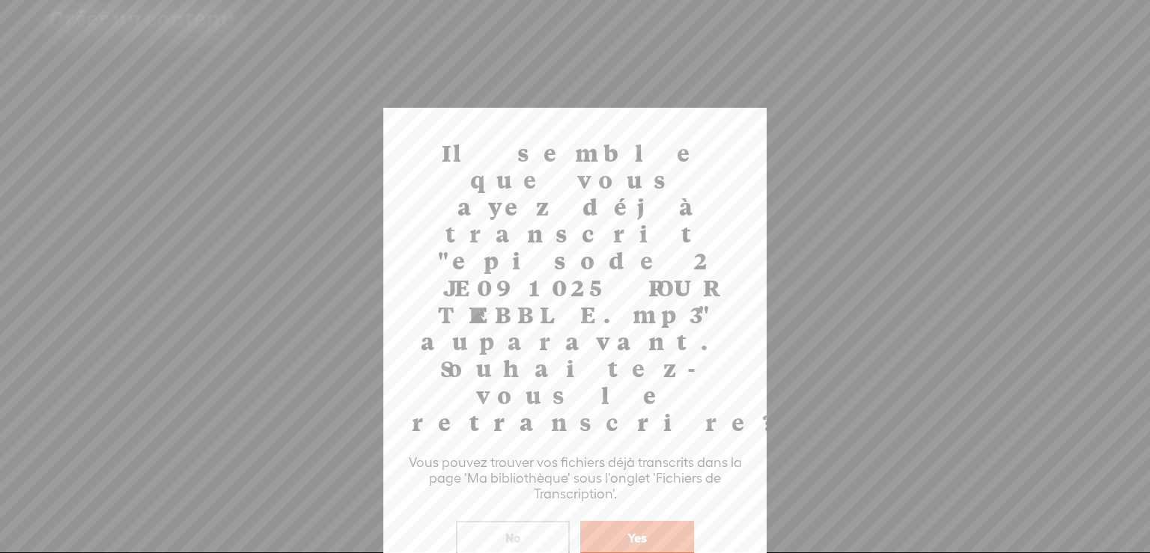
click at [641, 521] on button "Yes" at bounding box center [637, 538] width 114 height 34
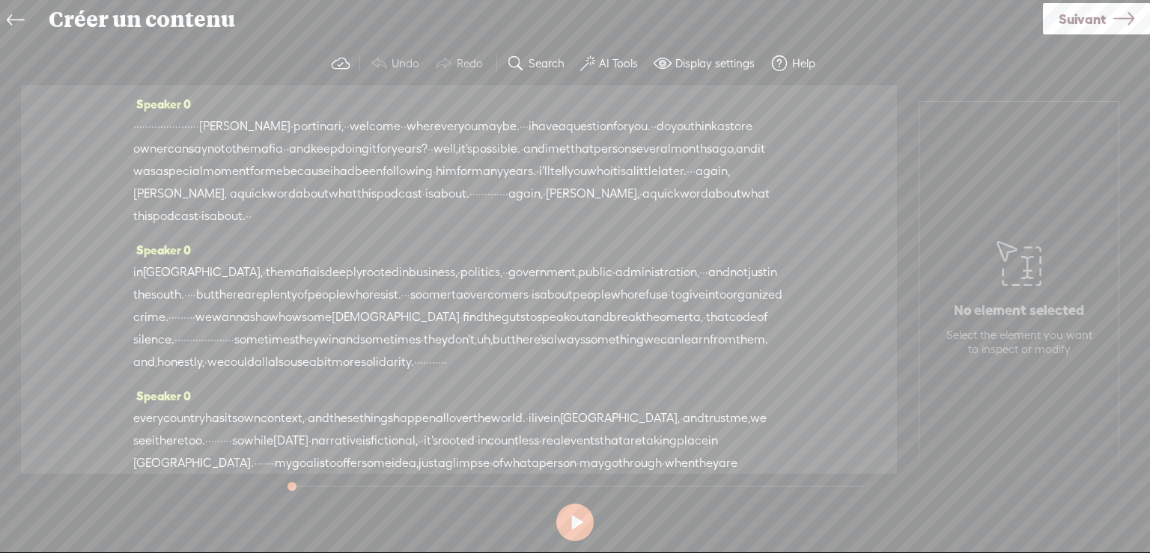
click at [573, 519] on button at bounding box center [574, 522] width 37 height 37
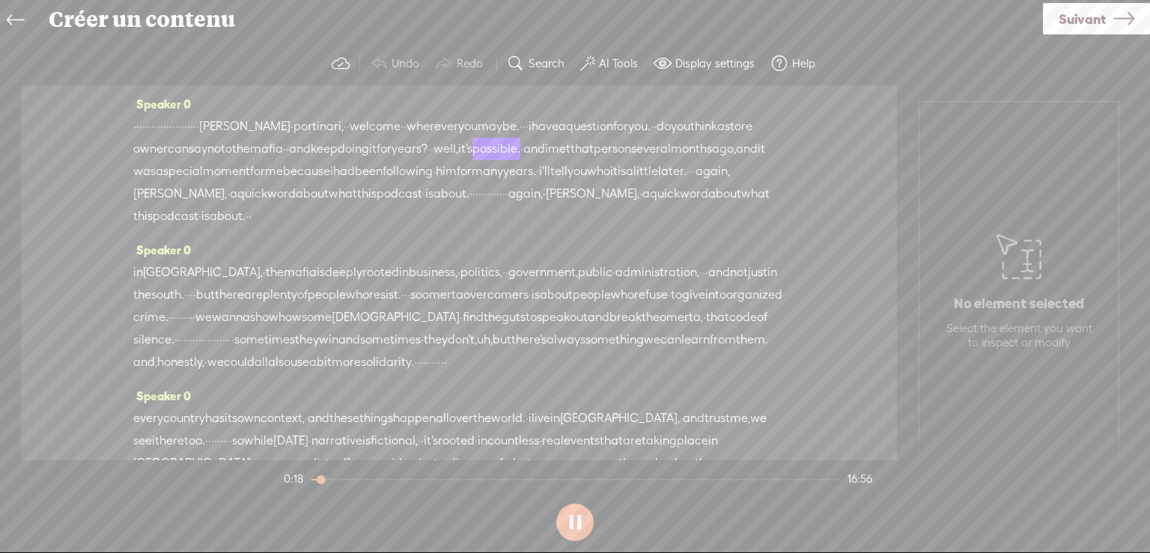
click at [580, 526] on button at bounding box center [574, 522] width 37 height 37
click at [724, 137] on span "store" at bounding box center [738, 126] width 28 height 22
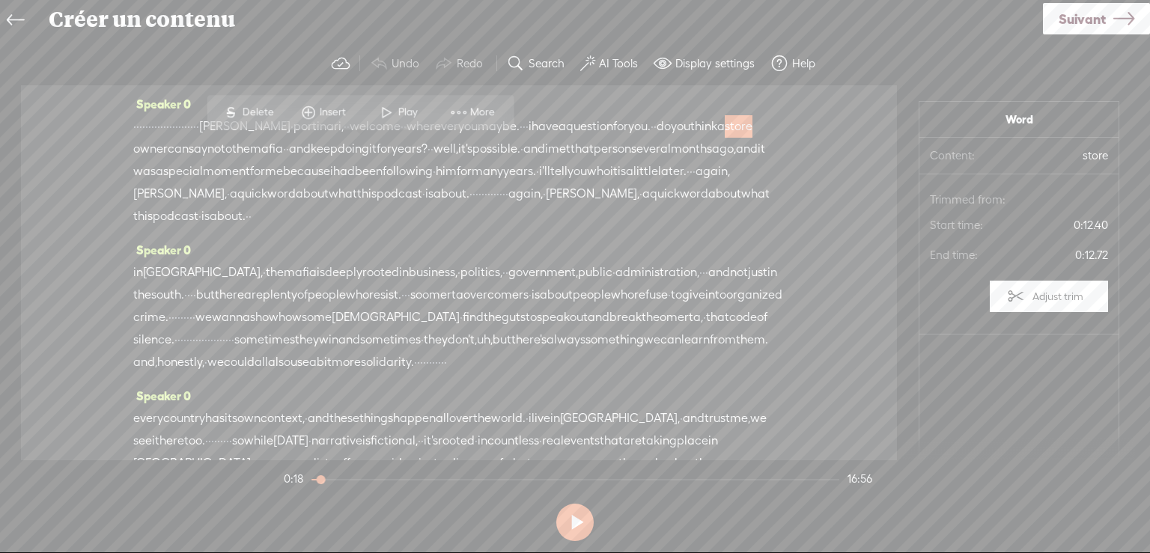
click at [392, 106] on span at bounding box center [386, 112] width 22 height 27
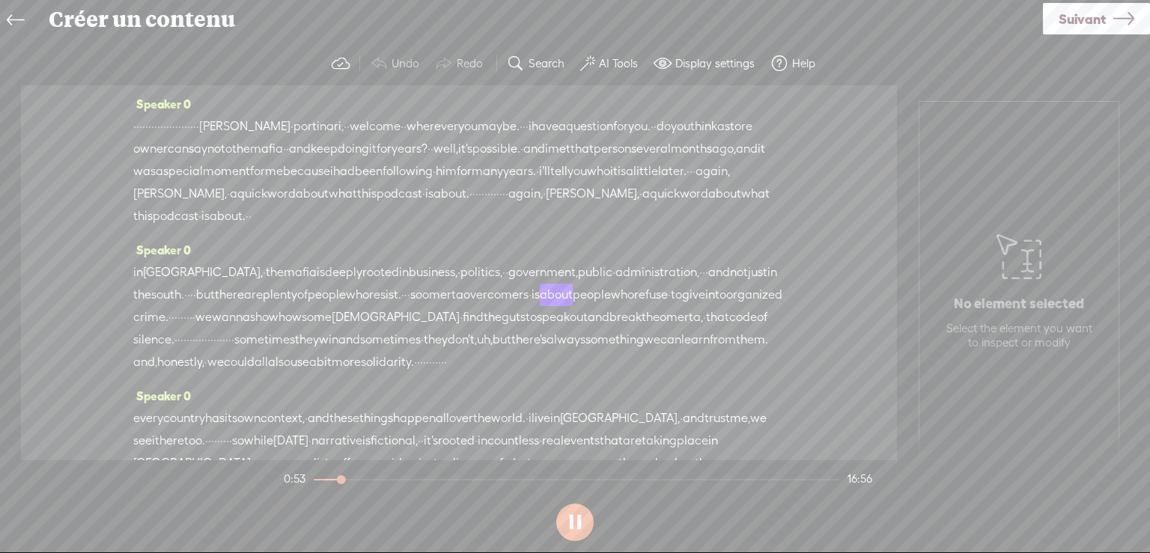
click at [571, 522] on button at bounding box center [574, 522] width 37 height 37
click at [544, 63] on label "Search" at bounding box center [546, 63] width 36 height 15
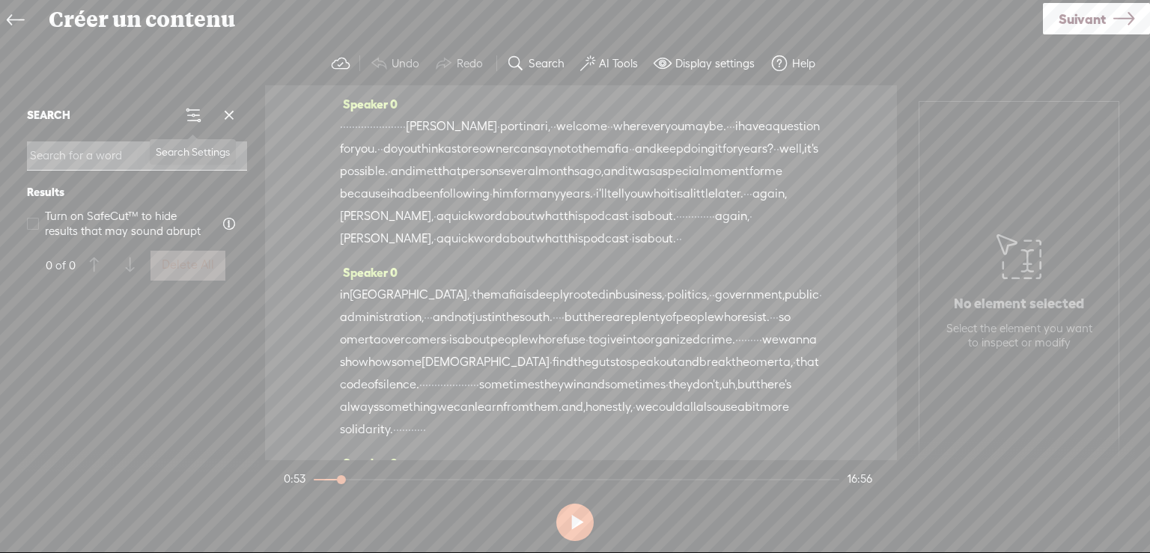
click at [195, 112] on span at bounding box center [193, 115] width 18 height 18
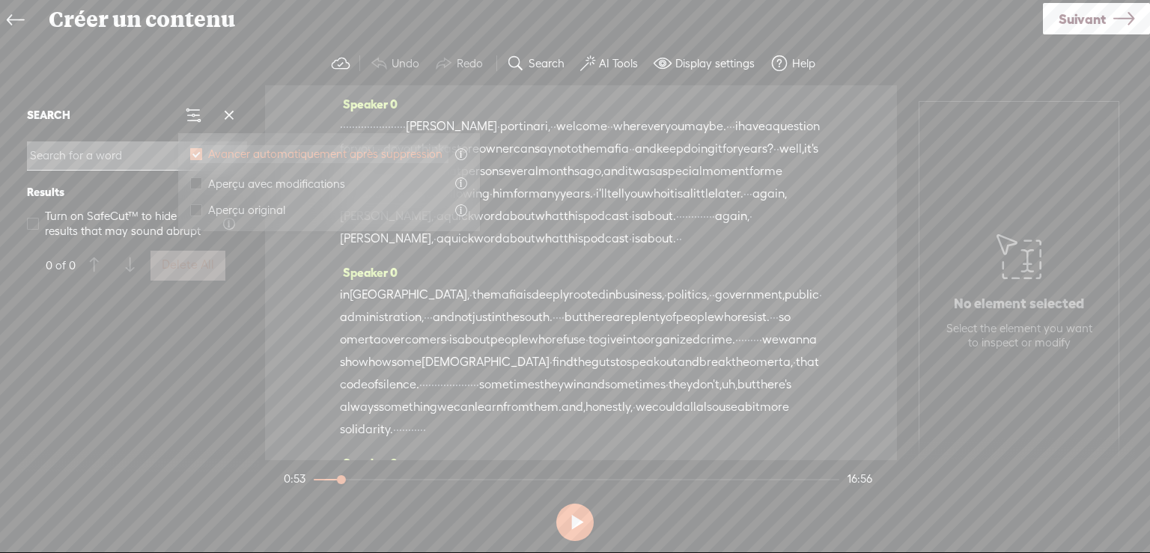
click at [379, 151] on span "Avancer automatiquement après suppression" at bounding box center [325, 153] width 234 height 13
click at [202, 151] on input "Avancer automatiquement après suppression" at bounding box center [196, 154] width 12 height 12
click at [378, 152] on span "Avancer automatiquement après suppression" at bounding box center [325, 153] width 234 height 13
click at [202, 152] on input "Avancer automatiquement après suppression" at bounding box center [196, 154] width 12 height 12
checkbox input "true"
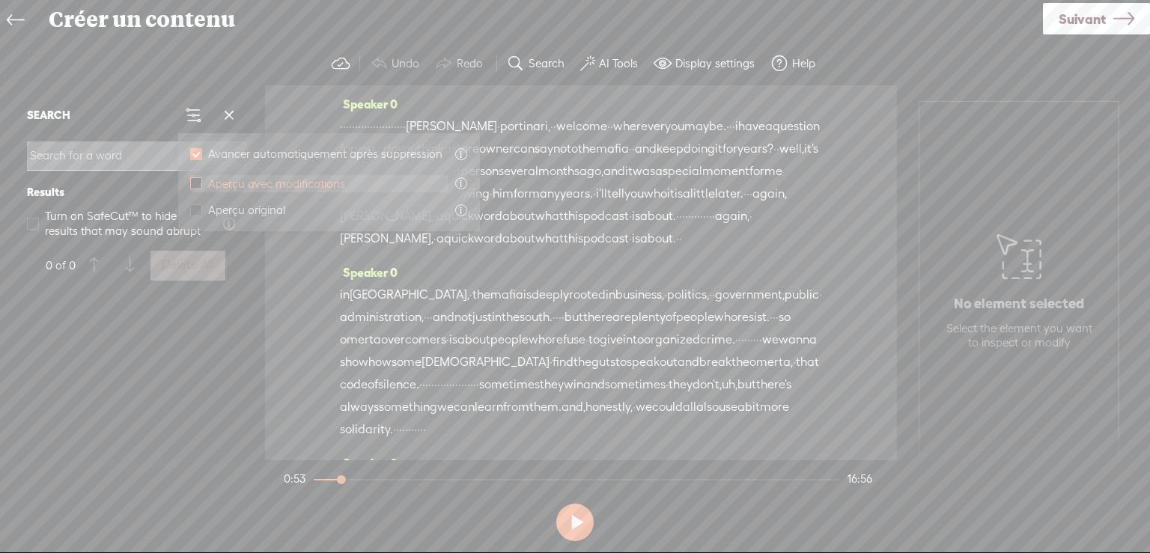
click at [287, 183] on span "Aperçu avec modifications" at bounding box center [276, 183] width 137 height 13
click at [202, 183] on input "Aperçu avec modifications" at bounding box center [196, 183] width 12 height 12
checkbox input "true"
click at [187, 318] on div at bounding box center [137, 378] width 232 height 177
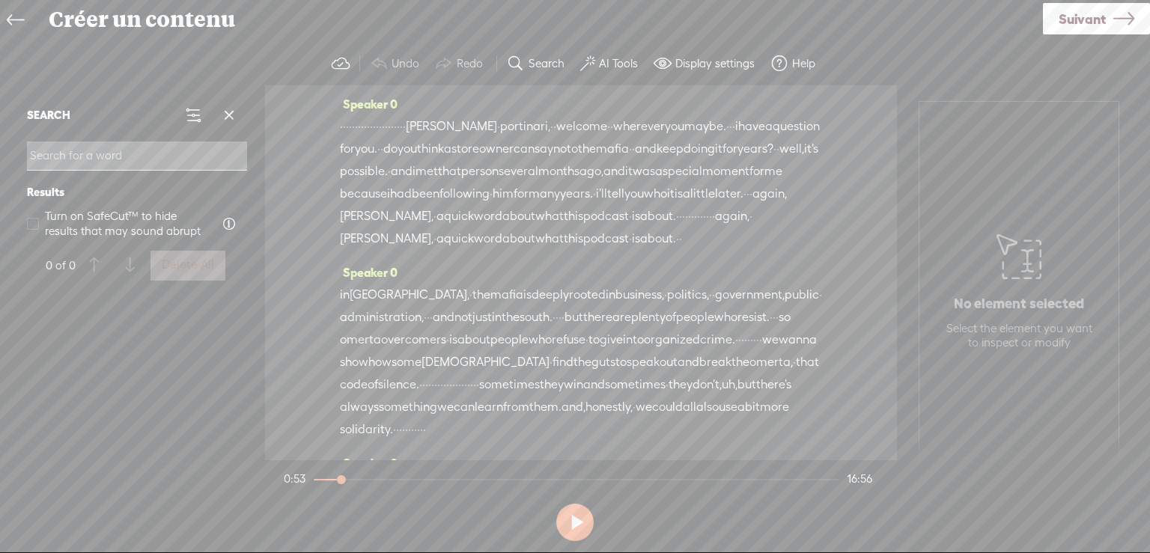
click at [546, 61] on label "Search" at bounding box center [546, 63] width 36 height 15
click at [608, 61] on label "AI Tools" at bounding box center [618, 63] width 39 height 15
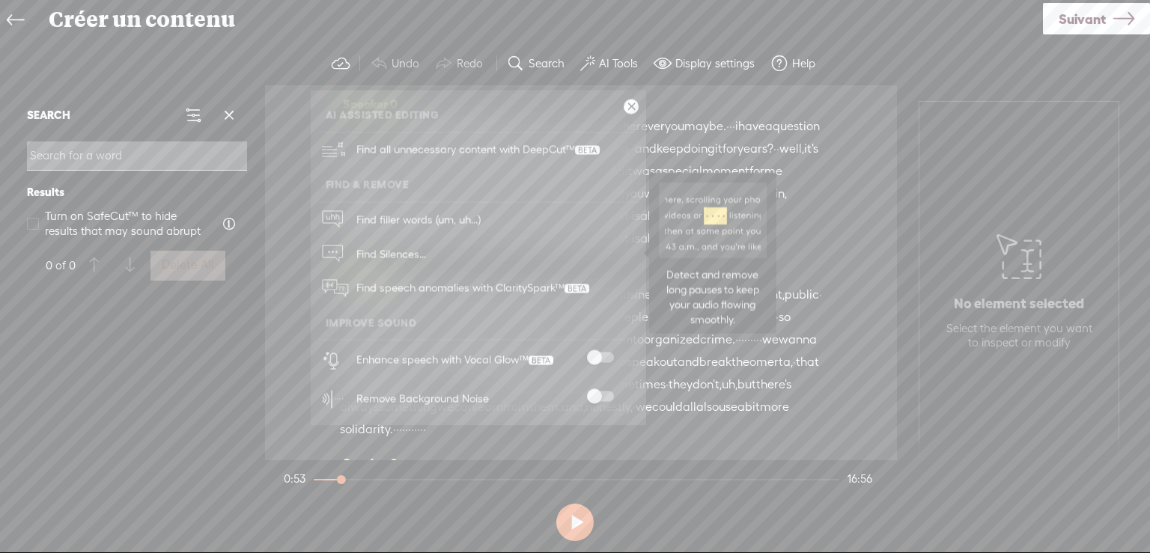
click at [411, 251] on span "Find Silences..." at bounding box center [391, 254] width 80 height 34
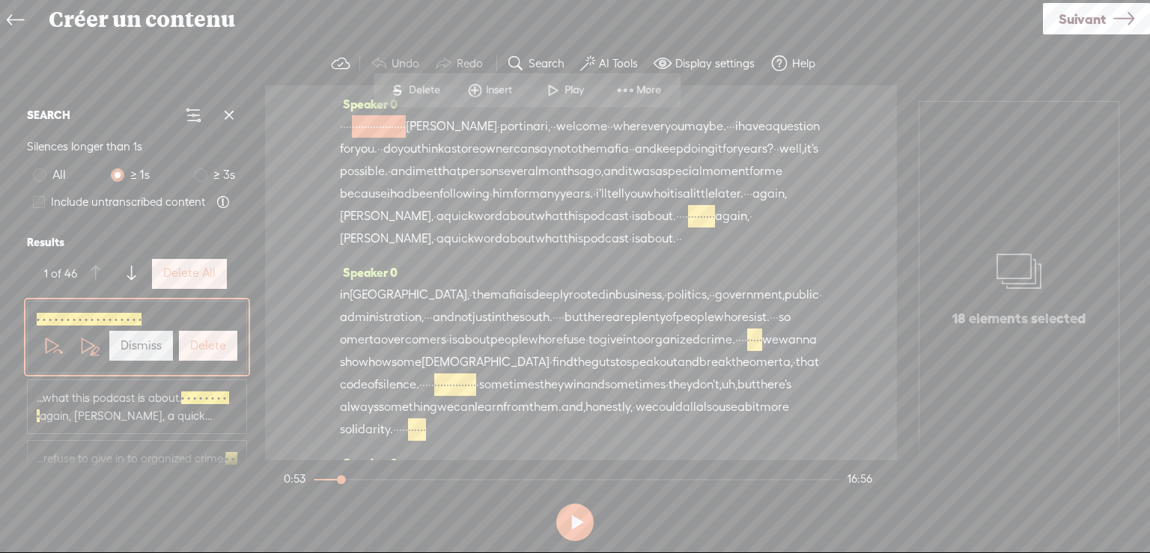
click at [612, 61] on label "AI Tools" at bounding box center [618, 63] width 39 height 15
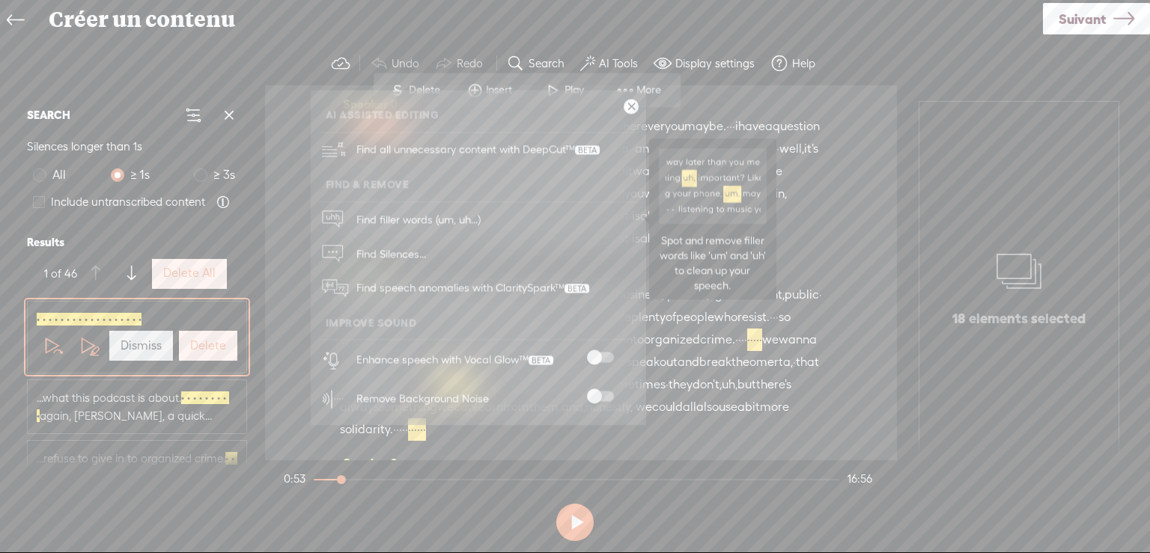
click at [396, 213] on span "Find filler words (um, uh...)" at bounding box center [418, 220] width 135 height 34
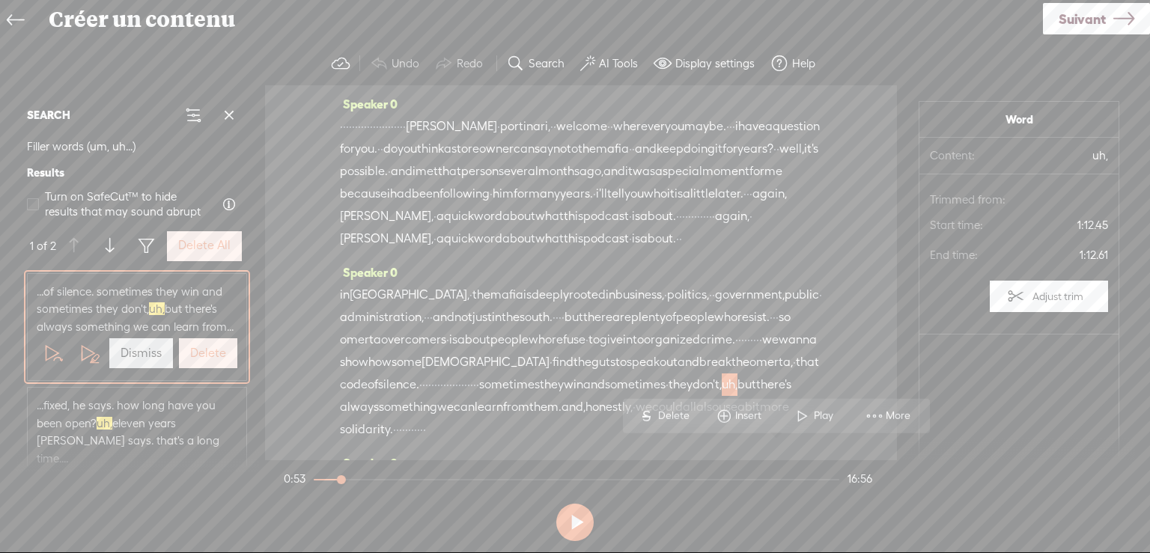
click at [364, 123] on span "·" at bounding box center [362, 126] width 3 height 22
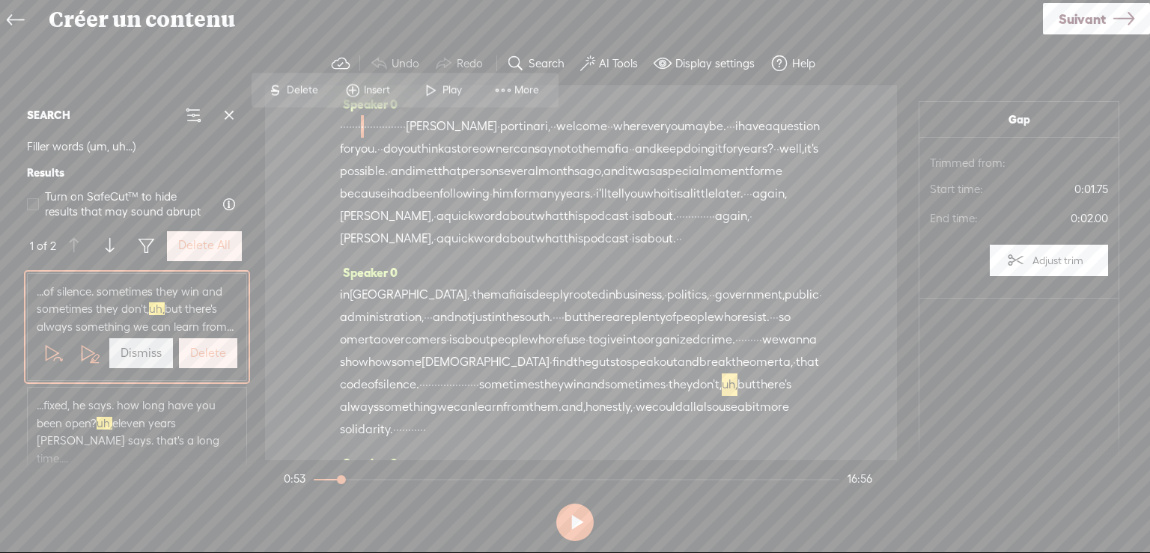
click at [435, 85] on span at bounding box center [431, 89] width 22 height 27
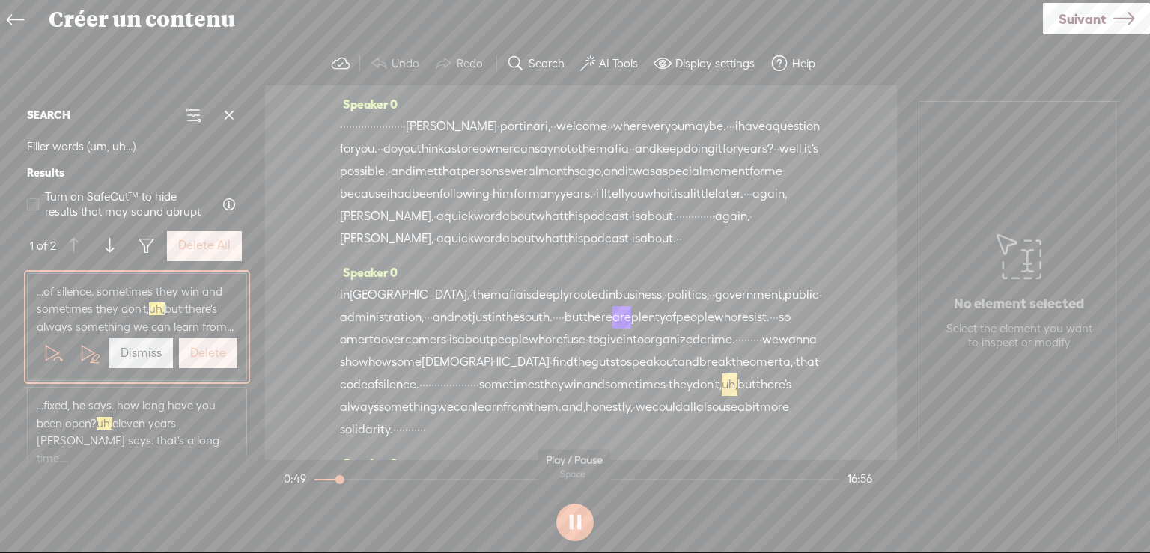
click at [572, 519] on button at bounding box center [574, 522] width 37 height 37
drag, startPoint x: 618, startPoint y: 358, endPoint x: 643, endPoint y: 358, distance: 24.7
click at [643, 358] on div "in [GEOGRAPHIC_DATA], · the mafia is deeply rooted in business, · politics, · ·…" at bounding box center [581, 362] width 482 height 157
click at [679, 323] on span at bounding box center [673, 325] width 22 height 27
click at [570, 525] on button at bounding box center [574, 522] width 37 height 37
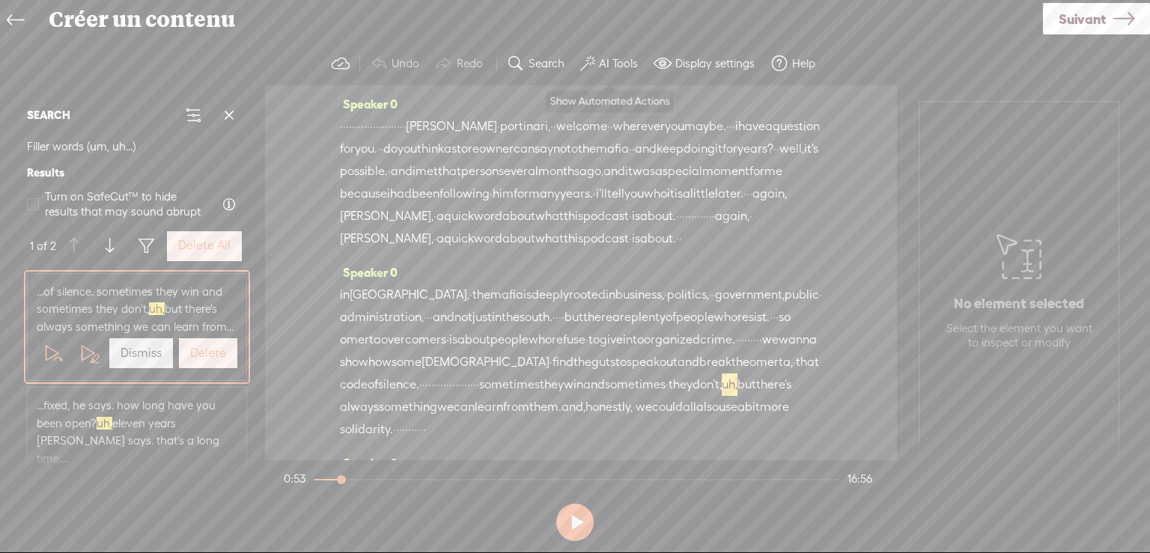
scroll to position [927, 0]
click at [609, 62] on label "AI Tools" at bounding box center [618, 63] width 39 height 15
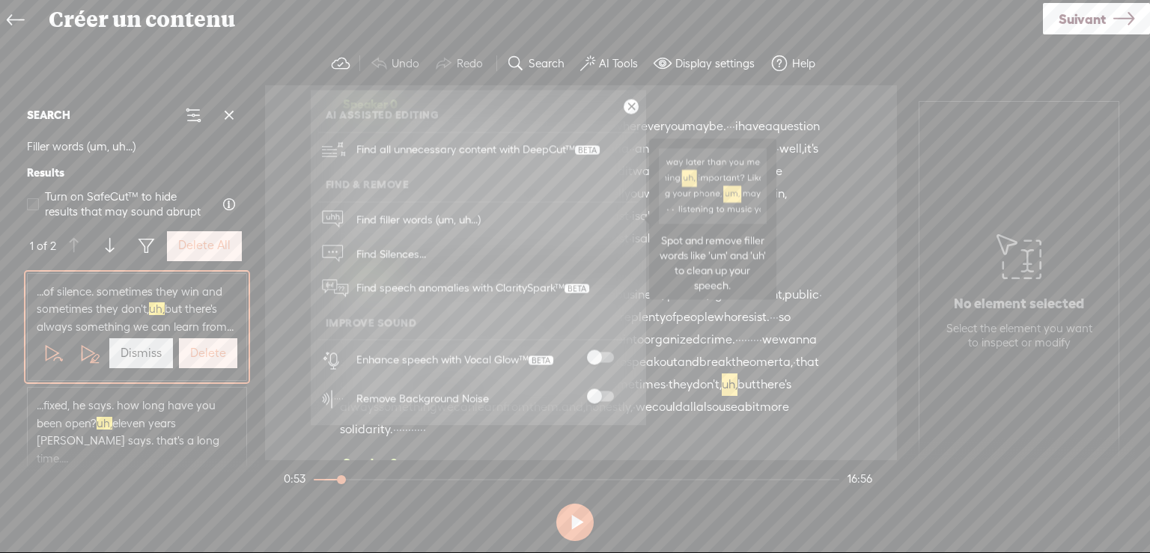
click at [394, 216] on span "Find filler words (um, uh...)" at bounding box center [418, 220] width 135 height 34
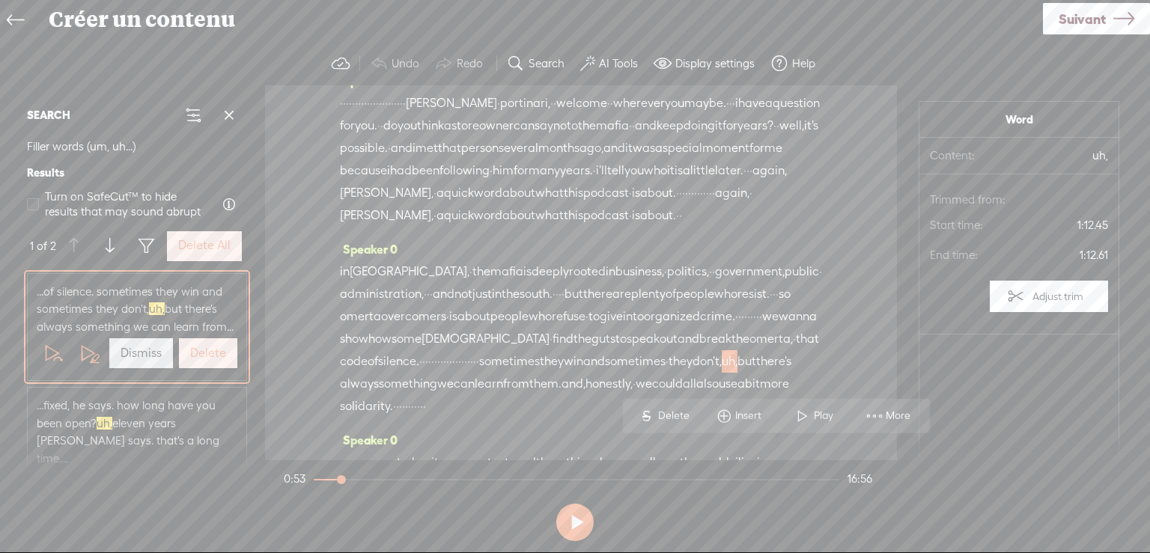
scroll to position [0, 0]
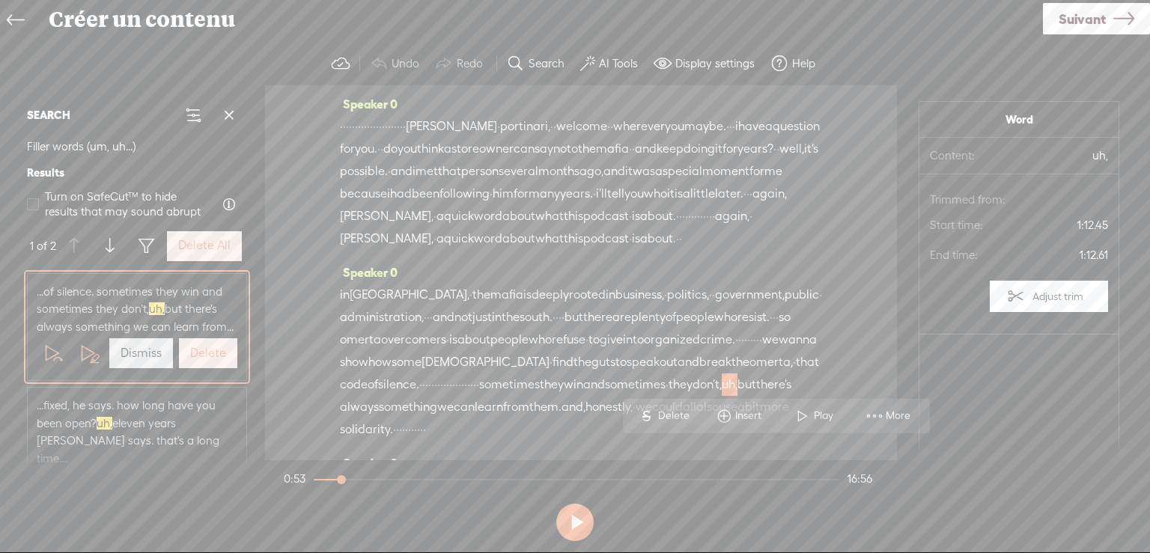
click at [454, 329] on span "and" at bounding box center [444, 317] width 22 height 22
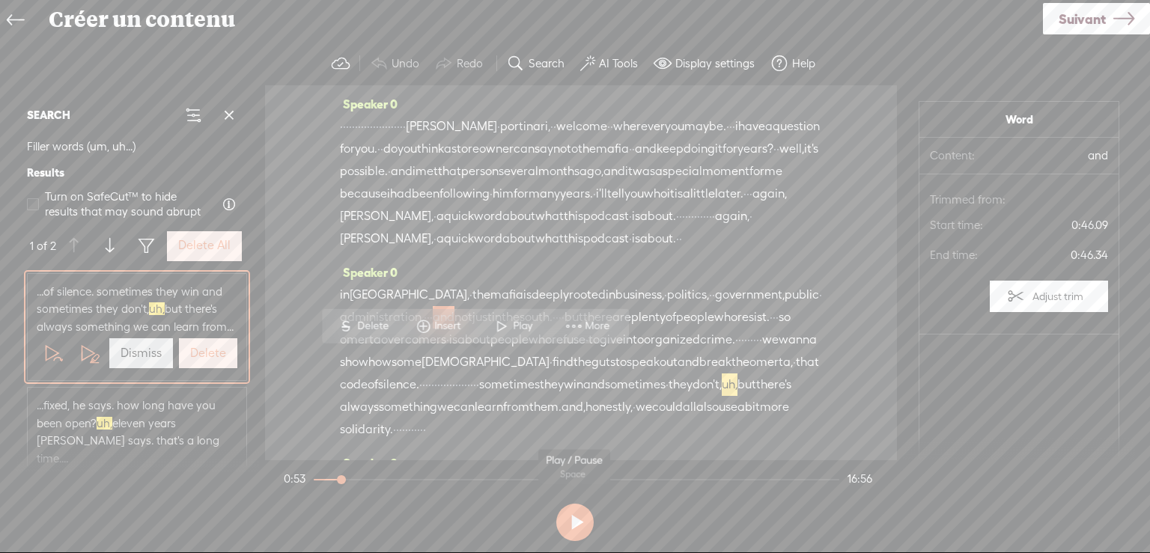
click at [577, 518] on button at bounding box center [574, 522] width 37 height 37
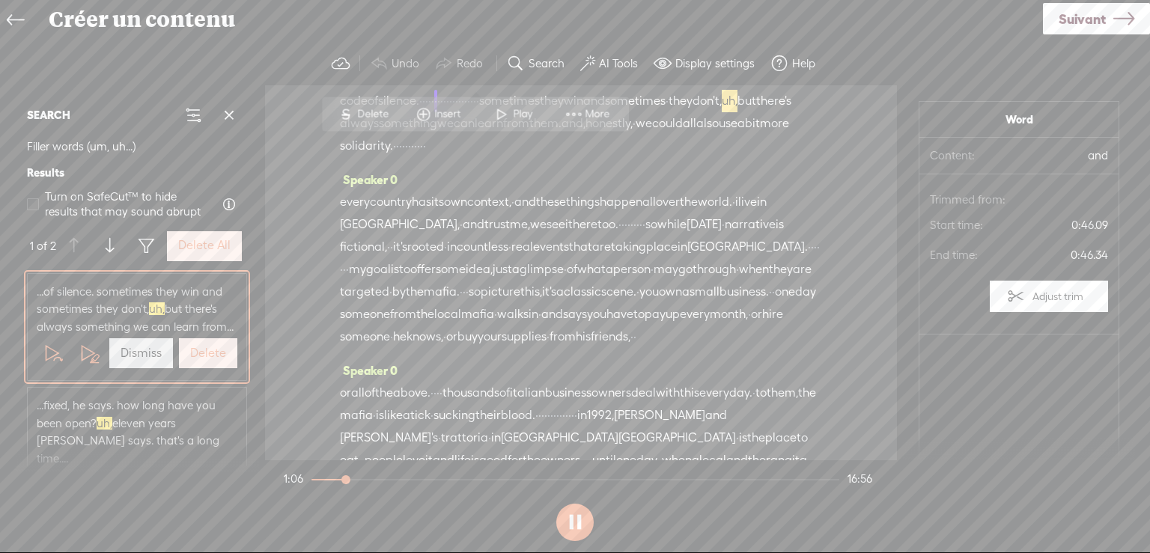
scroll to position [287, 0]
click at [580, 526] on button at bounding box center [574, 522] width 37 height 37
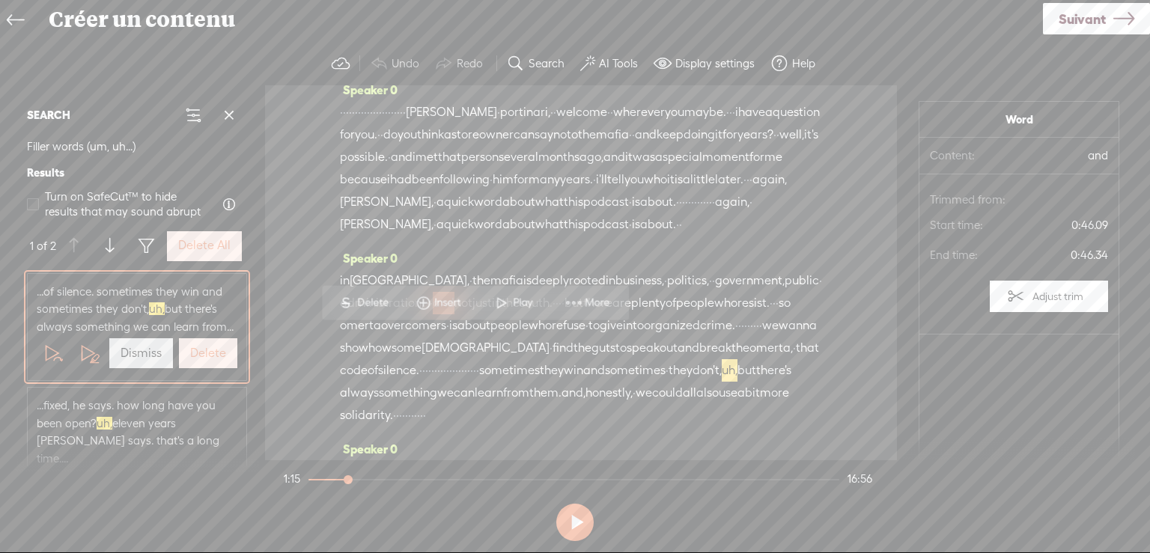
scroll to position [0, 0]
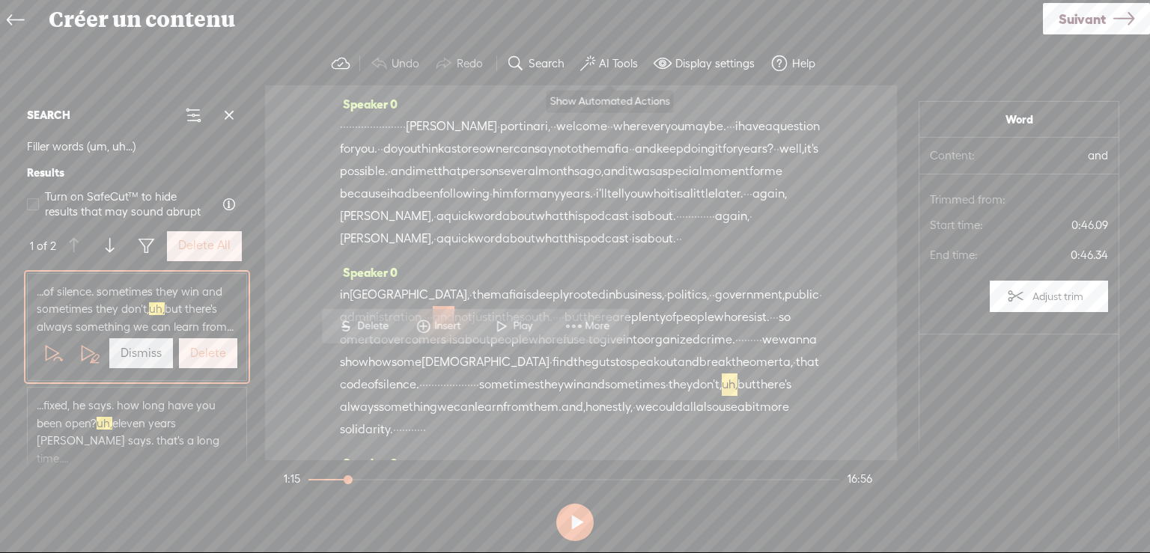
click at [617, 62] on label "AI Tools" at bounding box center [618, 63] width 39 height 15
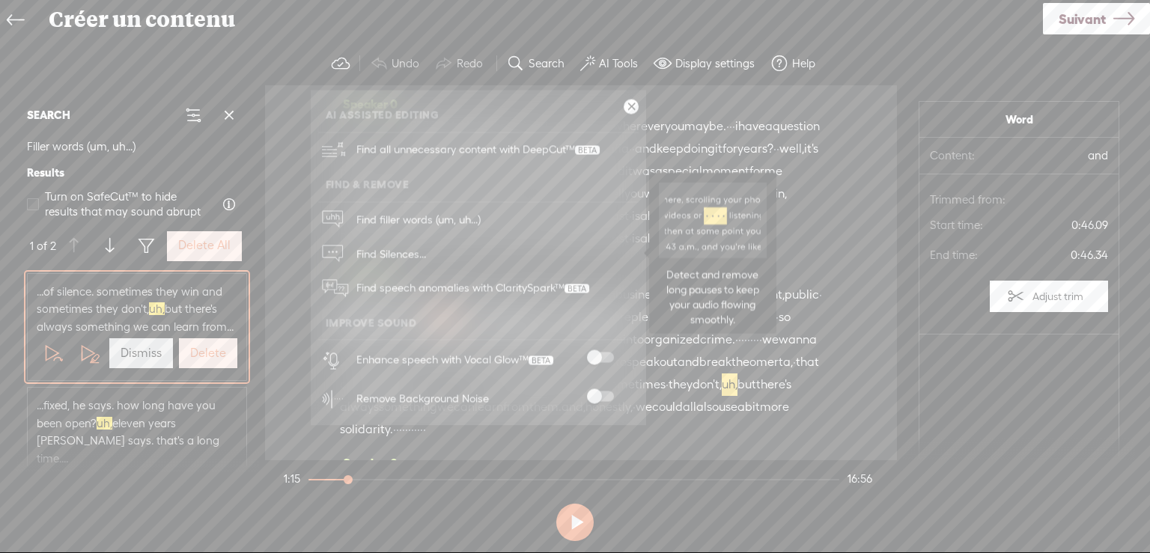
click at [389, 253] on span "Find Silences..." at bounding box center [391, 254] width 80 height 34
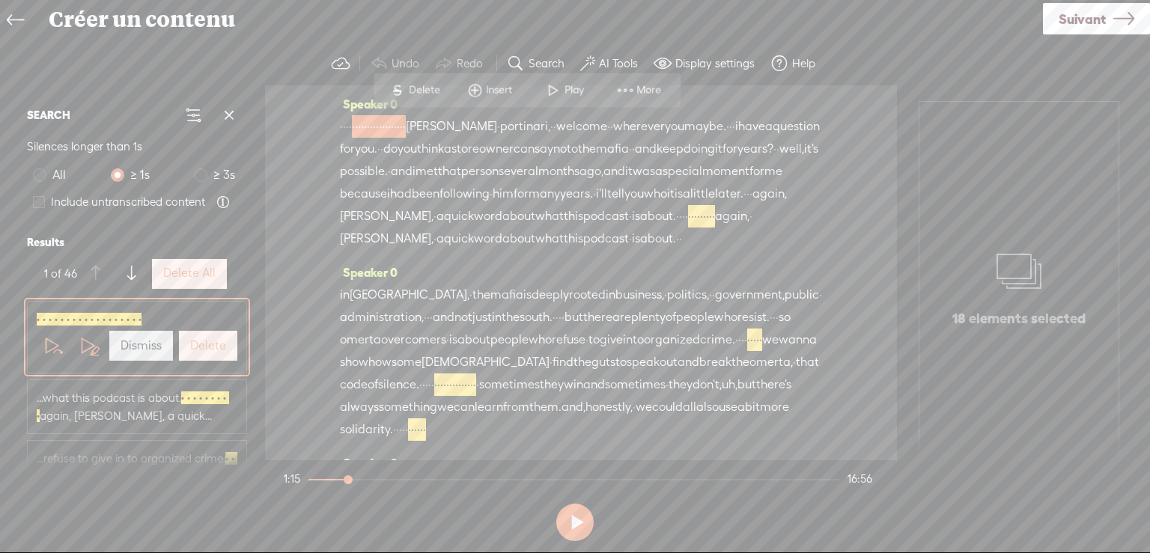
drag, startPoint x: 419, startPoint y: 238, endPoint x: 492, endPoint y: 259, distance: 75.6
click at [492, 250] on div "· · · · · · · · · · · · · · · · · · · · · · [PERSON_NAME] · [GEOGRAPHIC_DATA], …" at bounding box center [581, 182] width 482 height 135
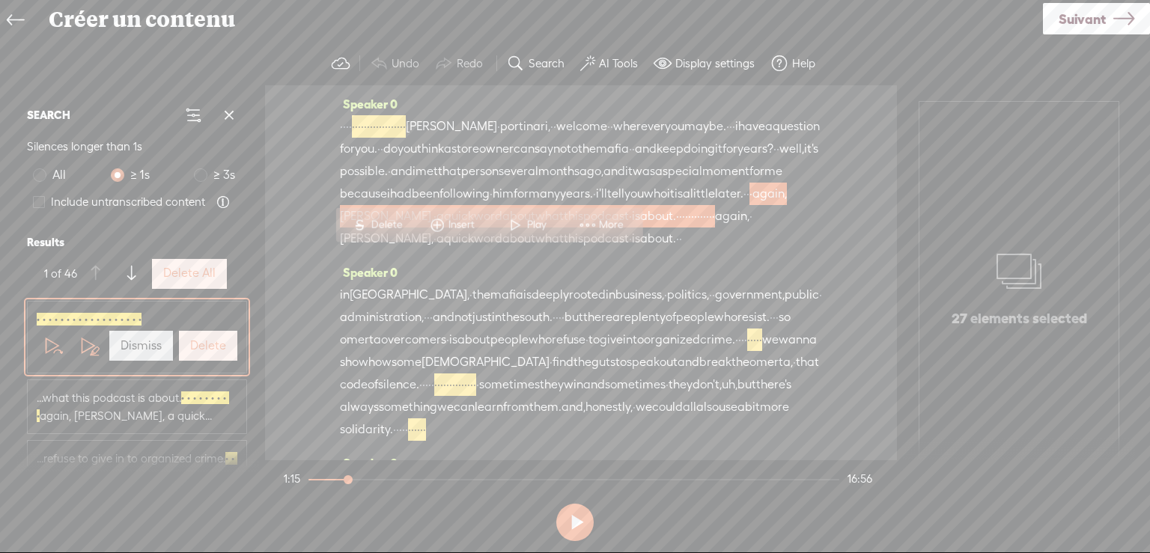
click at [381, 222] on span "Delete" at bounding box center [387, 224] width 35 height 15
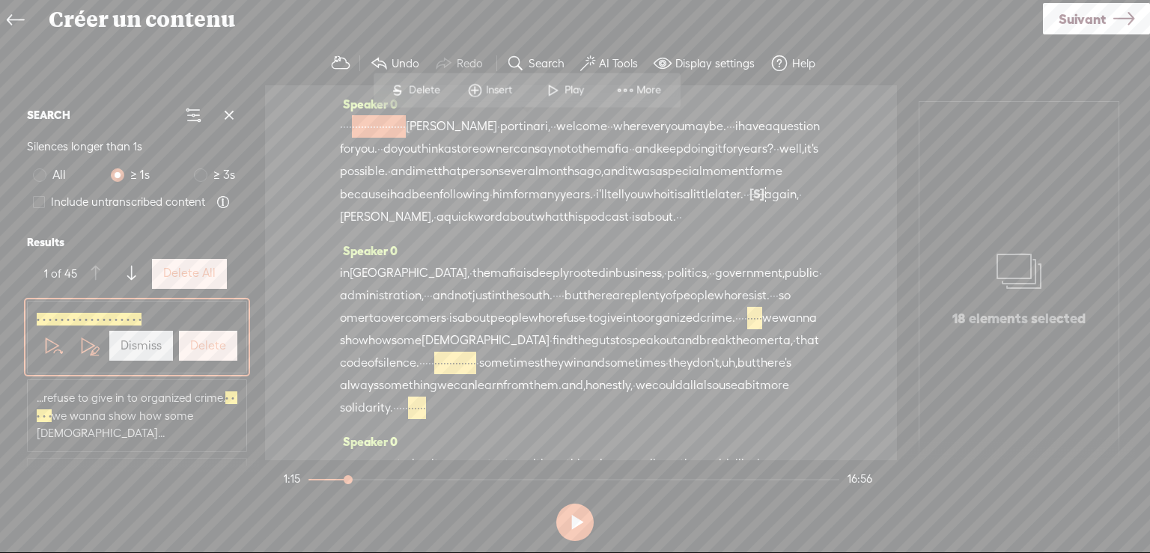
click at [749, 201] on span "[S]" at bounding box center [756, 193] width 15 height 13
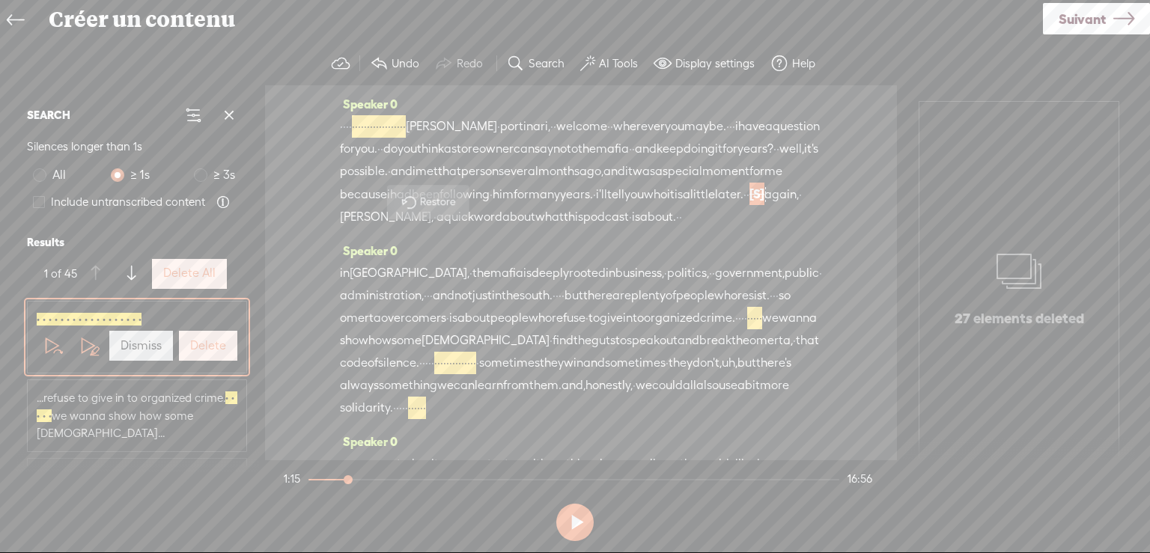
click at [528, 206] on span "for" at bounding box center [520, 194] width 15 height 22
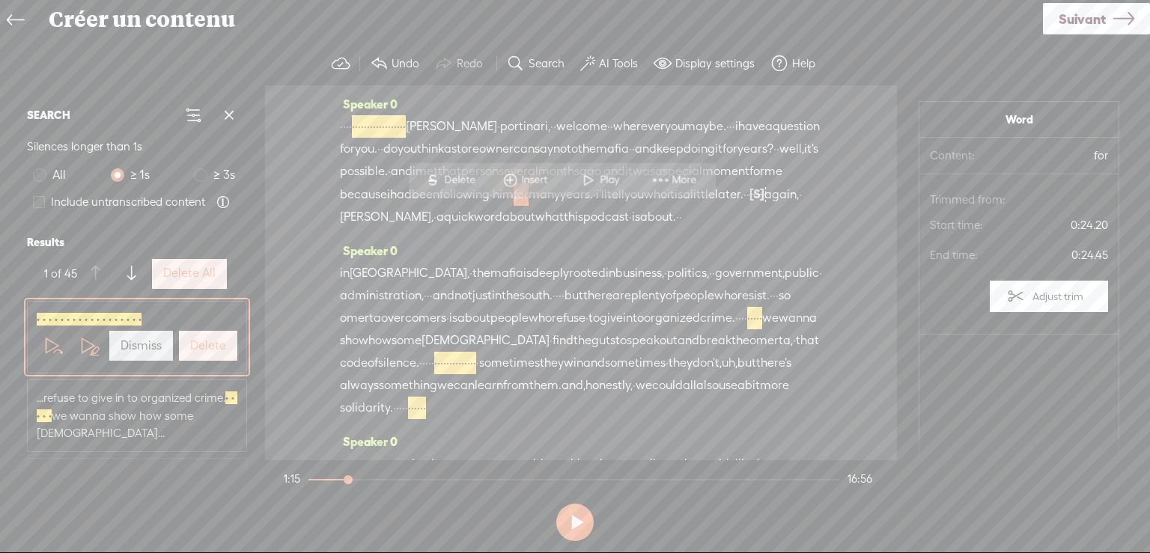
click at [439, 206] on span "been" at bounding box center [426, 194] width 28 height 22
click at [483, 174] on span "Play" at bounding box center [493, 179] width 23 height 15
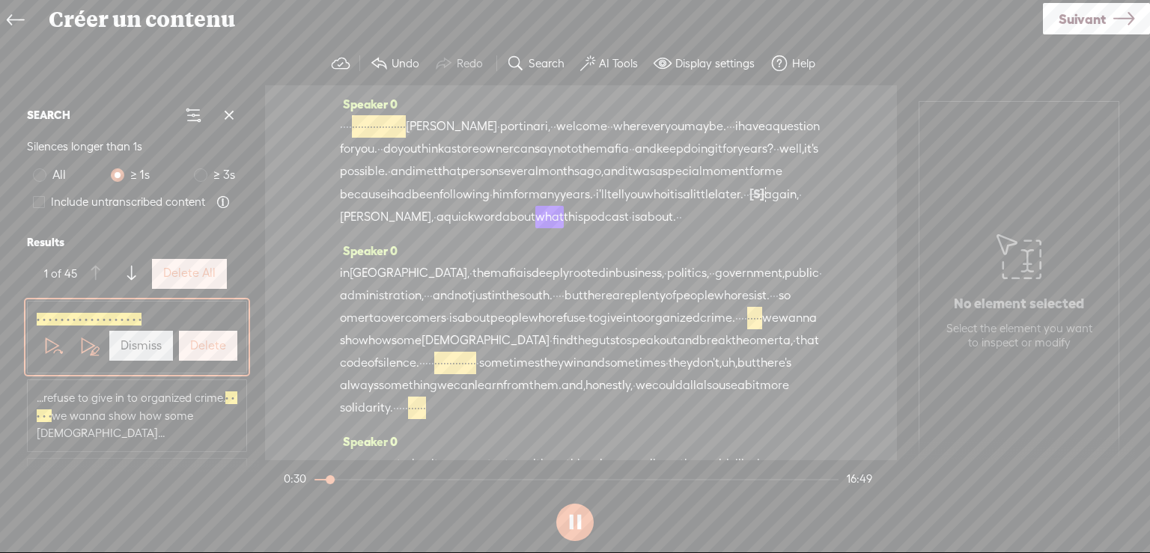
click at [579, 520] on button at bounding box center [574, 522] width 37 height 37
